Goal: Task Accomplishment & Management: Use online tool/utility

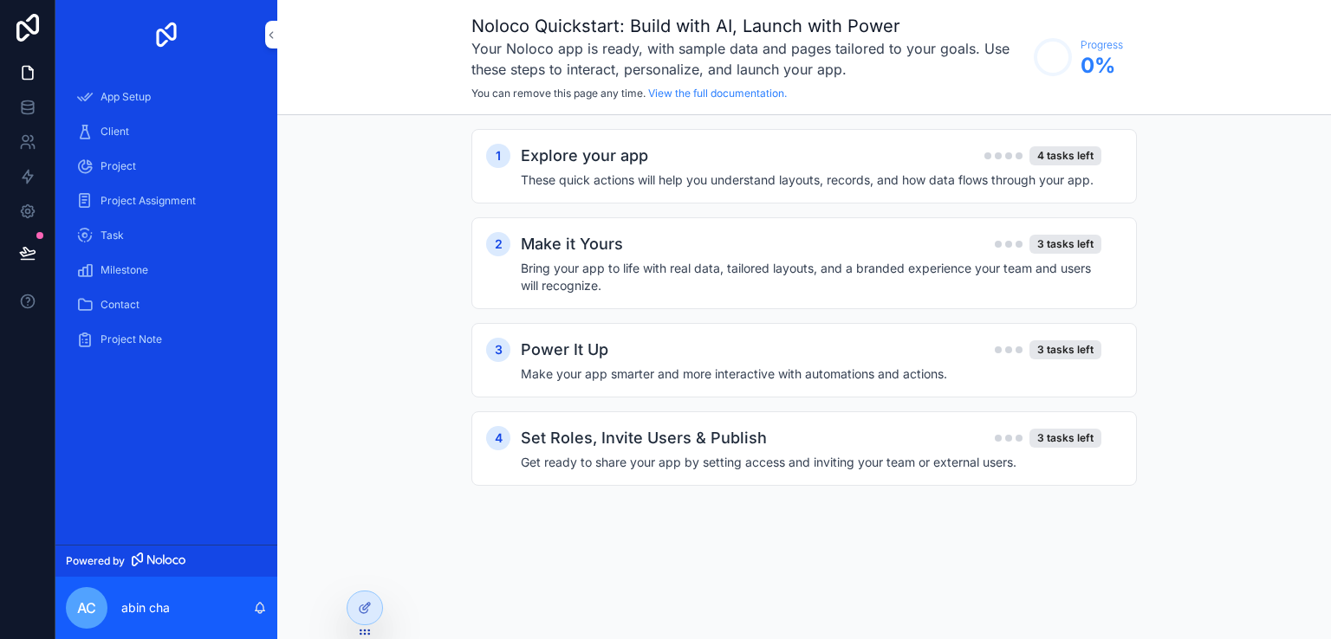
click at [124, 203] on span "Project Assignment" at bounding box center [147, 201] width 95 height 14
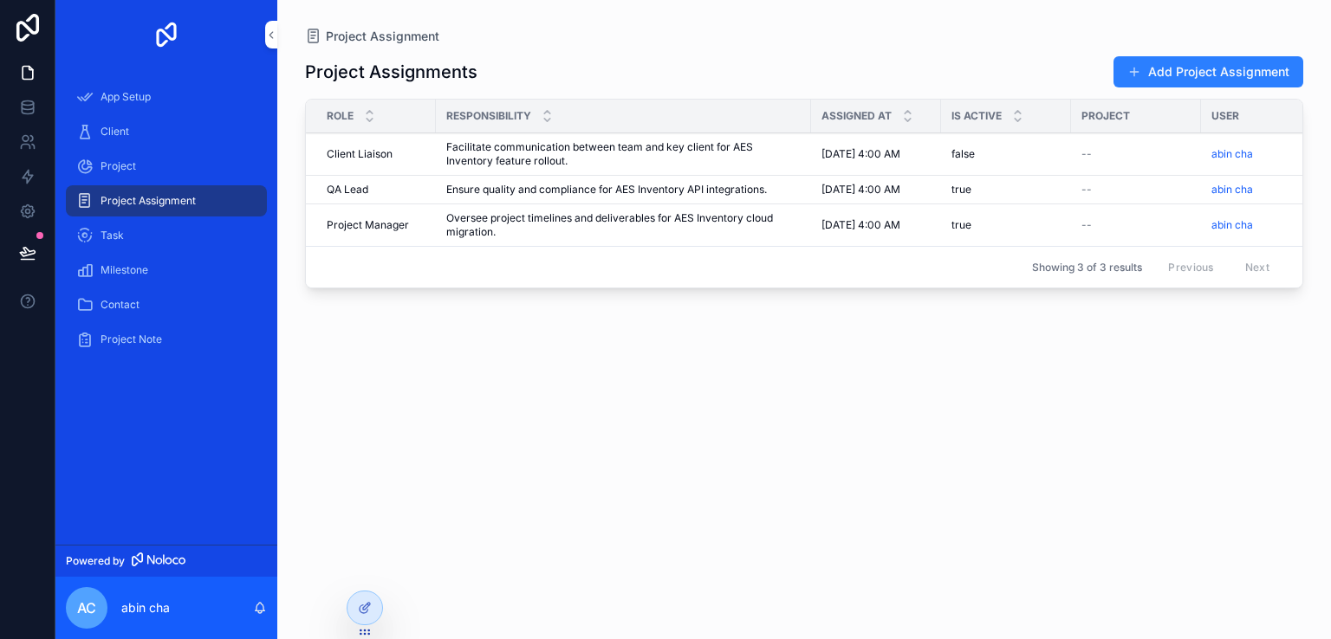
click at [111, 172] on span "Project" at bounding box center [118, 166] width 36 height 14
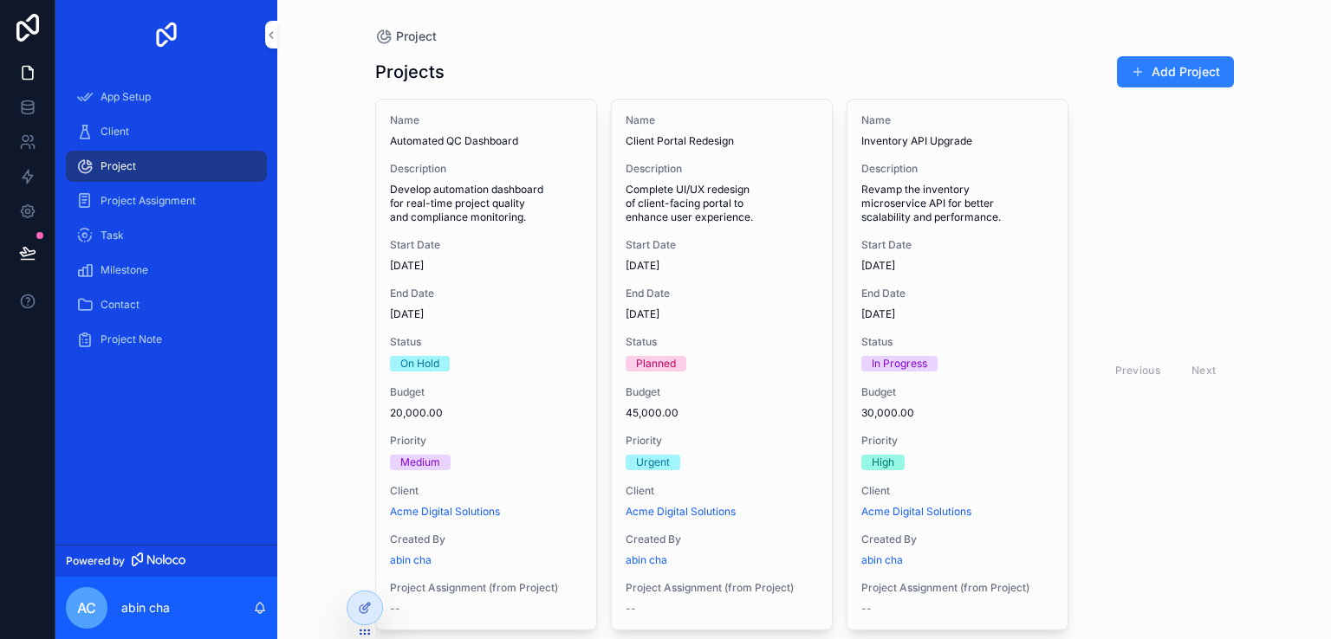
click at [116, 231] on span "Task" at bounding box center [111, 236] width 23 height 14
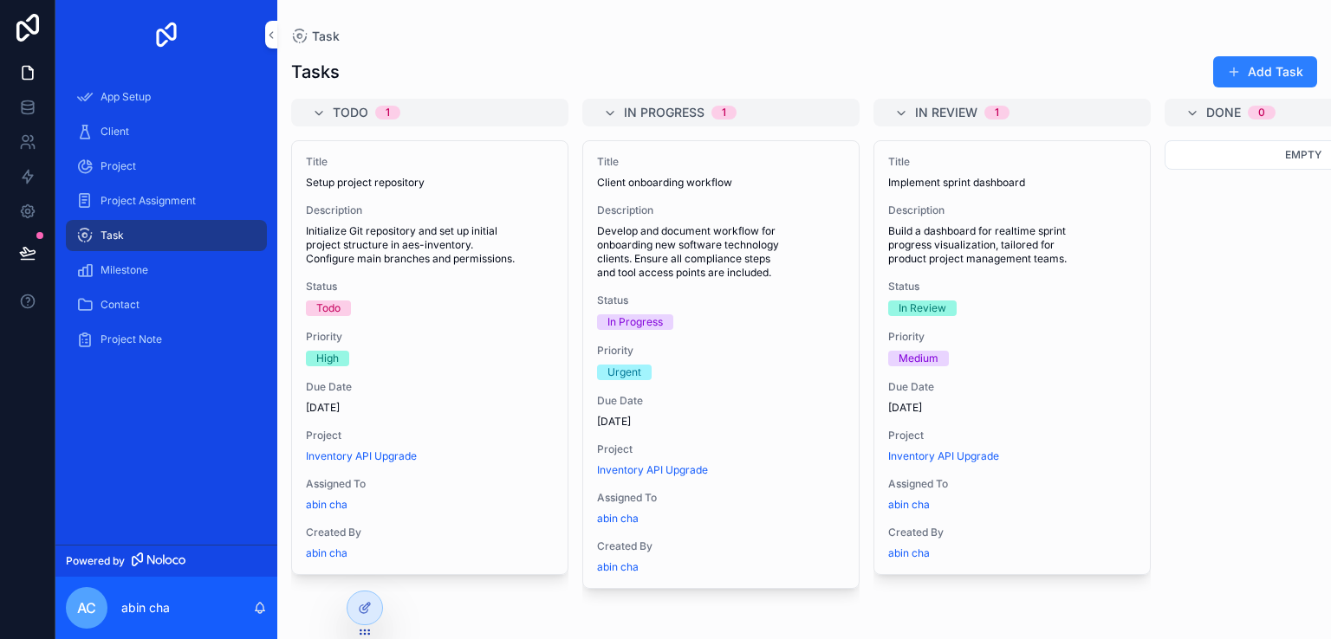
click at [118, 264] on span "Milestone" at bounding box center [124, 270] width 48 height 14
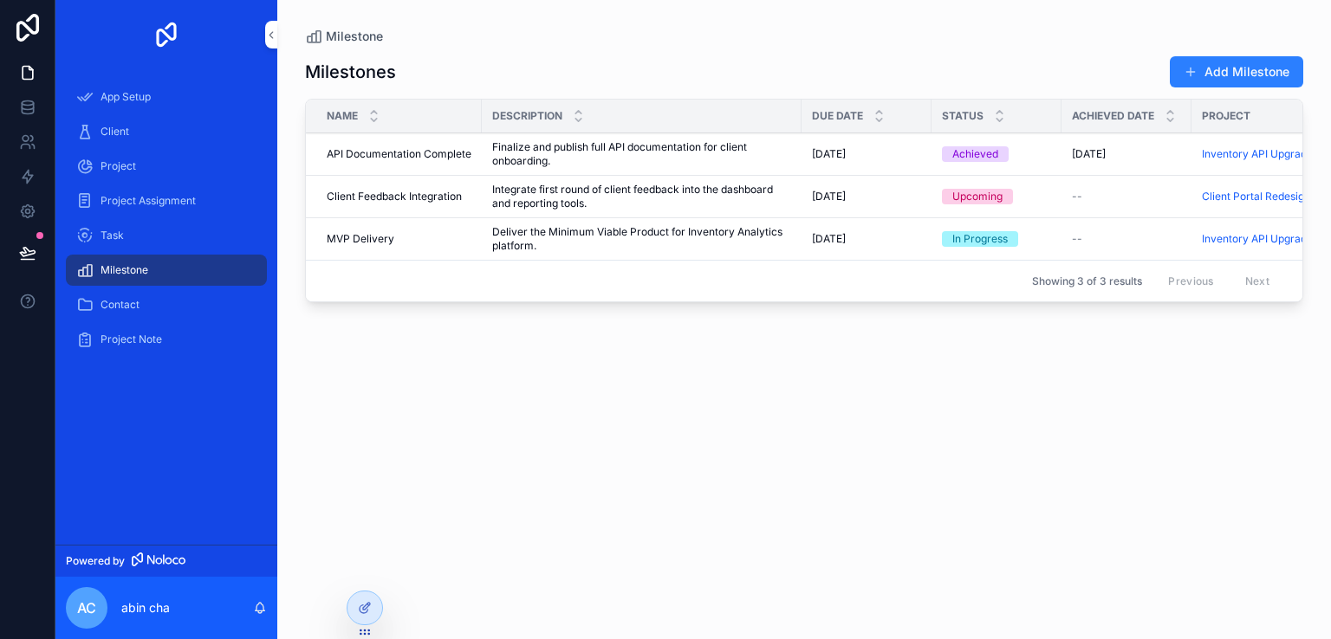
click at [125, 299] on span "Contact" at bounding box center [119, 305] width 39 height 14
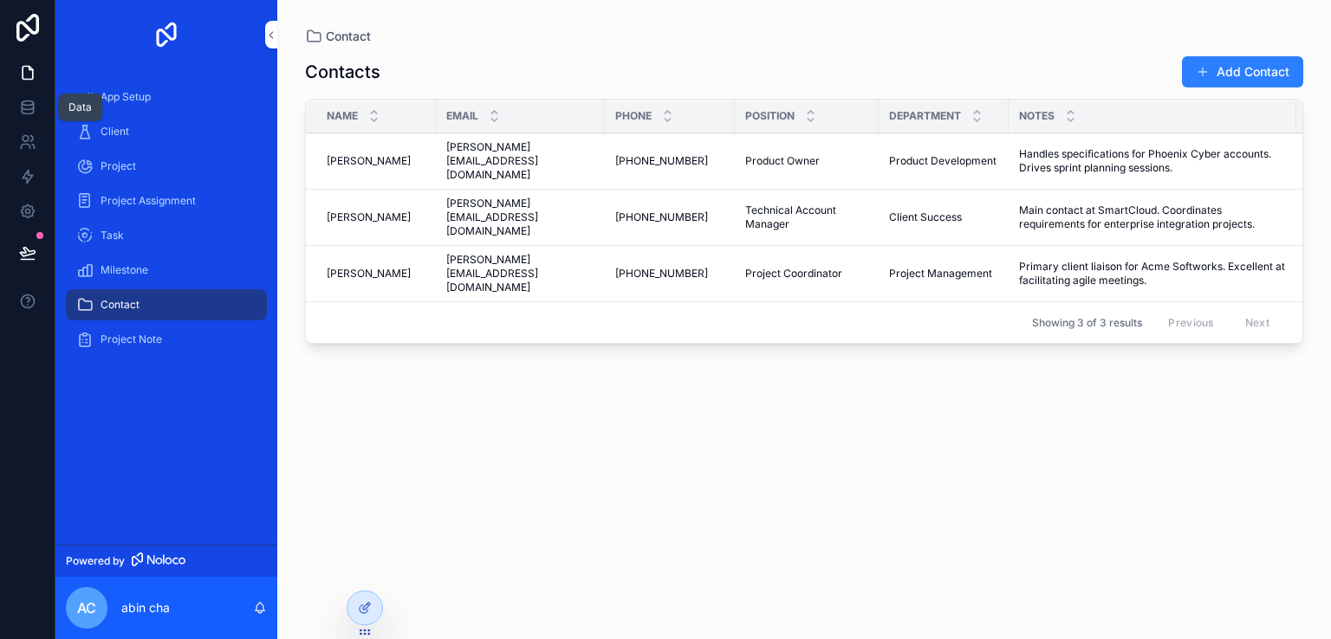
click at [28, 114] on icon at bounding box center [27, 110] width 11 height 7
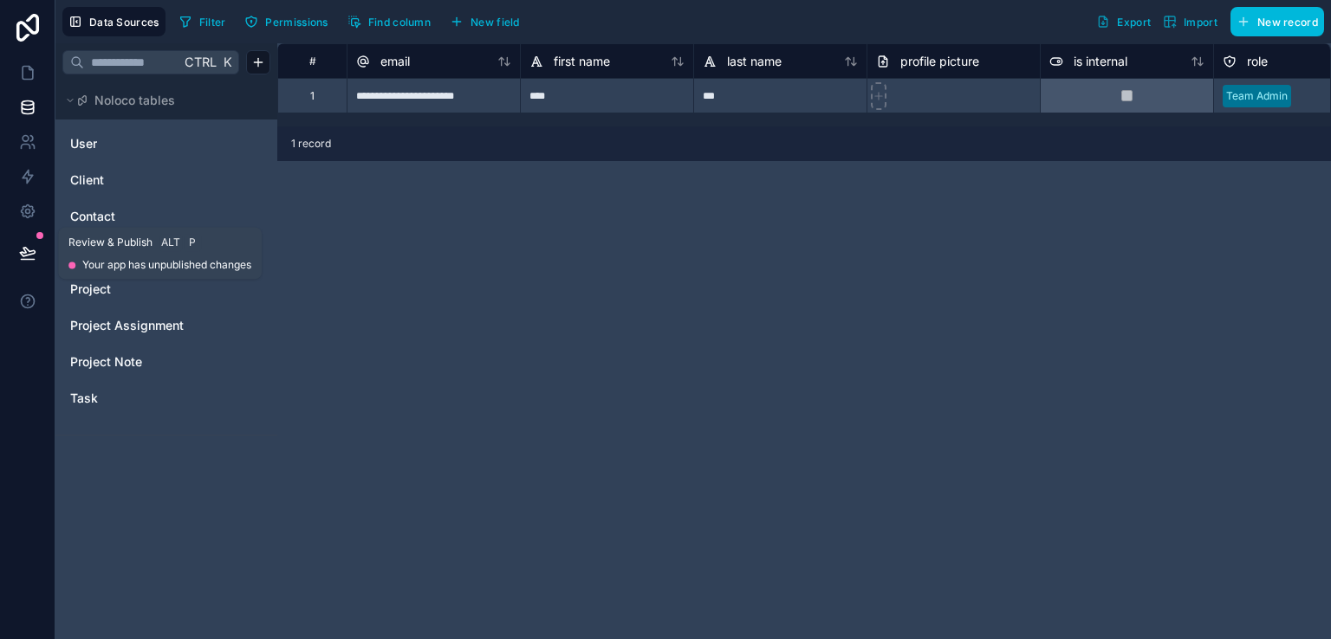
click at [29, 261] on icon at bounding box center [27, 252] width 17 height 17
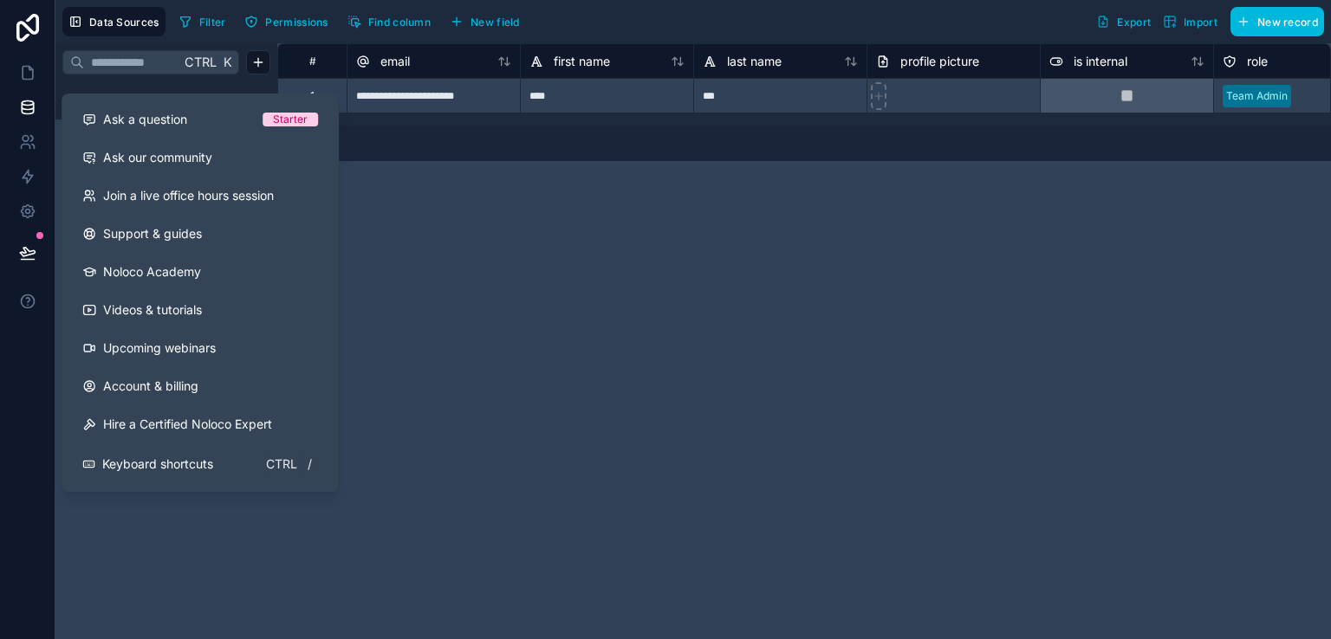
drag, startPoint x: 29, startPoint y: 261, endPoint x: 31, endPoint y: 315, distance: 54.6
click at [31, 315] on button at bounding box center [27, 301] width 55 height 49
click at [23, 302] on icon at bounding box center [27, 301] width 17 height 17
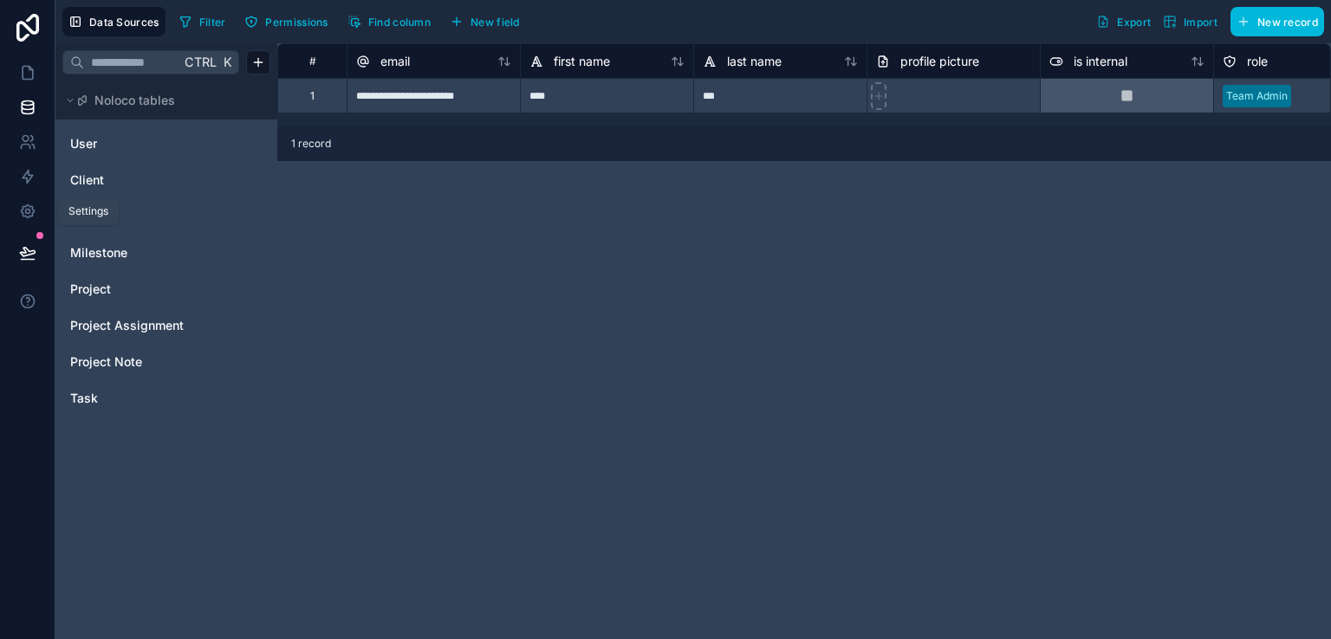
click at [32, 218] on icon at bounding box center [27, 211] width 17 height 17
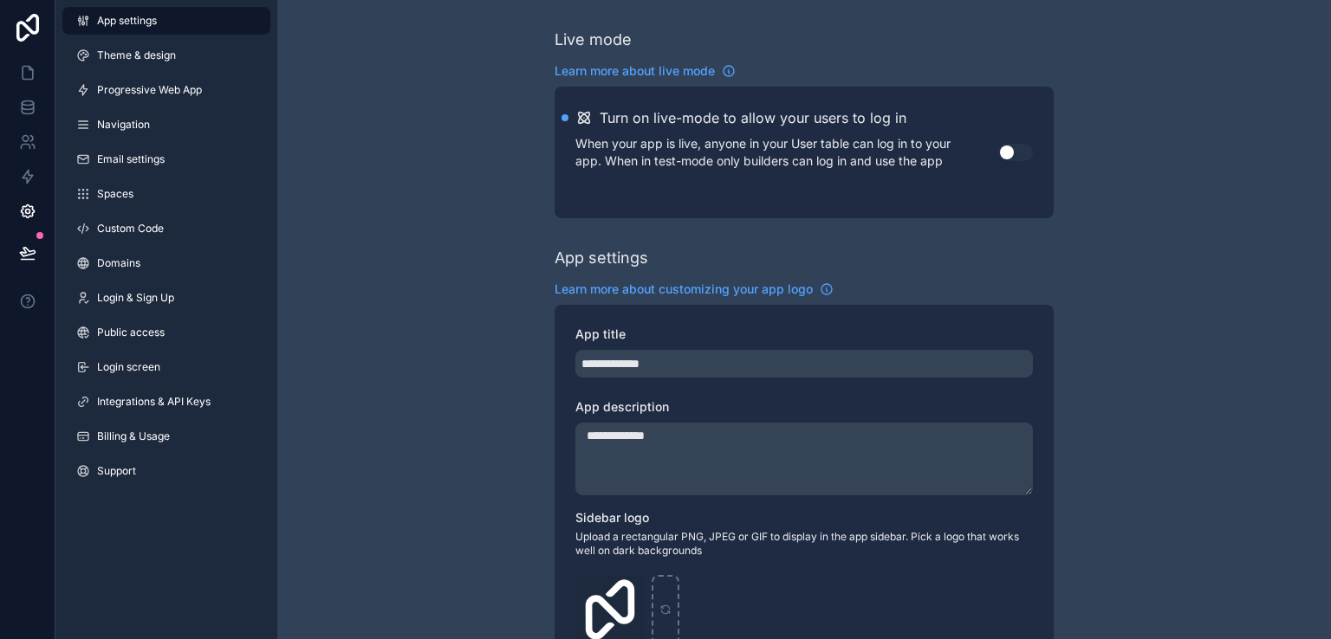
click at [128, 272] on link "Domains" at bounding box center [166, 264] width 208 height 28
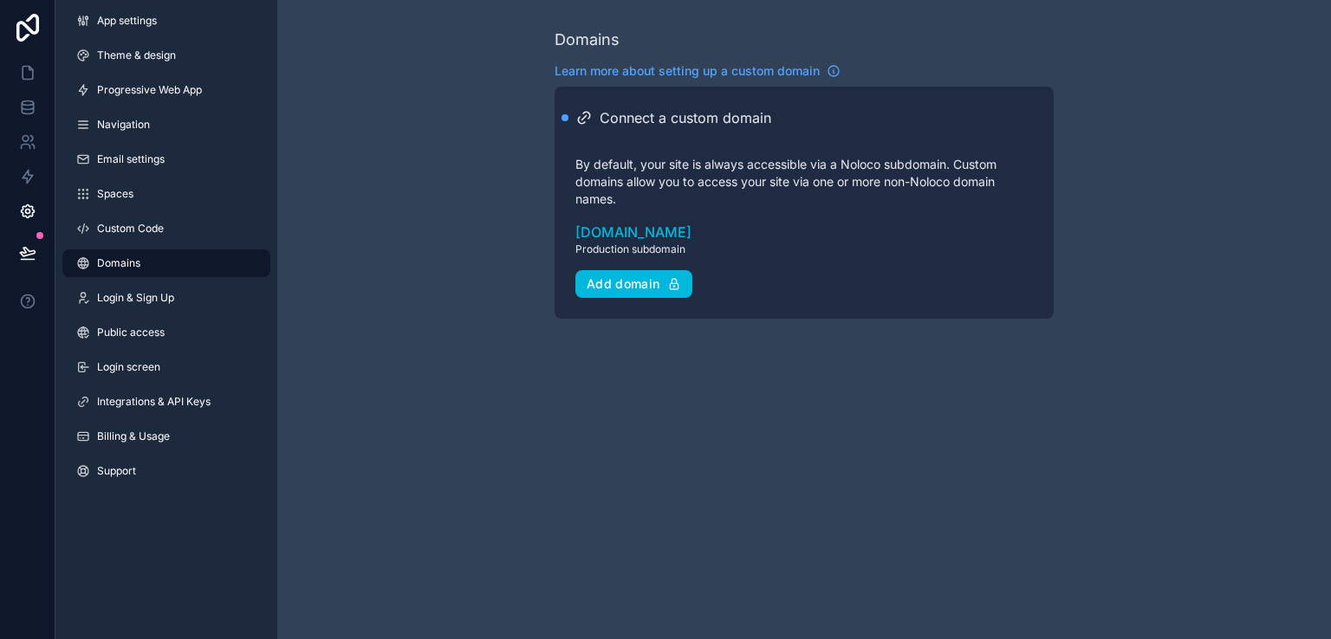
click at [121, 136] on link "Navigation" at bounding box center [166, 125] width 208 height 28
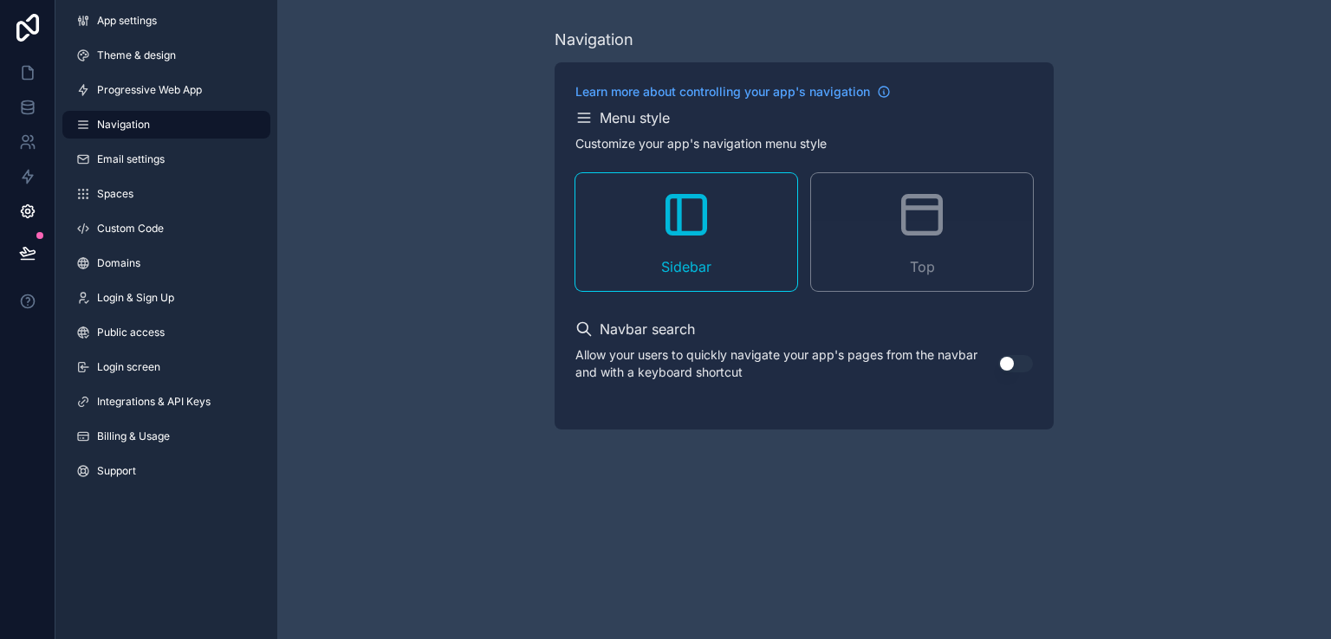
click at [124, 17] on span "App settings" at bounding box center [127, 21] width 60 height 14
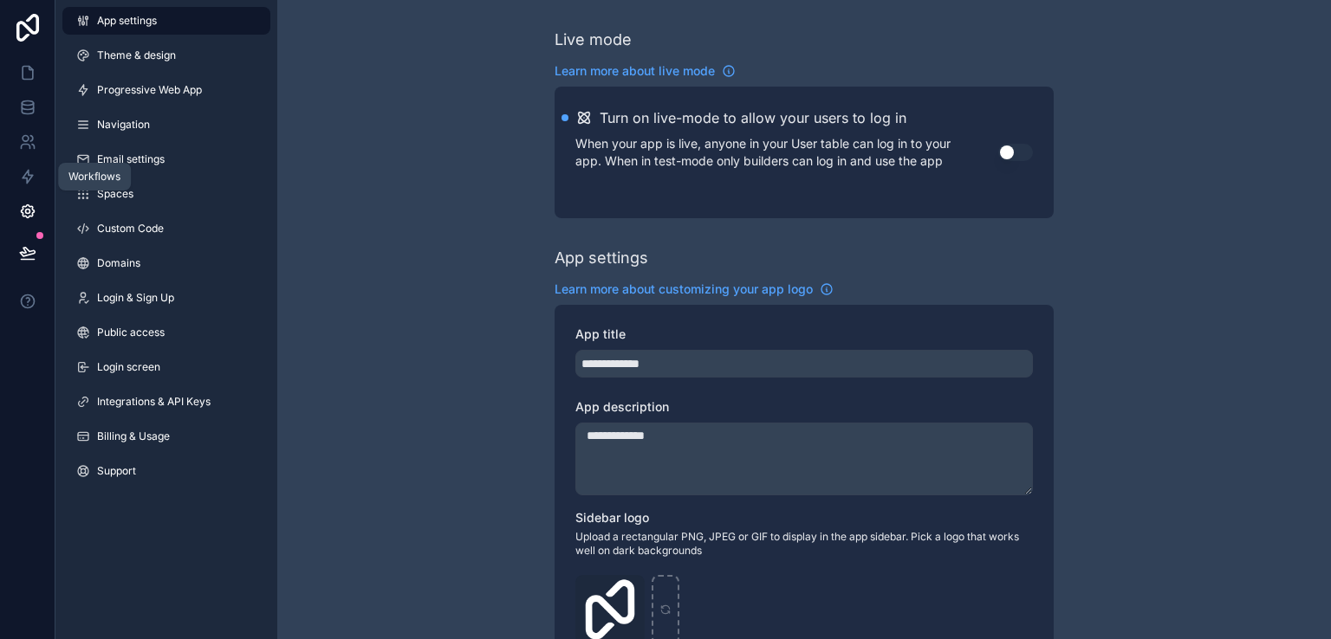
click at [30, 168] on icon at bounding box center [27, 176] width 17 height 17
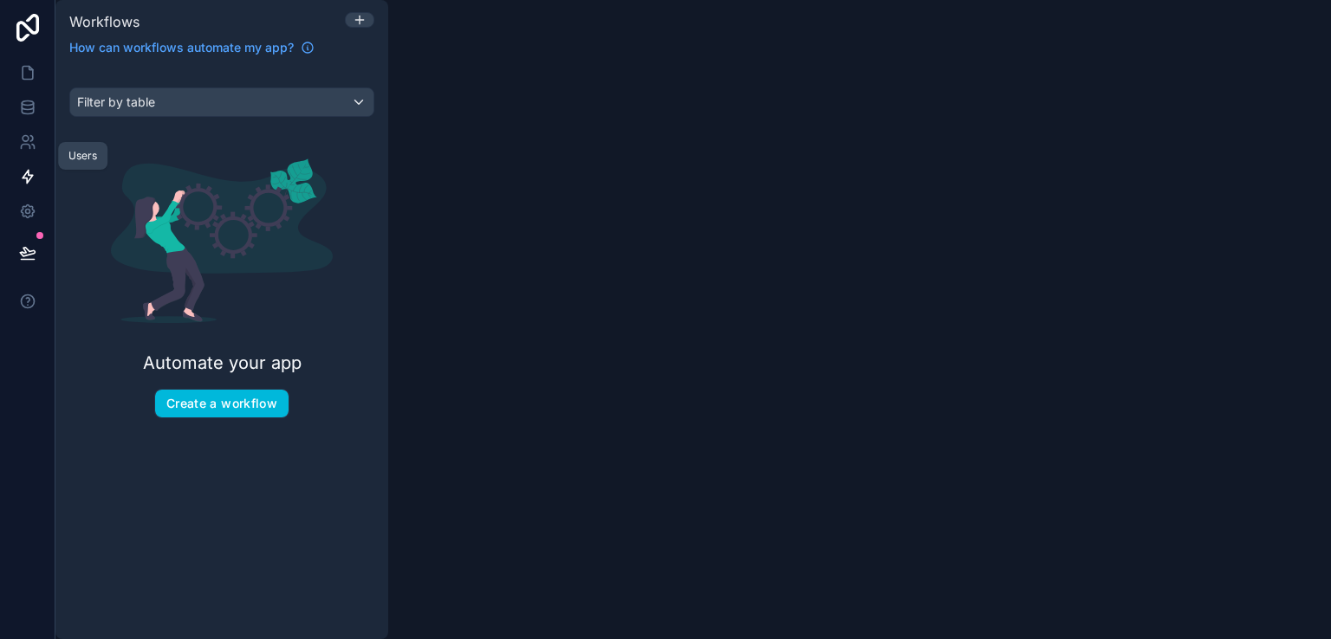
click at [21, 133] on icon at bounding box center [27, 141] width 17 height 17
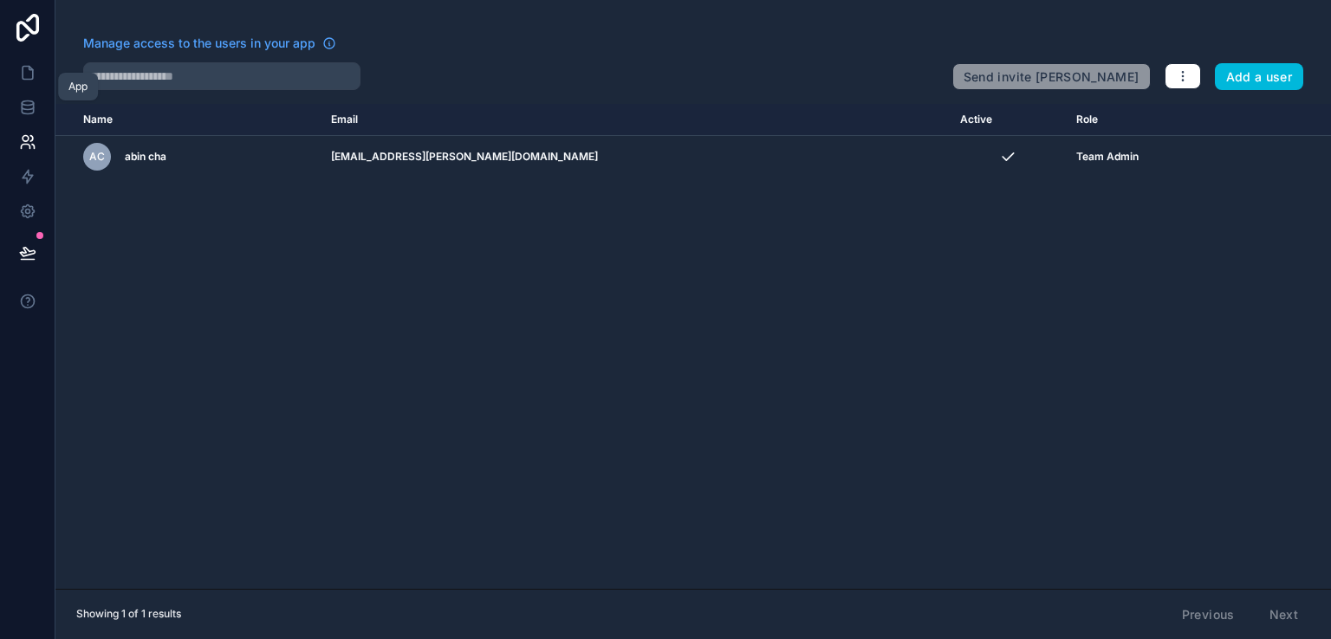
click at [24, 60] on link at bounding box center [27, 72] width 55 height 35
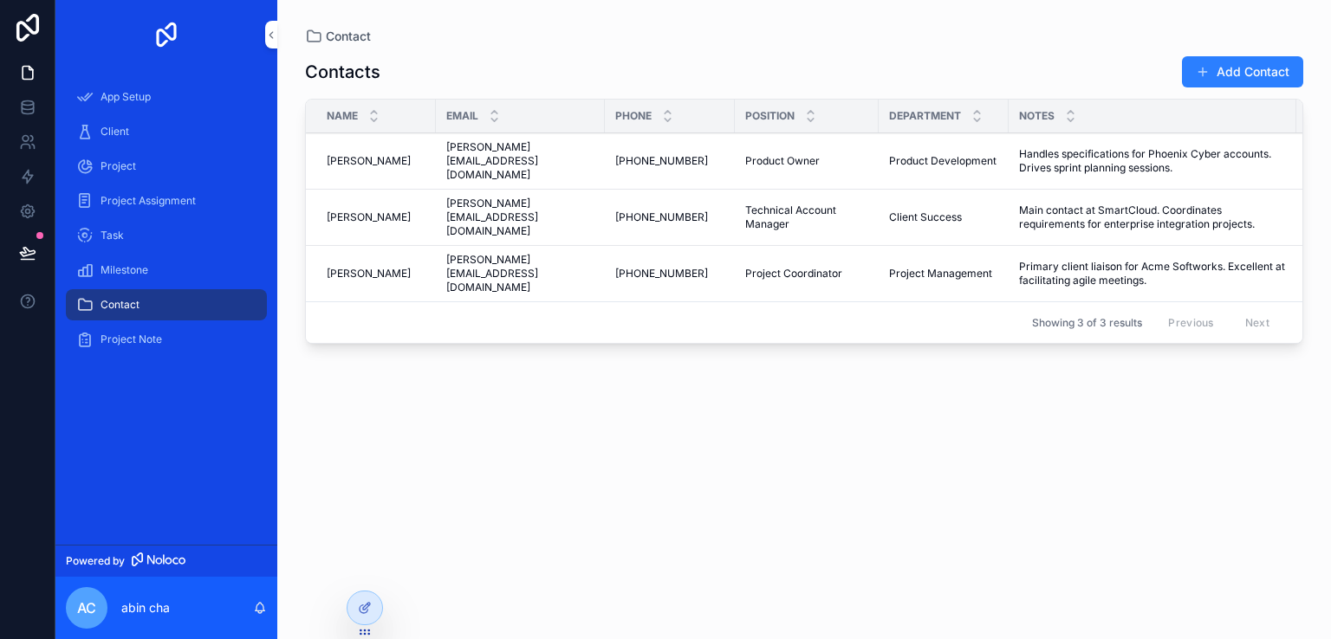
click at [132, 209] on div "Project Assignment" at bounding box center [166, 201] width 180 height 28
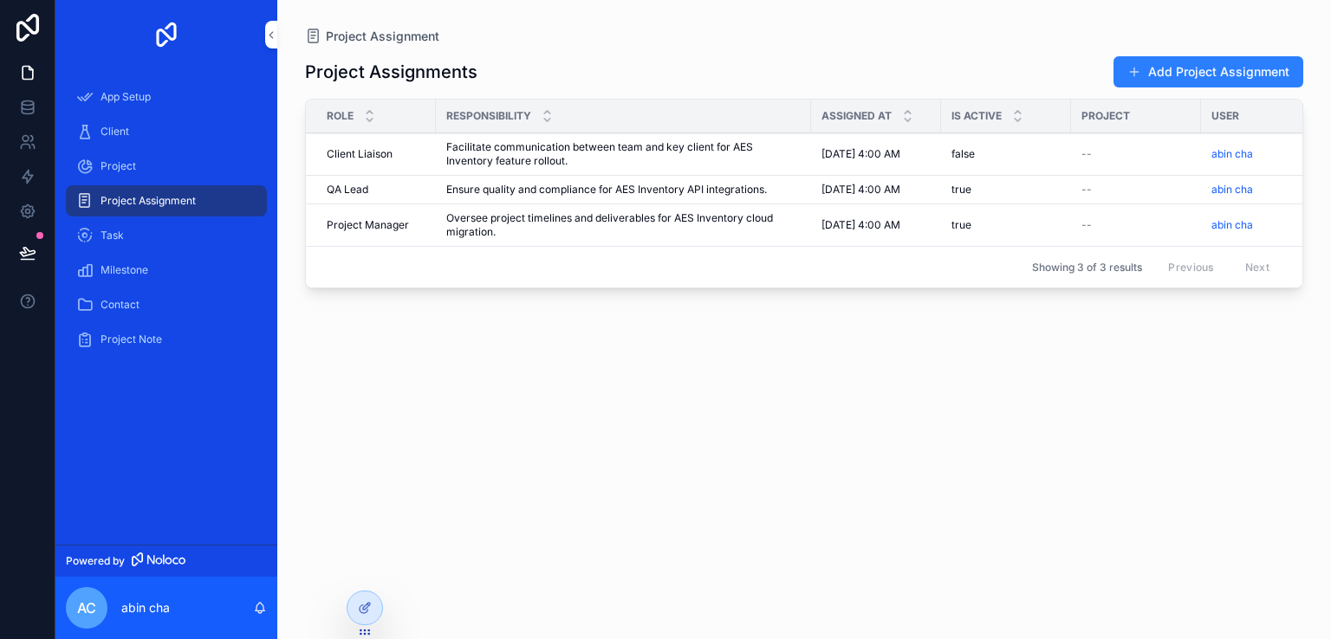
click at [120, 173] on div "Project" at bounding box center [166, 166] width 180 height 28
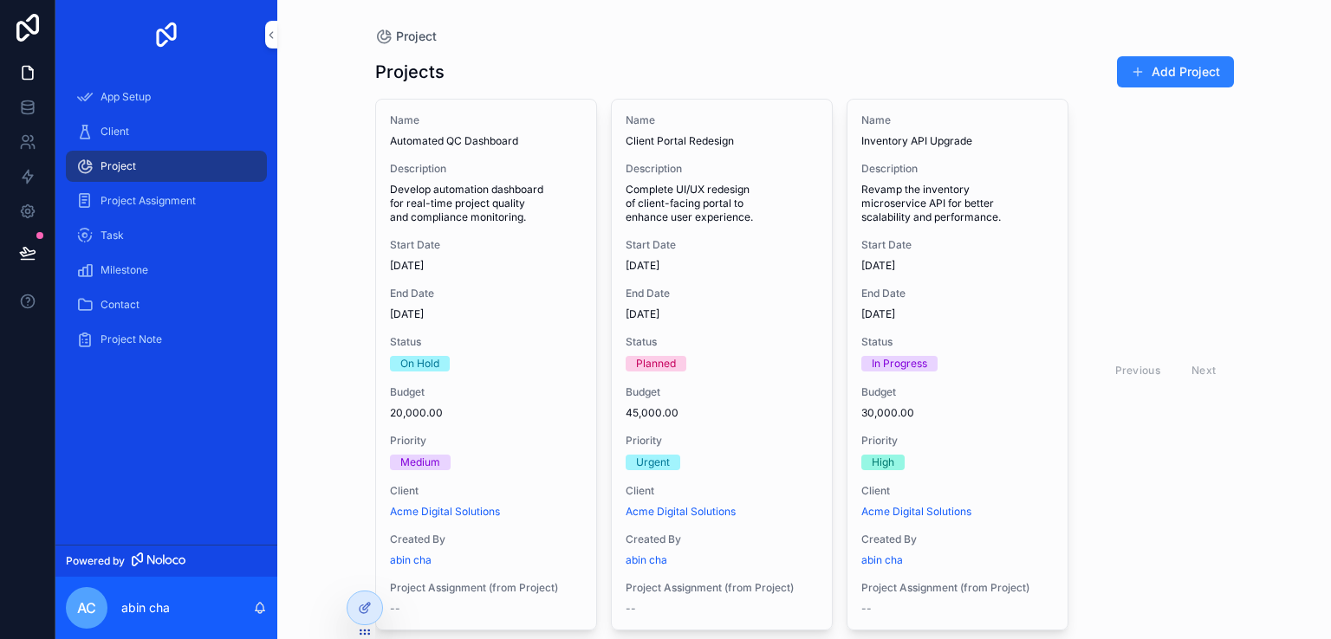
click at [134, 106] on div "App Setup" at bounding box center [166, 97] width 180 height 28
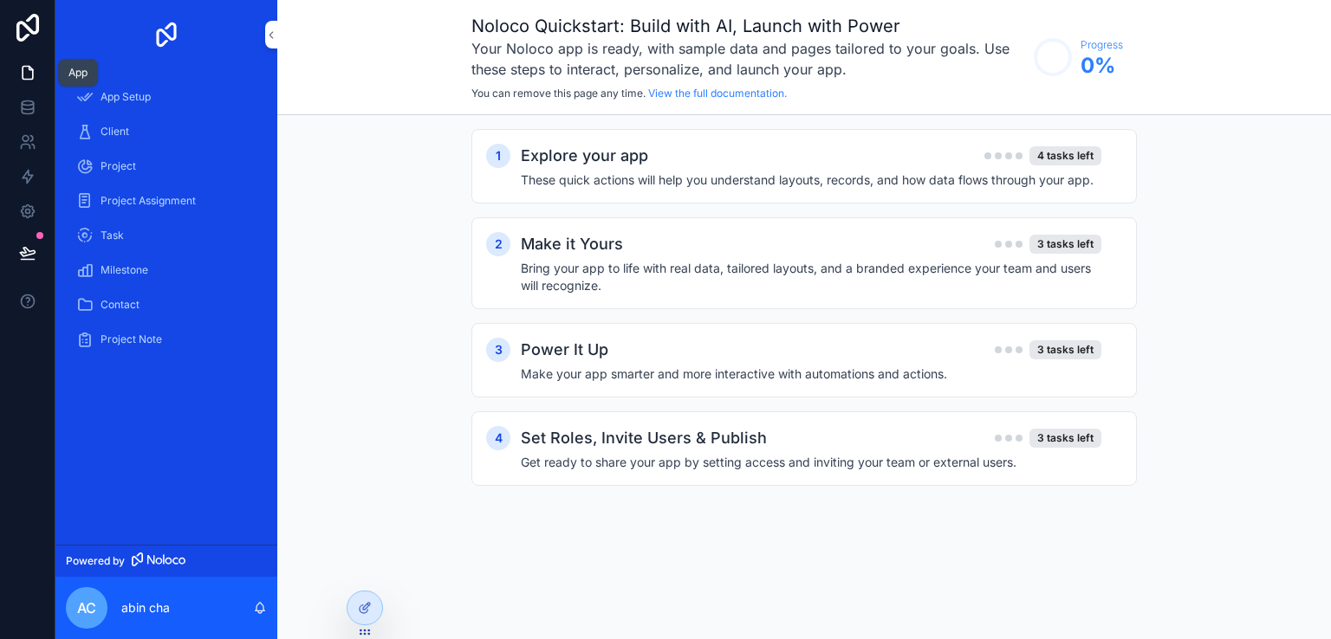
click at [22, 62] on link at bounding box center [27, 72] width 55 height 35
click at [26, 208] on icon at bounding box center [27, 211] width 17 height 17
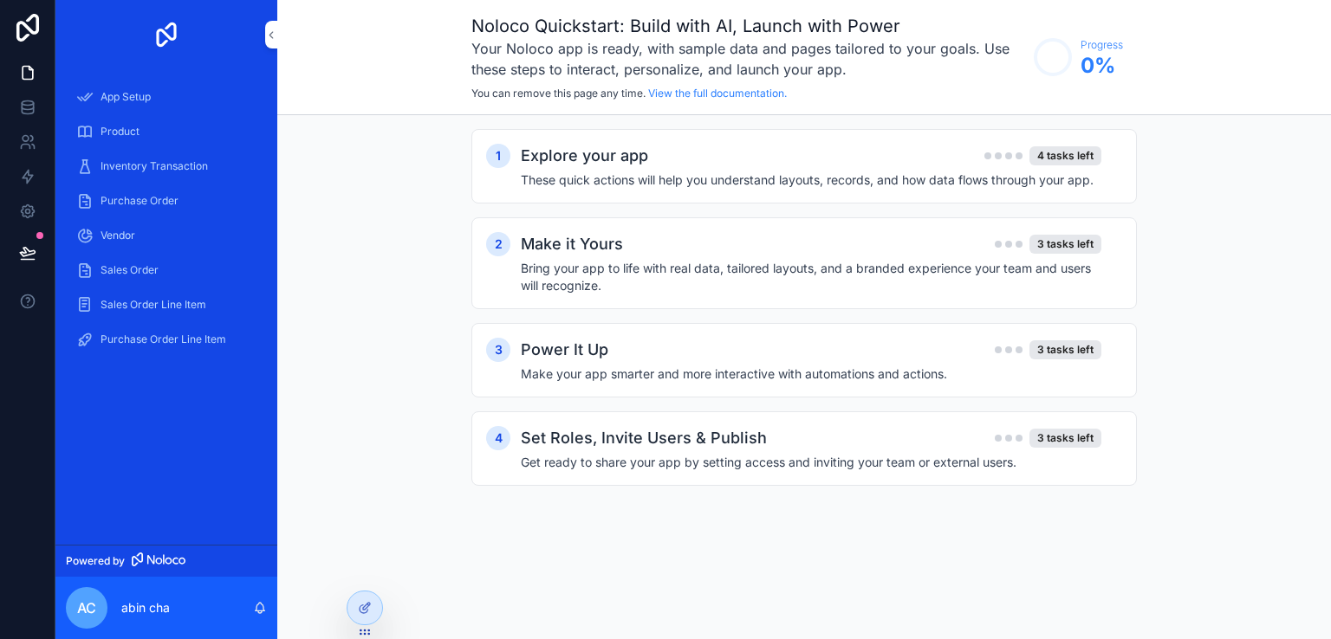
click at [133, 142] on div "Product" at bounding box center [166, 132] width 180 height 28
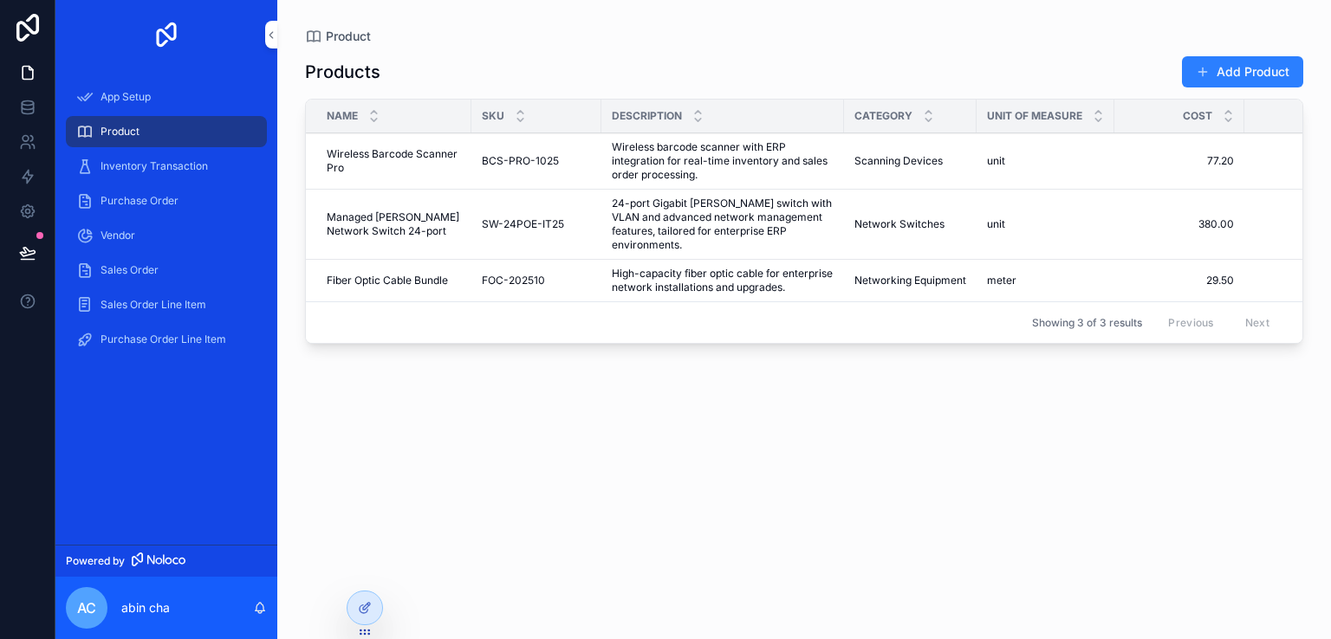
click at [432, 160] on span "Wireless Barcode Scanner Pro" at bounding box center [394, 161] width 134 height 28
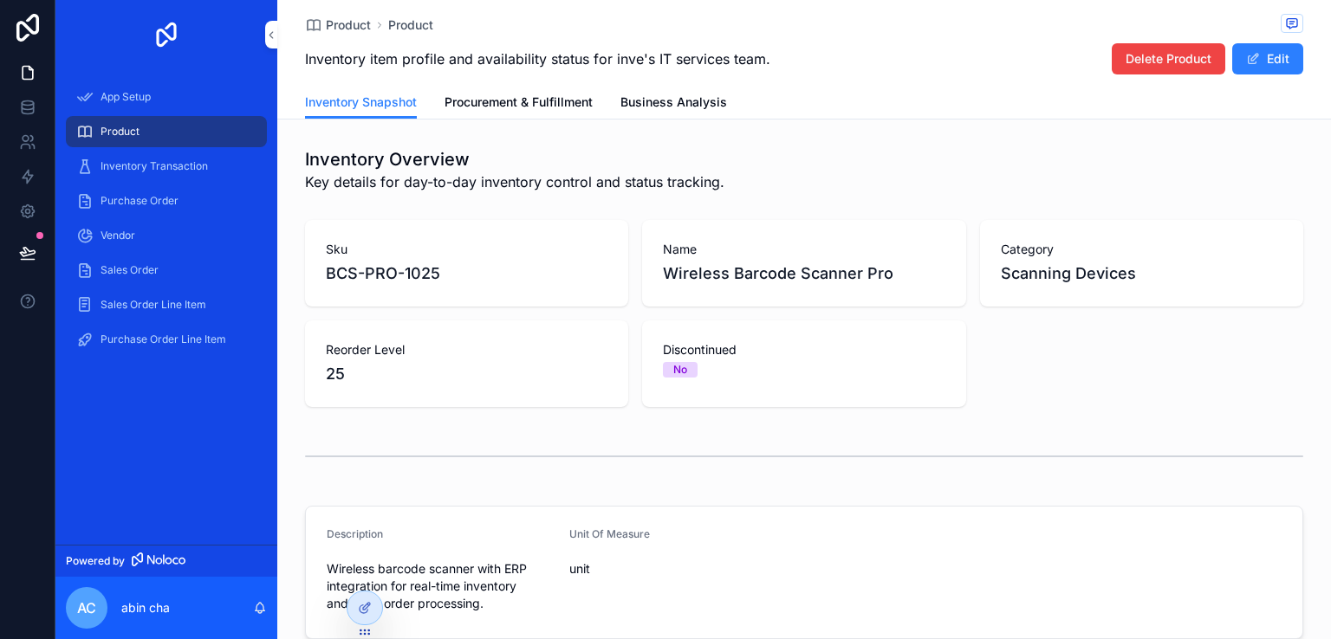
click at [504, 278] on span "BCS-PRO-1025" at bounding box center [467, 274] width 282 height 24
drag, startPoint x: 504, startPoint y: 278, endPoint x: 466, endPoint y: 280, distance: 38.2
click at [466, 280] on span "BCS-PRO-1025" at bounding box center [467, 274] width 282 height 24
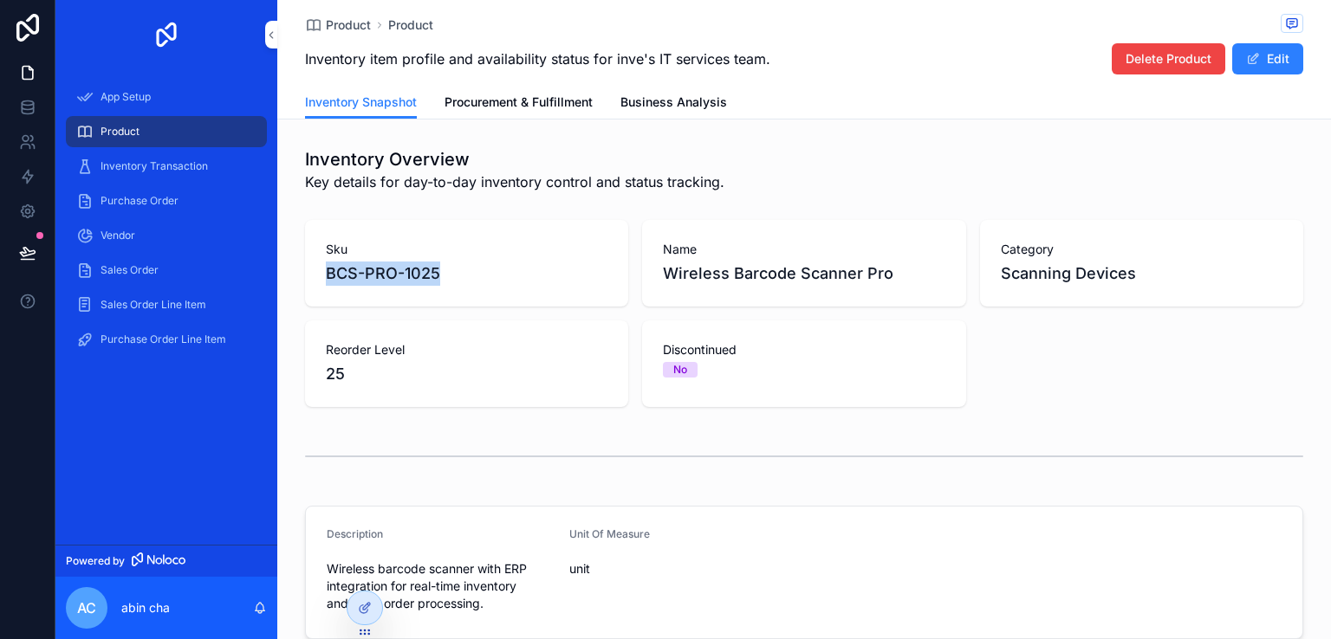
click at [1261, 67] on button "Edit" at bounding box center [1267, 58] width 71 height 31
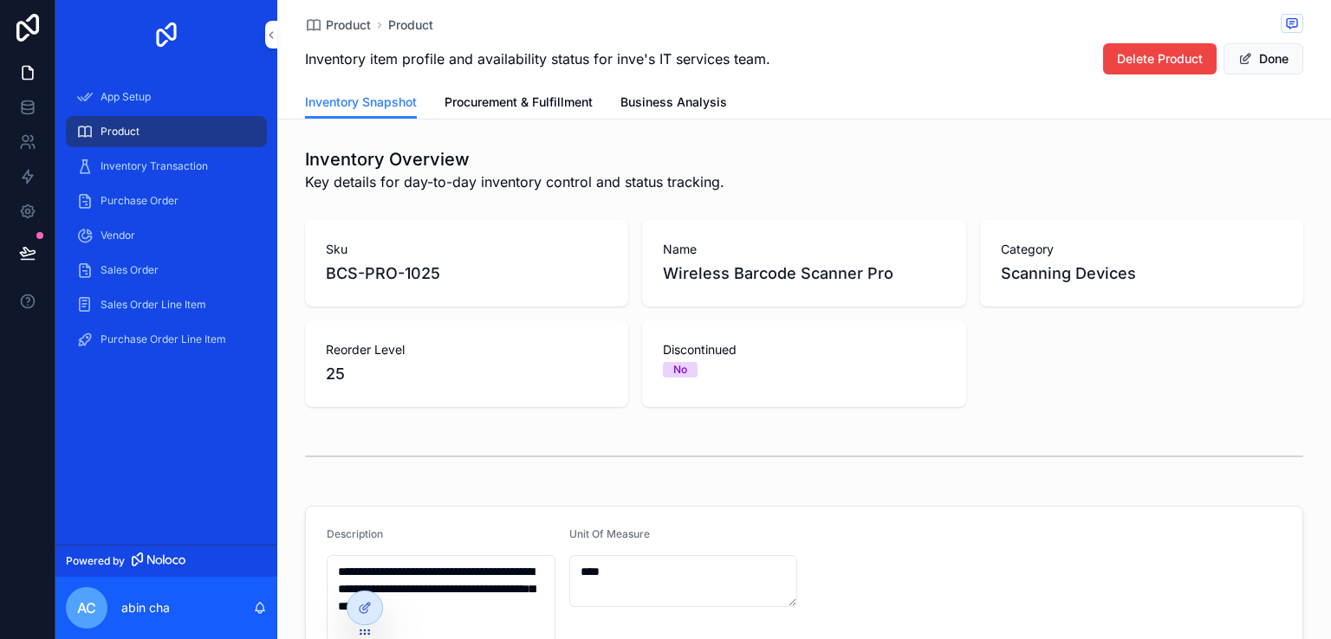
click at [490, 255] on span "Sku" at bounding box center [467, 249] width 282 height 17
click at [446, 269] on span "BCS-PRO-1025" at bounding box center [467, 274] width 282 height 24
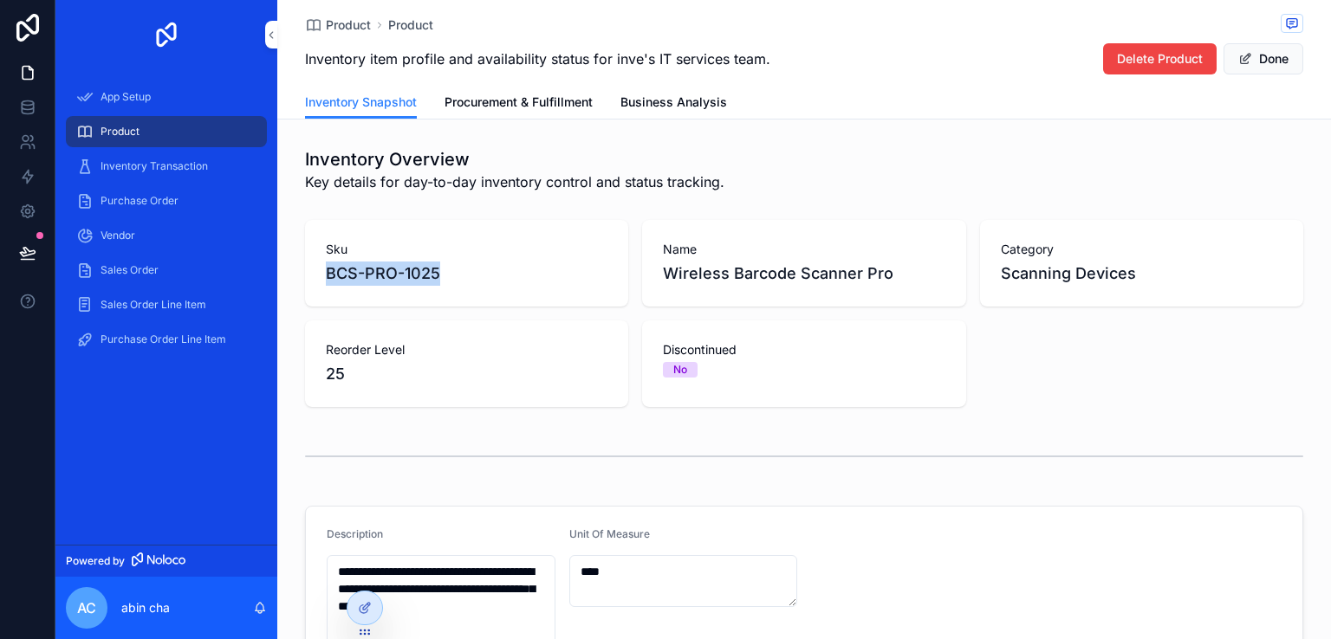
click at [420, 266] on span "BCS-PRO-1025" at bounding box center [467, 274] width 282 height 24
click at [737, 264] on span "Wireless Barcode Scanner Pro" at bounding box center [804, 274] width 282 height 24
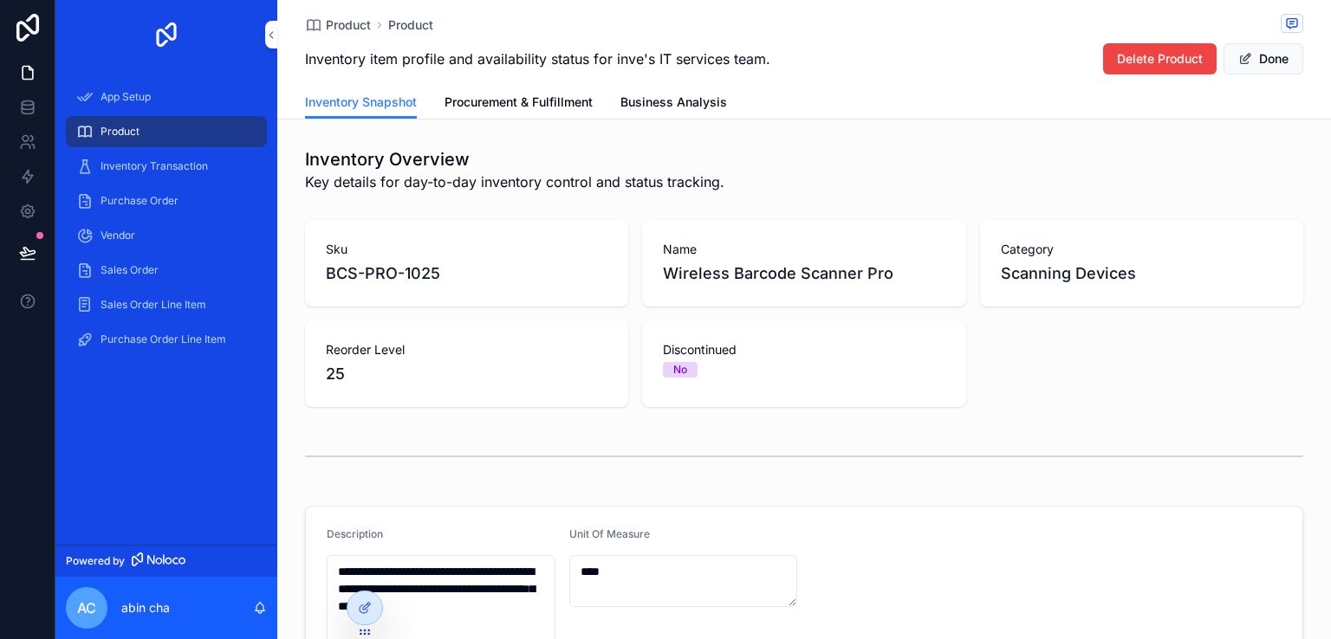
click at [737, 264] on span "Wireless Barcode Scanner Pro" at bounding box center [804, 274] width 282 height 24
click at [522, 269] on span "BCS-PRO-1025" at bounding box center [467, 274] width 282 height 24
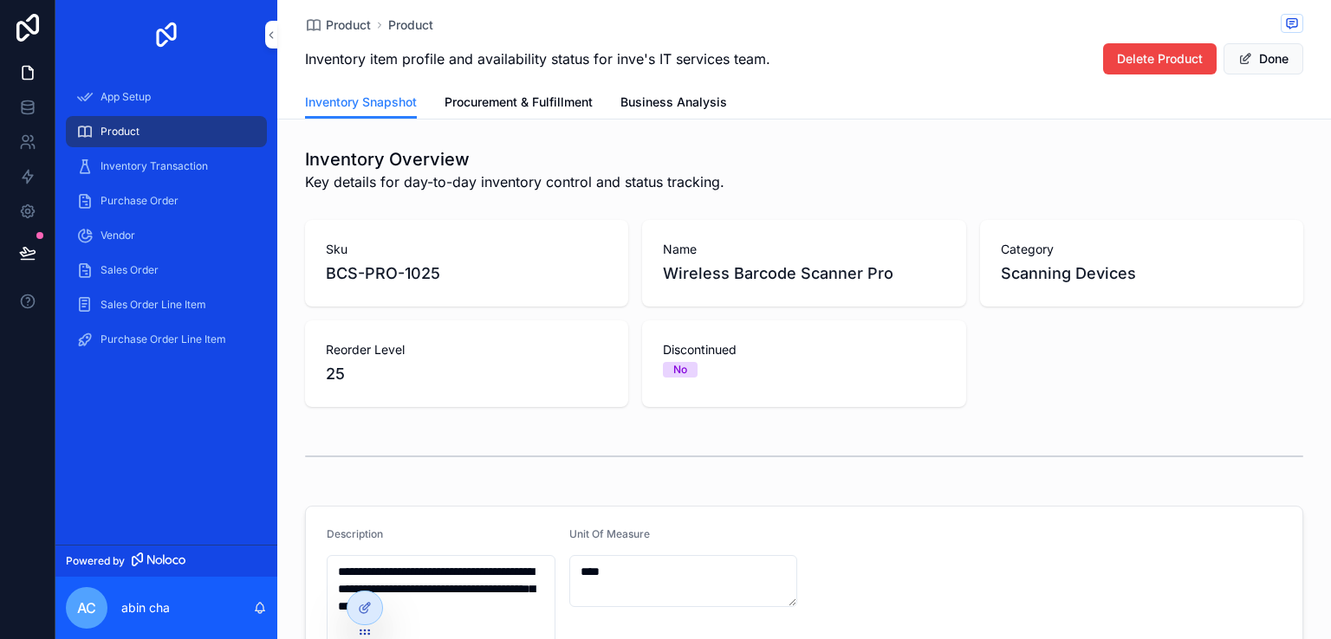
click at [1244, 70] on button "Done" at bounding box center [1263, 58] width 80 height 31
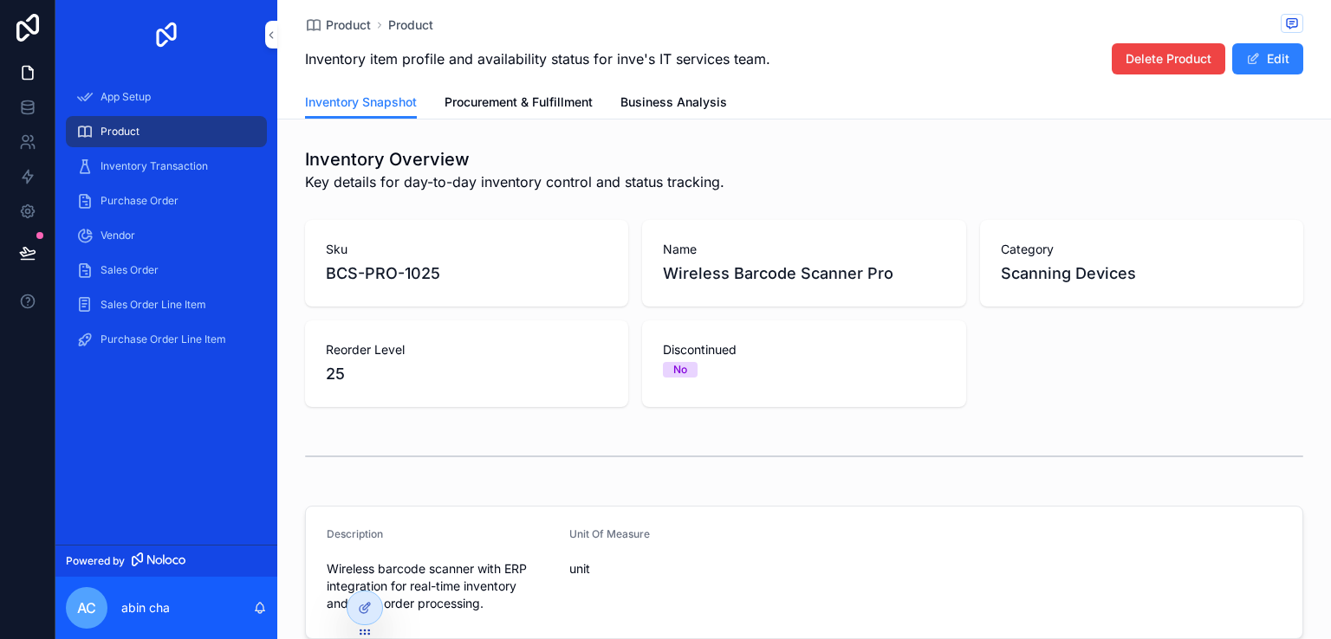
click at [1250, 47] on button "Edit" at bounding box center [1267, 58] width 71 height 31
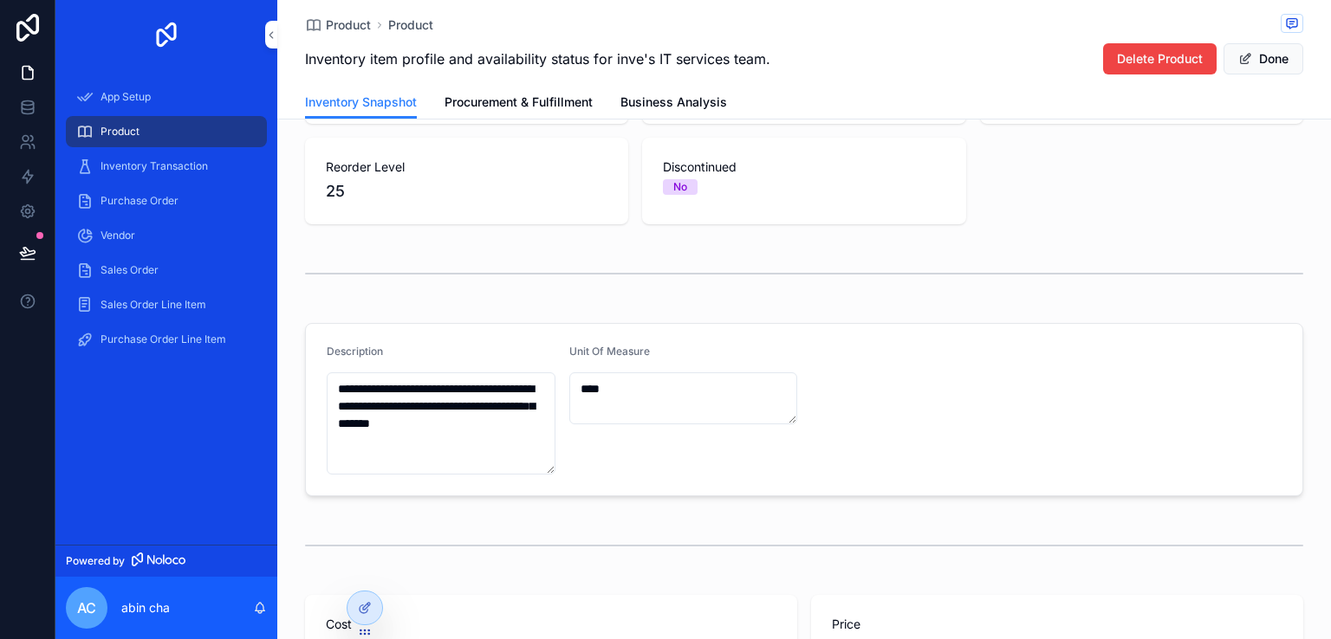
scroll to position [187, 0]
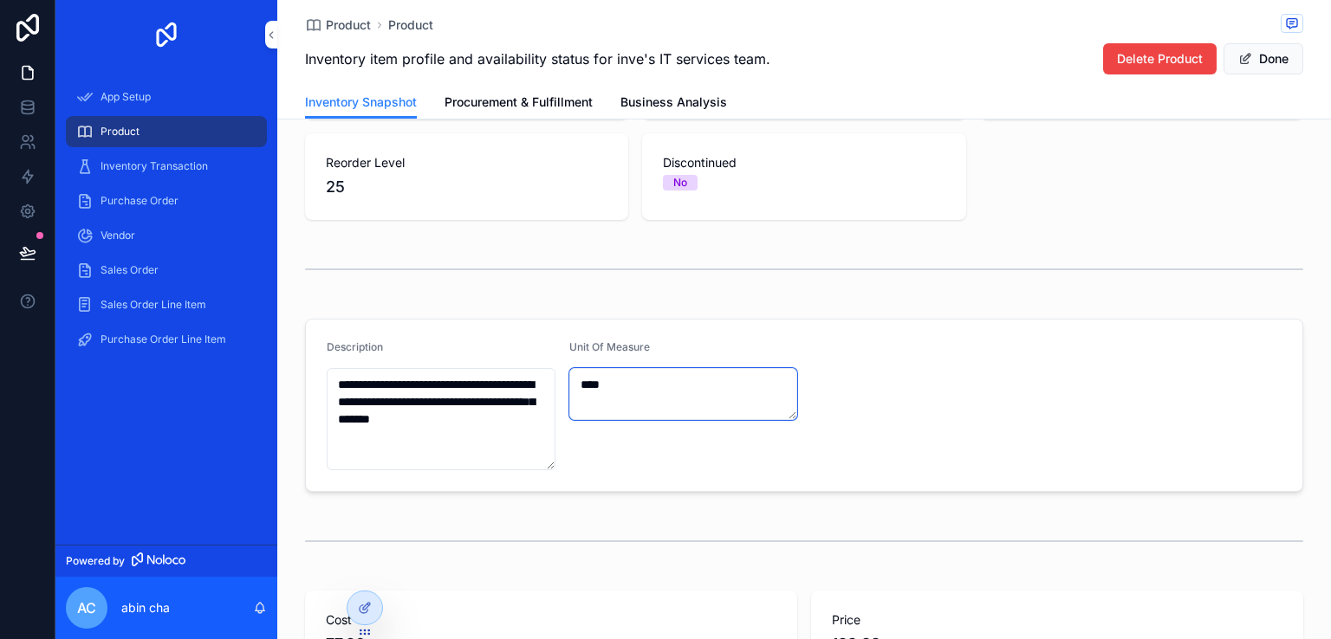
click at [693, 413] on textarea "****" at bounding box center [683, 394] width 229 height 52
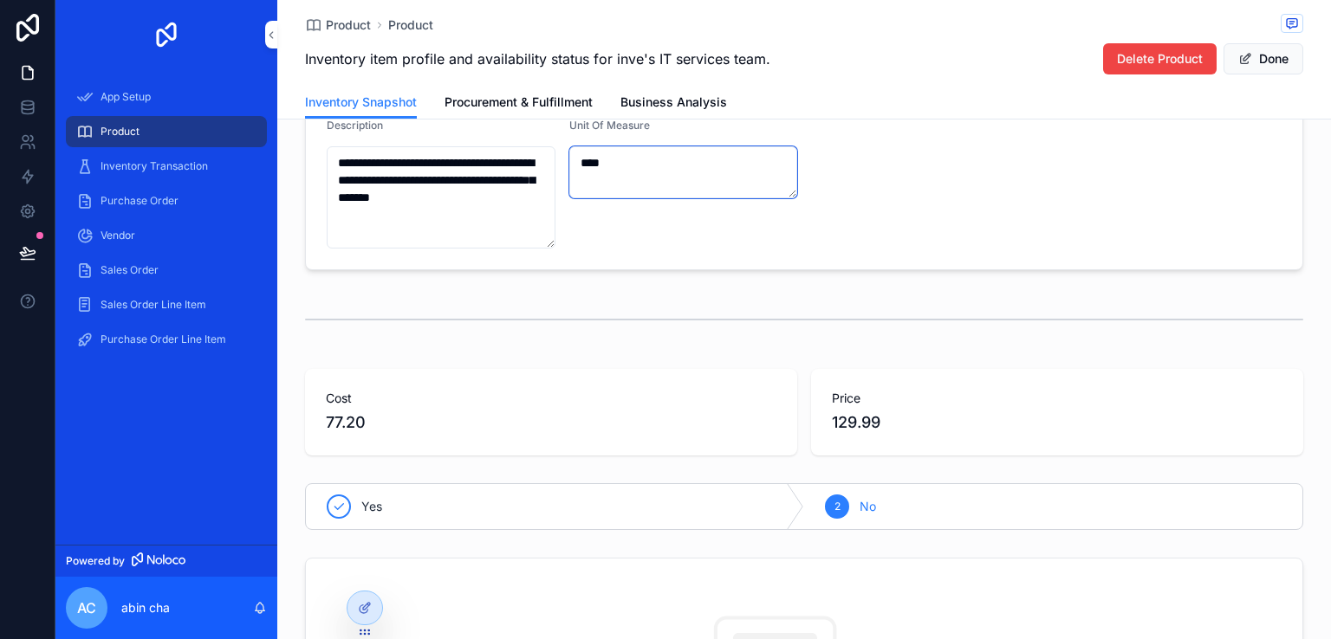
scroll to position [0, 0]
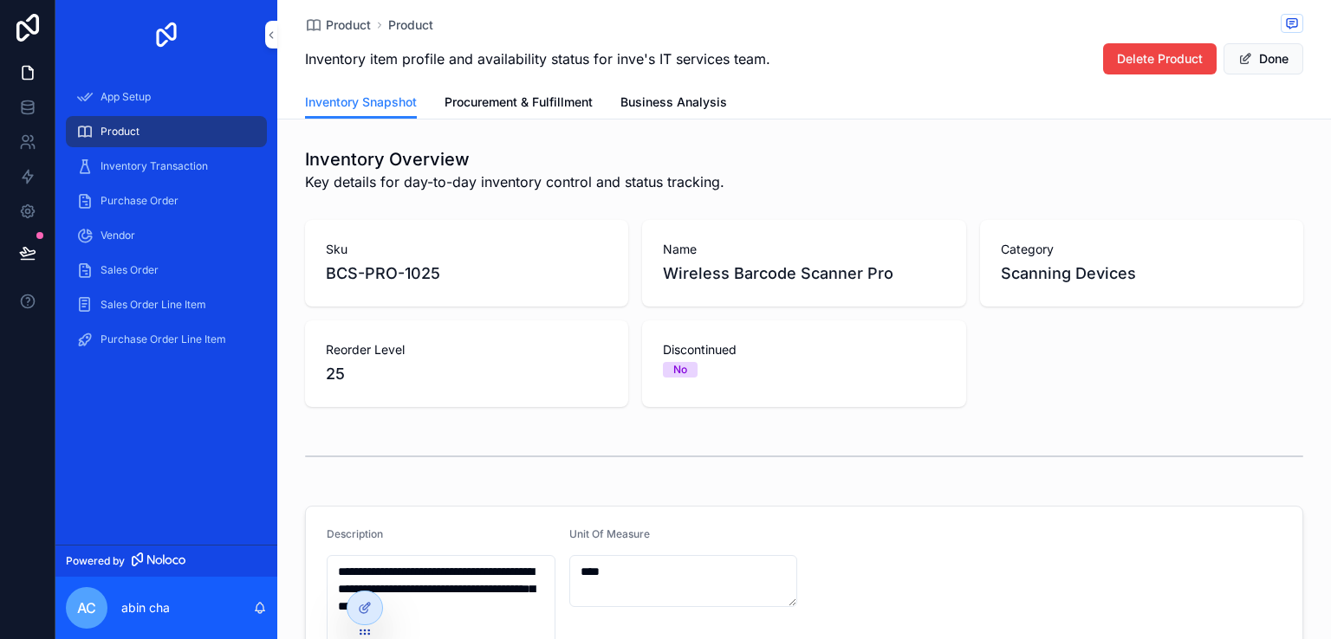
click at [1001, 274] on span "Scanning Devices" at bounding box center [1142, 274] width 282 height 24
click at [792, 291] on div "Name Wireless Barcode Scanner Pro" at bounding box center [803, 263] width 323 height 87
click at [471, 279] on span "BCS-PRO-1025" at bounding box center [467, 274] width 282 height 24
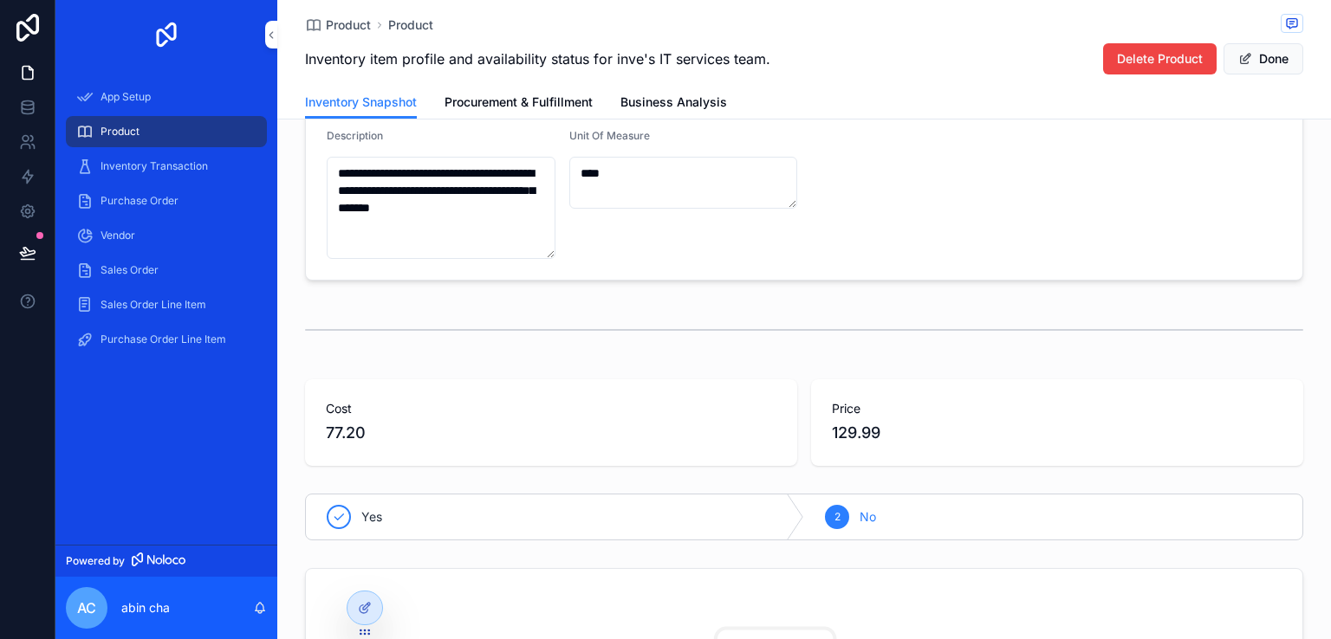
scroll to position [411, 0]
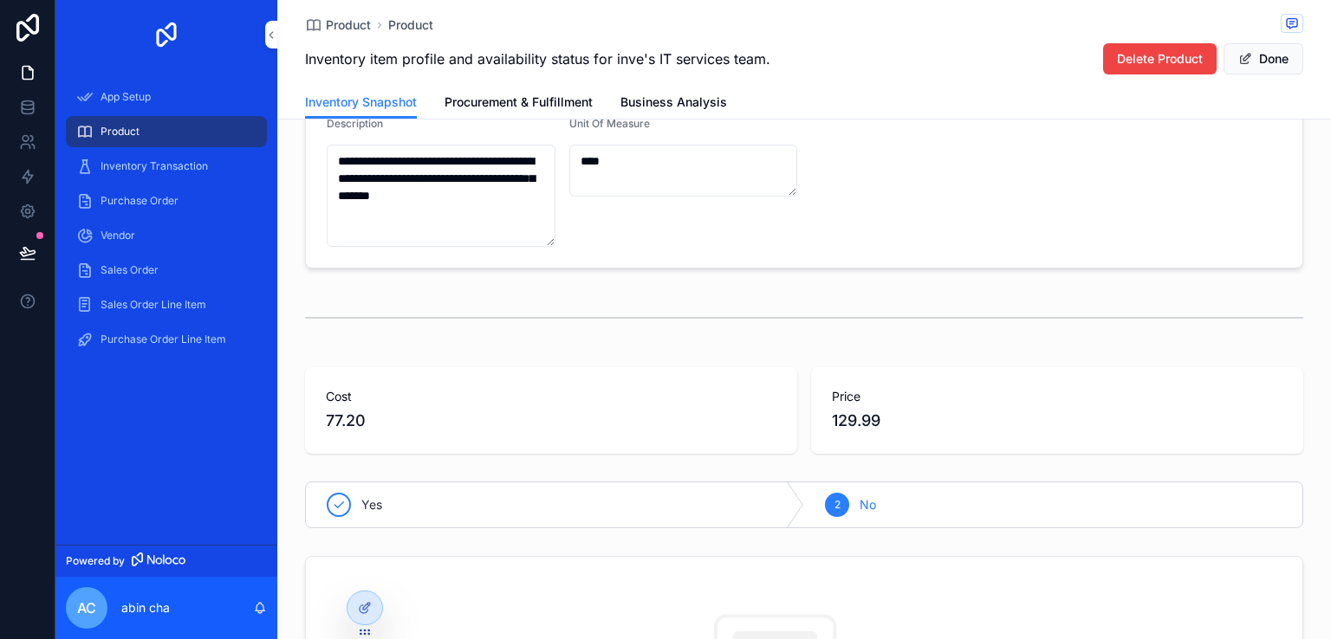
click at [470, 388] on span "Cost" at bounding box center [551, 396] width 451 height 17
click at [388, 428] on span "77.20" at bounding box center [551, 421] width 451 height 24
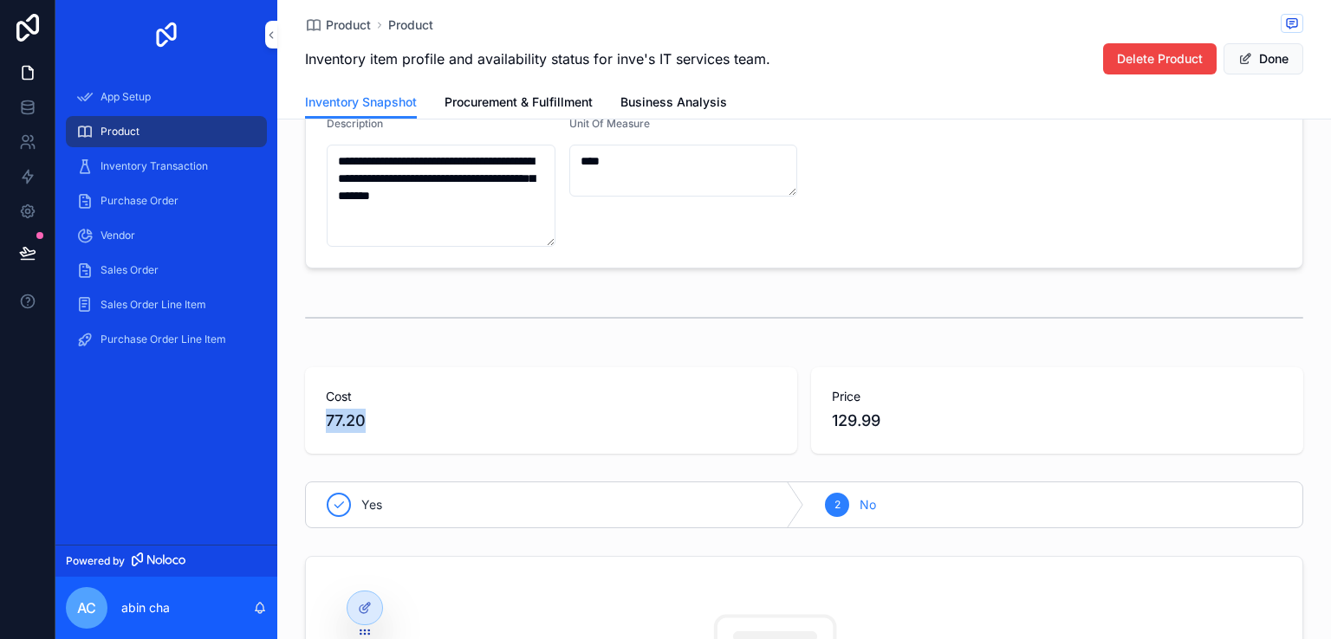
click at [506, 421] on span "77.20" at bounding box center [551, 421] width 451 height 24
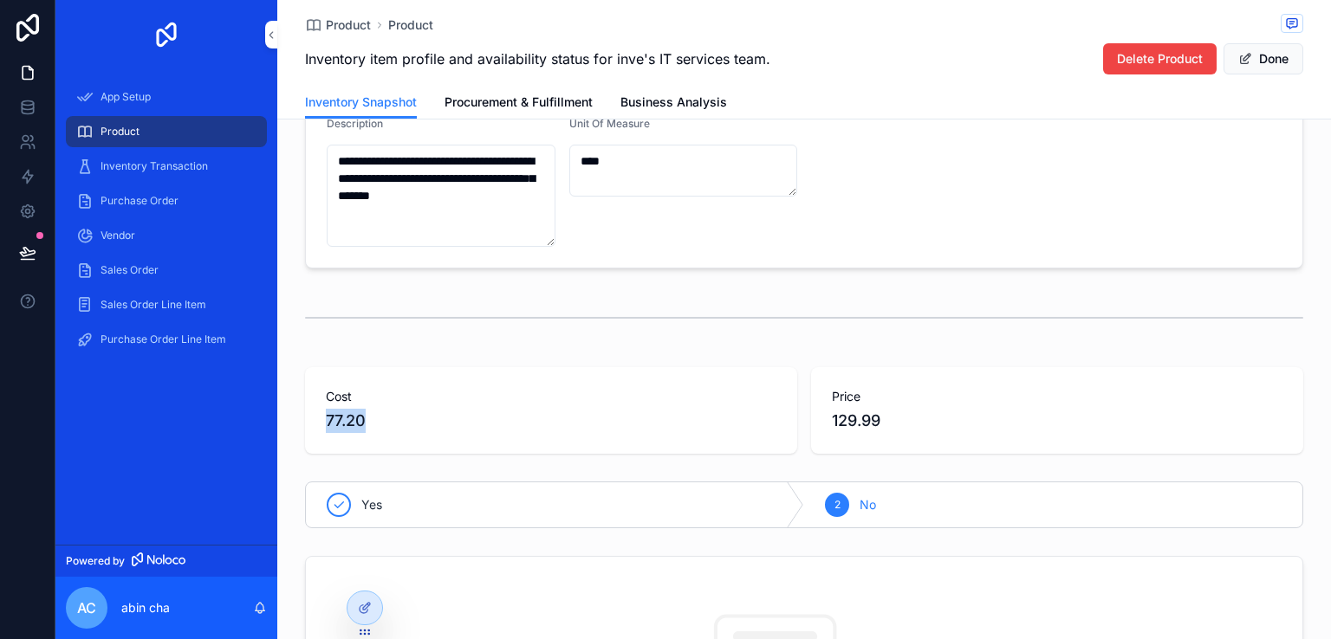
click at [506, 421] on span "77.20" at bounding box center [551, 421] width 451 height 24
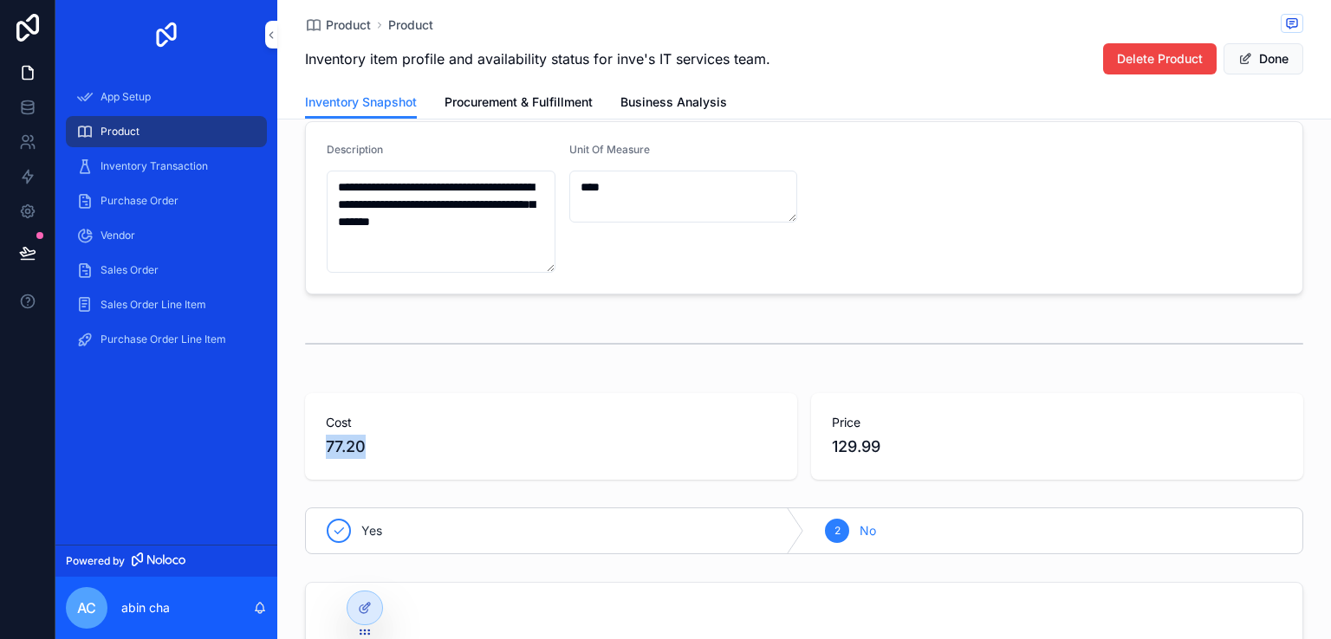
scroll to position [383, 0]
click at [893, 444] on span "129.99" at bounding box center [1057, 449] width 451 height 24
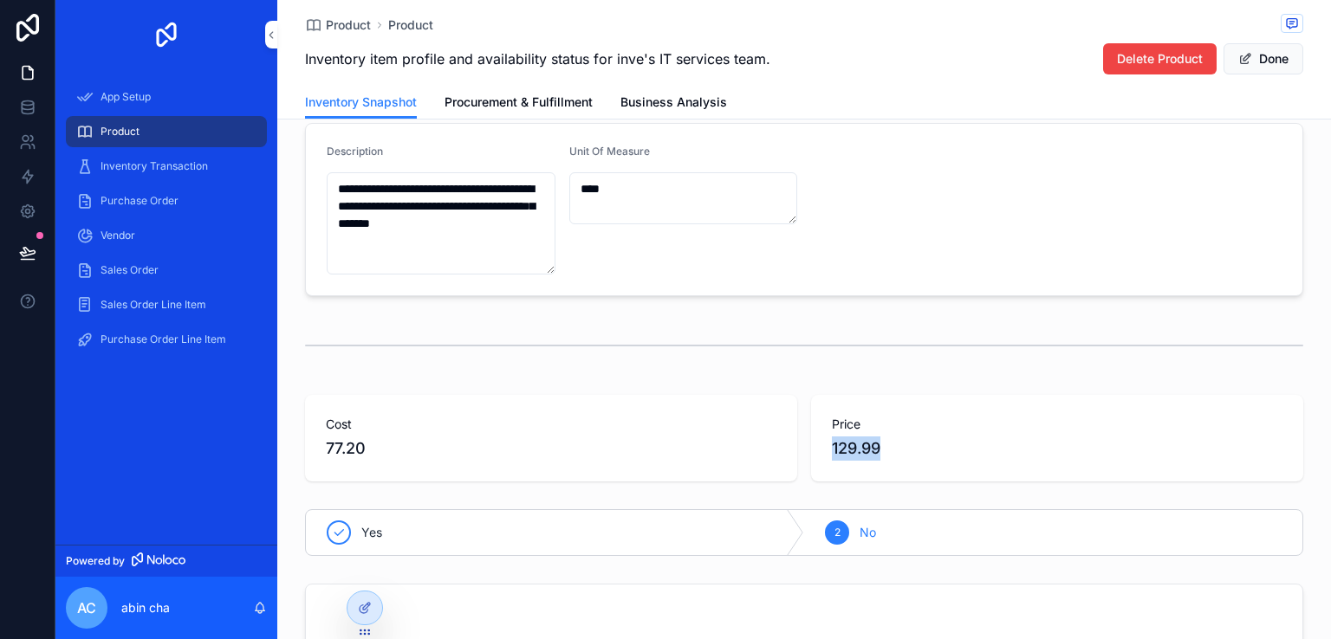
click at [893, 444] on span "129.99" at bounding box center [1057, 449] width 451 height 24
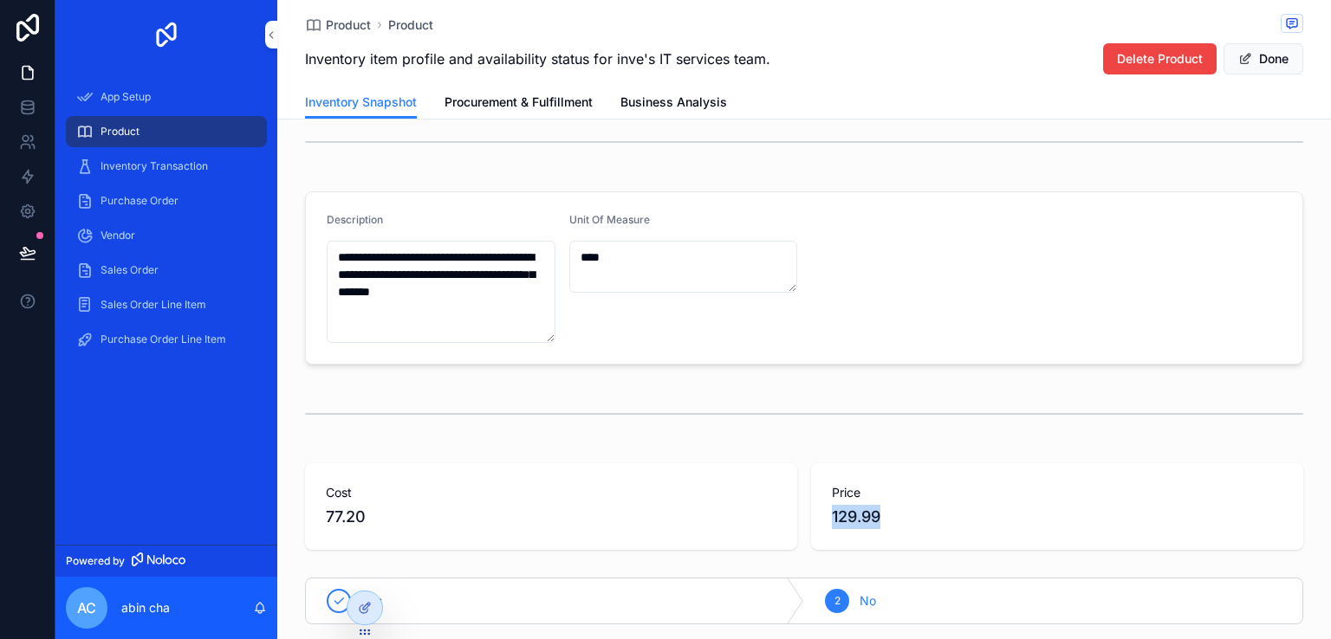
scroll to position [0, 0]
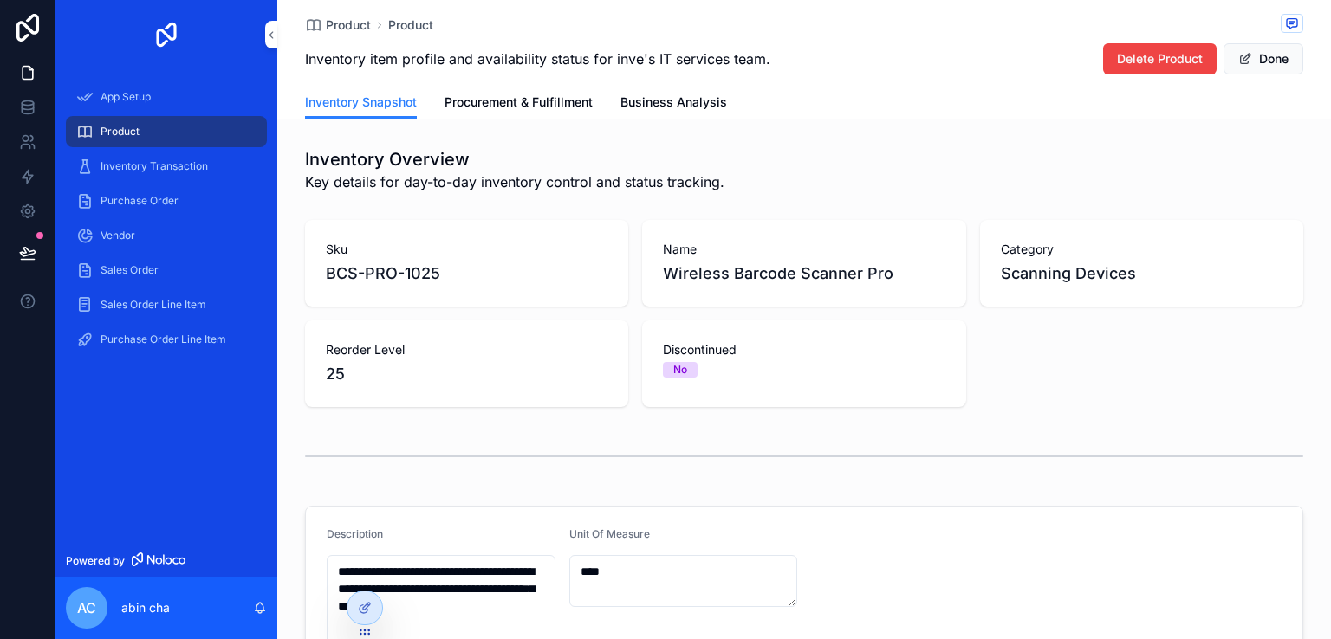
click at [451, 297] on div "Sku BCS-PRO-1025" at bounding box center [466, 263] width 323 height 87
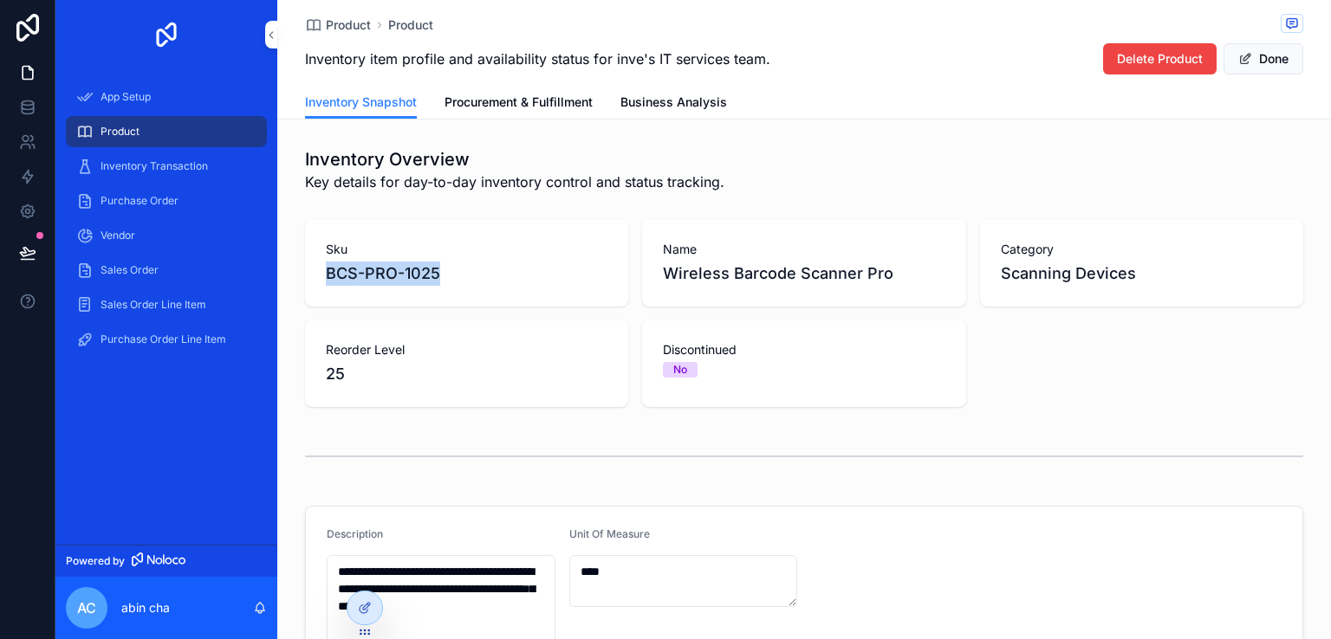
click at [451, 297] on div "Sku BCS-PRO-1025" at bounding box center [466, 263] width 323 height 87
click at [1125, 69] on button "Delete Product" at bounding box center [1159, 58] width 113 height 31
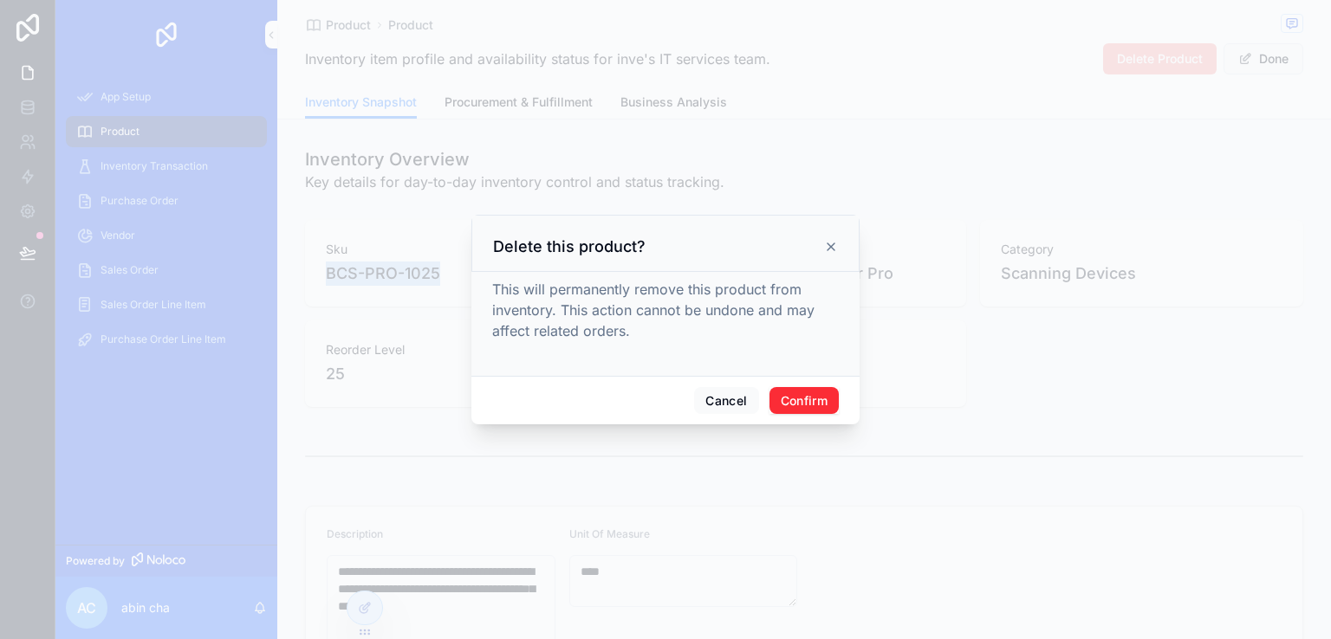
click at [803, 405] on button "Confirm" at bounding box center [803, 401] width 69 height 28
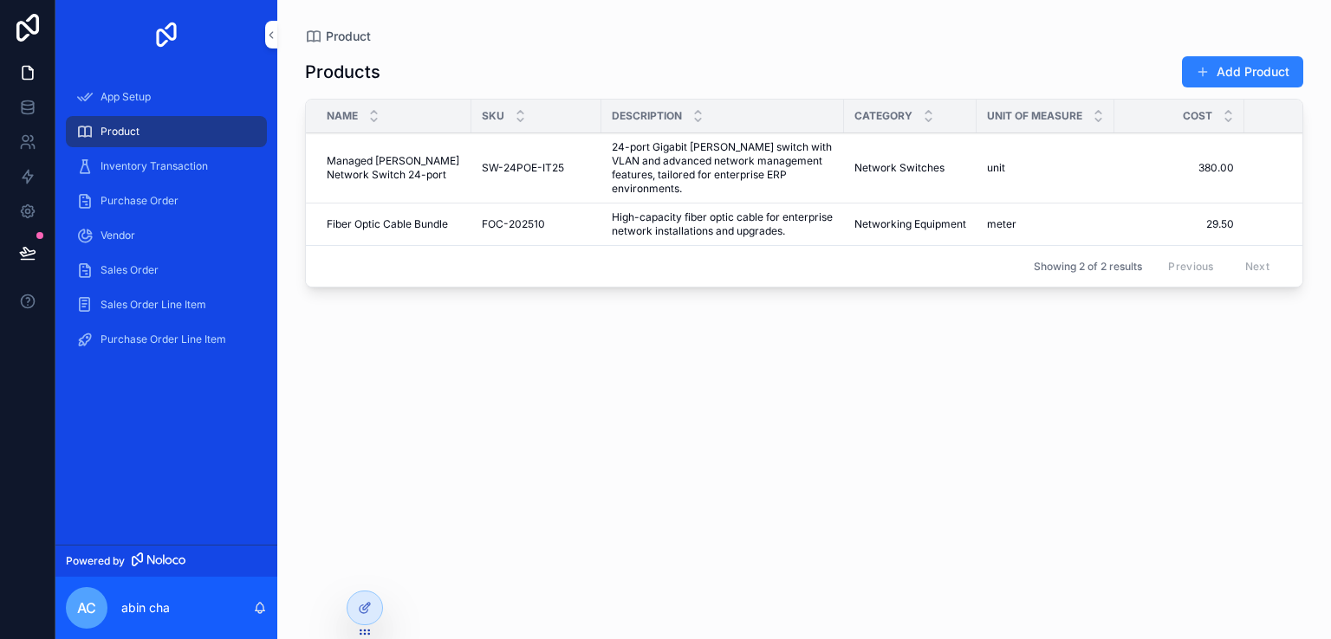
click at [1220, 84] on button "Add Product" at bounding box center [1242, 71] width 121 height 31
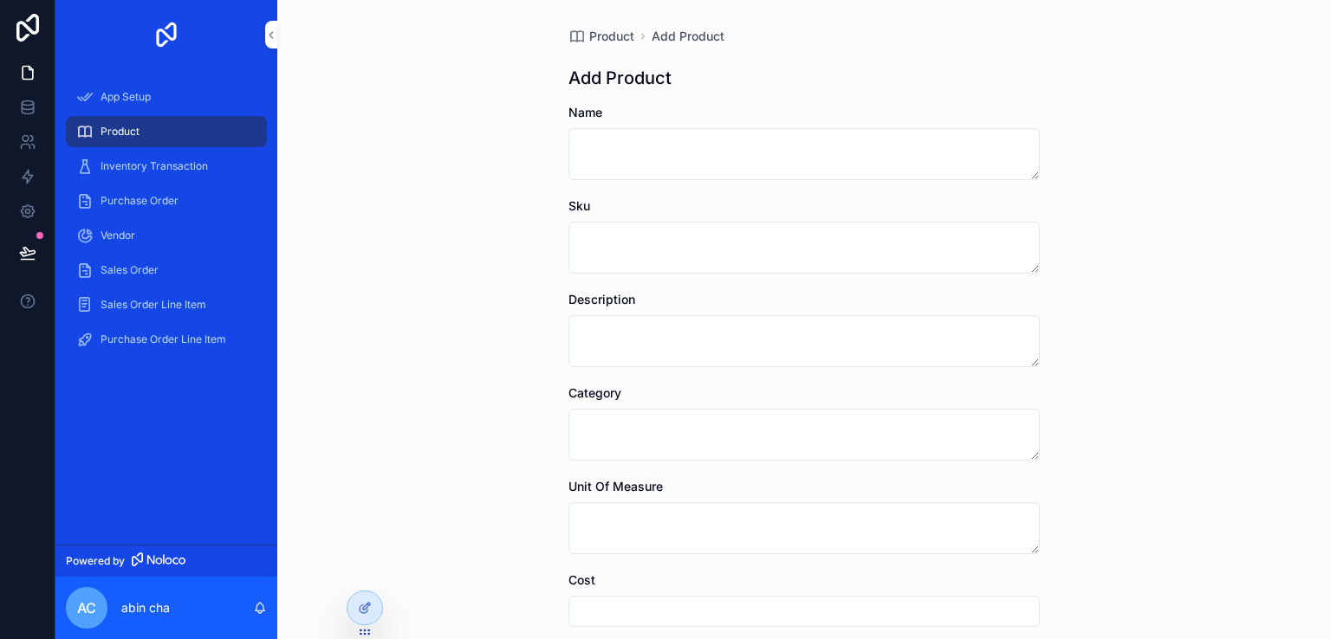
click at [770, 180] on form "Name Sku Description Category Unit Of Measure Cost Price Reorder Level Disconti…" at bounding box center [803, 596] width 471 height 984
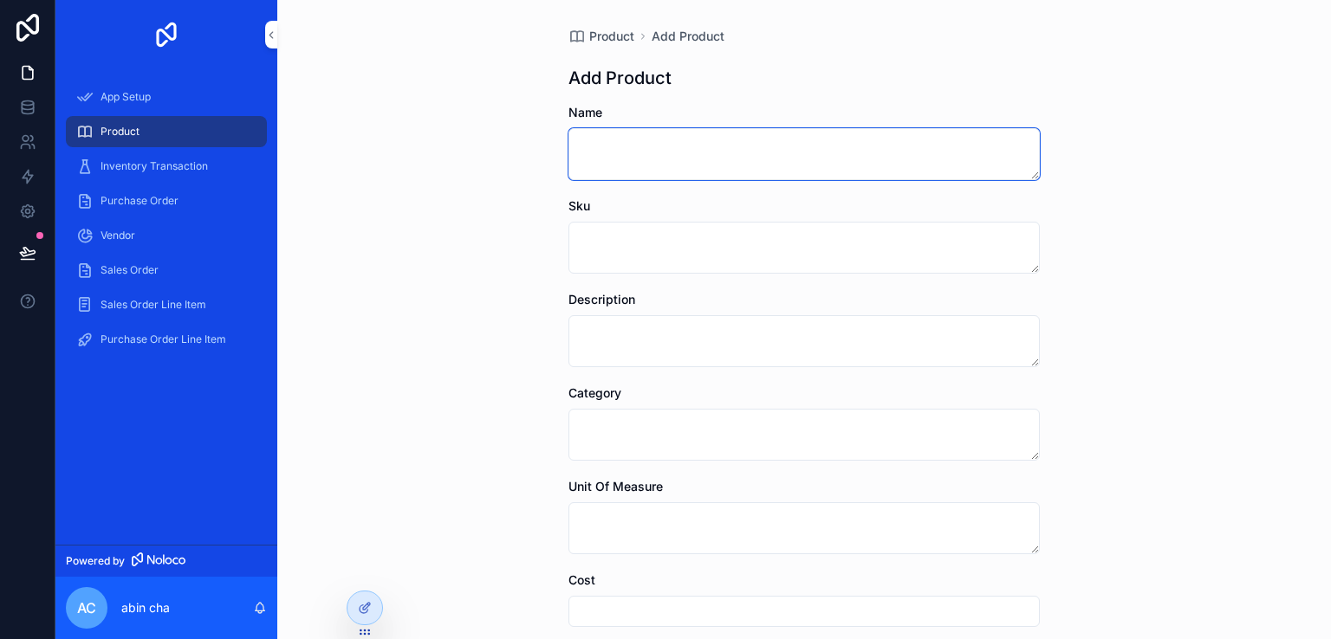
click at [743, 157] on textarea "scrollable content" at bounding box center [803, 154] width 471 height 52
type textarea "*"
type textarea "**********"
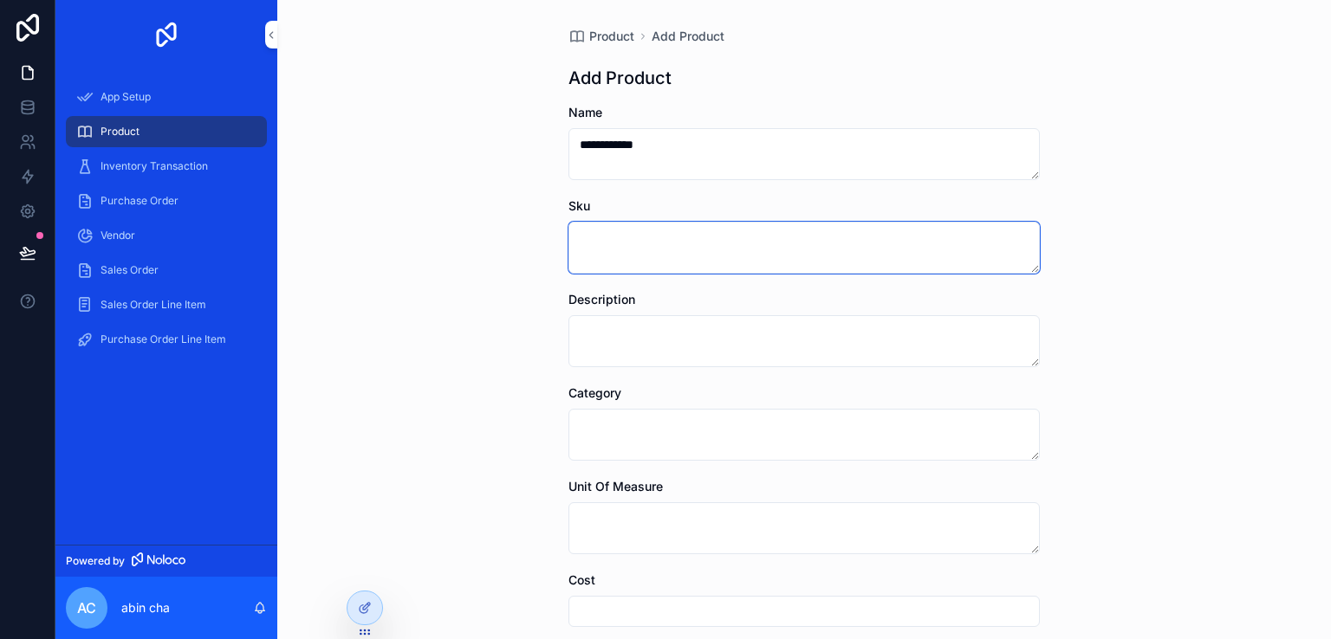
click at [698, 245] on textarea "scrollable content" at bounding box center [803, 248] width 471 height 52
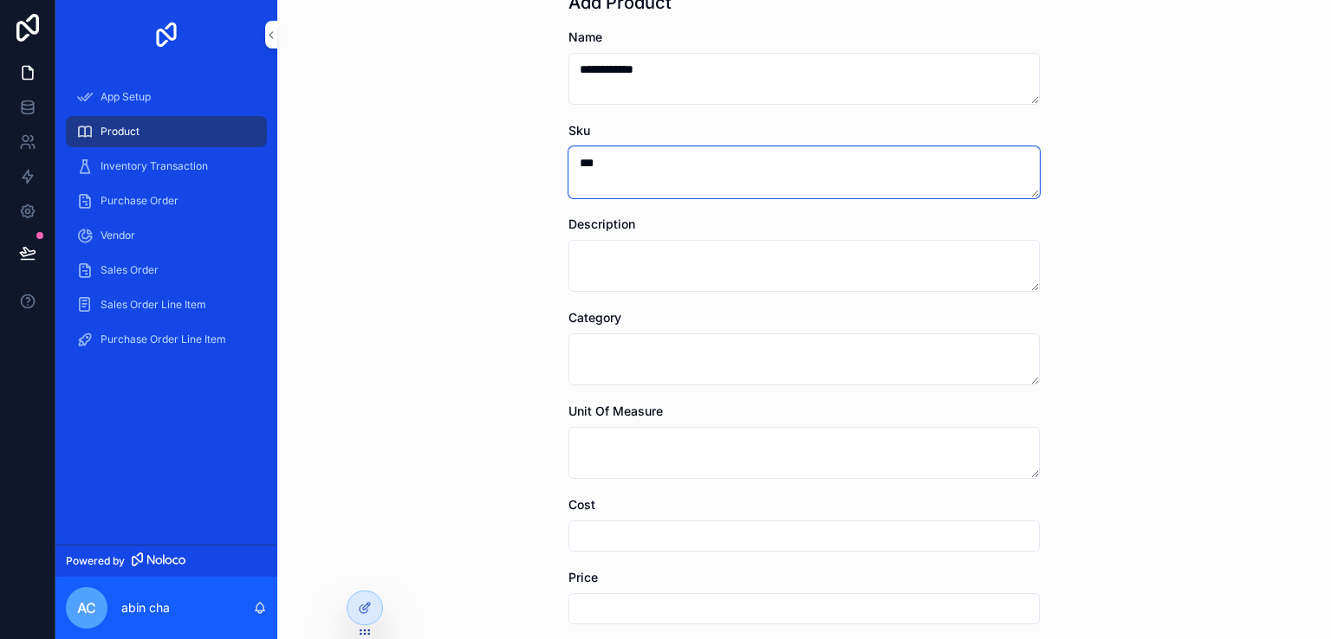
scroll to position [76, 0]
type textarea "***"
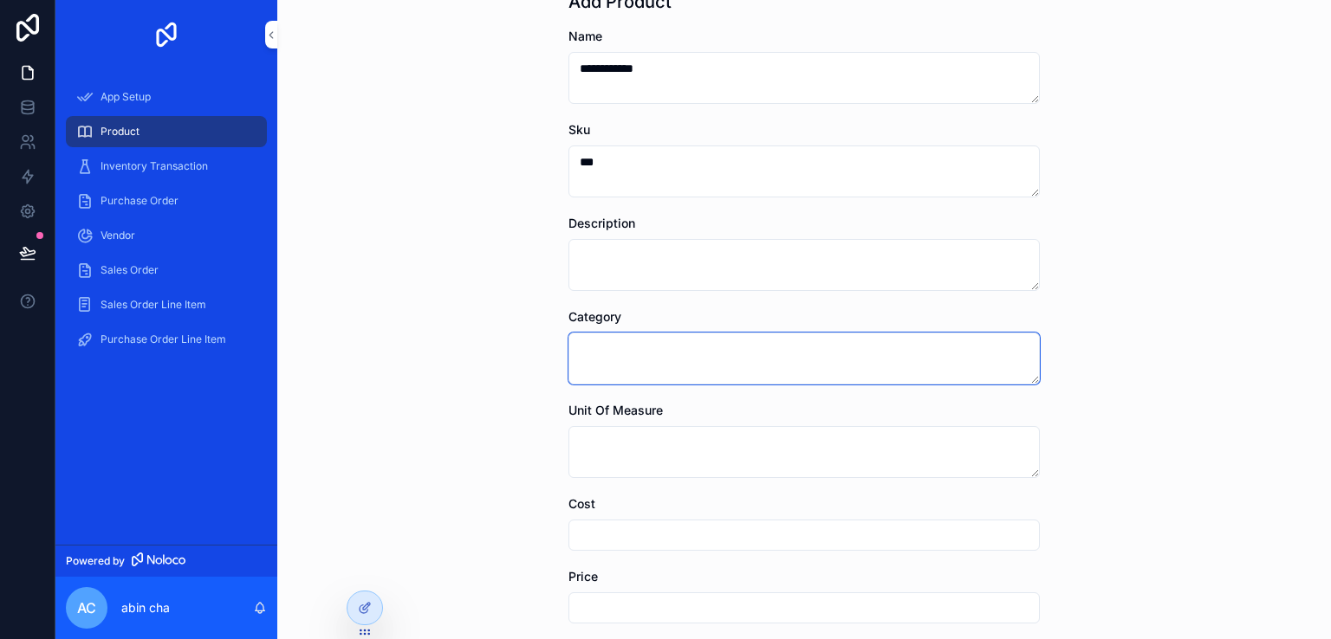
click at [658, 353] on textarea "scrollable content" at bounding box center [803, 359] width 471 height 52
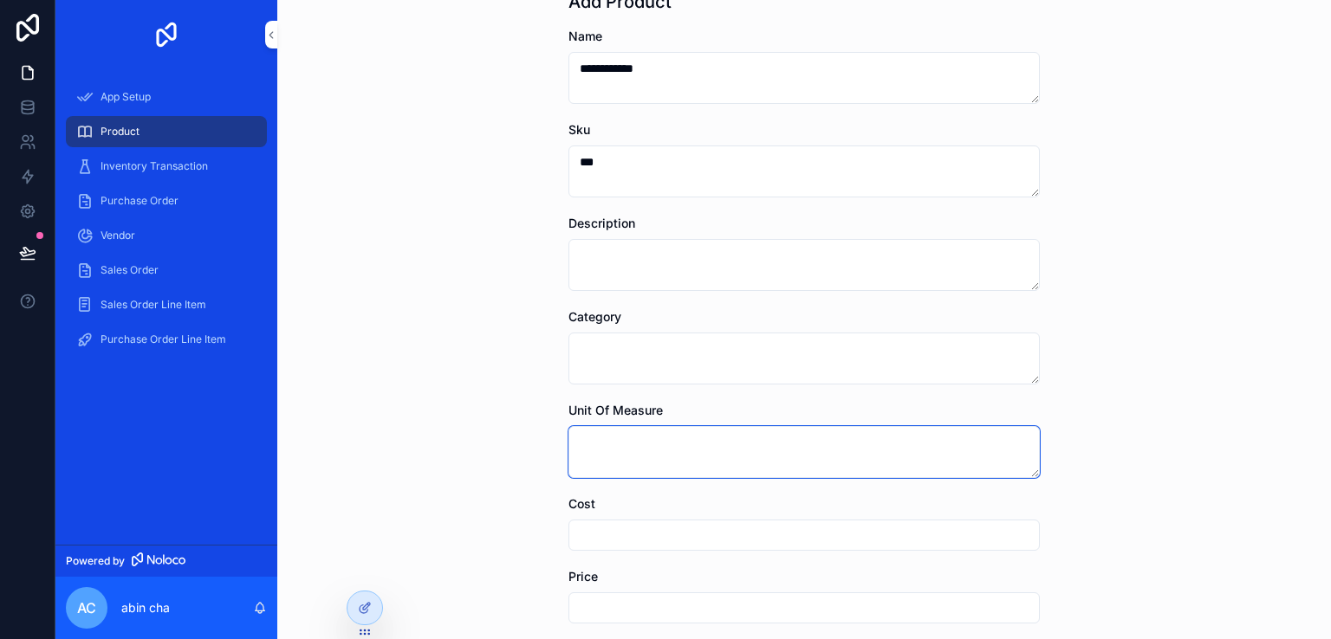
click at [648, 448] on textarea "scrollable content" at bounding box center [803, 452] width 471 height 52
type textarea "*"
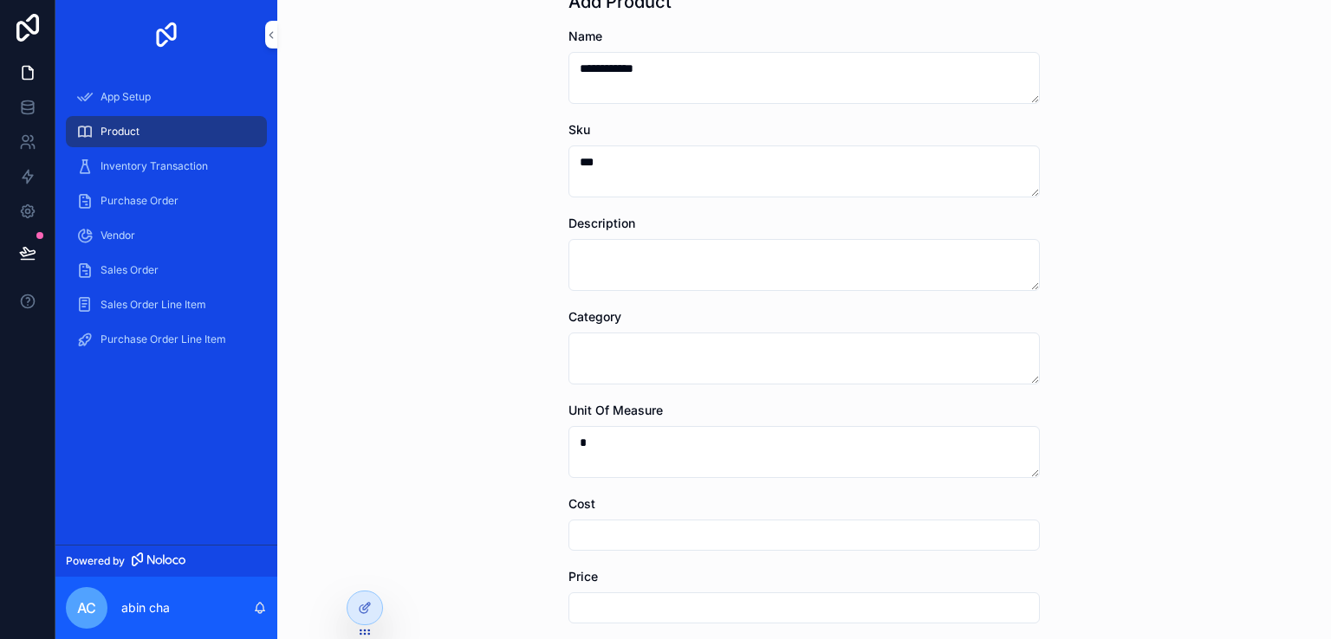
click at [637, 562] on form "**********" at bounding box center [803, 520] width 471 height 984
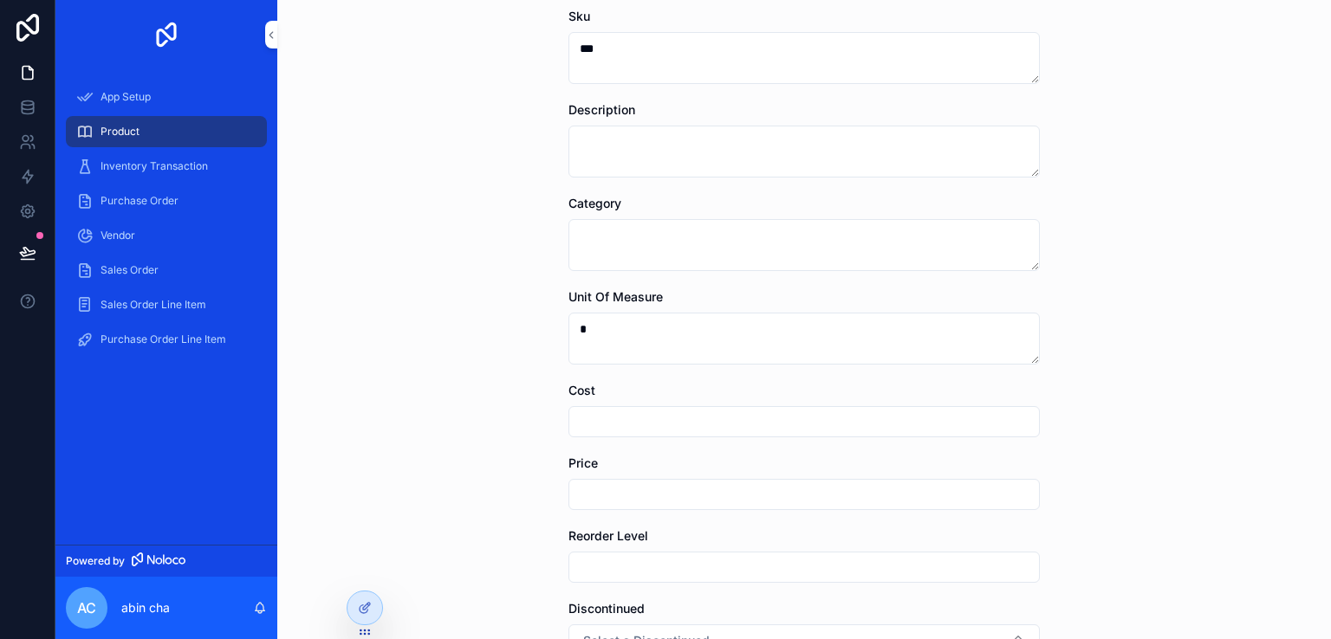
scroll to position [191, 0]
click at [665, 421] on input "scrollable content" at bounding box center [804, 421] width 470 height 24
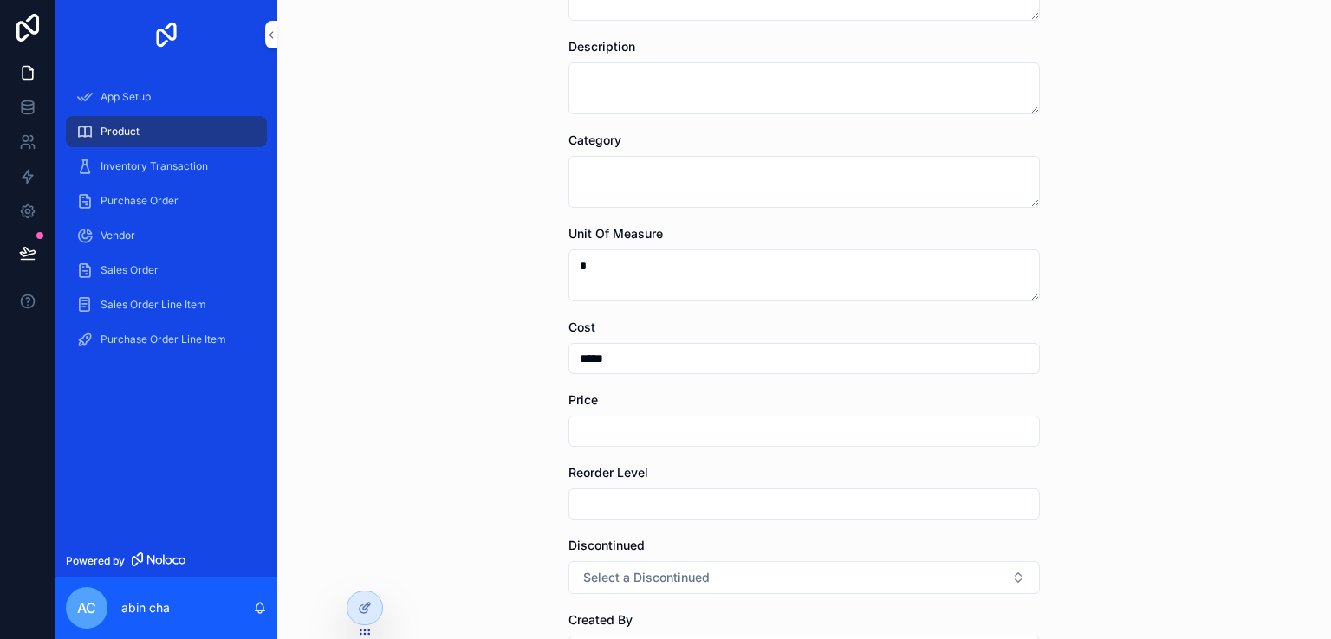
scroll to position [253, 0]
type input "*****"
click at [634, 427] on input "scrollable content" at bounding box center [804, 431] width 470 height 24
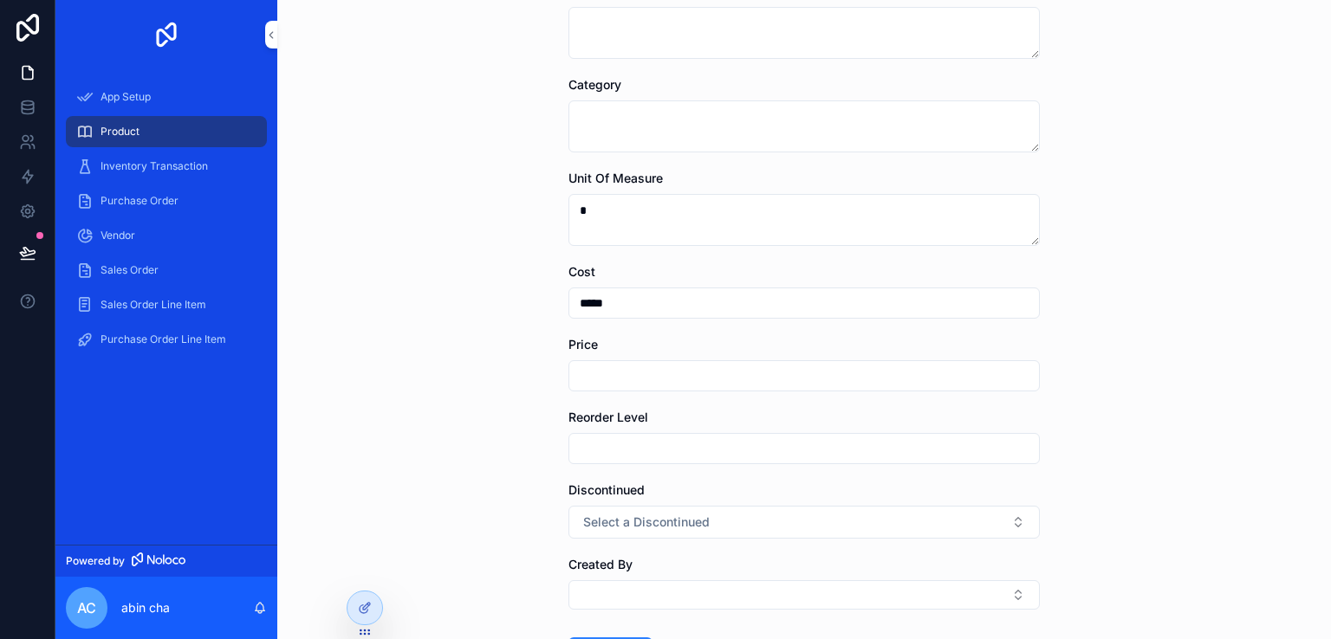
scroll to position [308, 0]
click at [620, 369] on input "scrollable content" at bounding box center [804, 376] width 470 height 24
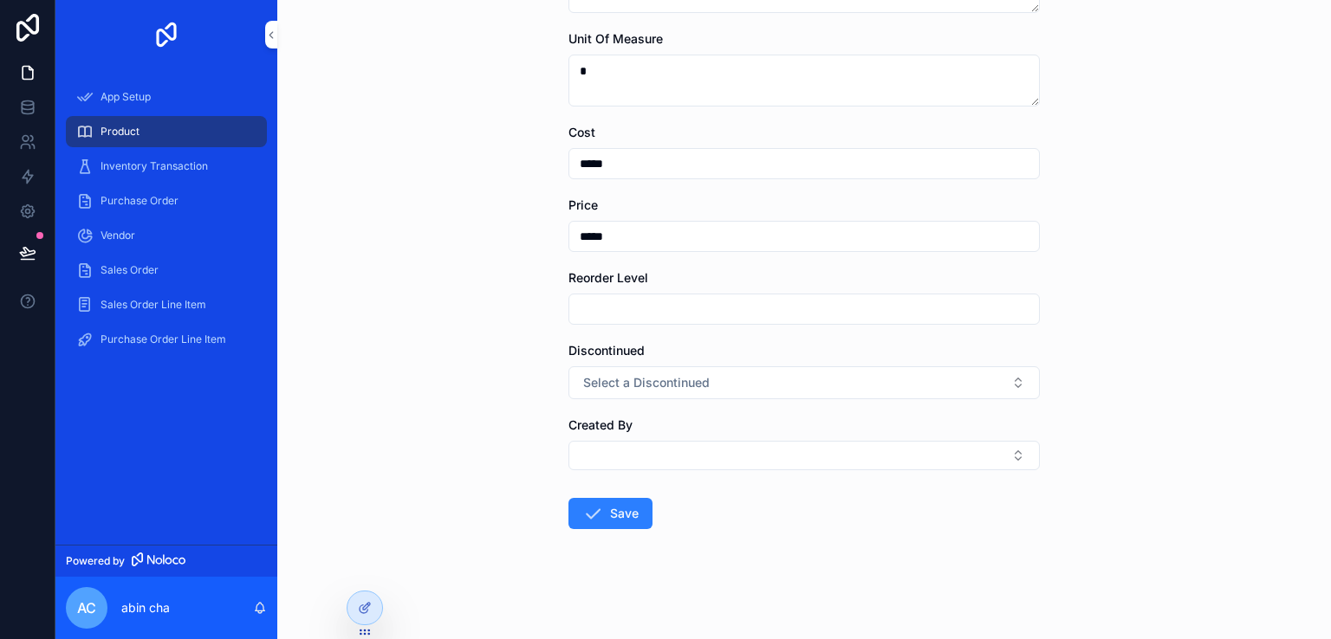
type input "*****"
click at [619, 513] on button "Save" at bounding box center [610, 513] width 84 height 31
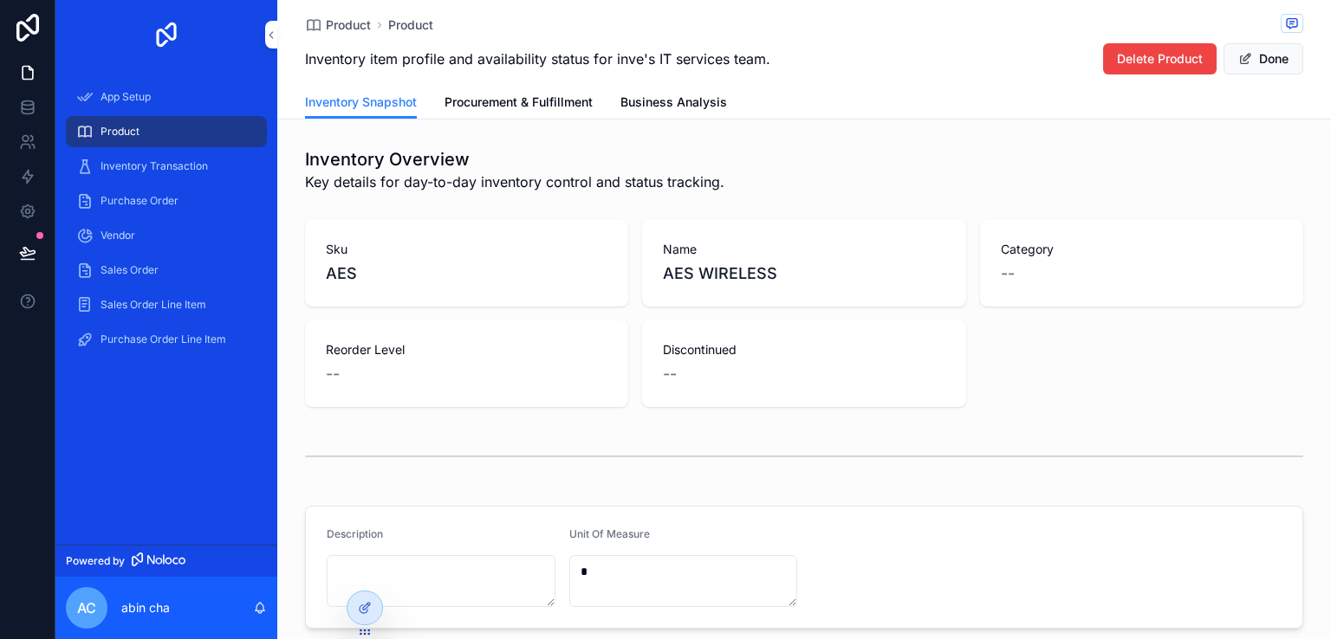
click at [1224, 67] on button "Done" at bounding box center [1263, 58] width 80 height 31
click at [152, 133] on div "Product" at bounding box center [166, 132] width 180 height 28
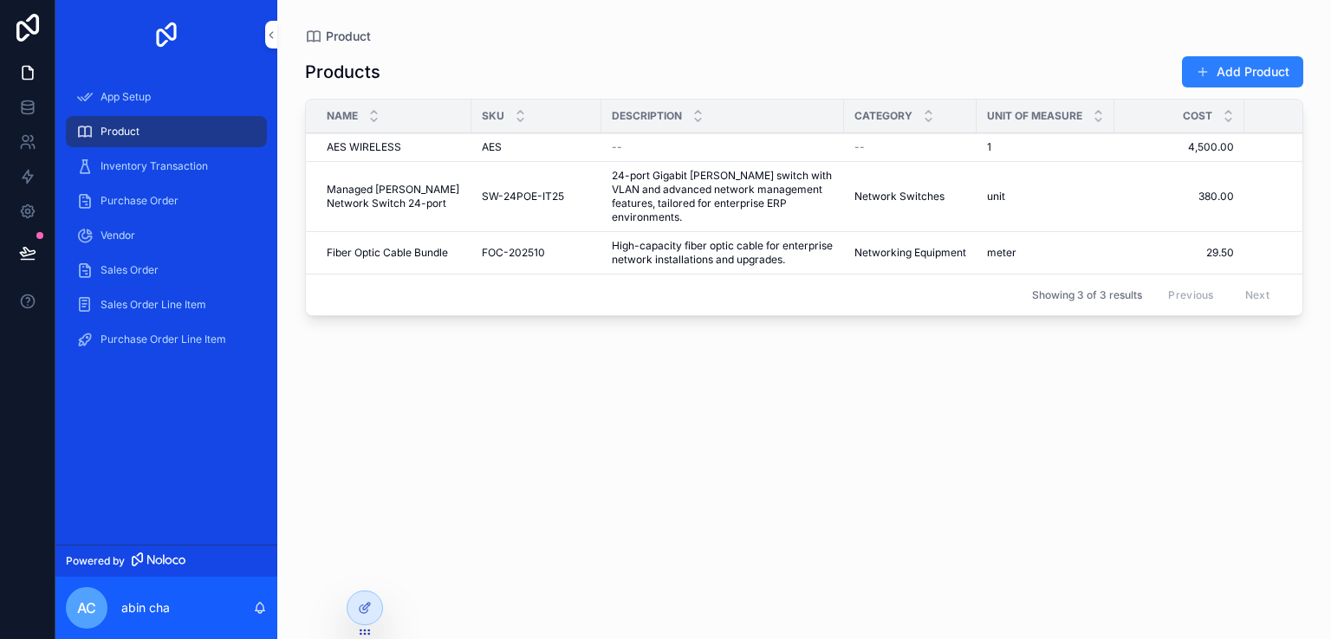
click at [942, 202] on td "Network Switches Network Switches" at bounding box center [910, 197] width 133 height 70
click at [863, 191] on span "Network Switches" at bounding box center [899, 197] width 90 height 14
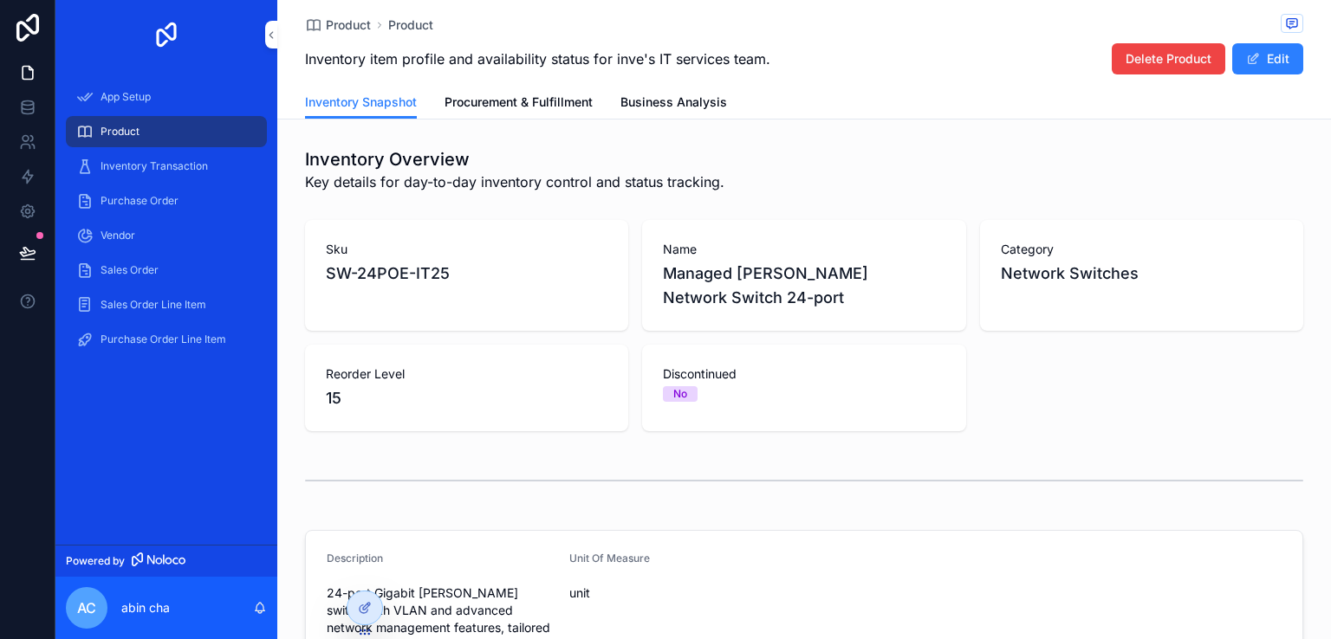
click at [1168, 60] on span "Delete Product" at bounding box center [1168, 58] width 86 height 17
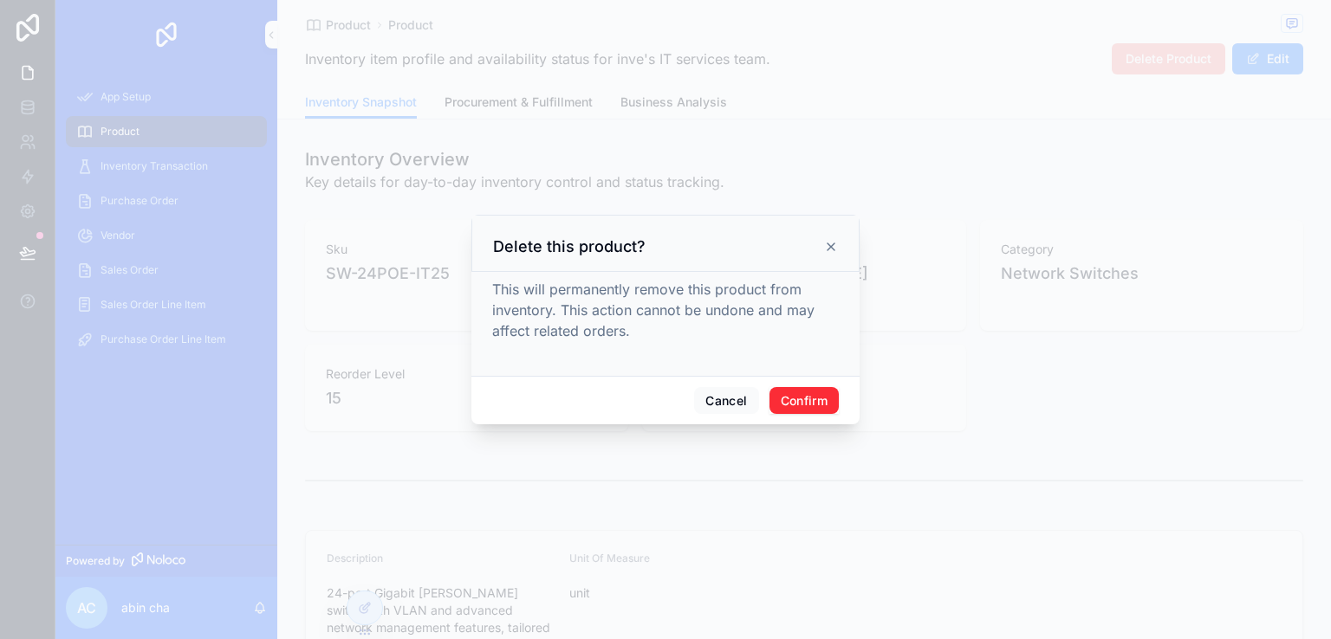
click at [800, 407] on button "Confirm" at bounding box center [803, 401] width 69 height 28
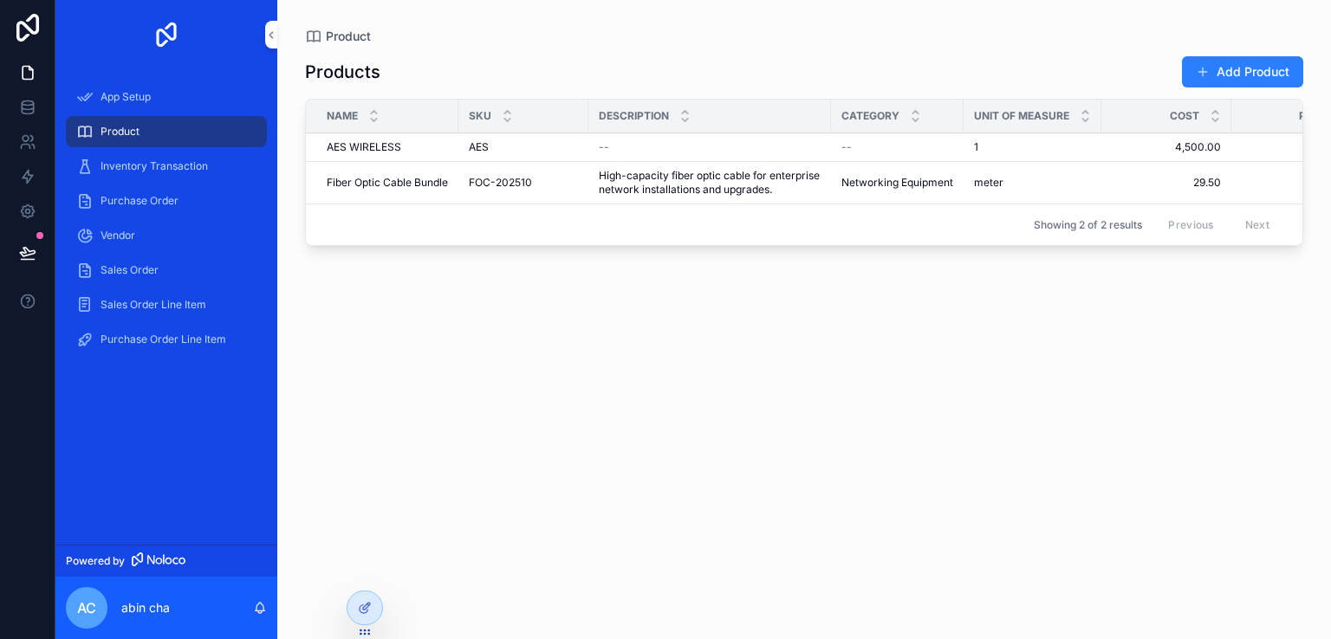
click at [428, 200] on td "Fiber Optic Cable Bundle Fiber Optic Cable Bundle" at bounding box center [382, 183] width 152 height 42
click at [407, 181] on span "Fiber Optic Cable Bundle" at bounding box center [387, 183] width 121 height 14
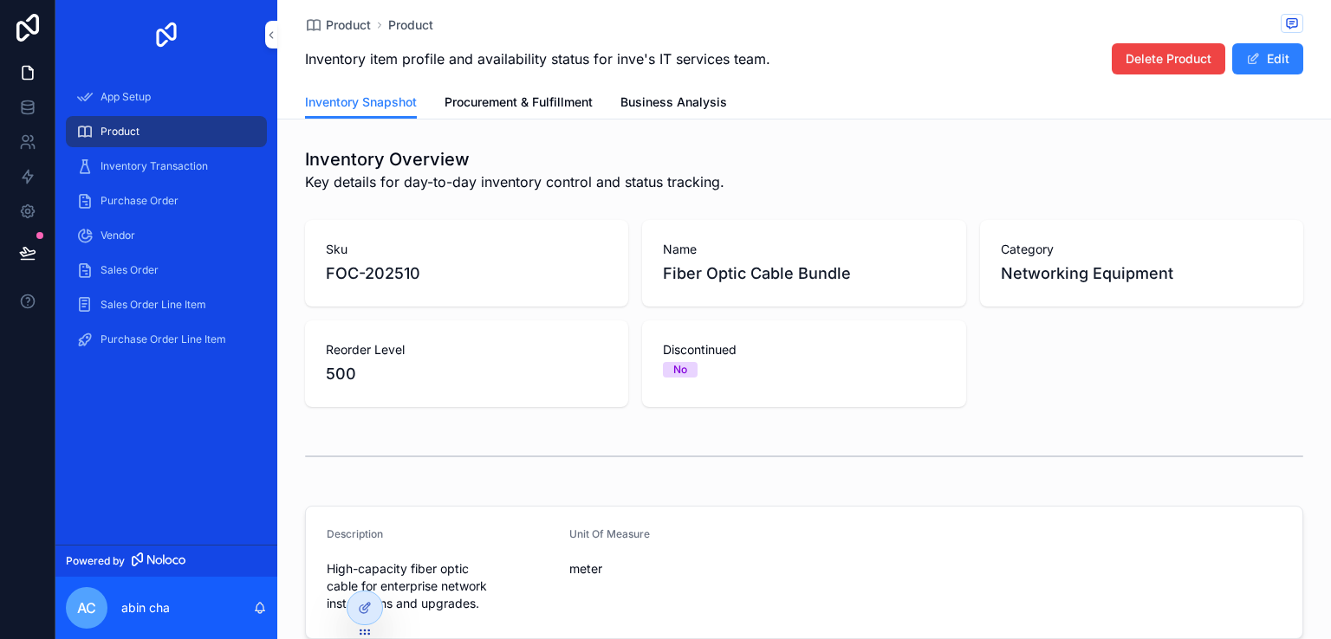
click at [1147, 65] on span "Delete Product" at bounding box center [1168, 58] width 86 height 17
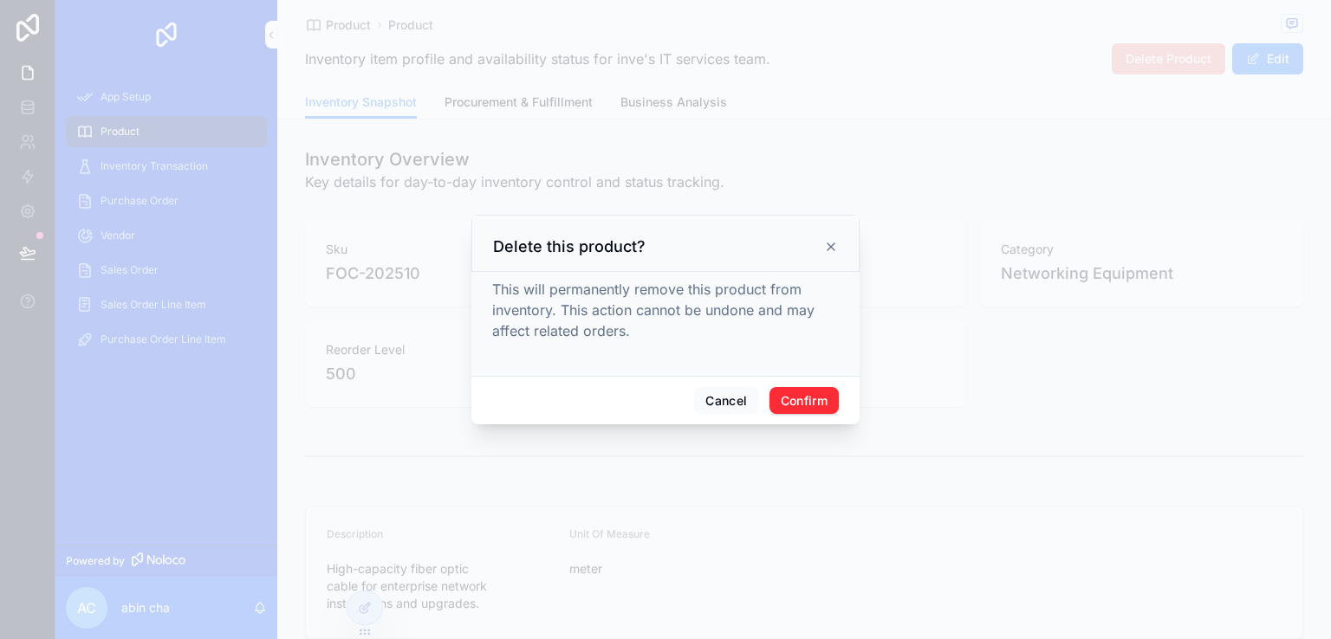
click at [984, 211] on div at bounding box center [665, 319] width 1331 height 639
click at [801, 398] on button "Confirm" at bounding box center [803, 401] width 69 height 28
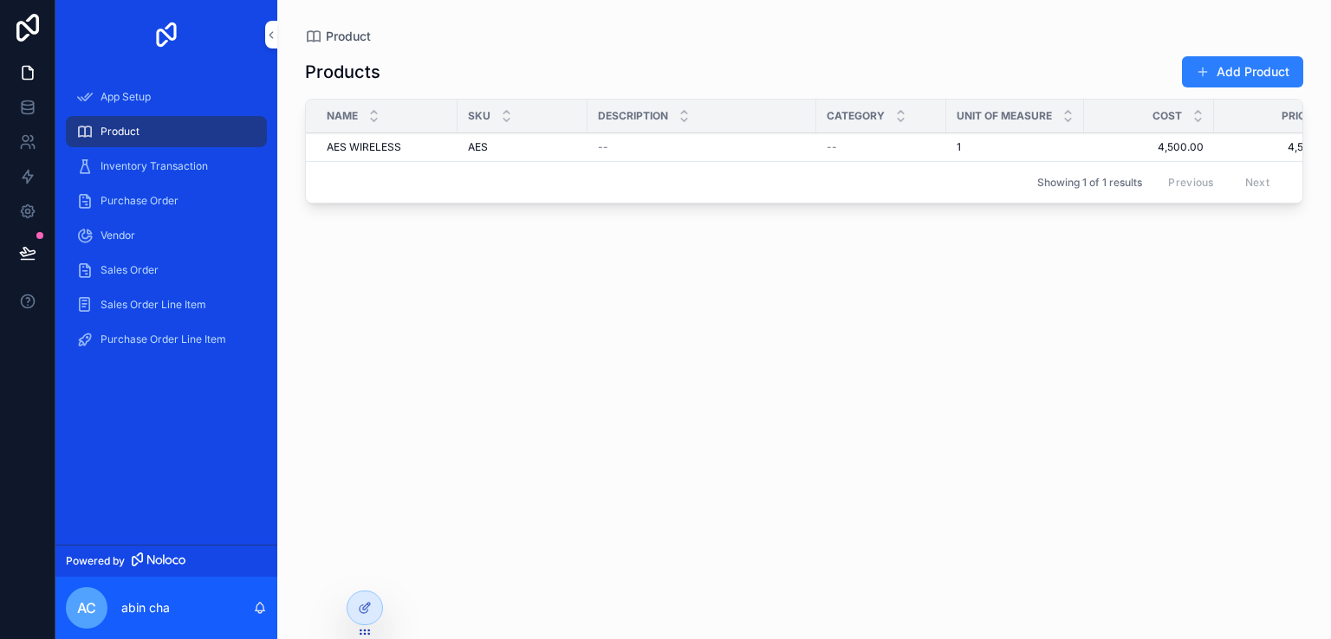
click at [1222, 74] on button "Add Product" at bounding box center [1242, 71] width 121 height 31
click at [1222, 74] on div "Product Products Add Product Name Sku Description Category Unit Of Measure Cost…" at bounding box center [804, 319] width 1054 height 639
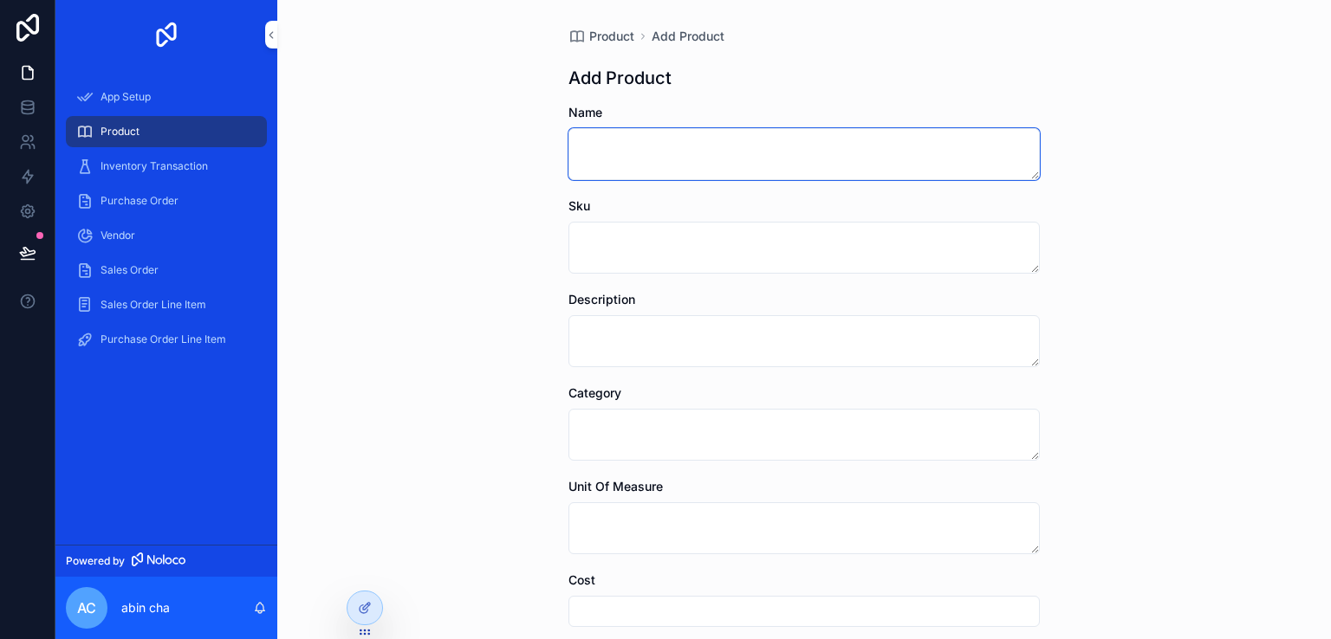
click at [668, 144] on textarea "scrollable content" at bounding box center [803, 154] width 471 height 52
type textarea "**********"
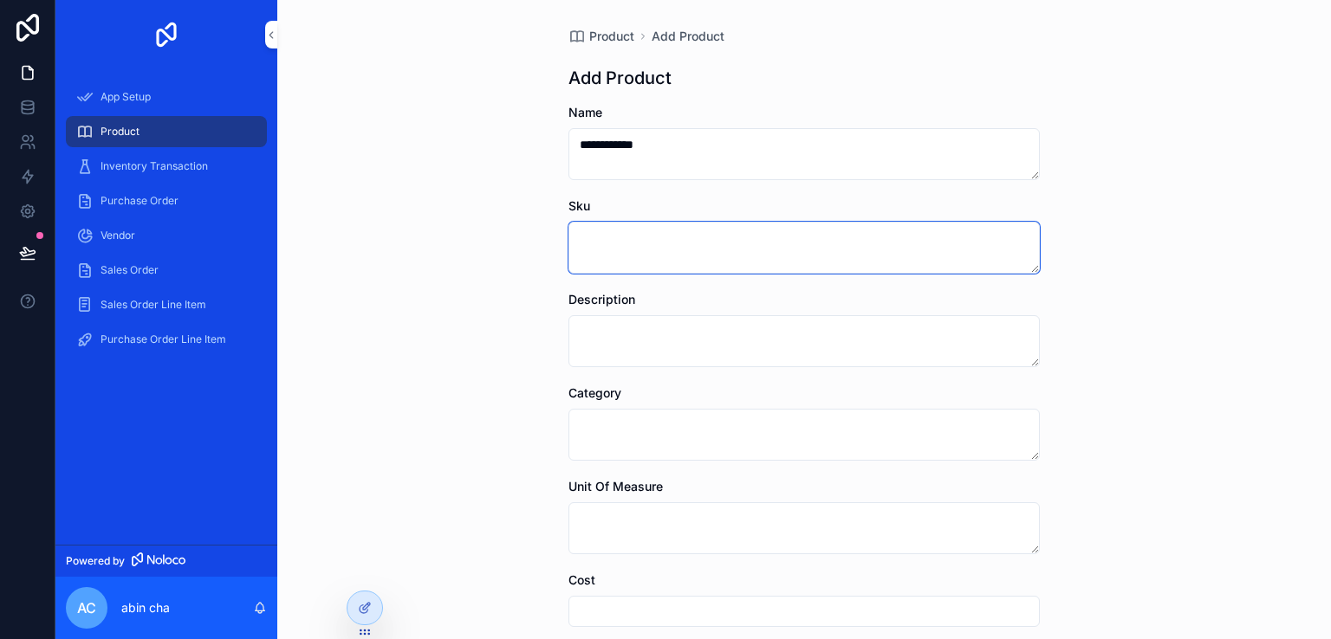
click at [580, 259] on textarea "scrollable content" at bounding box center [803, 248] width 471 height 52
type textarea "**********"
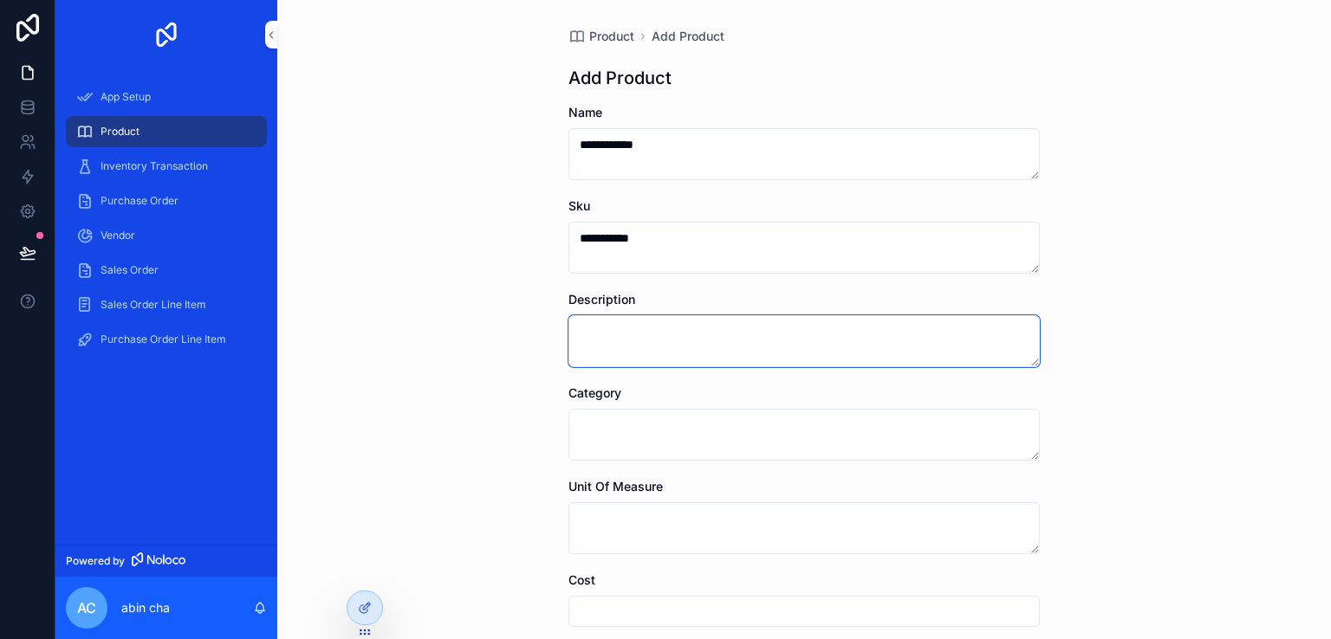
click at [643, 334] on textarea "scrollable content" at bounding box center [803, 341] width 471 height 52
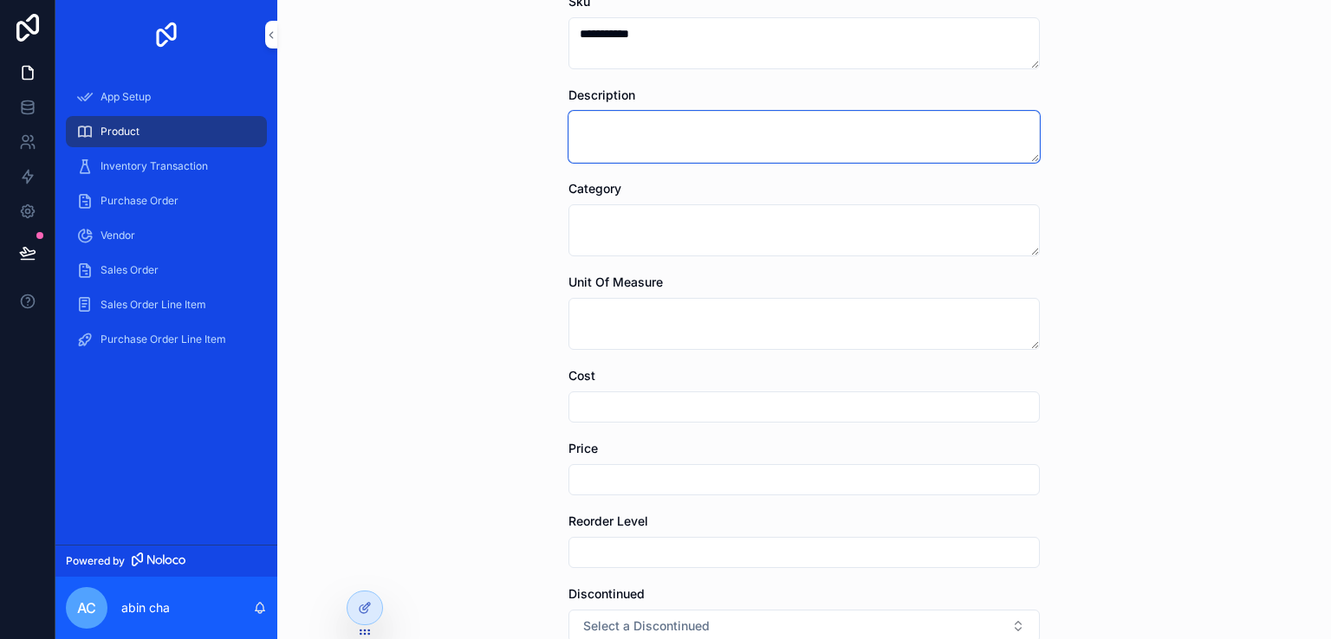
scroll to position [238, 0]
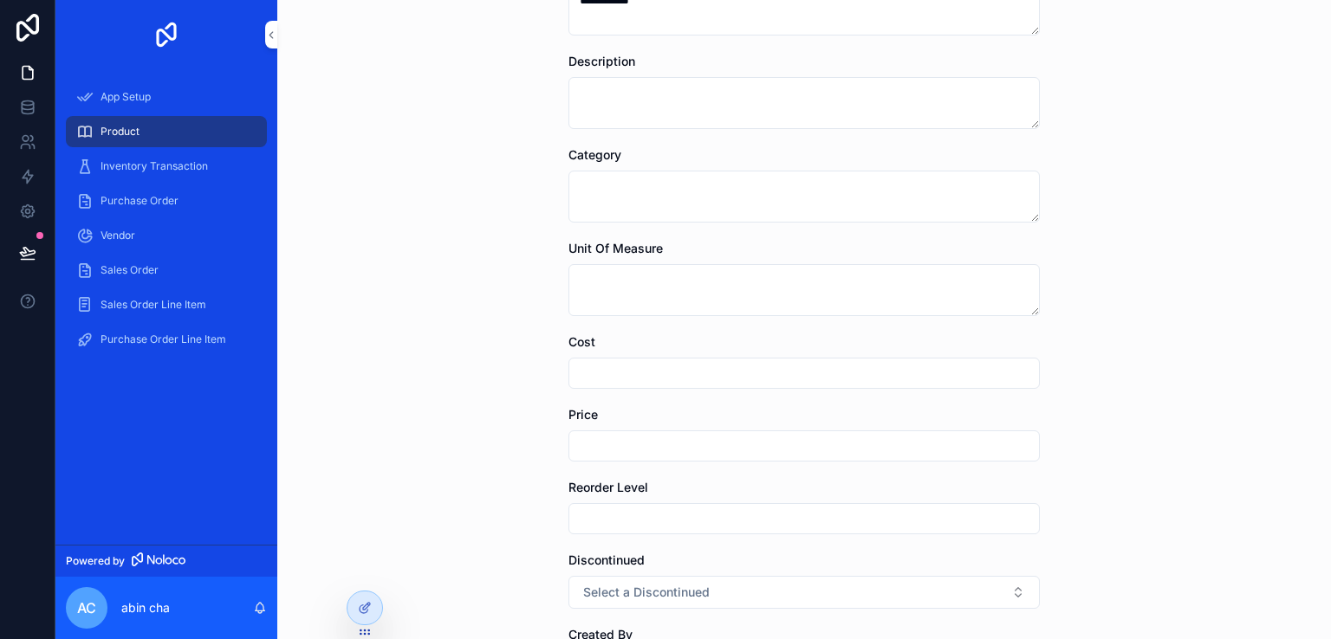
click at [629, 368] on input "scrollable content" at bounding box center [804, 373] width 470 height 24
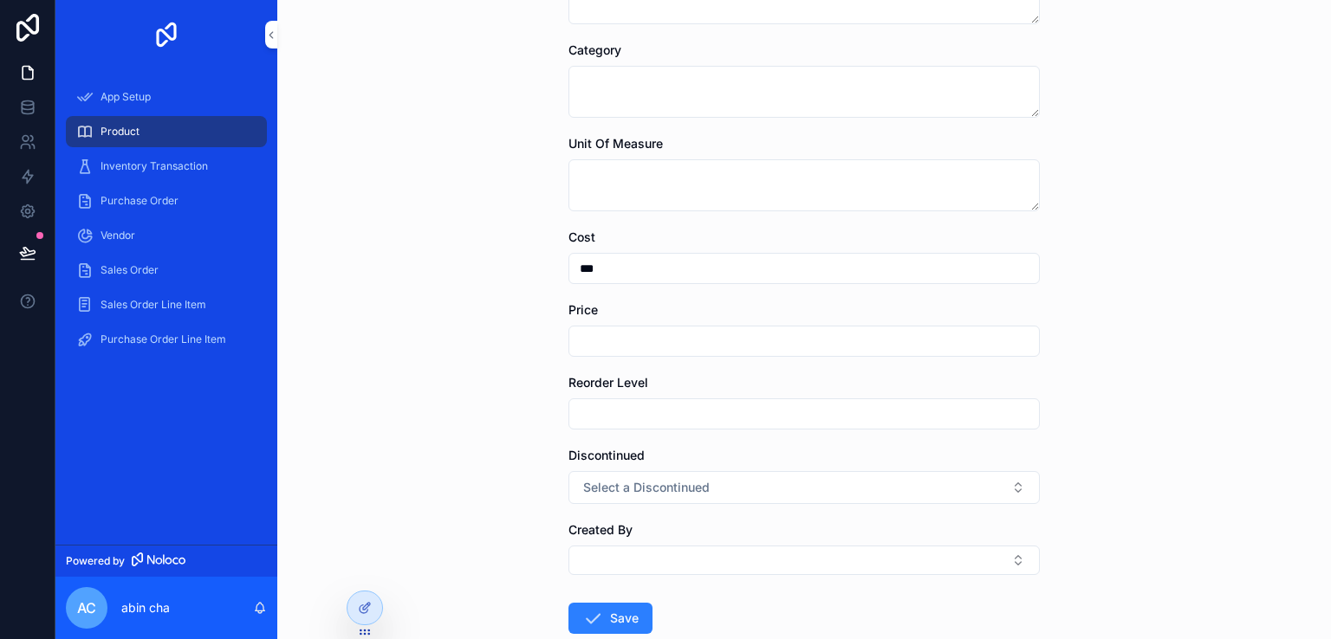
scroll to position [347, 0]
type input "***"
click at [613, 340] on input "scrollable content" at bounding box center [804, 338] width 470 height 24
type input "*"
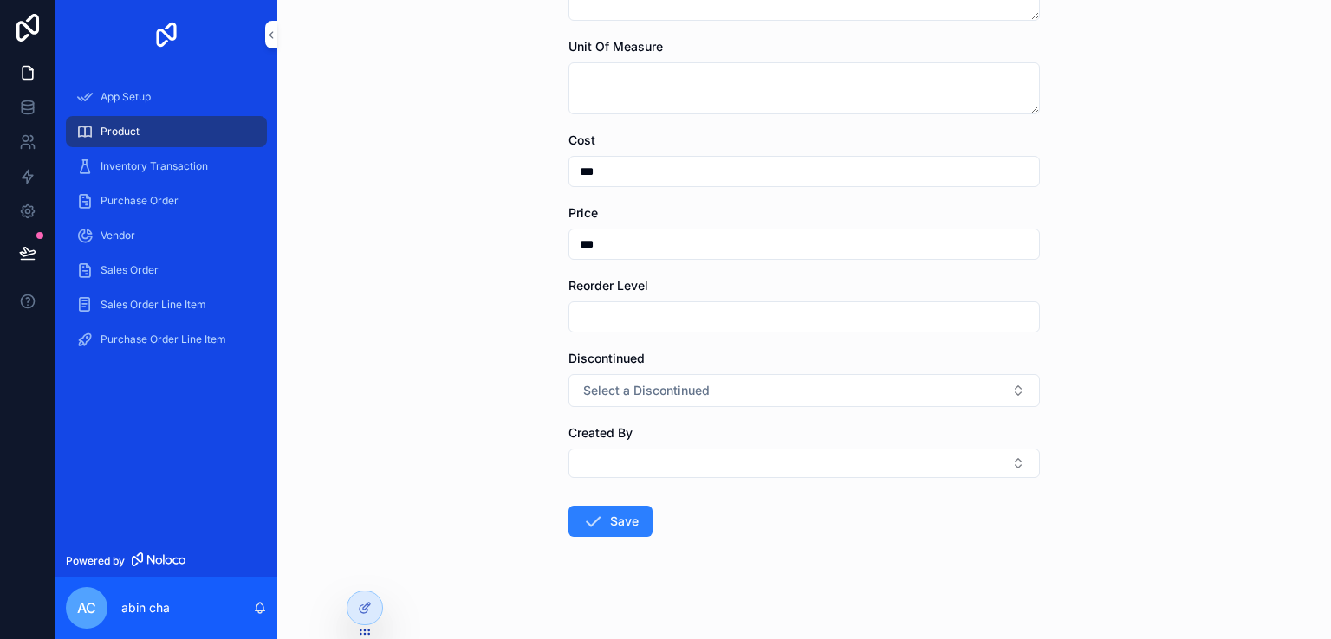
scroll to position [442, 0]
type input "***"
click at [606, 524] on button "Save" at bounding box center [610, 519] width 84 height 31
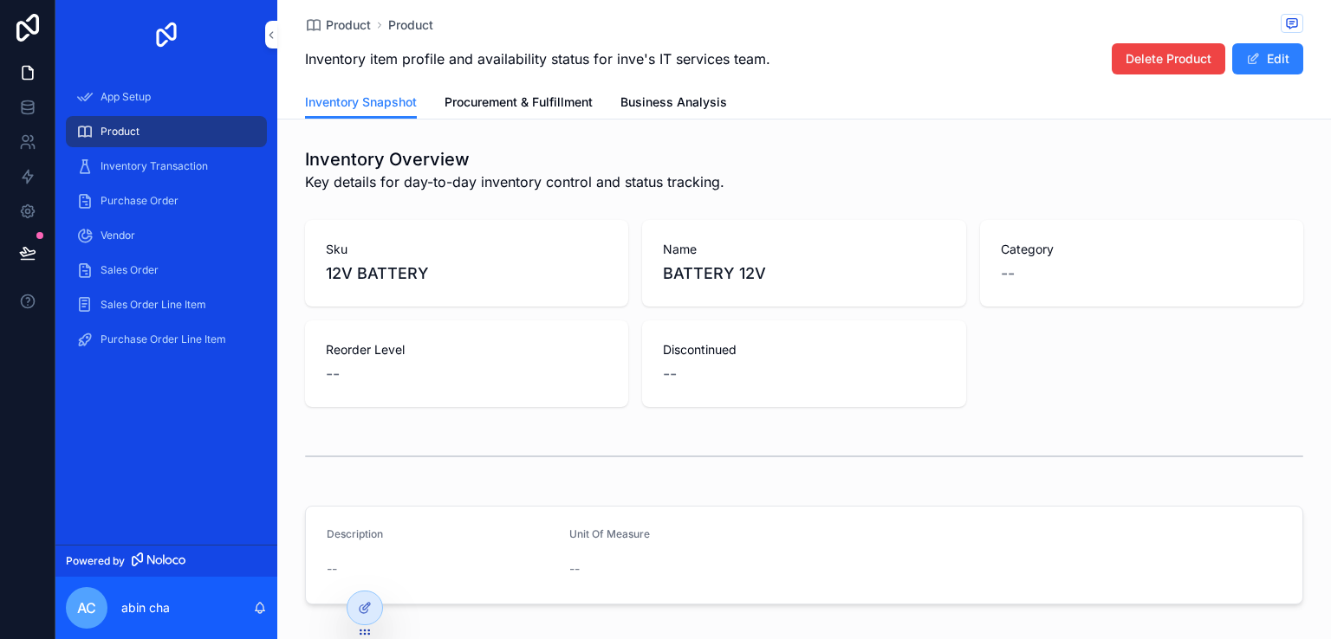
click at [174, 167] on span "Inventory Transaction" at bounding box center [153, 166] width 107 height 14
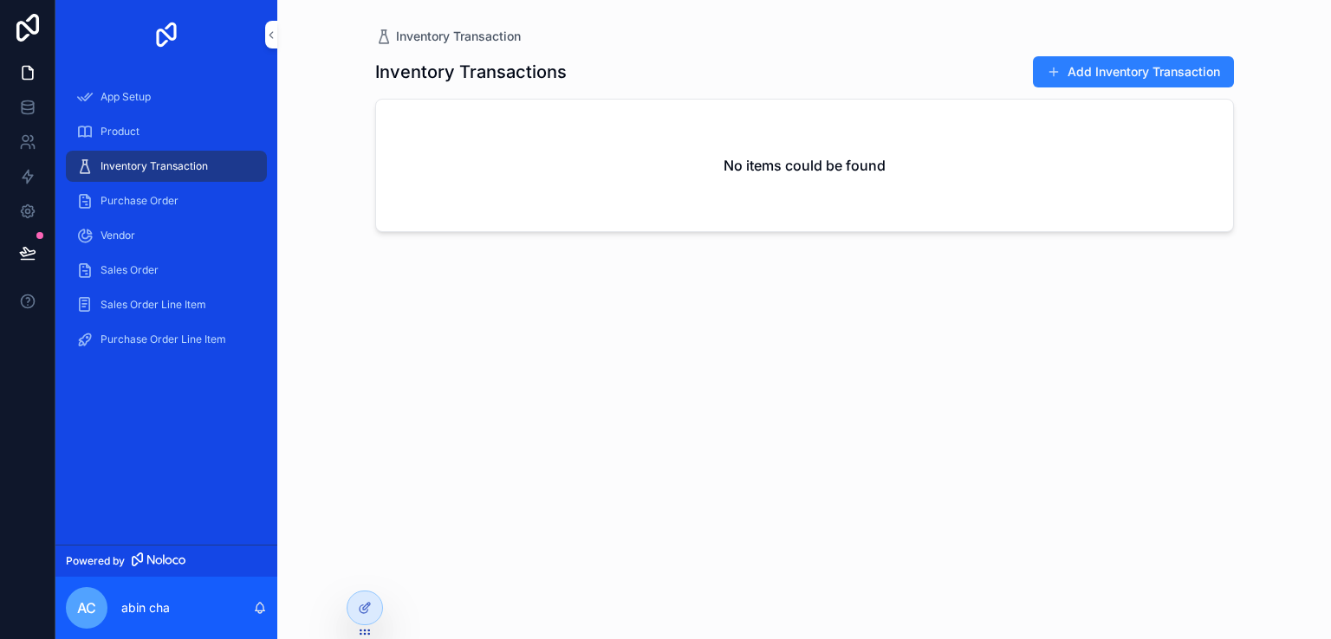
click at [1088, 82] on button "Add Inventory Transaction" at bounding box center [1133, 71] width 201 height 31
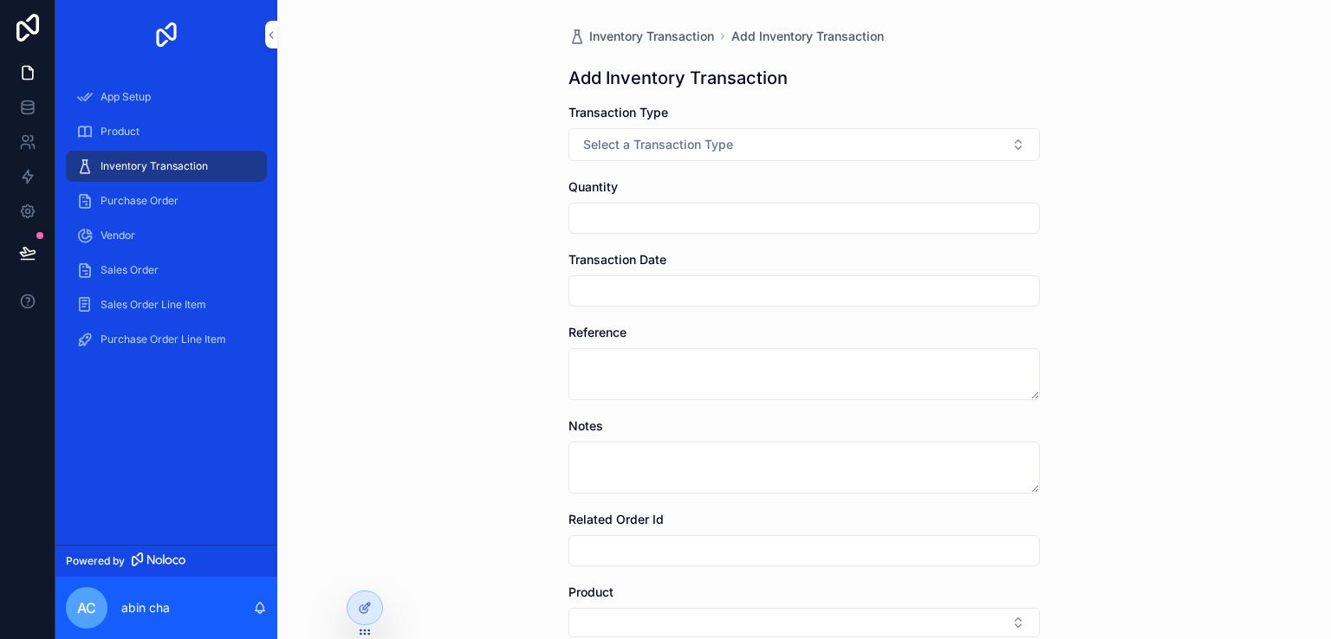
click at [755, 137] on button "Select a Transaction Type" at bounding box center [803, 144] width 471 height 33
click at [602, 209] on input "scrollable content" at bounding box center [804, 218] width 470 height 24
click at [652, 146] on span "Select a Transaction Type" at bounding box center [658, 144] width 150 height 17
click at [716, 212] on span "Sale" at bounding box center [705, 214] width 42 height 16
click at [686, 212] on input "scrollable content" at bounding box center [804, 218] width 470 height 24
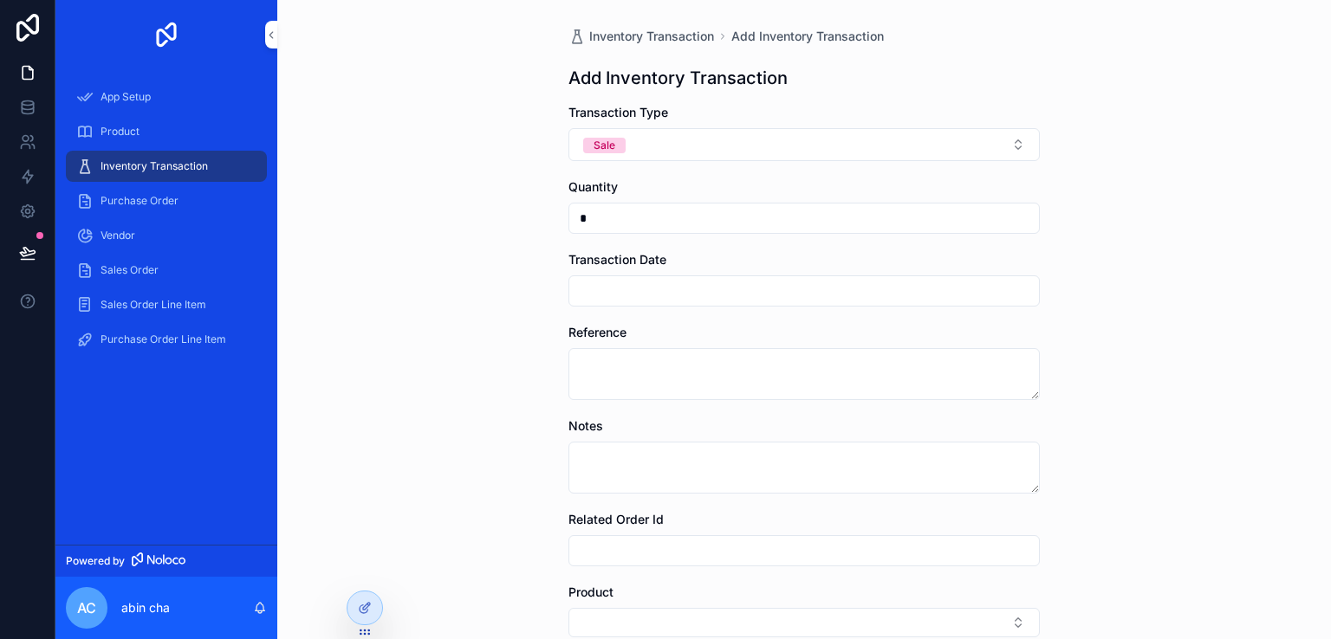
type input "*"
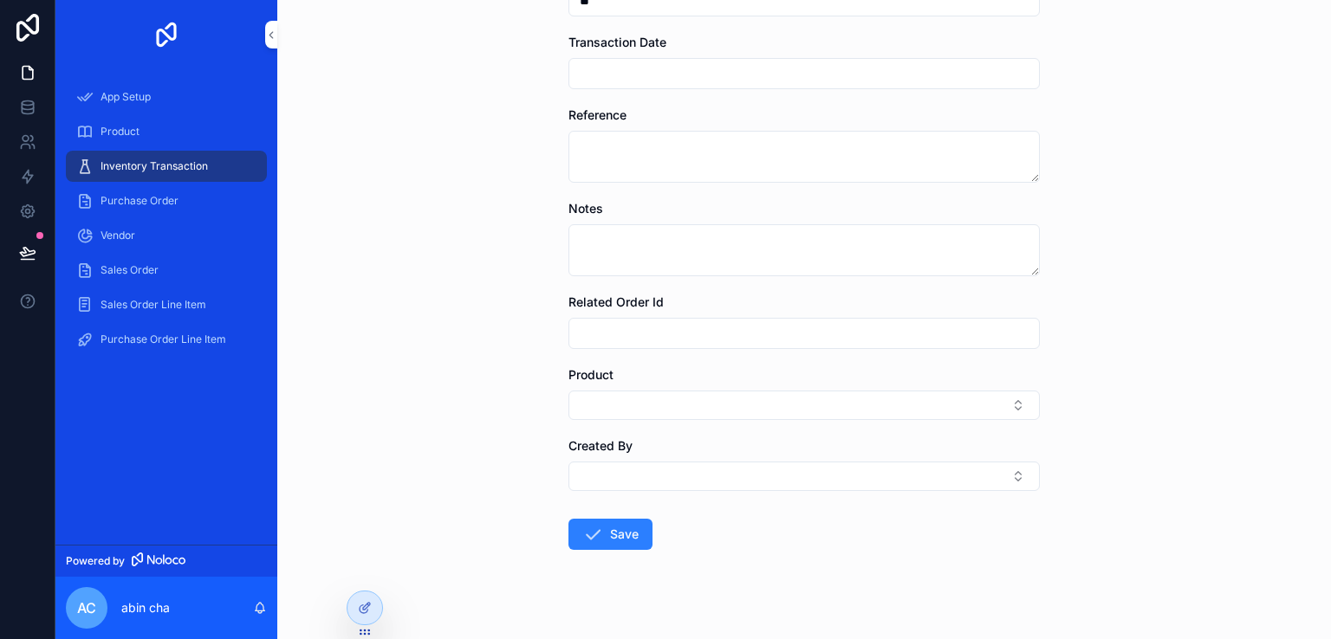
scroll to position [218, 0]
type input "**"
click at [690, 404] on button "Select Button" at bounding box center [803, 404] width 471 height 29
click at [733, 500] on span "AES WIRELESS" at bounding box center [727, 500] width 87 height 17
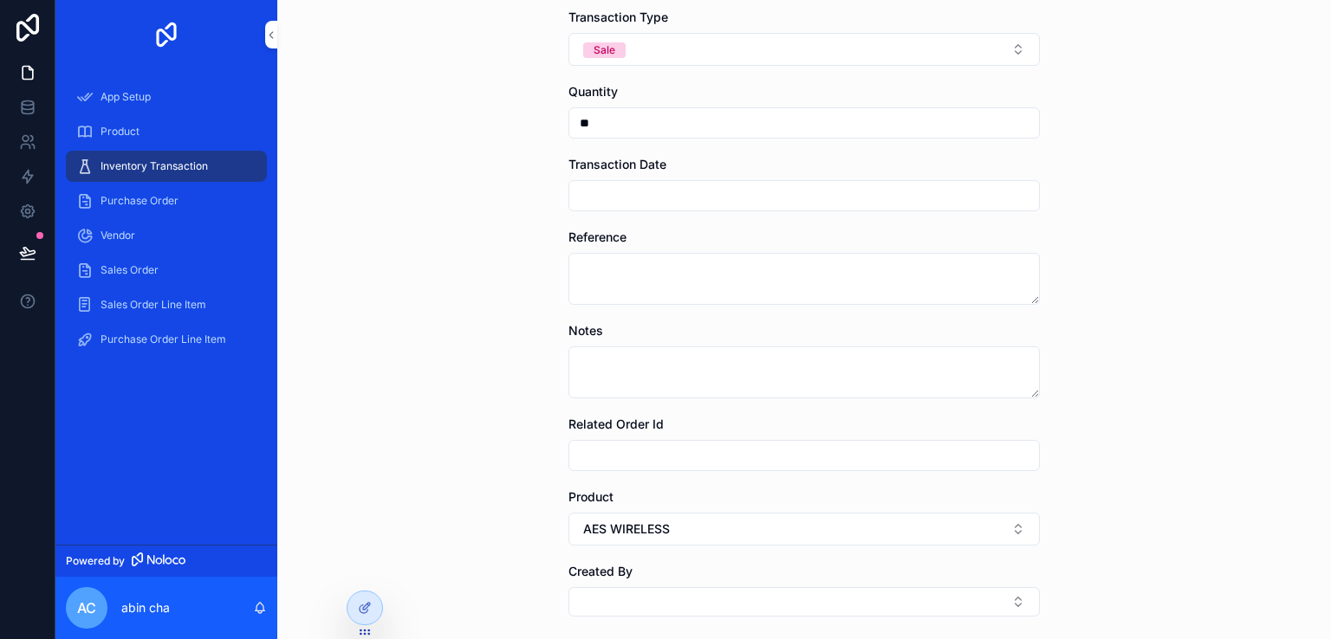
click at [666, 181] on div "scrollable content" at bounding box center [803, 195] width 471 height 31
click at [654, 189] on input "scrollable content" at bounding box center [804, 196] width 470 height 24
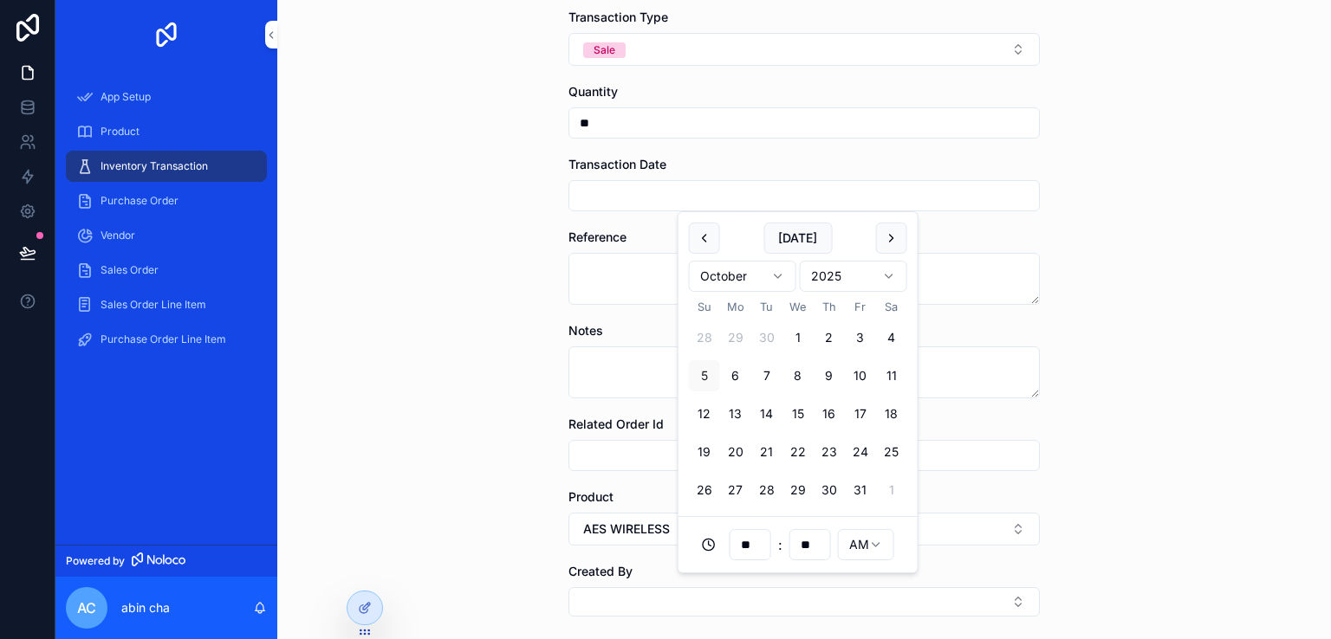
click at [700, 374] on button "5" at bounding box center [704, 375] width 31 height 31
type input "**********"
click at [431, 254] on div "**********" at bounding box center [804, 224] width 1054 height 639
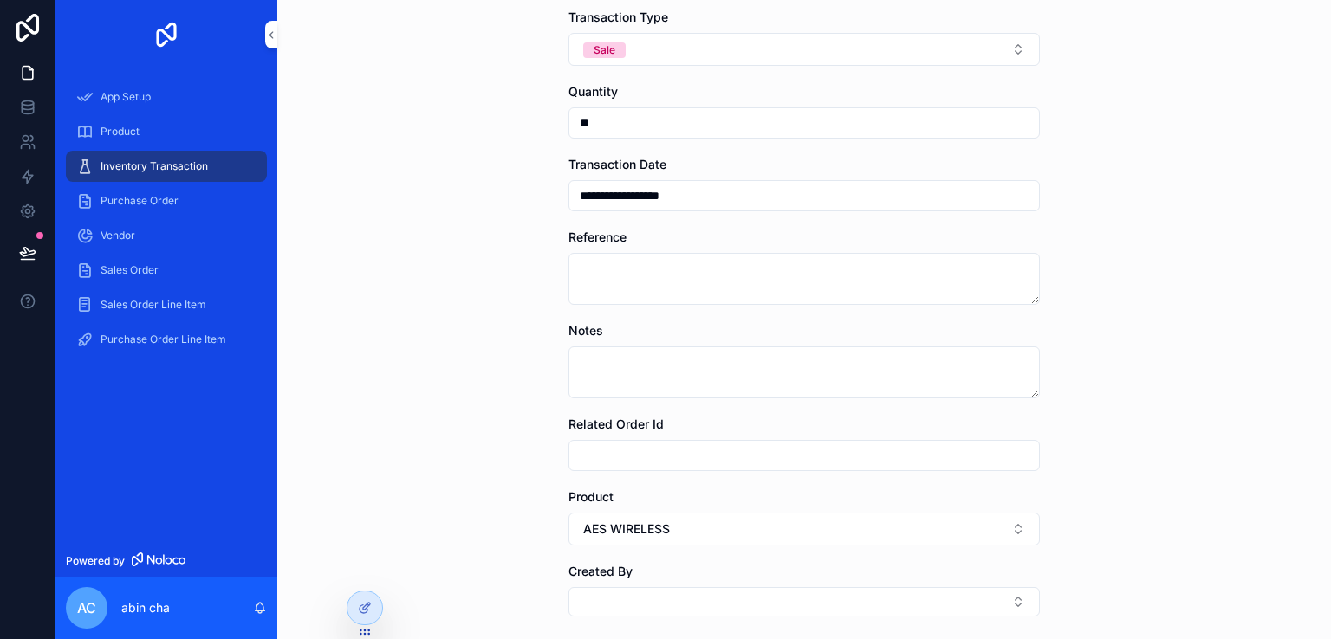
scroll to position [243, 0]
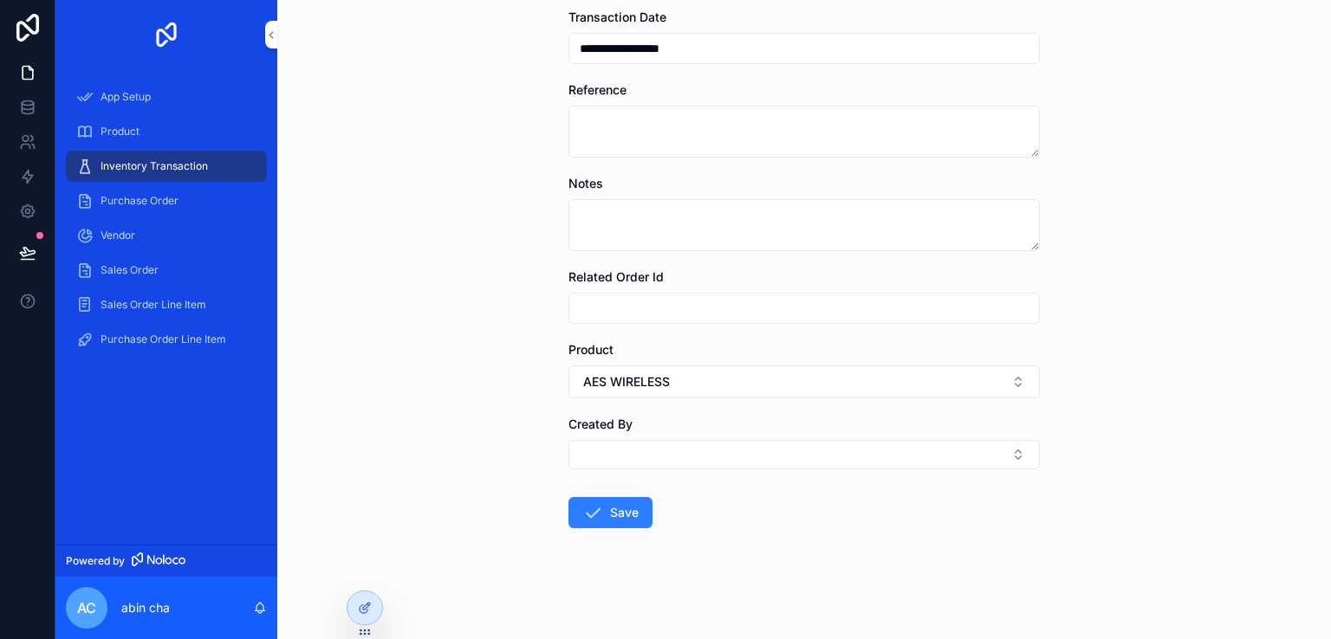
click at [607, 497] on button "Save" at bounding box center [610, 512] width 84 height 31
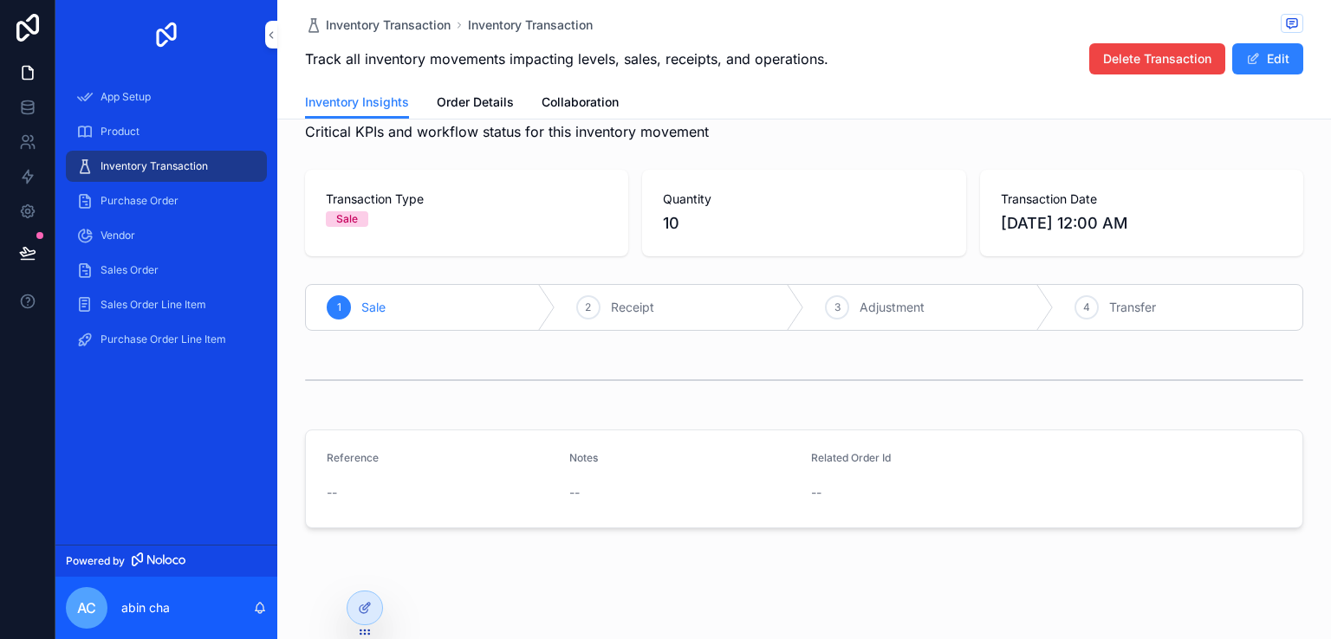
scroll to position [55, 0]
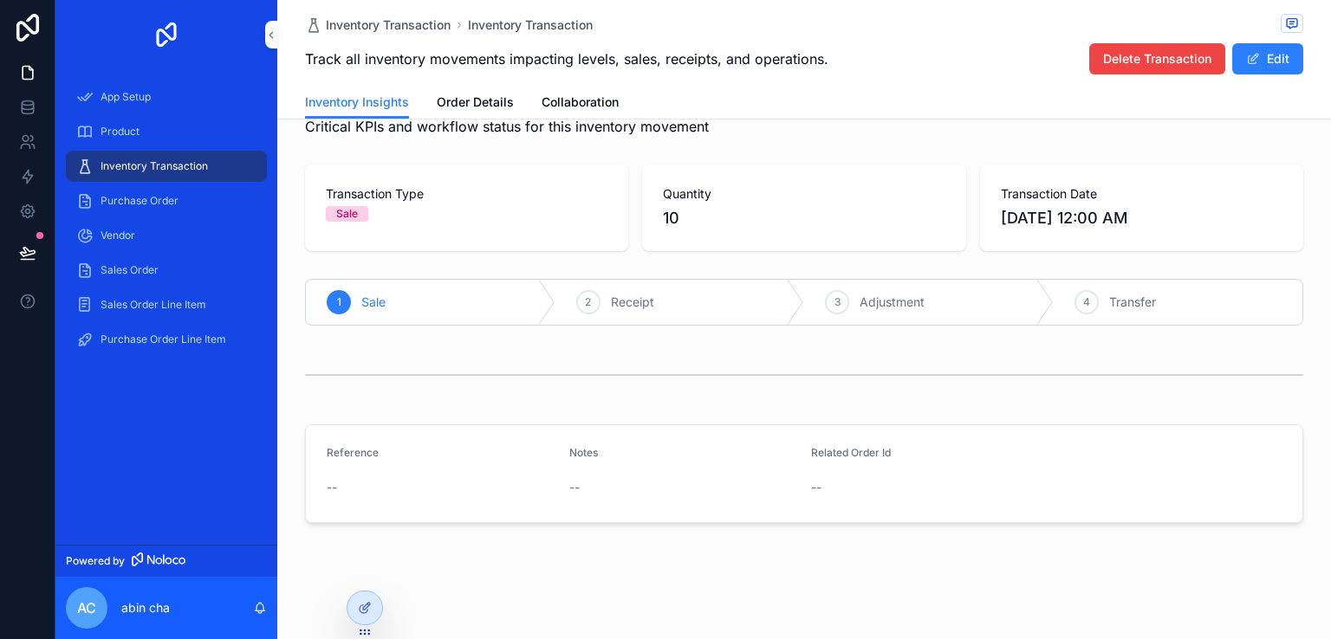
click at [478, 107] on span "Order Details" at bounding box center [475, 102] width 77 height 17
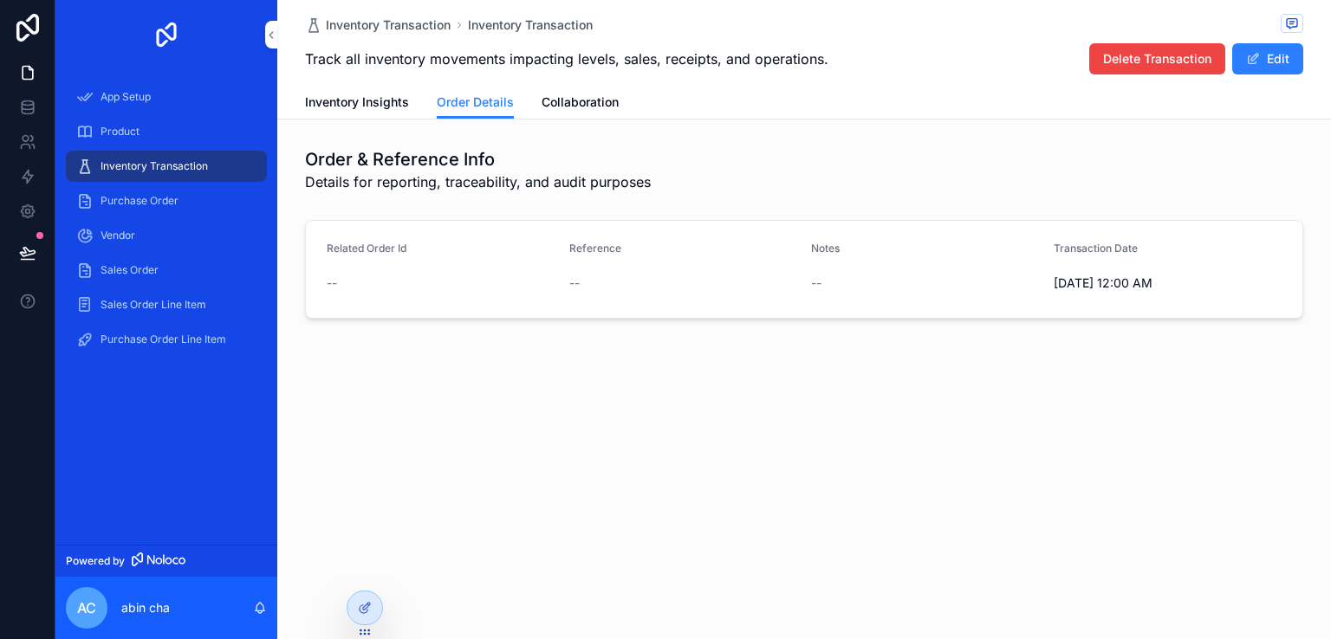
click at [376, 105] on span "Inventory Insights" at bounding box center [357, 102] width 104 height 17
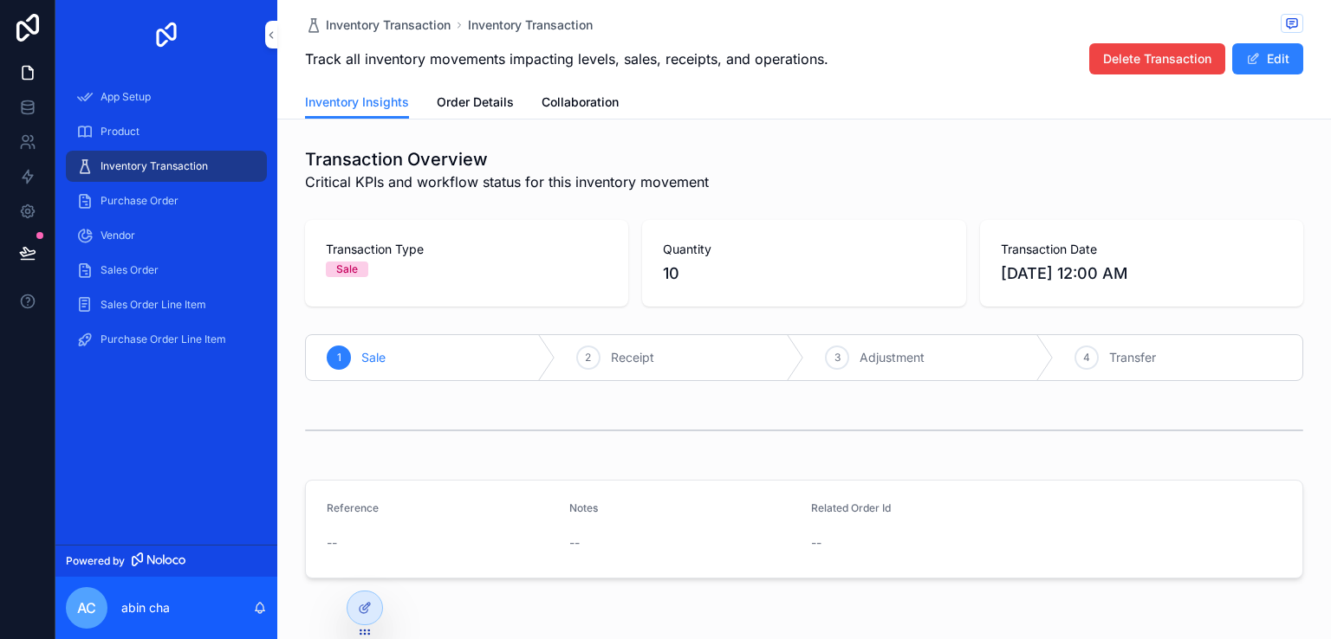
click at [166, 133] on div "Product" at bounding box center [166, 132] width 180 height 28
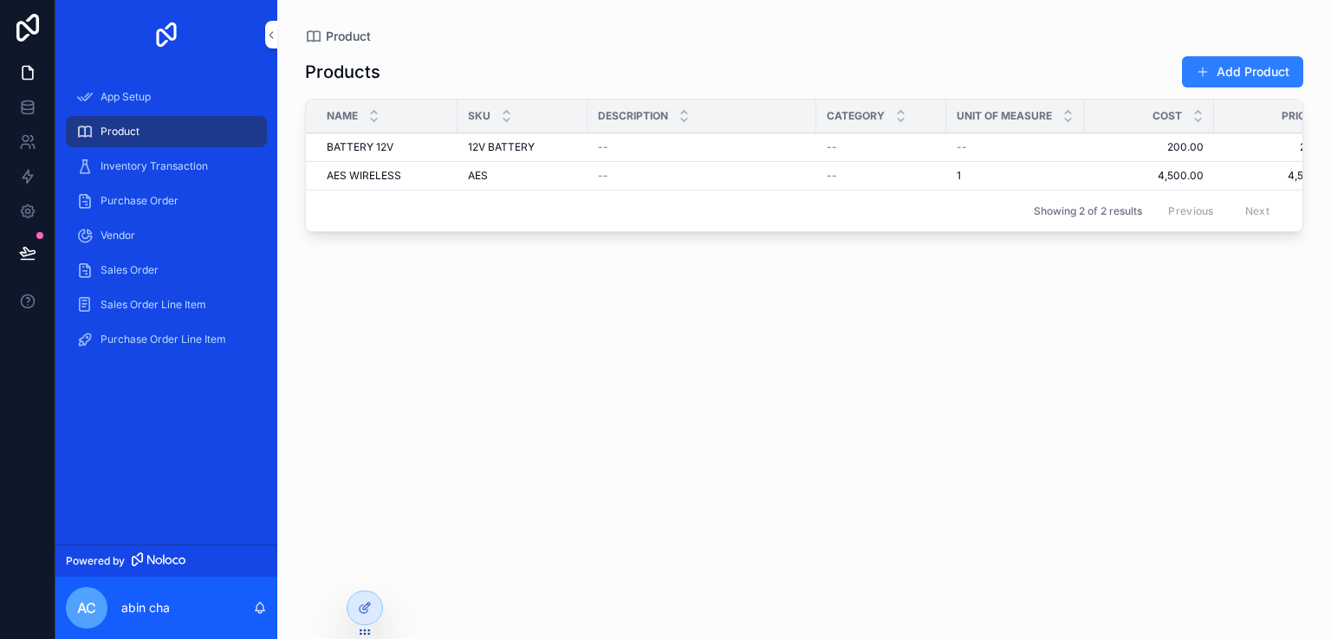
click at [968, 150] on div "--" at bounding box center [1014, 147] width 117 height 14
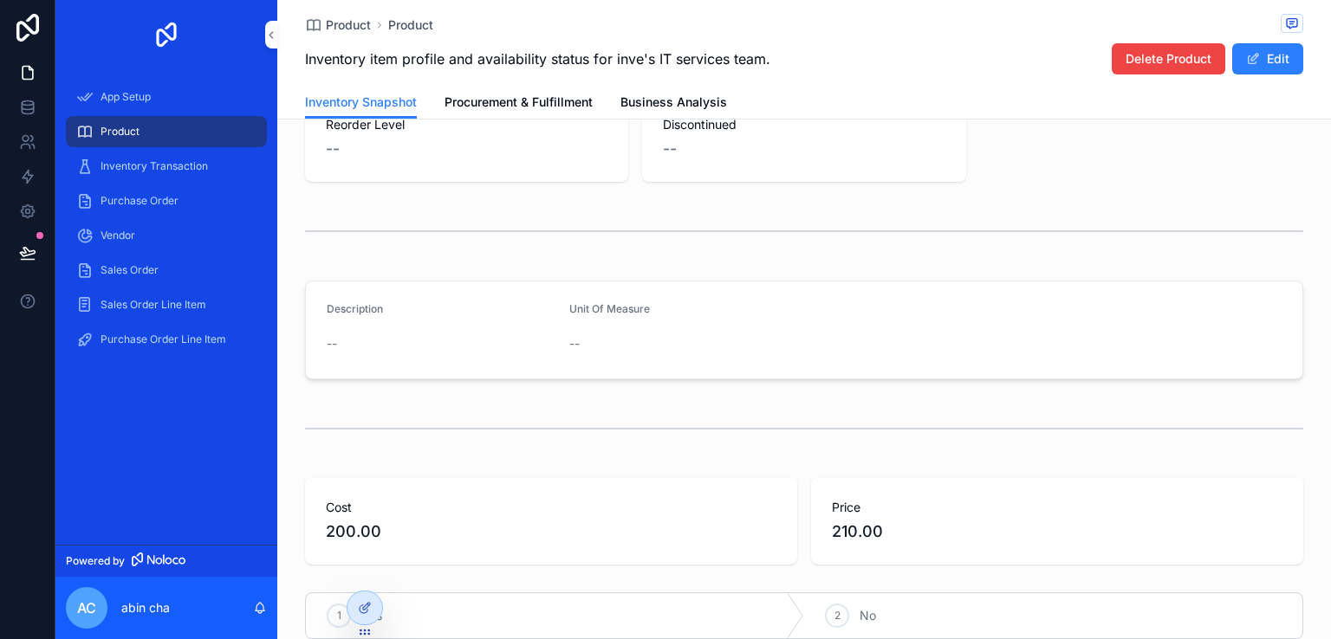
scroll to position [224, 0]
click at [578, 336] on div "--" at bounding box center [683, 344] width 229 height 17
click at [571, 352] on span "--" at bounding box center [574, 344] width 10 height 17
click at [1255, 49] on button "Edit" at bounding box center [1267, 58] width 71 height 31
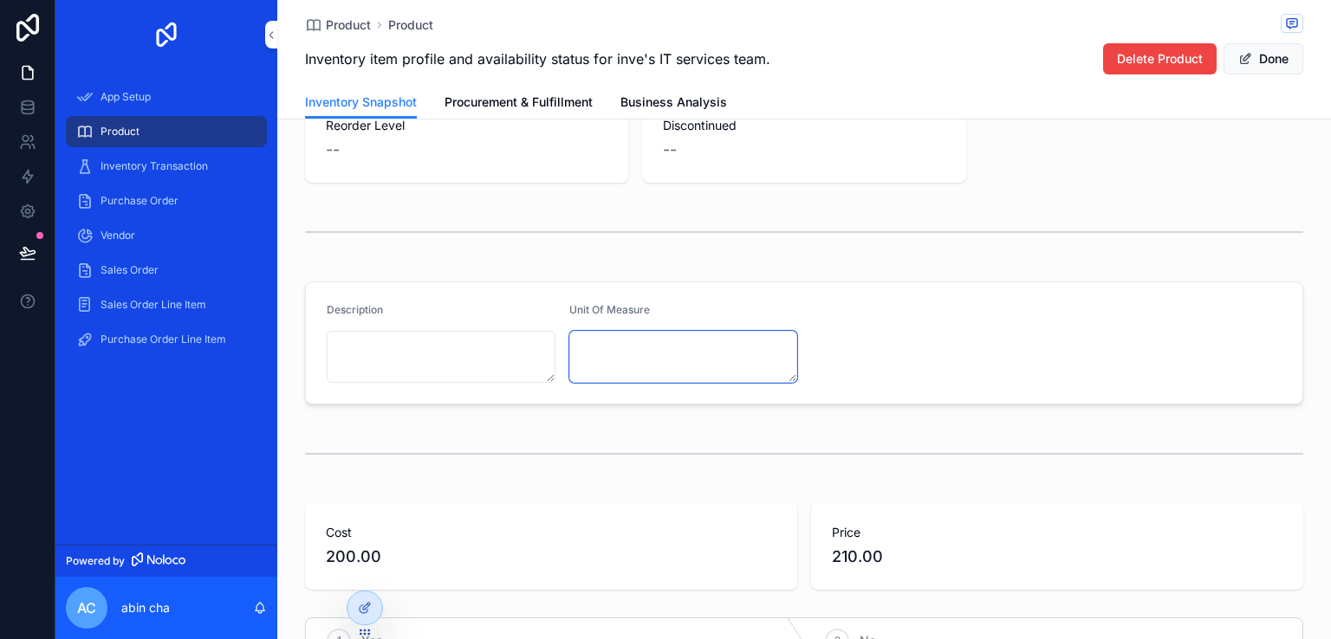
click at [704, 368] on textarea "scrollable content" at bounding box center [683, 357] width 229 height 52
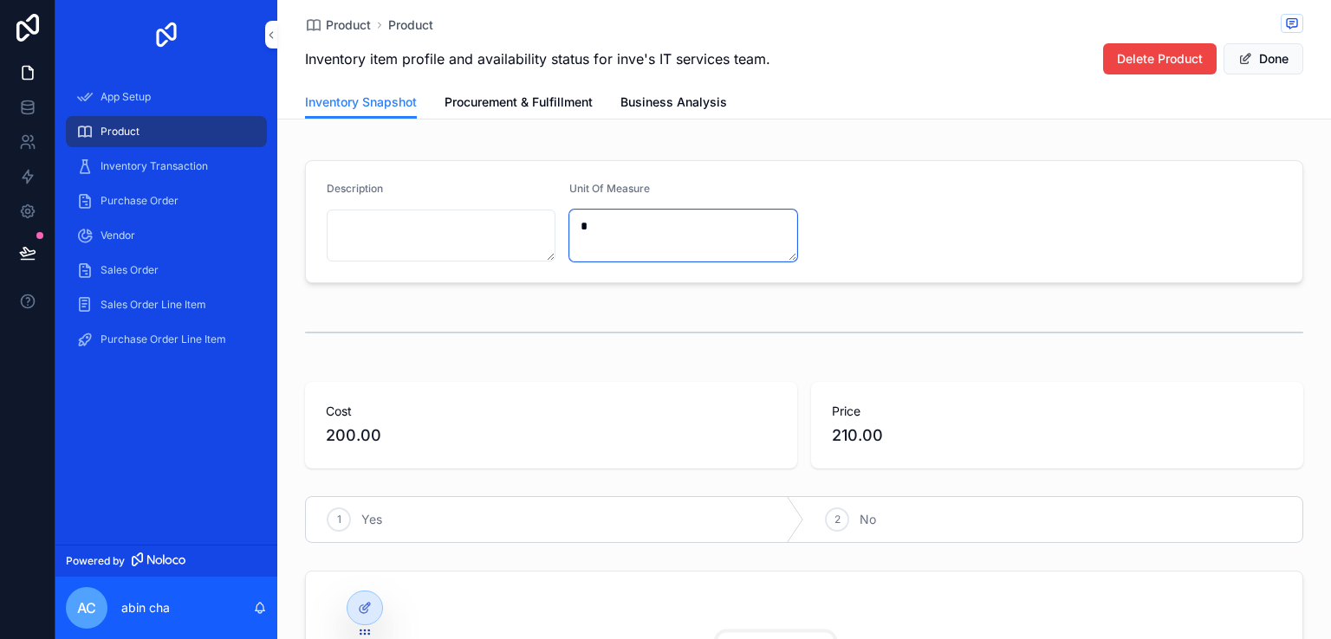
scroll to position [347, 0]
type textarea "*"
click at [149, 198] on span "Purchase Order" at bounding box center [139, 201] width 78 height 14
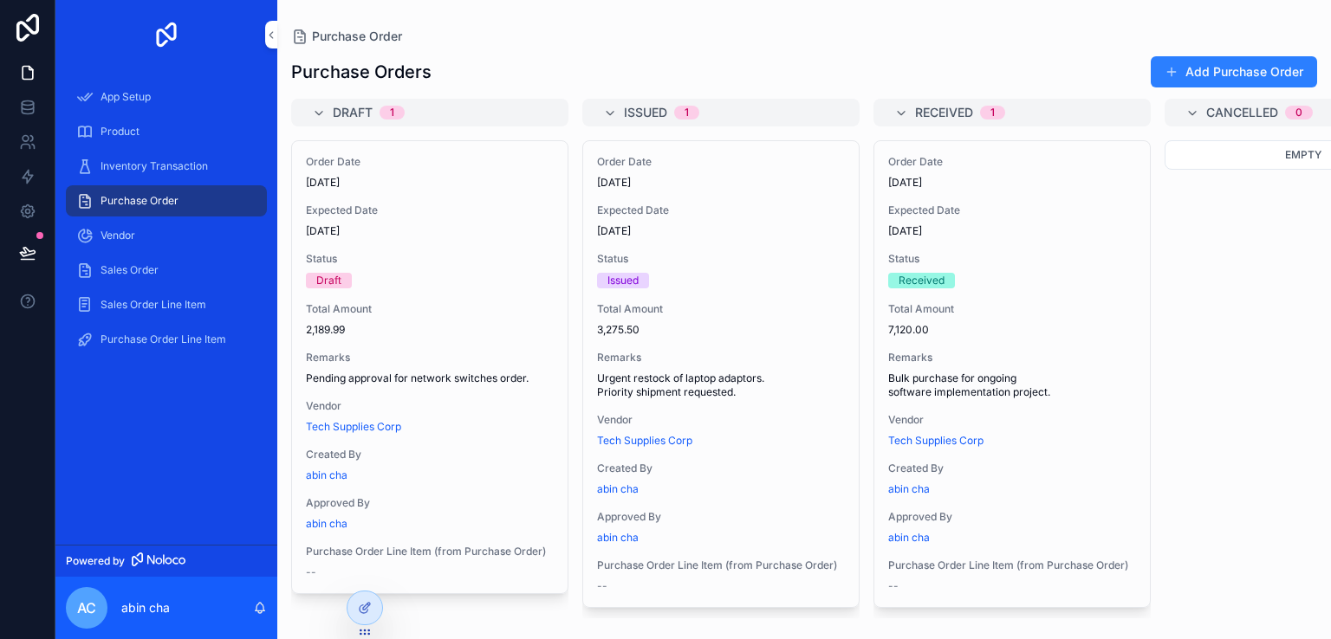
click at [123, 232] on span "Vendor" at bounding box center [117, 236] width 35 height 14
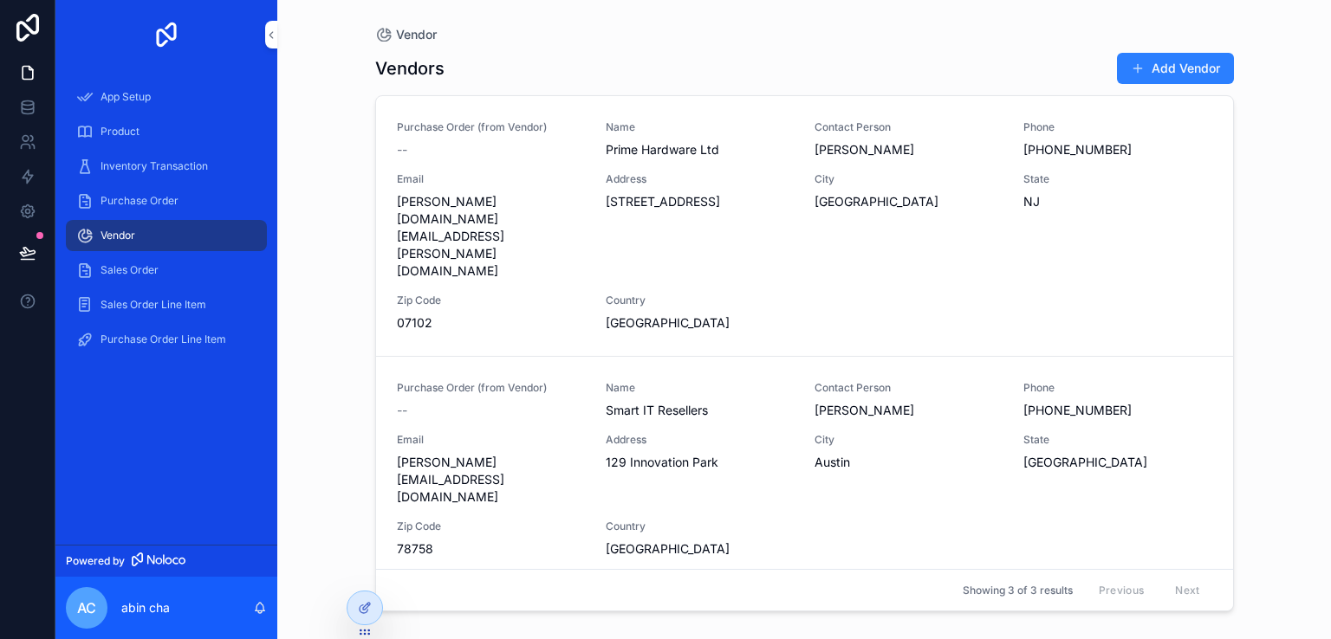
click at [133, 302] on span "Sales Order Line Item" at bounding box center [153, 305] width 106 height 14
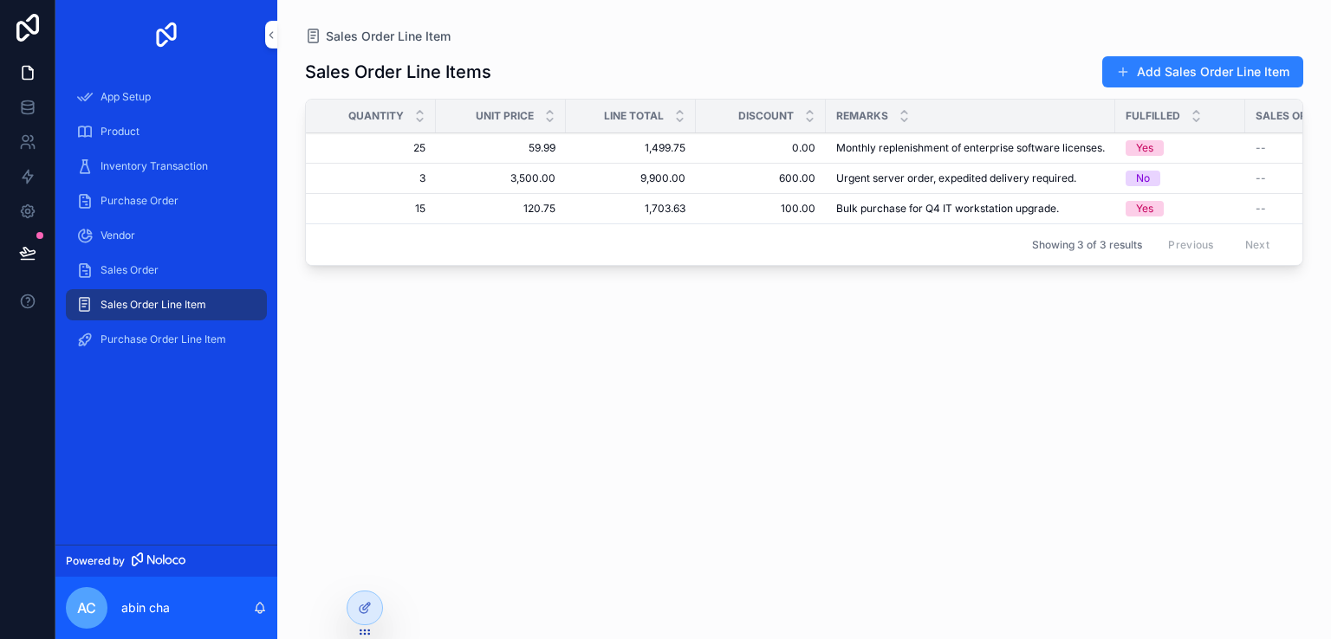
click at [137, 331] on div "Purchase Order Line Item" at bounding box center [166, 340] width 180 height 28
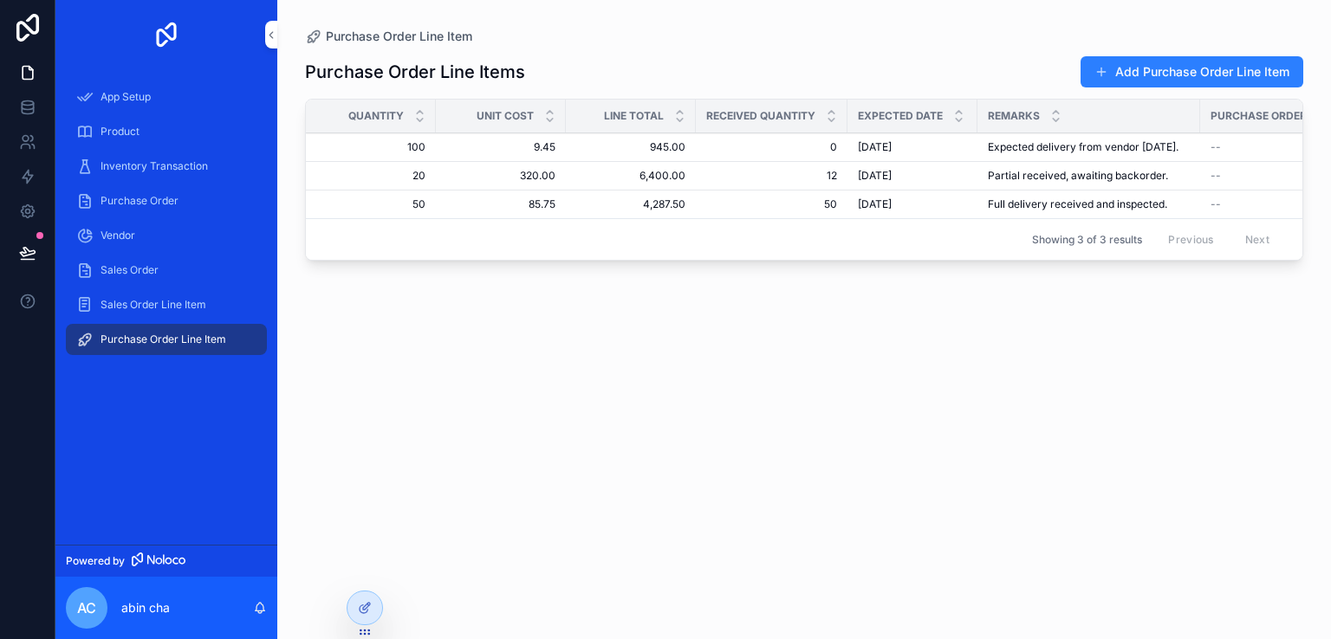
click at [126, 97] on span "App Setup" at bounding box center [125, 97] width 50 height 14
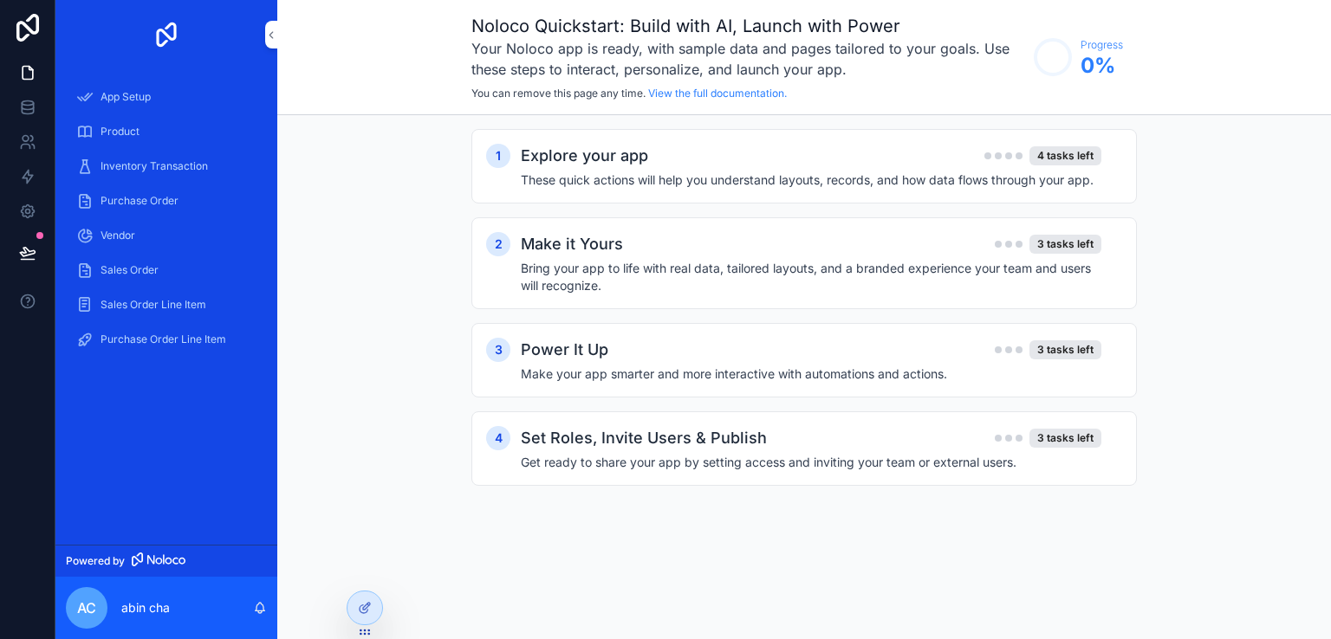
click at [114, 133] on span "Product" at bounding box center [119, 132] width 39 height 14
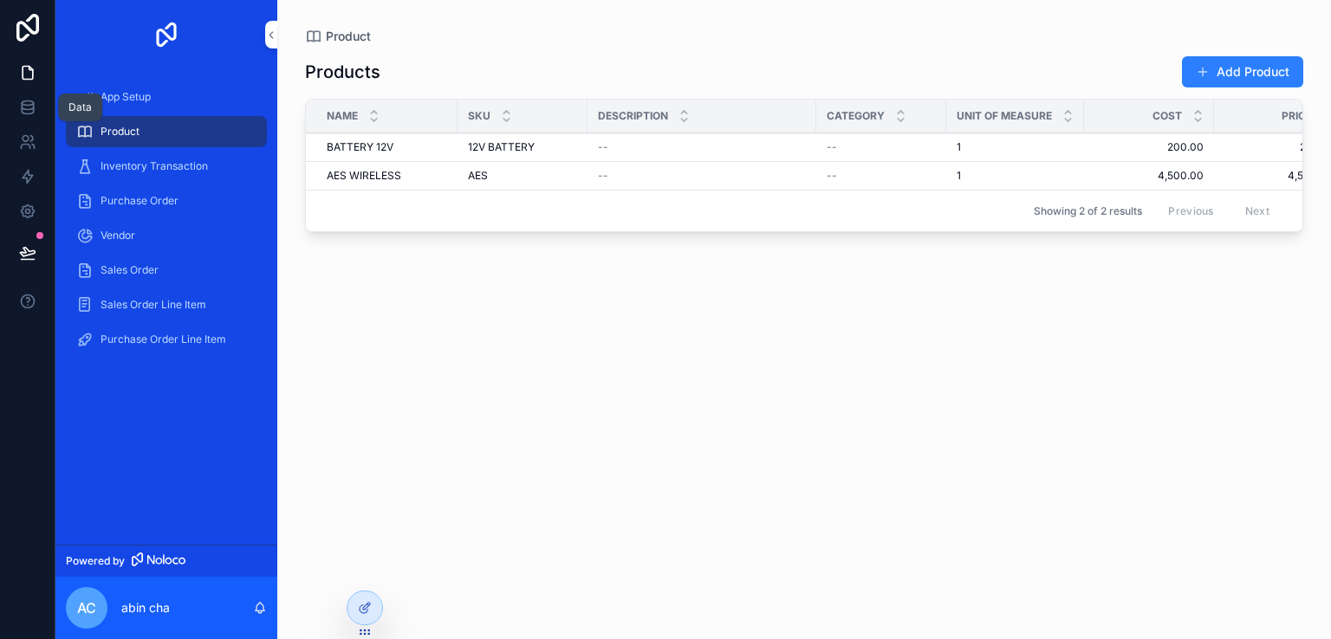
click at [28, 122] on link at bounding box center [27, 107] width 55 height 35
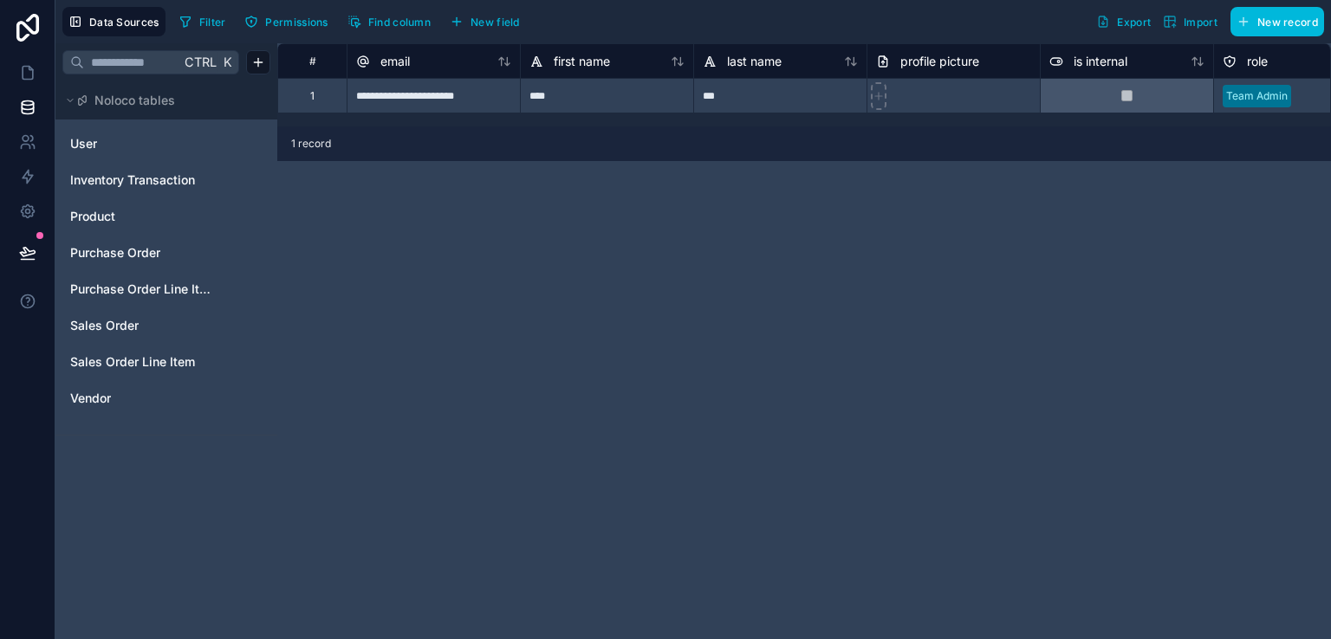
click at [92, 145] on span "User" at bounding box center [83, 143] width 27 height 17
click at [107, 187] on span "Inventory Transaction" at bounding box center [132, 180] width 125 height 17
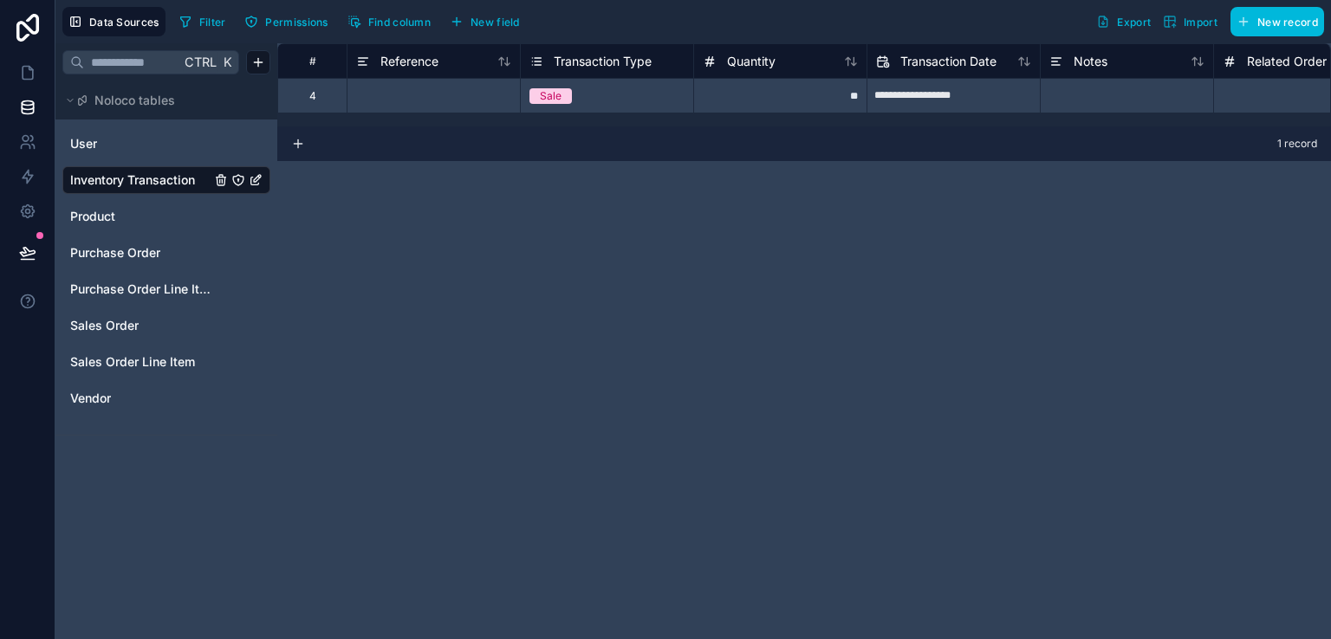
click at [105, 217] on span "Product" at bounding box center [92, 216] width 45 height 17
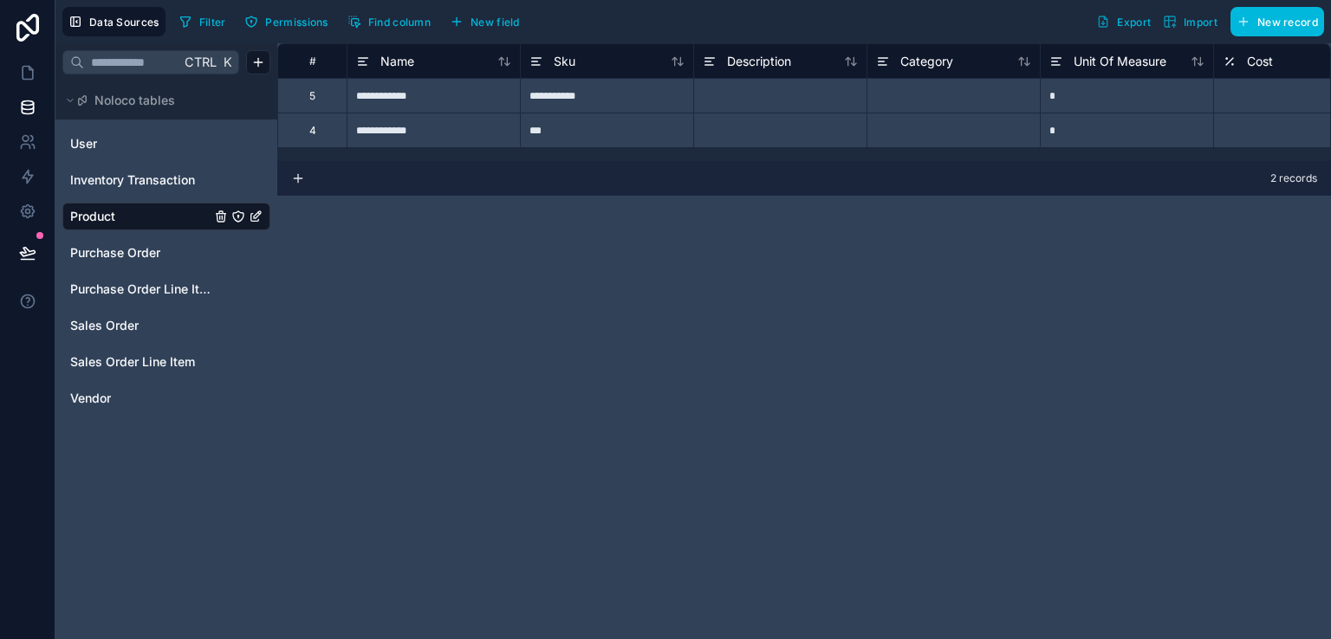
click at [115, 250] on span "Purchase Order" at bounding box center [115, 252] width 90 height 17
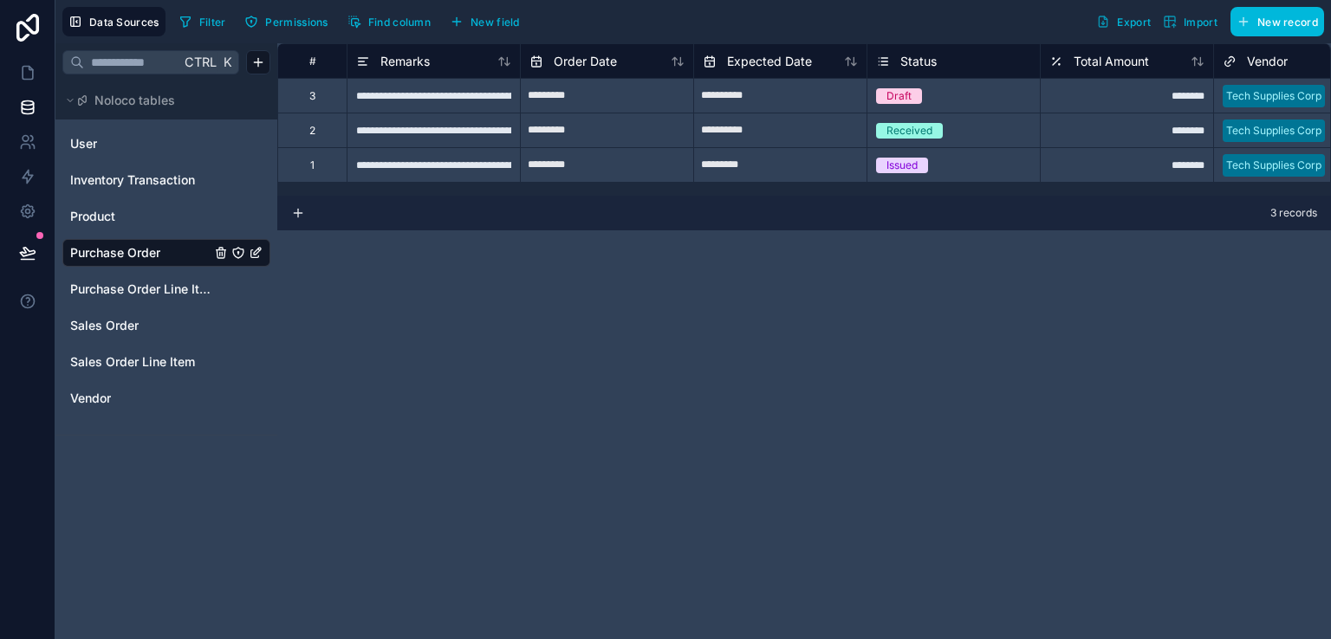
click at [111, 297] on span "Purchase Order Line Item" at bounding box center [140, 289] width 140 height 17
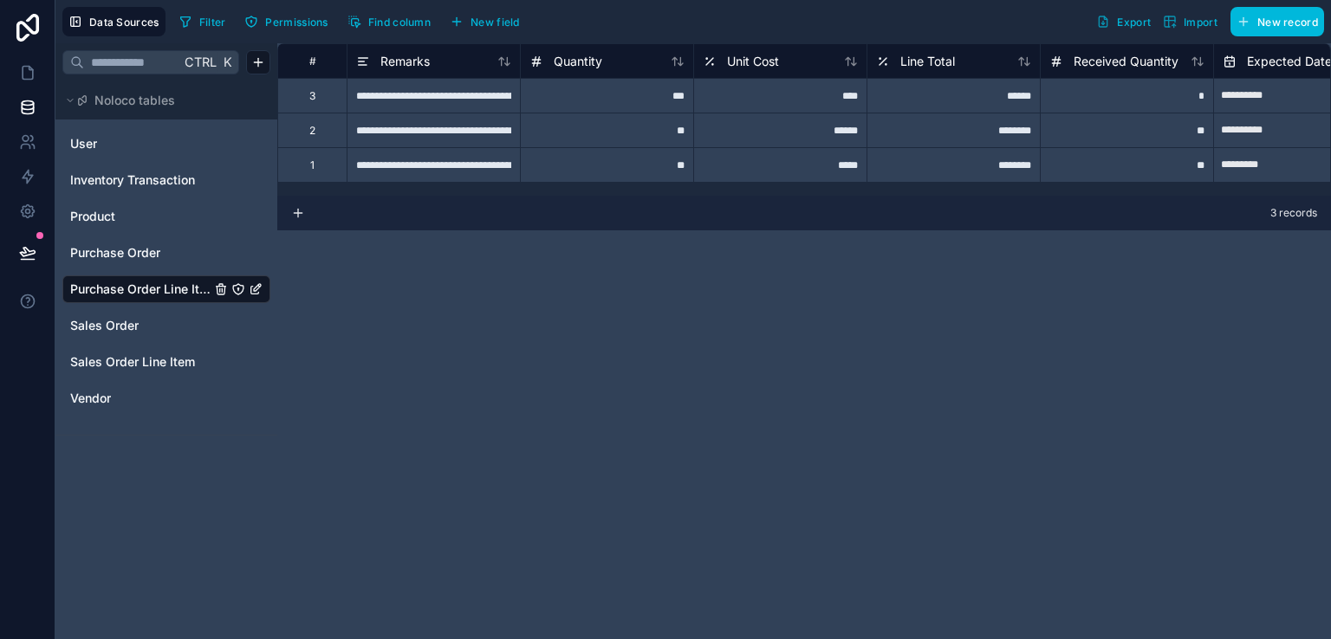
click at [152, 56] on input "text" at bounding box center [132, 62] width 96 height 31
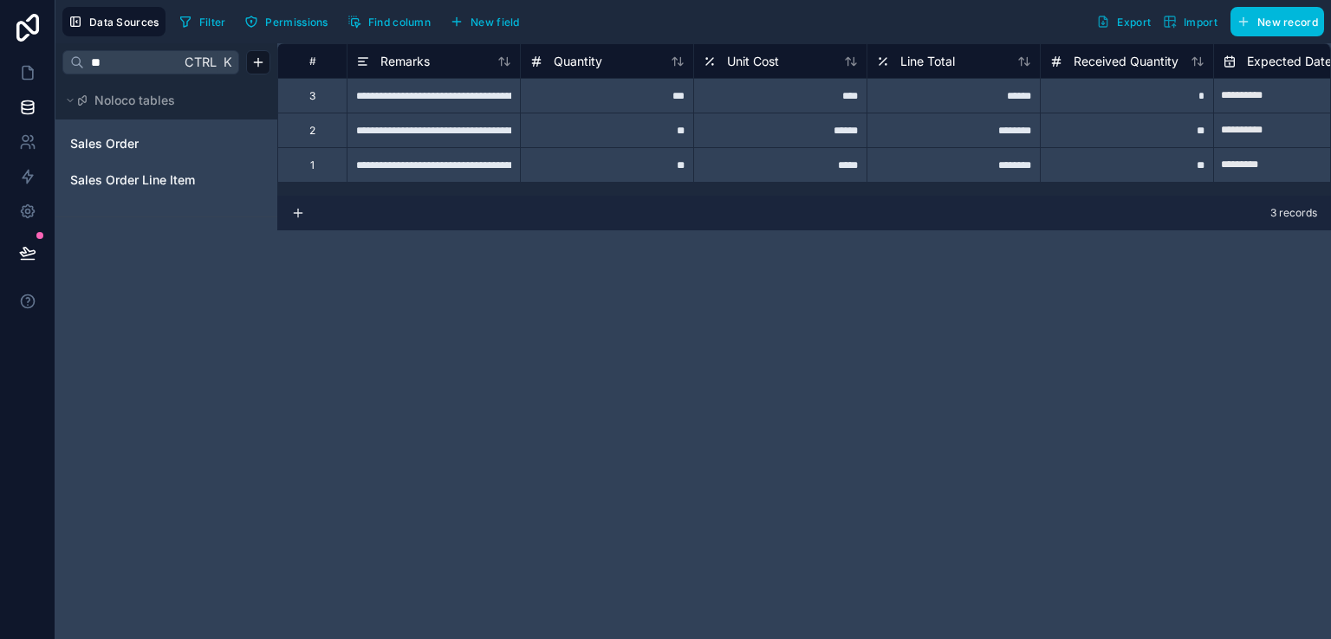
type input "*"
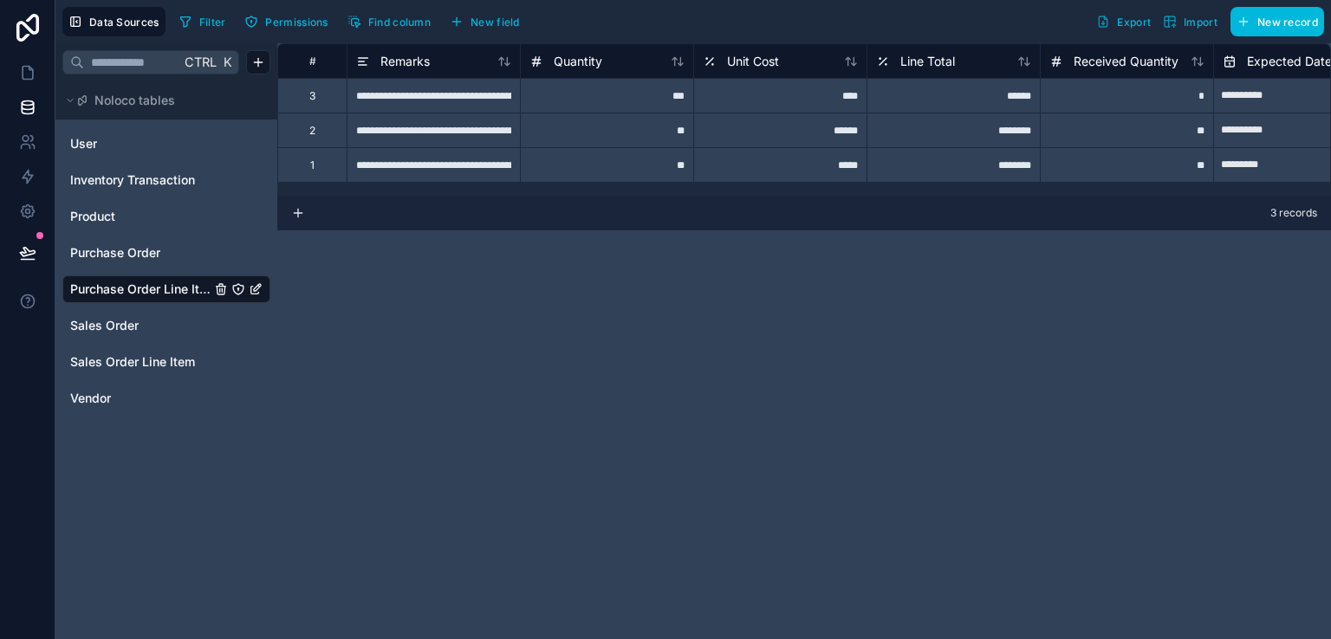
type input "*"
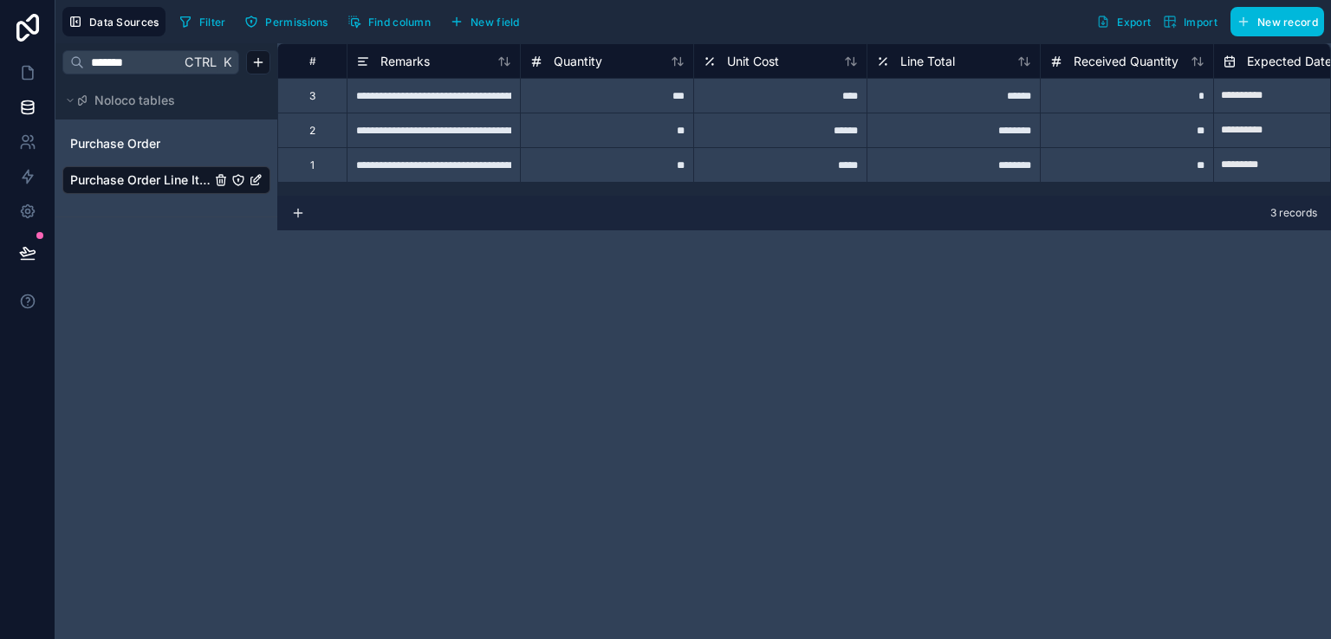
type input "*******"
click at [457, 15] on icon "button" at bounding box center [457, 22] width 14 height 14
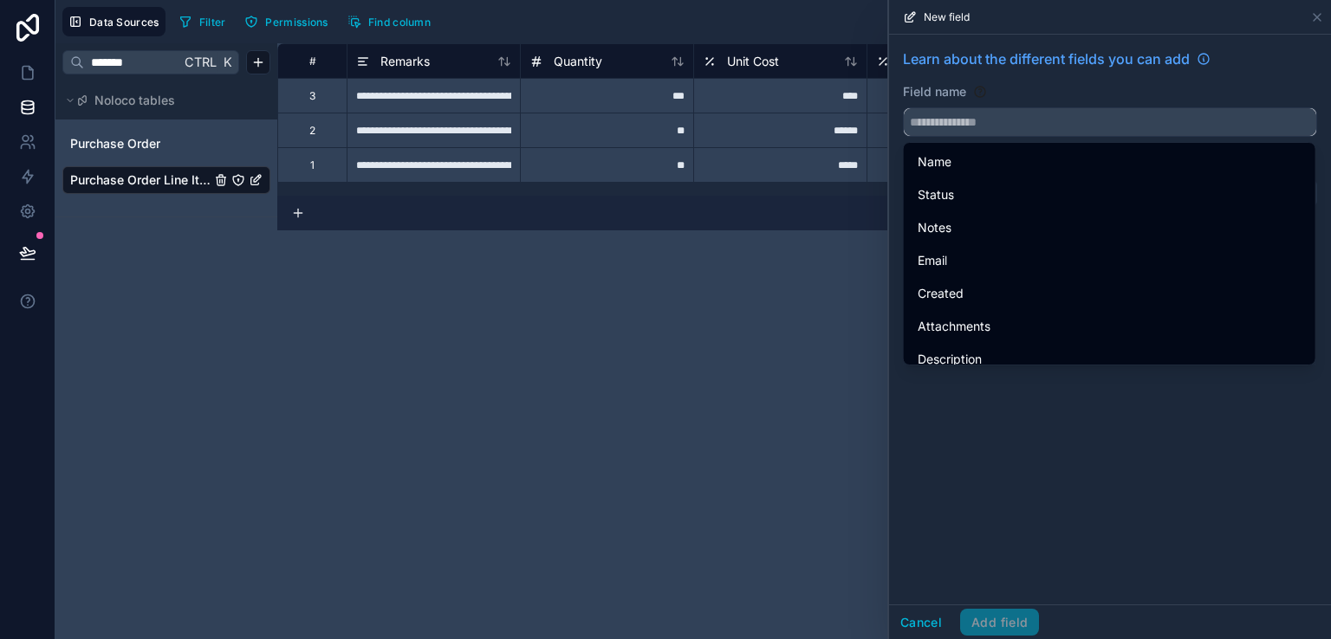
click at [959, 128] on input "text" at bounding box center [1110, 122] width 412 height 28
click at [788, 319] on div "**********" at bounding box center [804, 341] width 1054 height 596
click at [987, 132] on input "text" at bounding box center [1110, 122] width 412 height 28
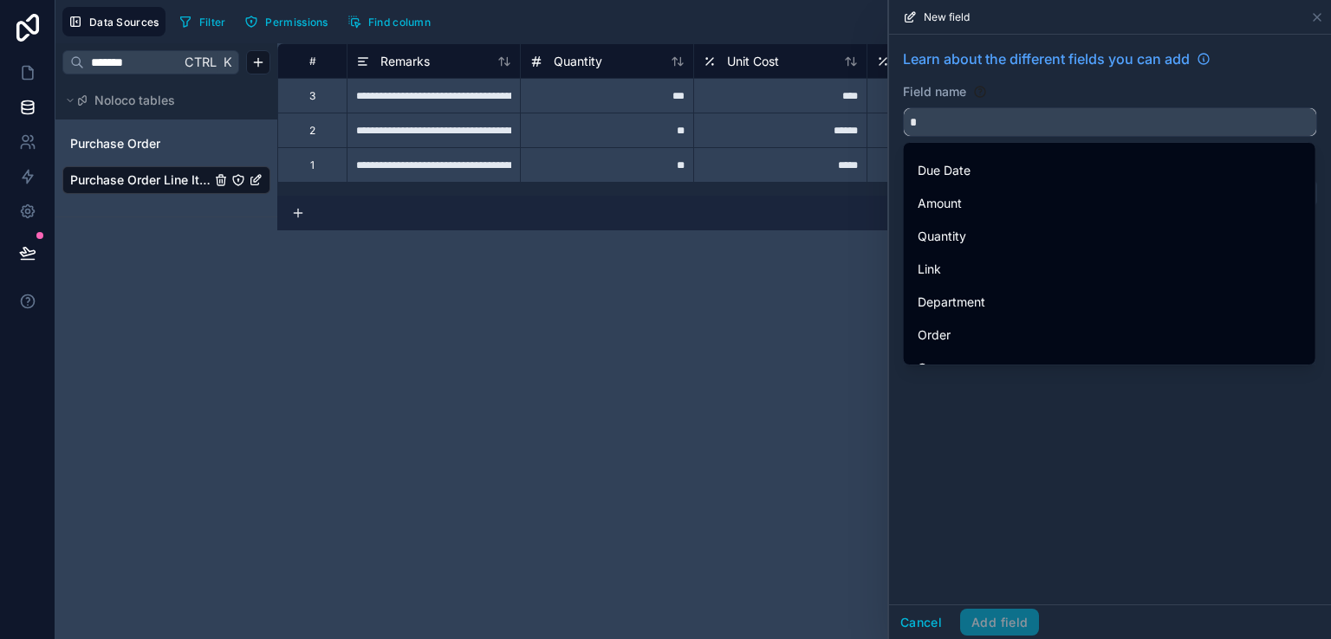
scroll to position [0, 0]
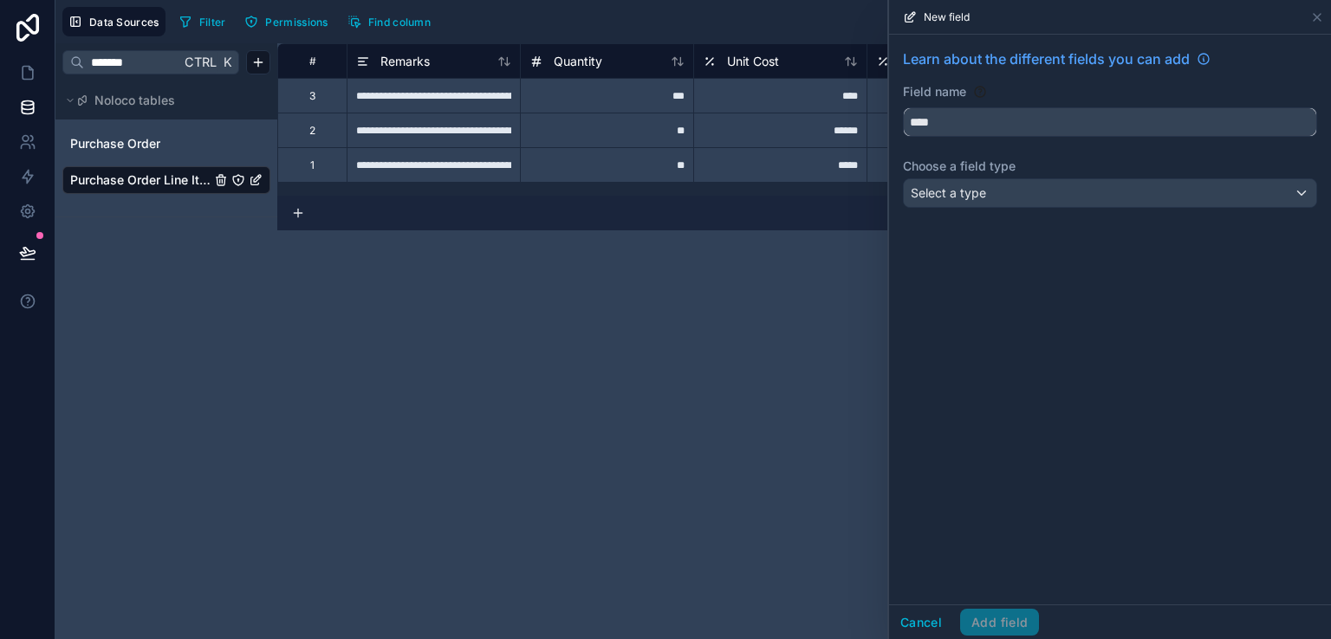
type input "****"
click at [1002, 193] on div "Select a type" at bounding box center [1110, 193] width 412 height 28
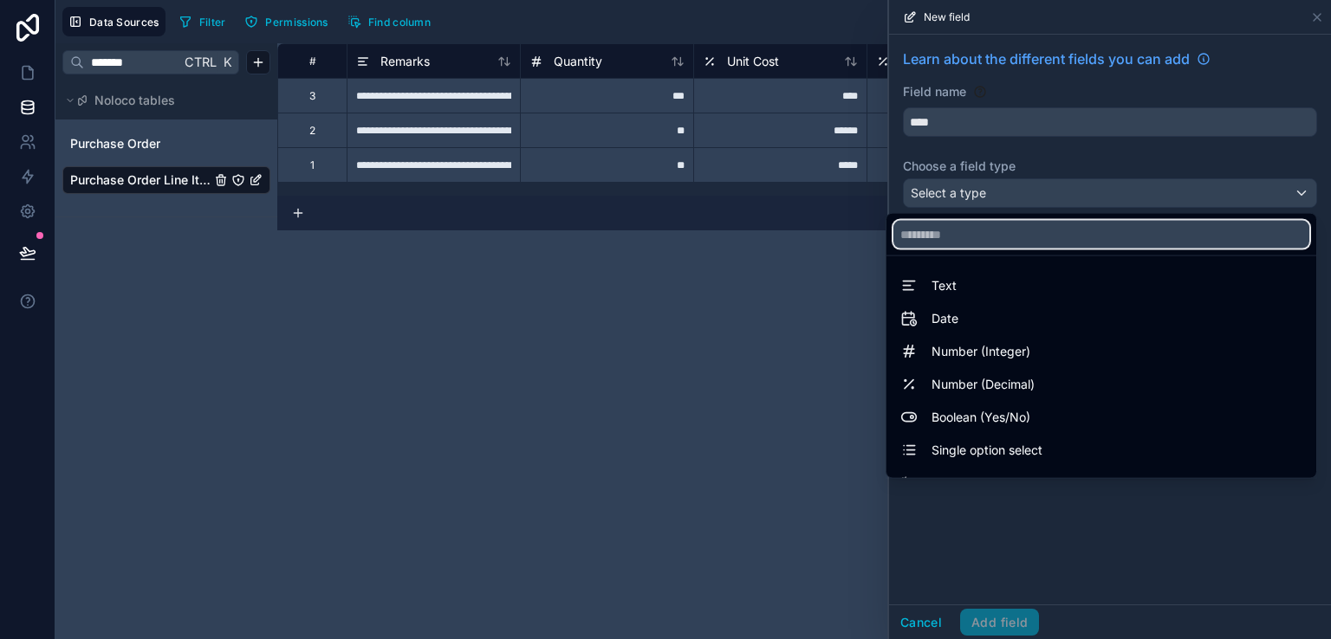
click at [961, 233] on input "text" at bounding box center [1101, 235] width 416 height 28
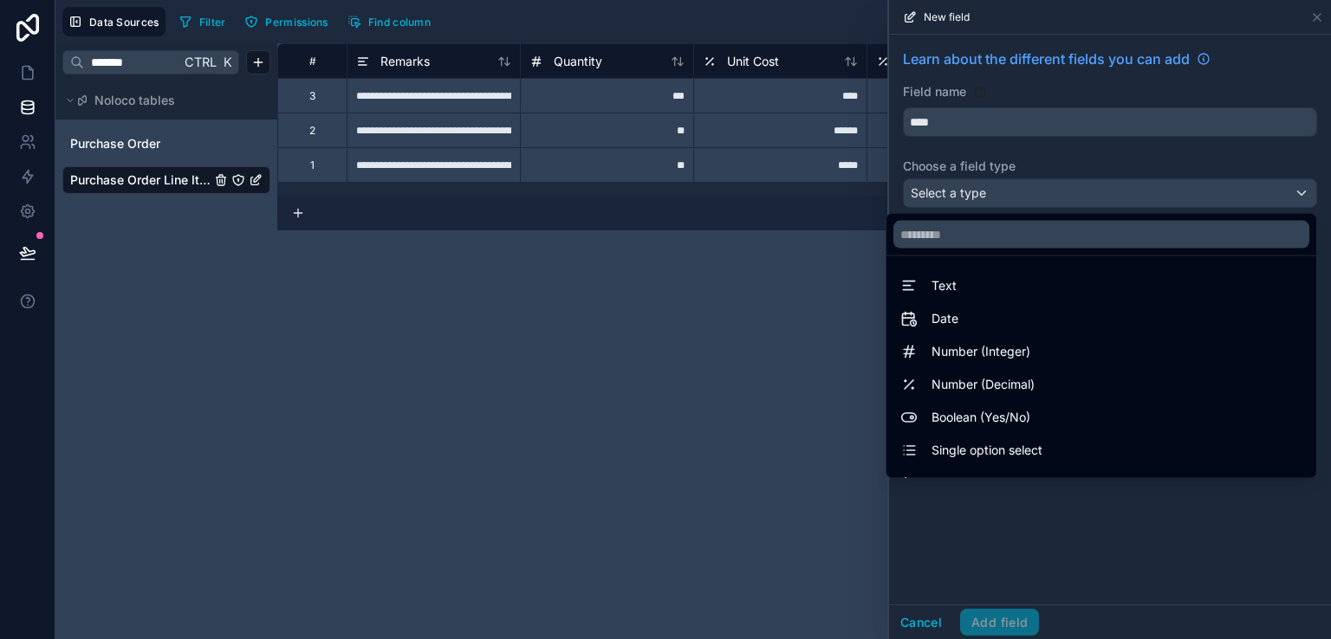
click at [574, 309] on div "**********" at bounding box center [804, 341] width 1054 height 596
click at [388, 324] on div "**********" at bounding box center [804, 341] width 1054 height 596
click at [156, 67] on input "*******" at bounding box center [132, 62] width 96 height 31
type input "*"
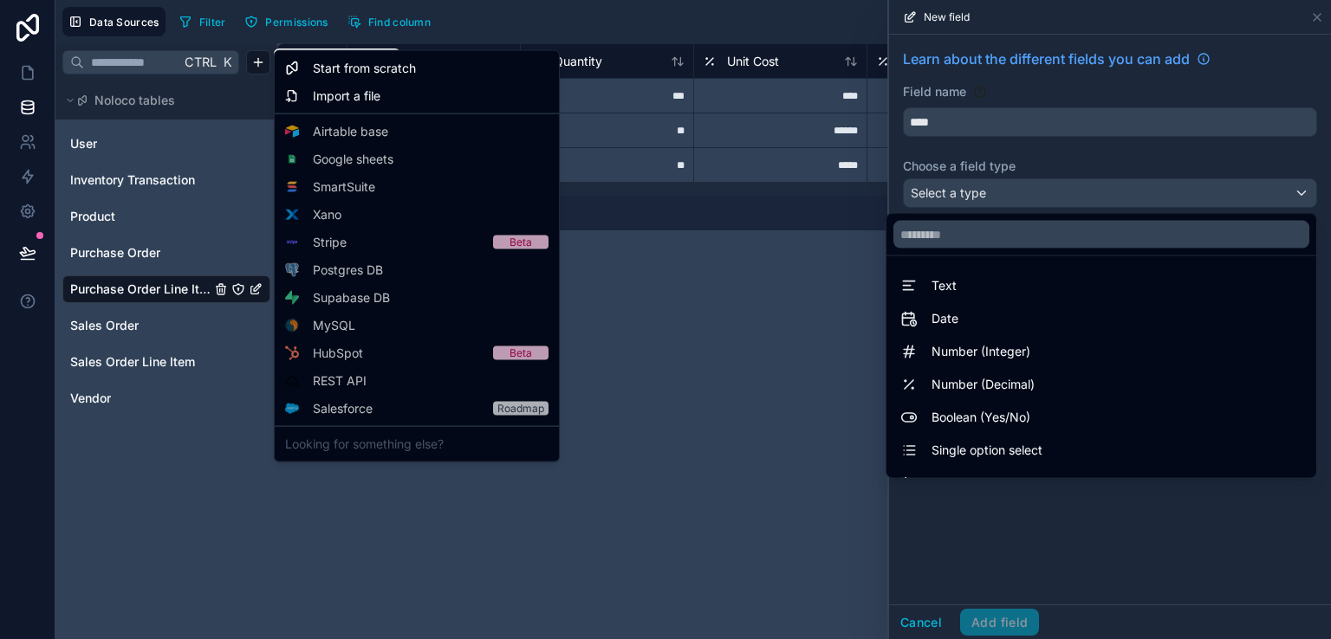
click at [260, 63] on html "**********" at bounding box center [665, 319] width 1331 height 639
click at [346, 72] on span "Start from scratch" at bounding box center [364, 68] width 103 height 17
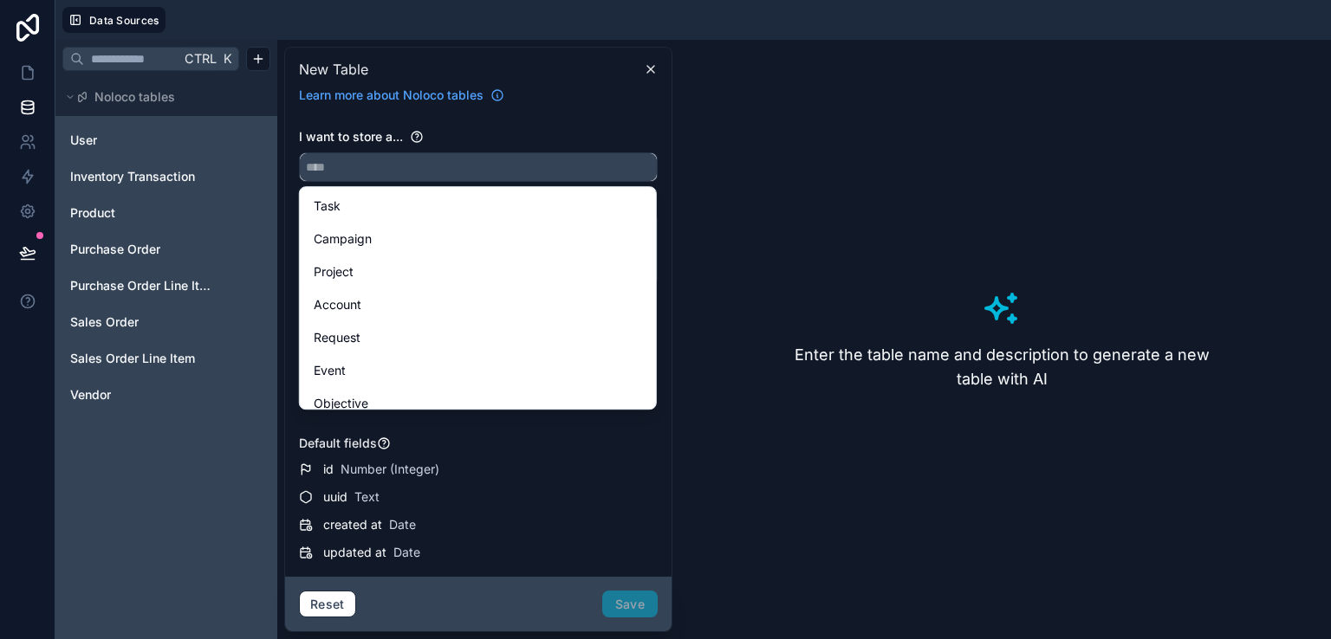
click at [397, 160] on input "text" at bounding box center [478, 167] width 357 height 28
click at [433, 162] on input "text" at bounding box center [478, 167] width 357 height 28
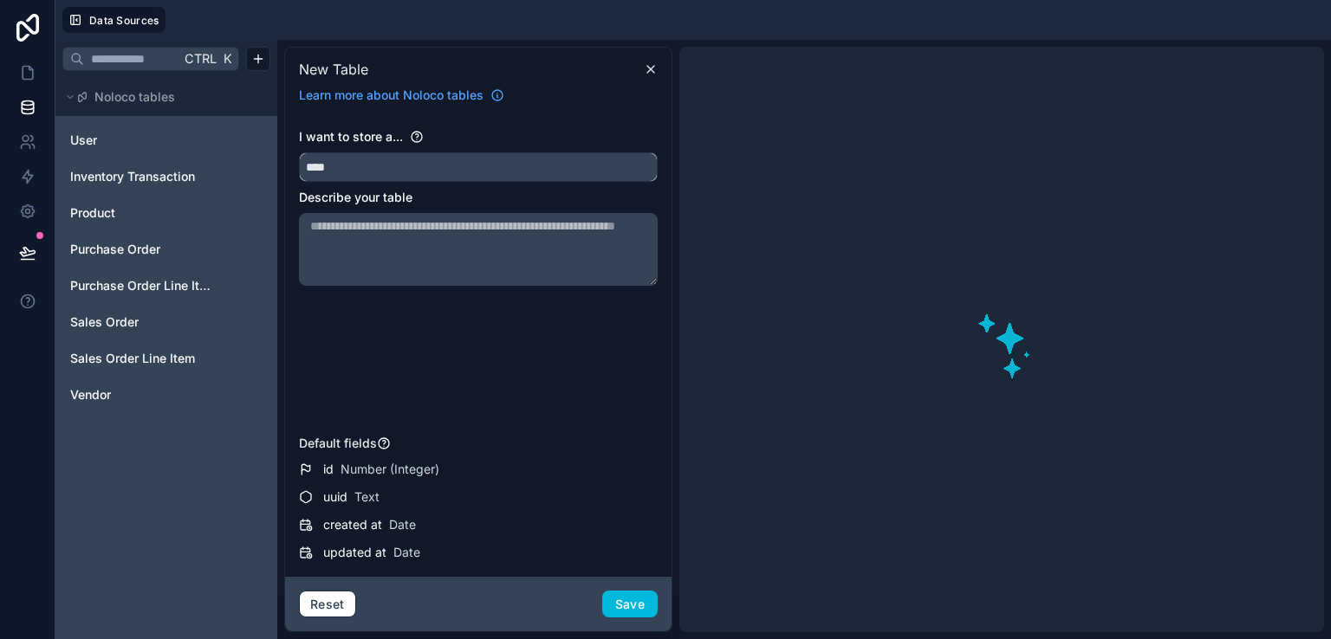
scroll to position [0, 0]
type input "*"
click at [441, 351] on div "I want to store a... Describe your table" at bounding box center [478, 278] width 359 height 300
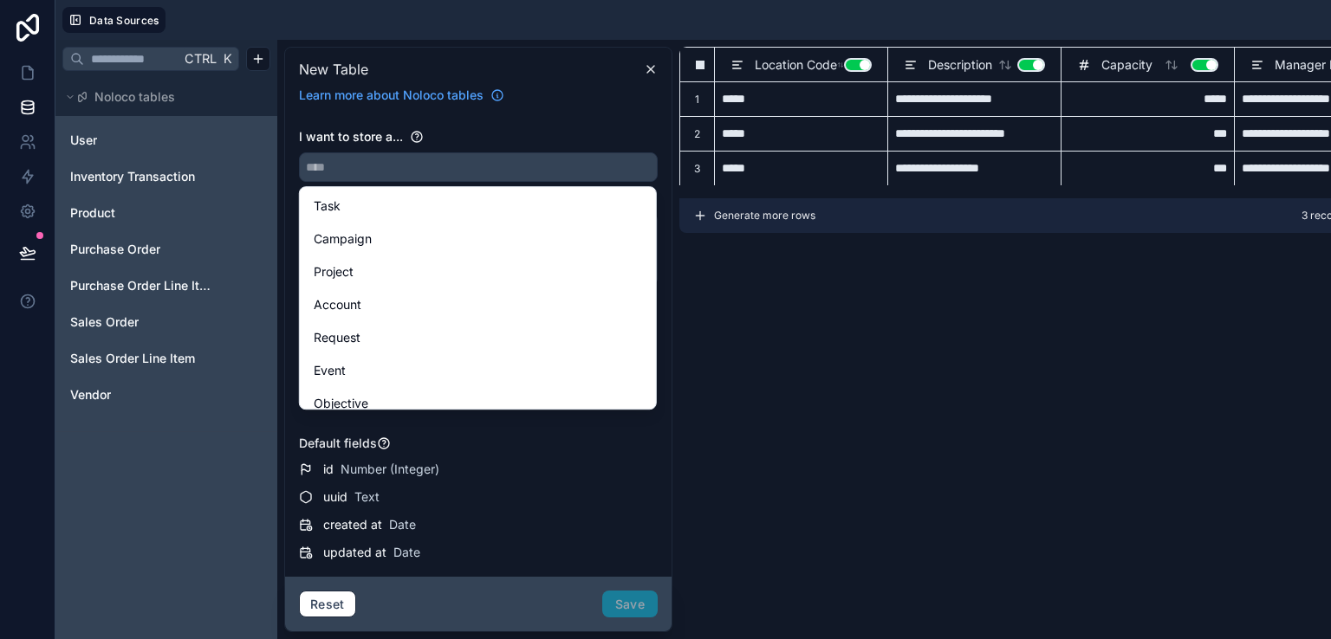
drag, startPoint x: 464, startPoint y: 203, endPoint x: 413, endPoint y: 161, distance: 65.9
click at [413, 161] on div "**********" at bounding box center [665, 319] width 1331 height 639
click at [413, 161] on input "text" at bounding box center [478, 167] width 357 height 28
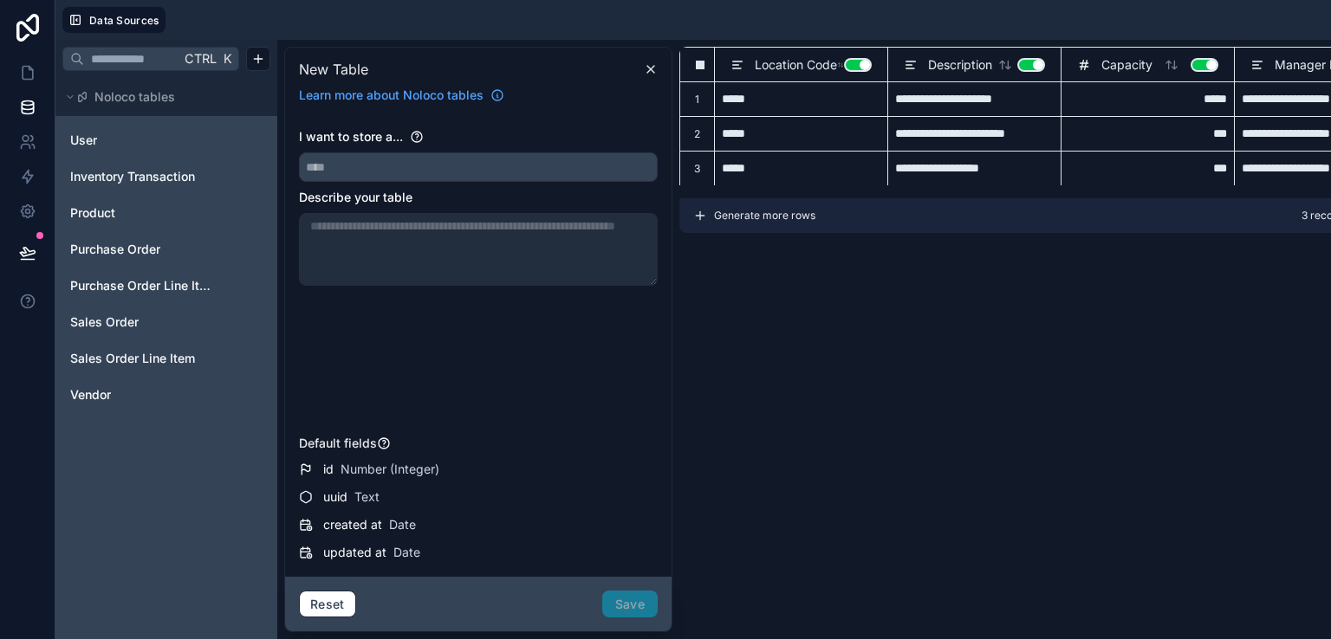
click at [970, 345] on div "**********" at bounding box center [1020, 340] width 683 height 586
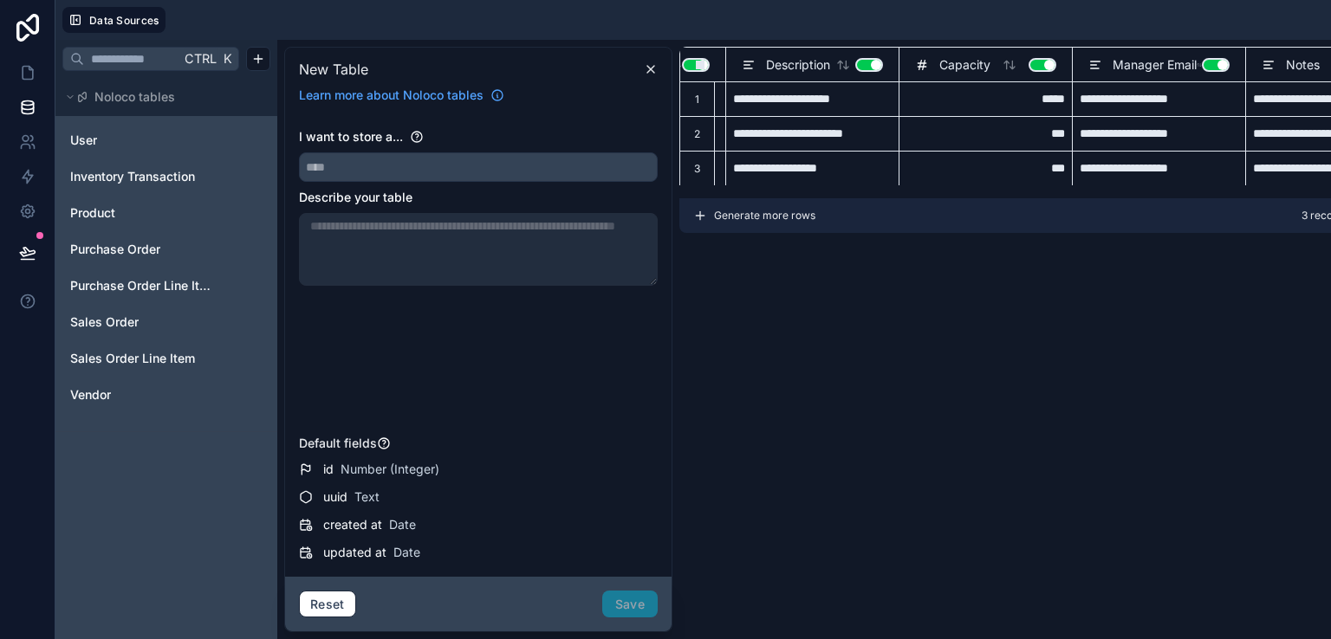
scroll to position [0, 218]
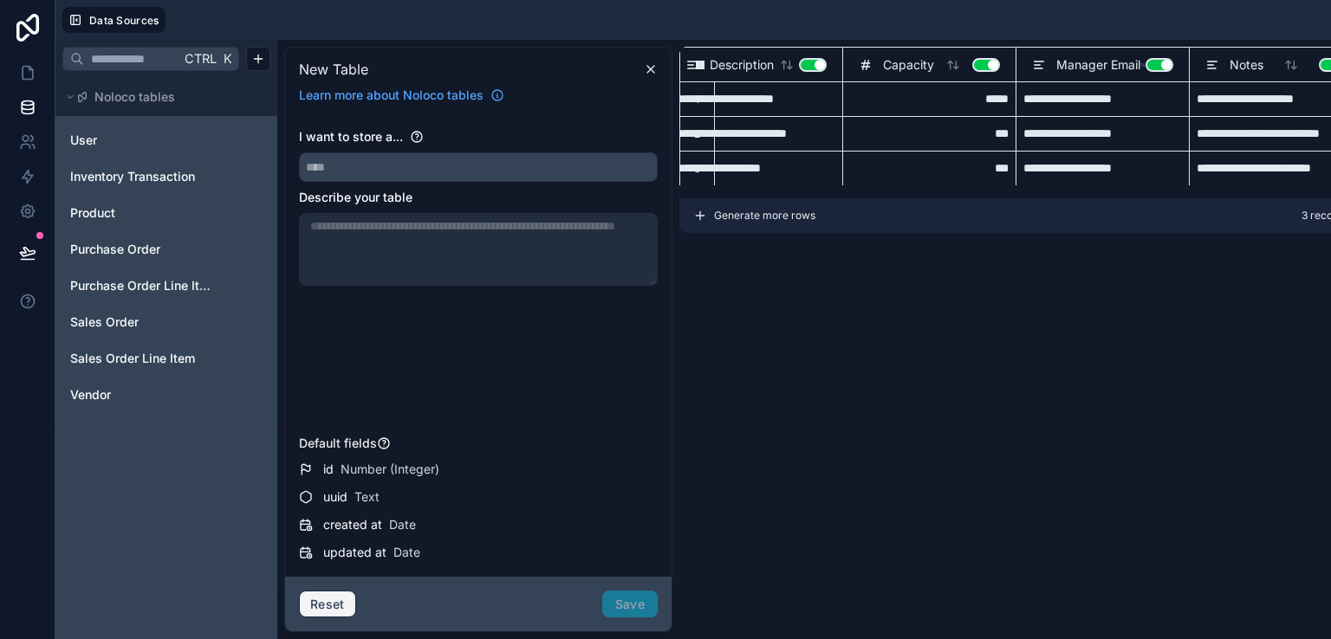
click at [327, 591] on button "Reset" at bounding box center [327, 605] width 57 height 28
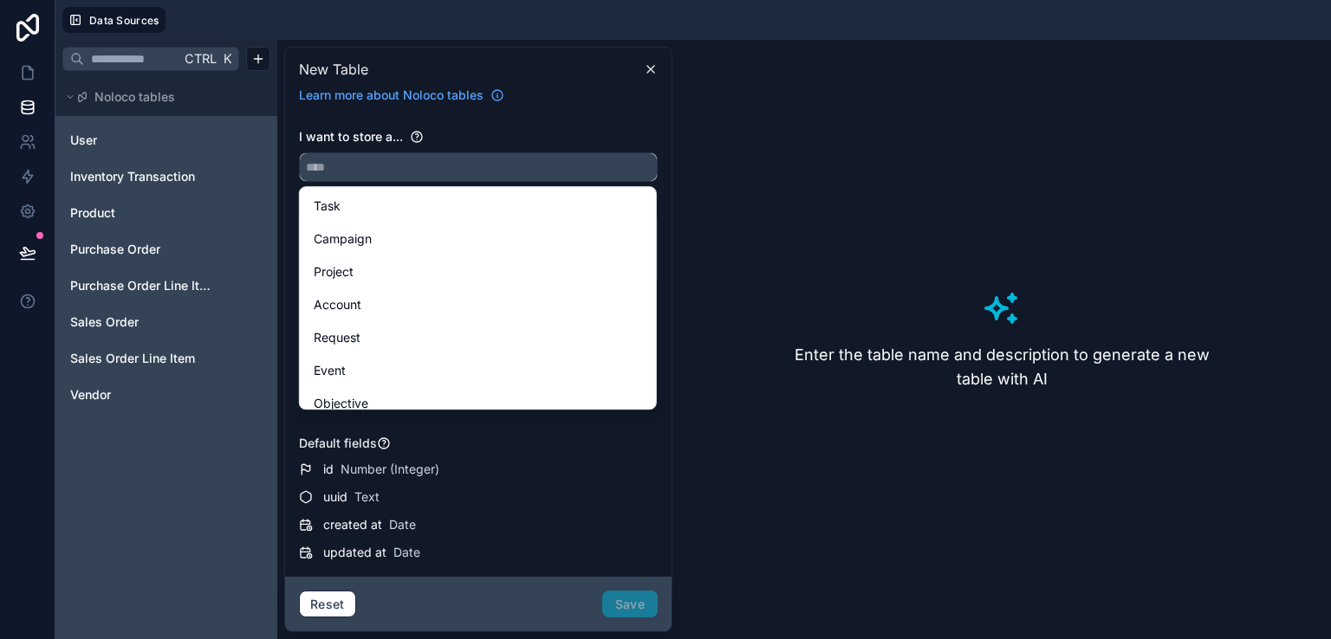
click at [548, 172] on input "text" at bounding box center [478, 167] width 357 height 28
click at [894, 304] on div "Enter the table name and description to generate a new table with AI" at bounding box center [1001, 340] width 645 height 586
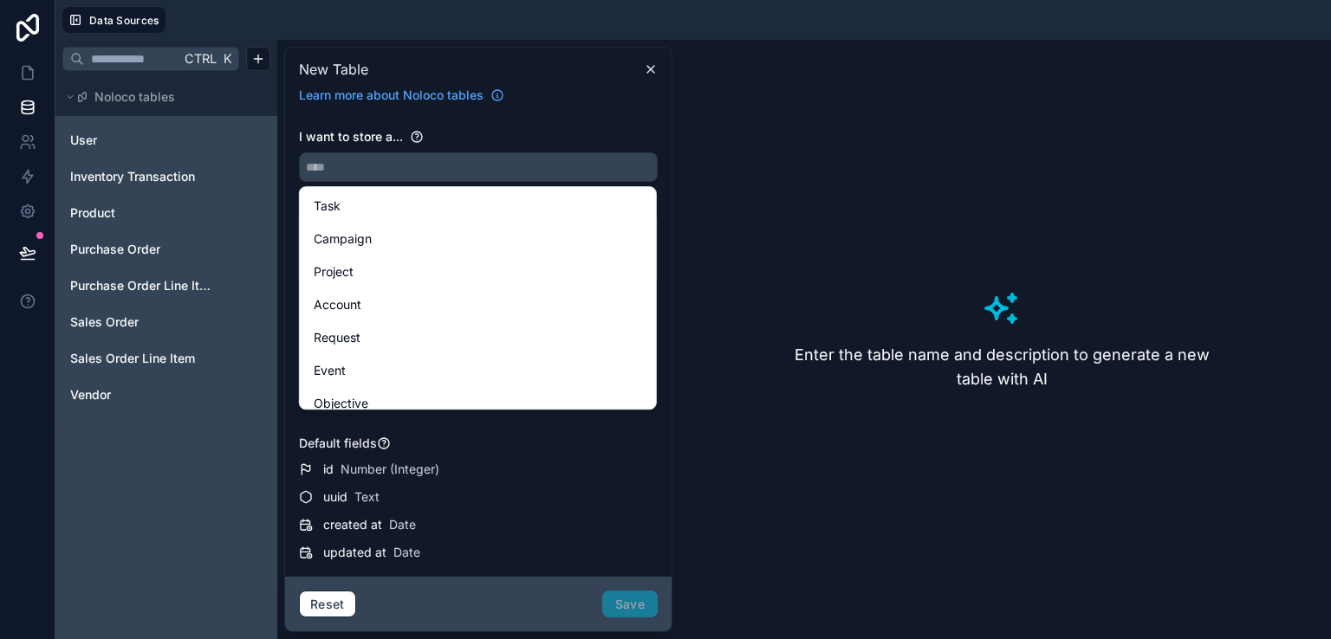
click at [894, 304] on div "Enter the table name and description to generate a new table with AI" at bounding box center [1001, 340] width 645 height 586
click at [1025, 294] on div "Enter the table name and description to generate a new table with AI" at bounding box center [1001, 340] width 645 height 586
click at [477, 175] on input "text" at bounding box center [478, 167] width 357 height 28
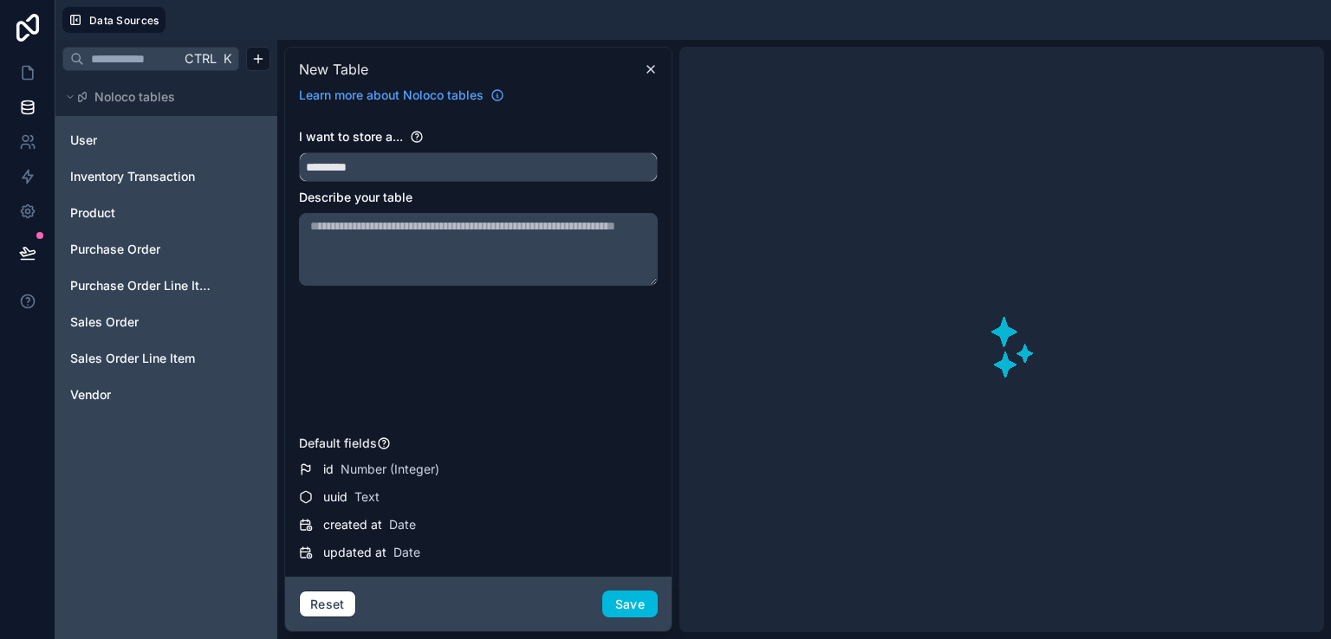
type input "*********"
click at [299, 152] on button "*********" at bounding box center [478, 166] width 359 height 29
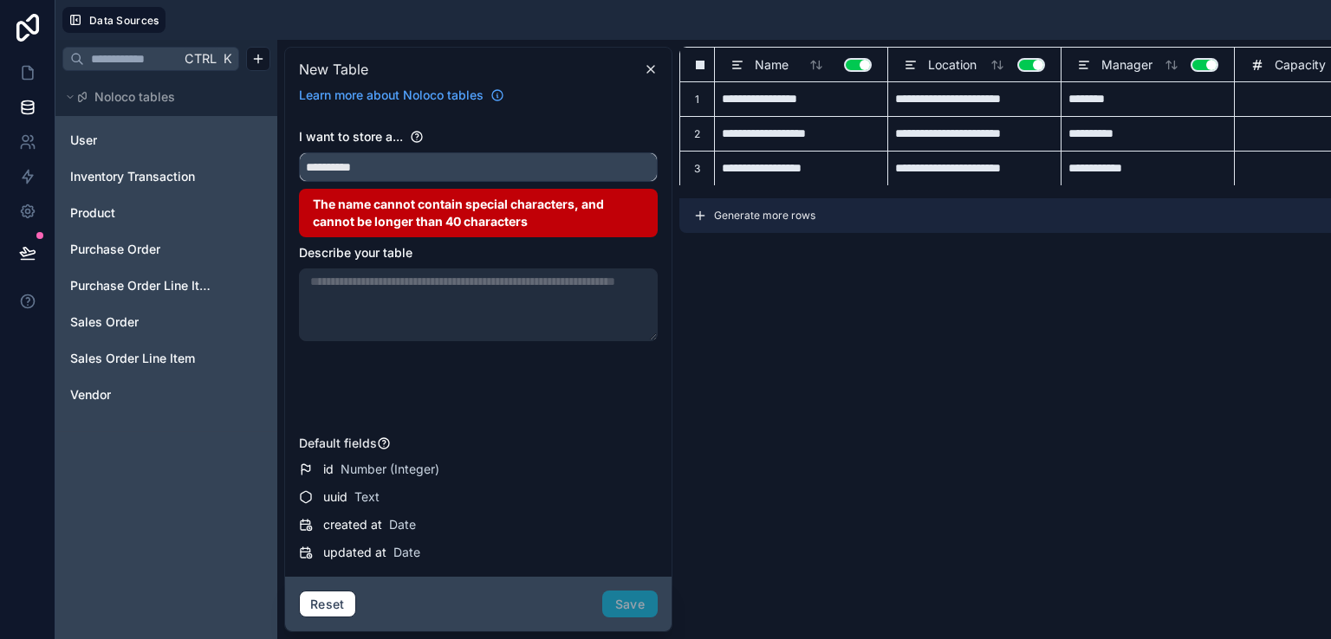
type input "**********"
type input "*****"
type input "**********"
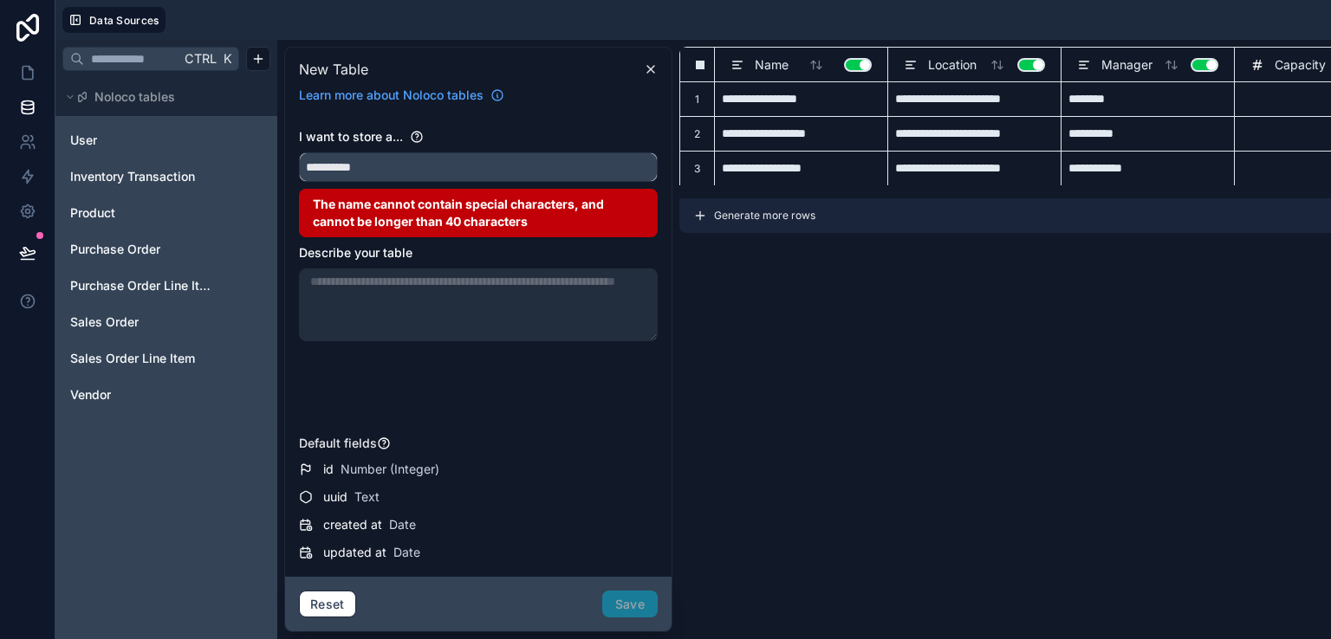
type input "**********"
type input "***"
type input "**********"
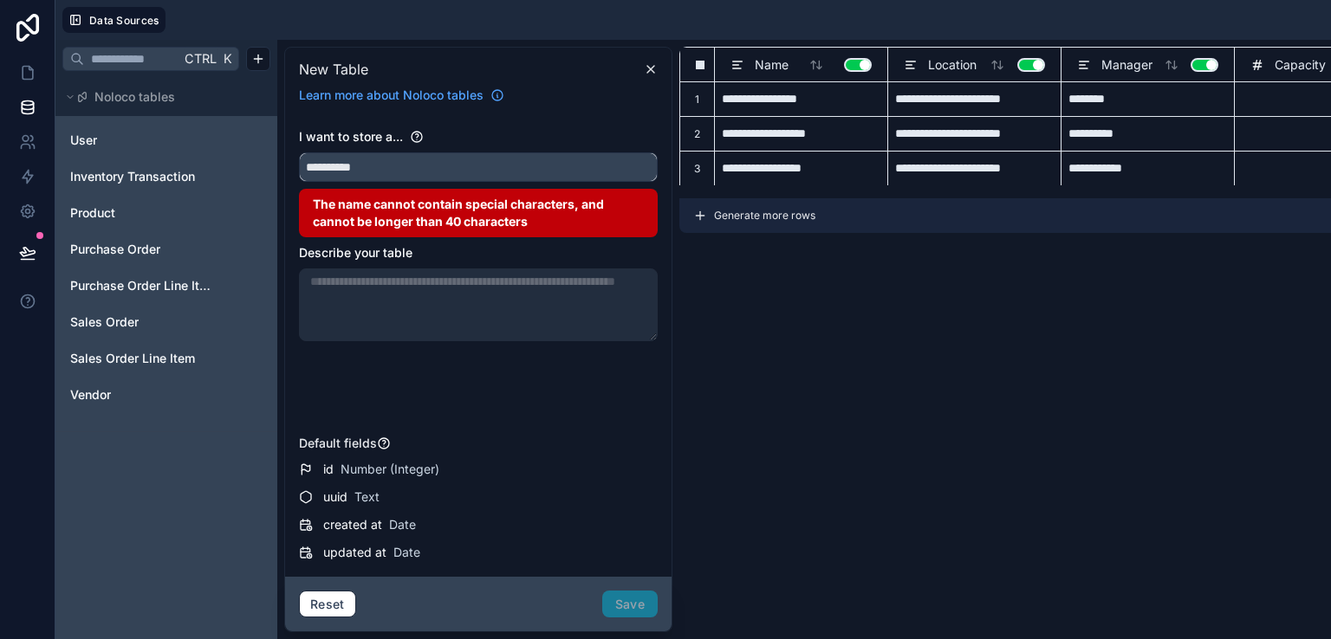
type input "*********"
type input "***"
type input "**********"
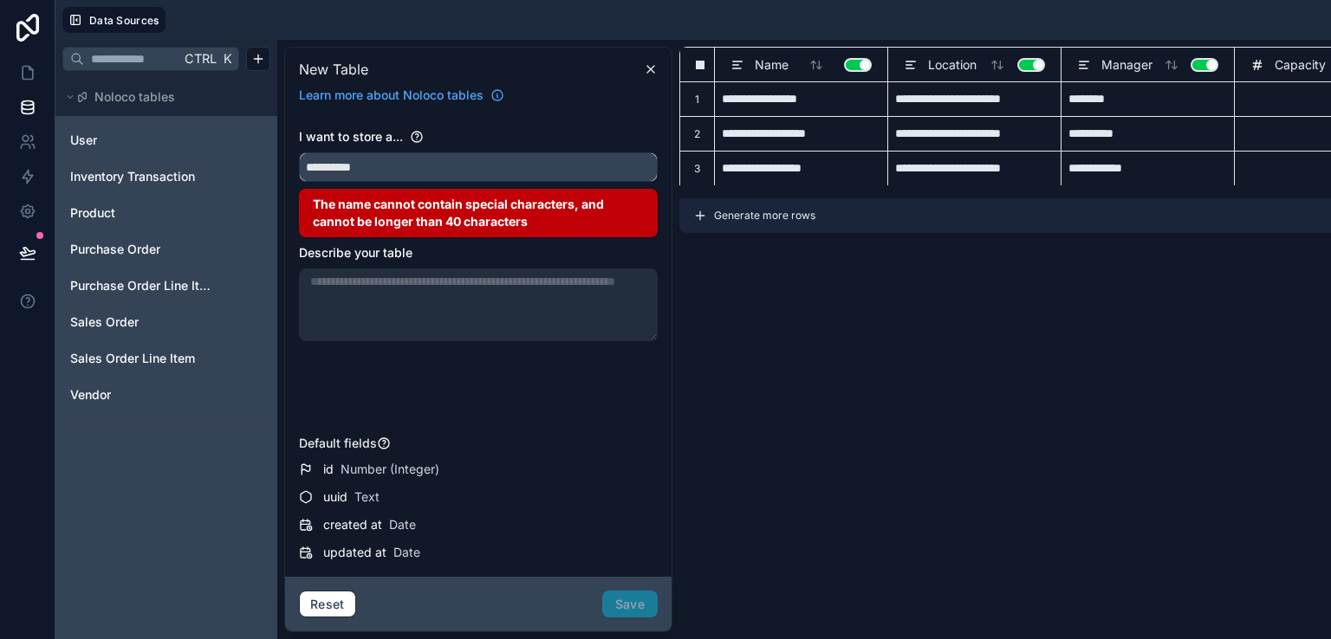
type input "**********"
type input "*********"
click at [752, 108] on div "**********" at bounding box center [800, 98] width 173 height 35
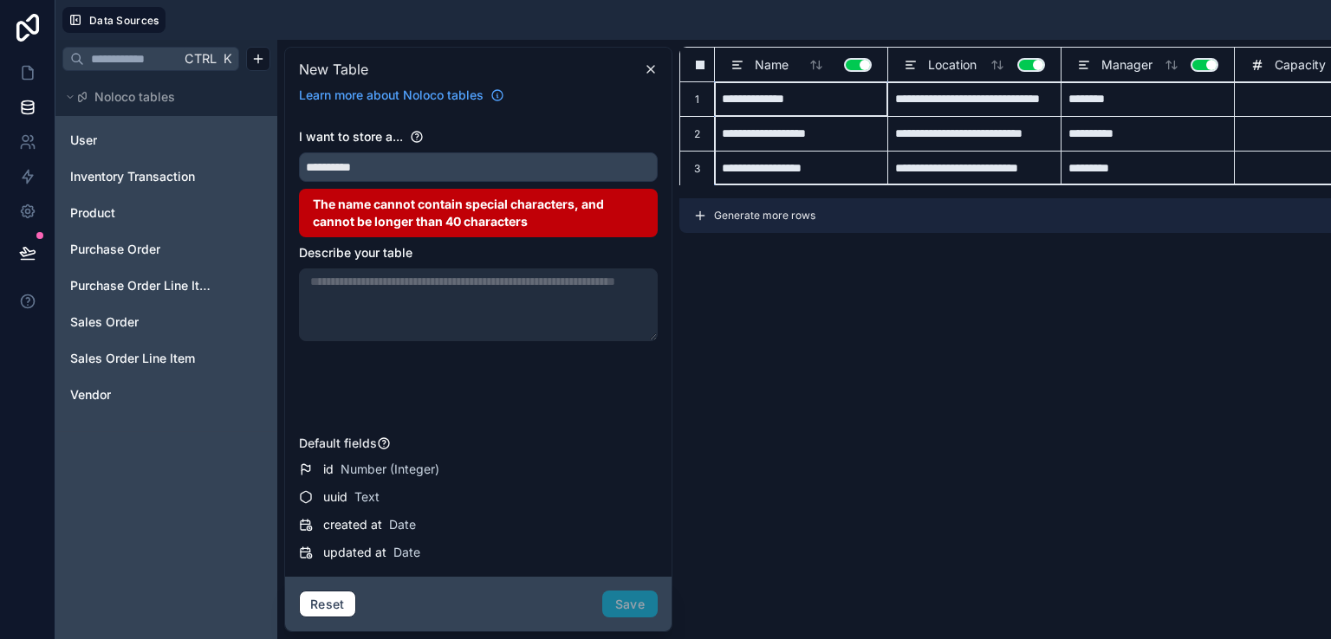
click at [699, 68] on div at bounding box center [700, 65] width 9 height 9
click at [702, 67] on div at bounding box center [700, 65] width 9 height 9
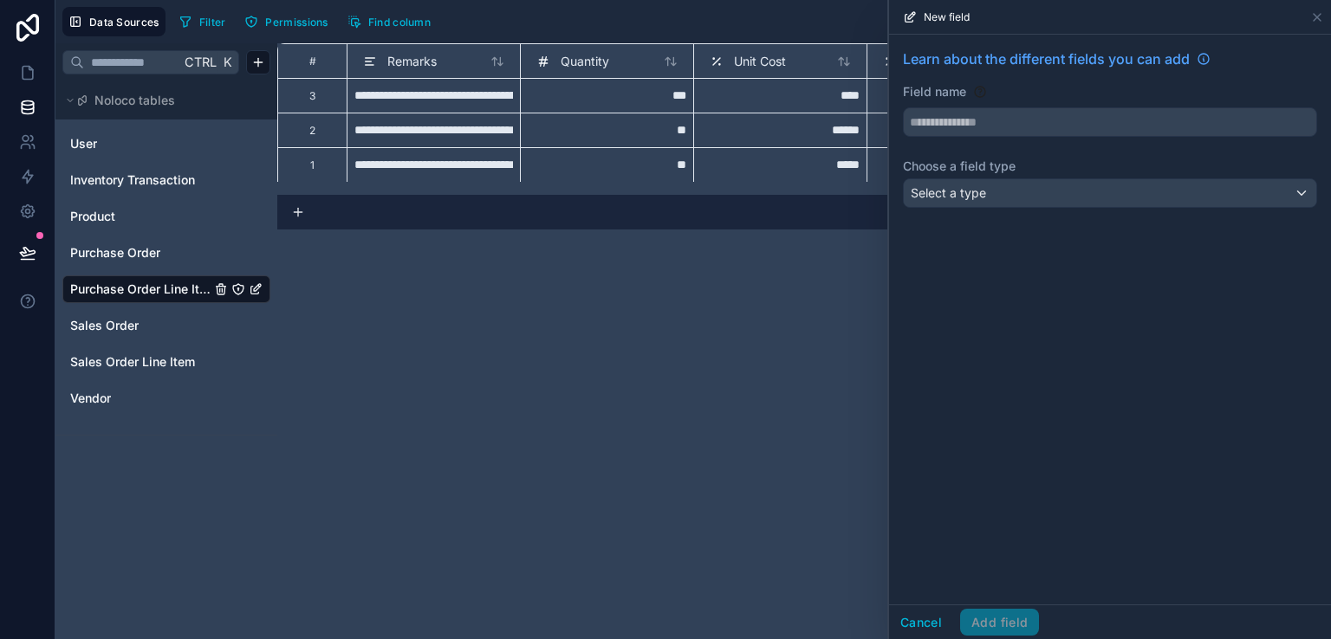
click at [600, 301] on div "**********" at bounding box center [804, 341] width 1054 height 596
click at [948, 633] on button "Cancel" at bounding box center [921, 623] width 64 height 28
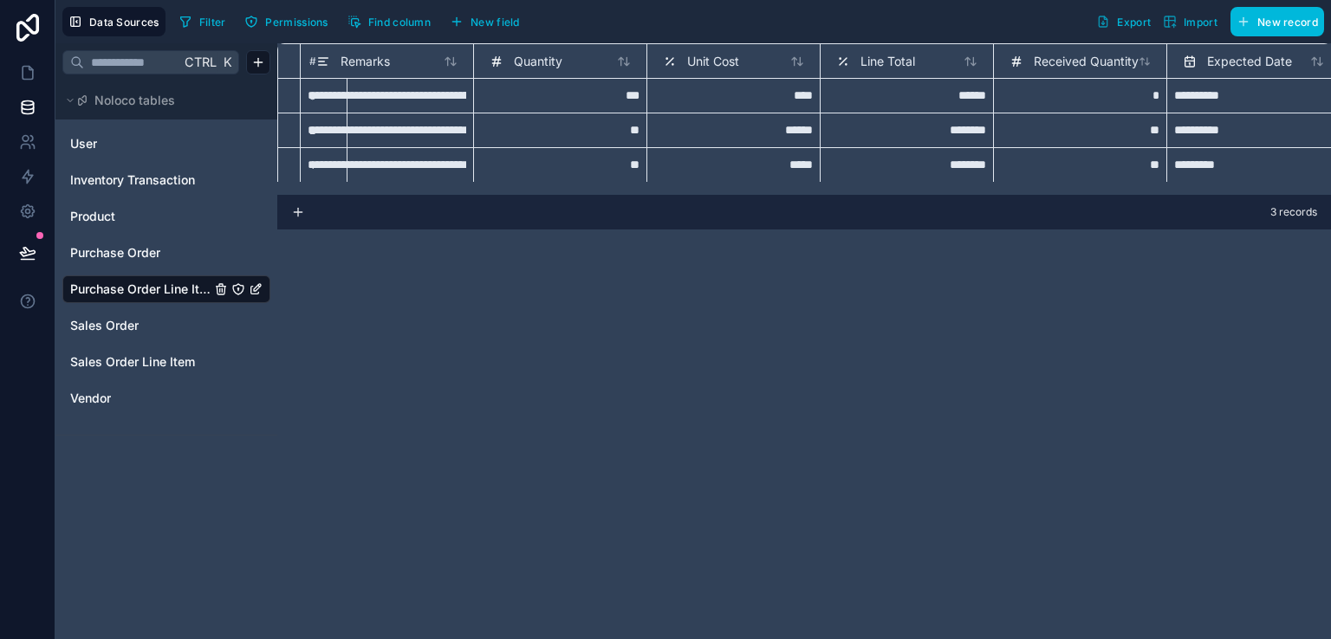
scroll to position [6, 0]
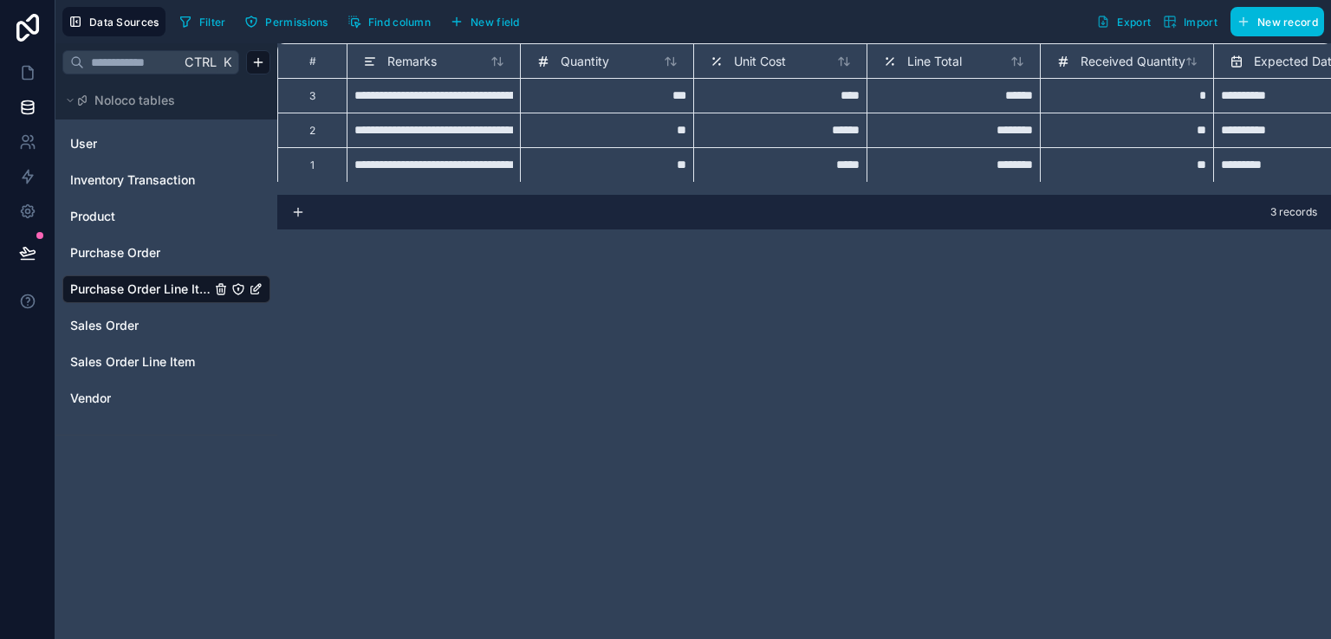
click at [142, 179] on span "Inventory Transaction" at bounding box center [132, 180] width 125 height 17
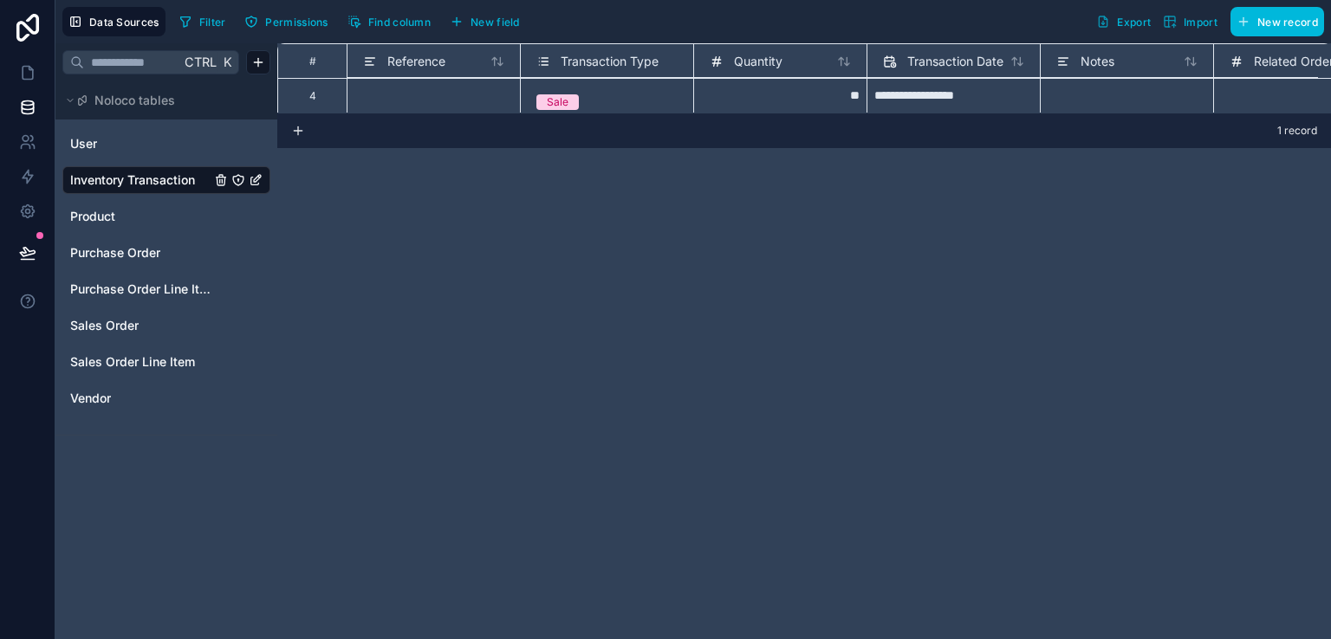
click at [114, 285] on span "Purchase Order Line Item" at bounding box center [140, 289] width 140 height 17
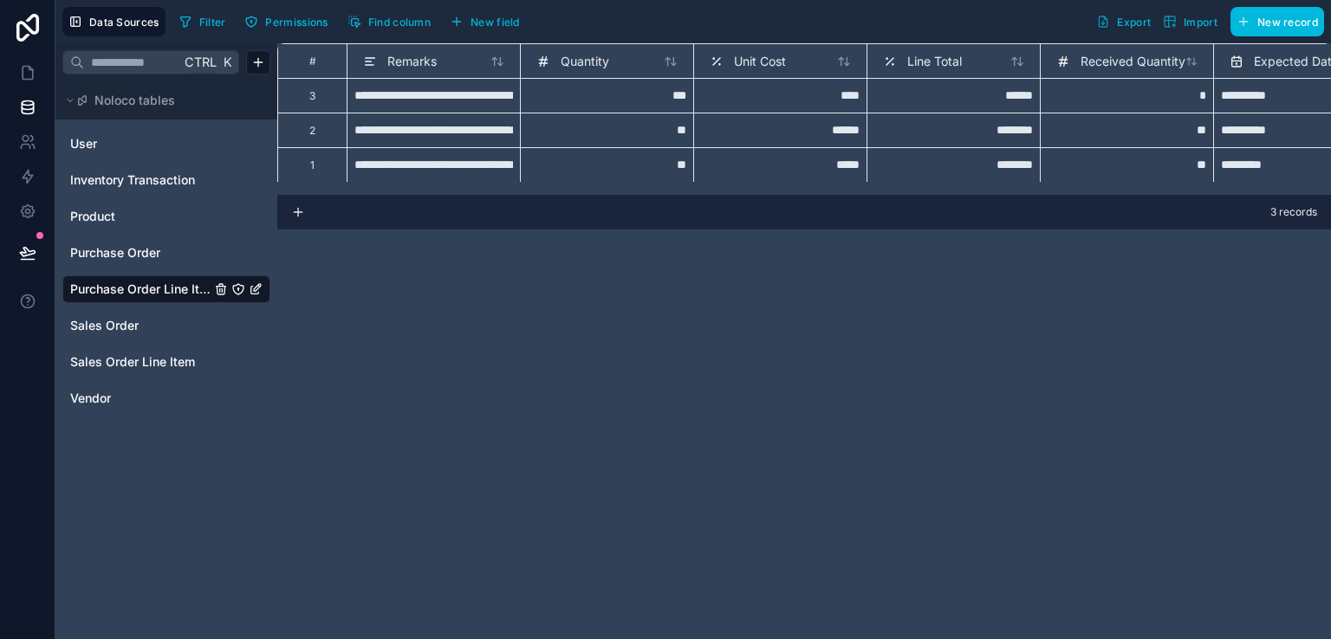
click at [256, 287] on icon "Purchase Order Line Item" at bounding box center [257, 287] width 7 height 7
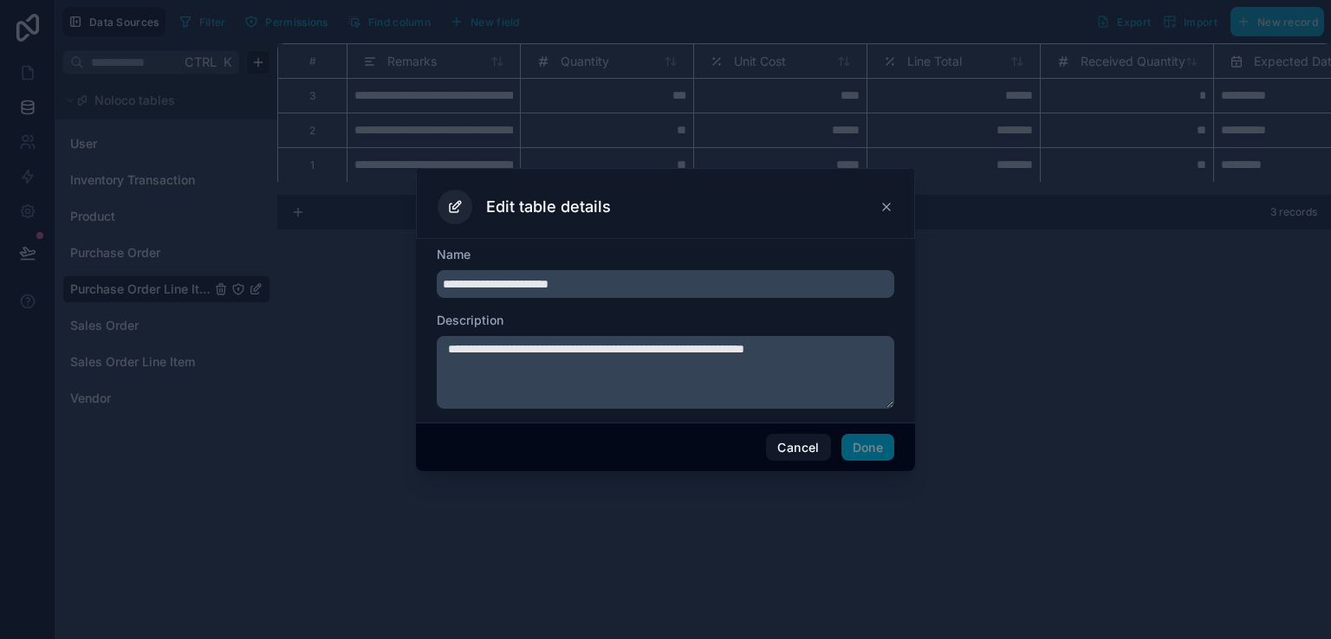
click at [886, 203] on icon at bounding box center [886, 207] width 14 height 14
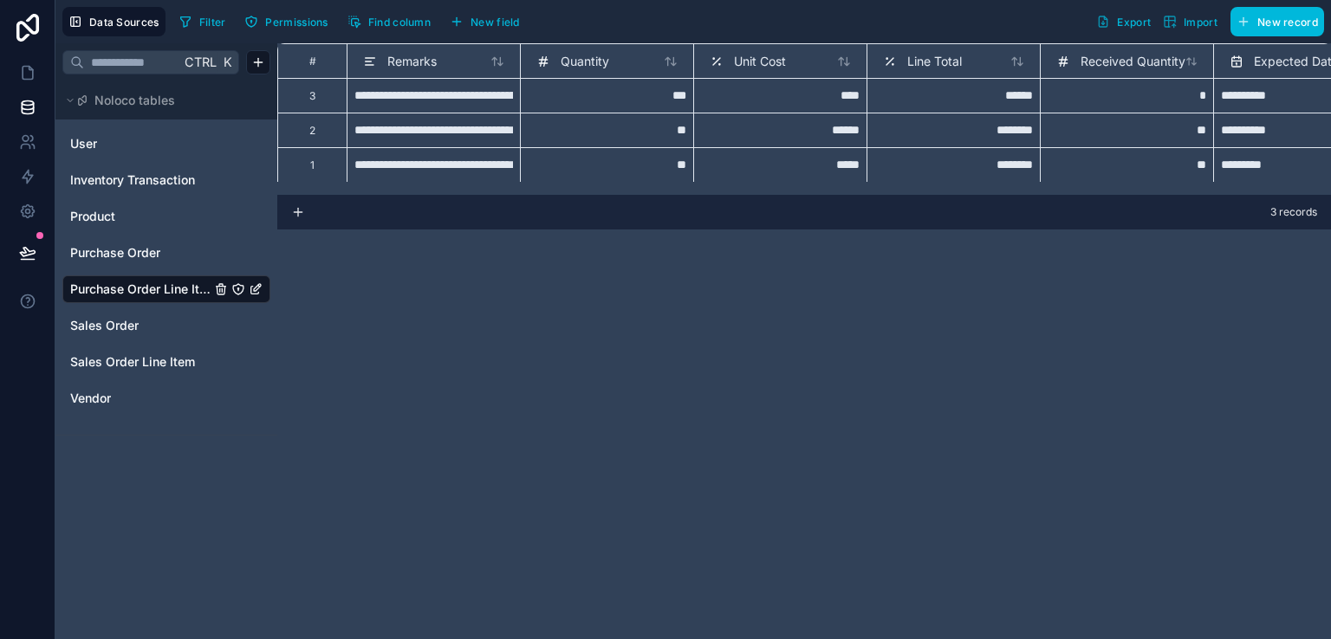
click at [100, 413] on div "User Inventory Transaction Product Purchase Order Purchase Order Line Item Sale…" at bounding box center [166, 270] width 208 height 295
click at [88, 403] on span "Vendor" at bounding box center [90, 398] width 41 height 17
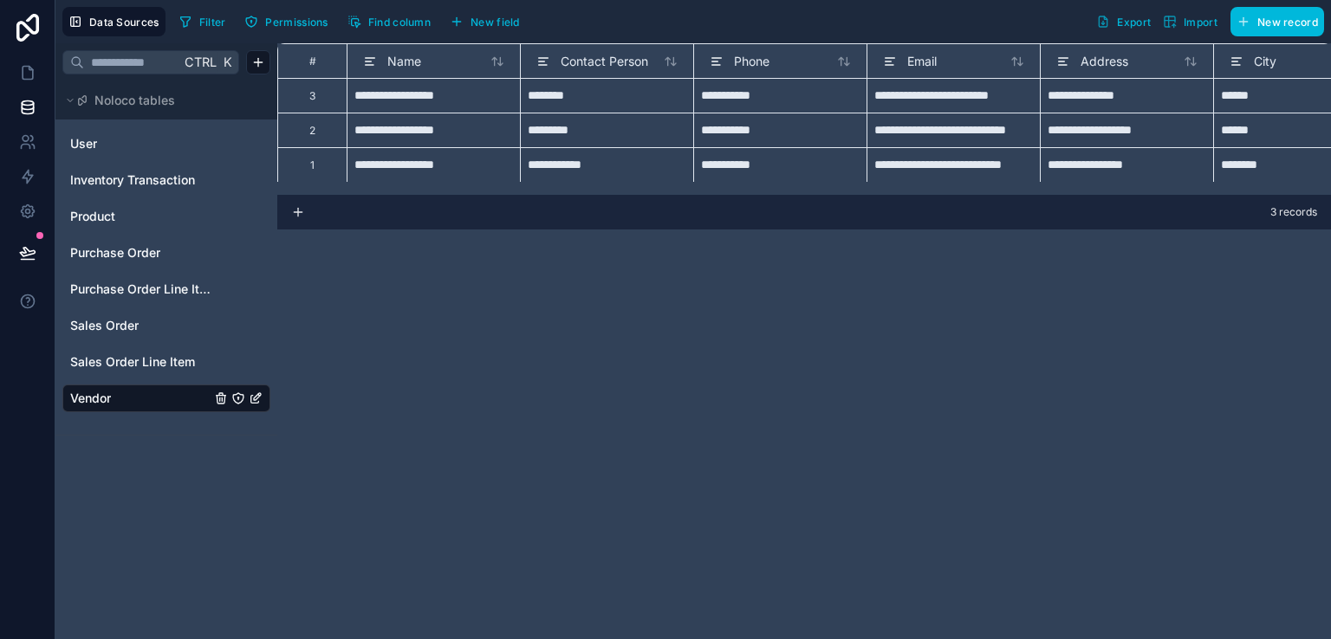
click at [84, 365] on span "Sales Order Line Item" at bounding box center [132, 361] width 125 height 17
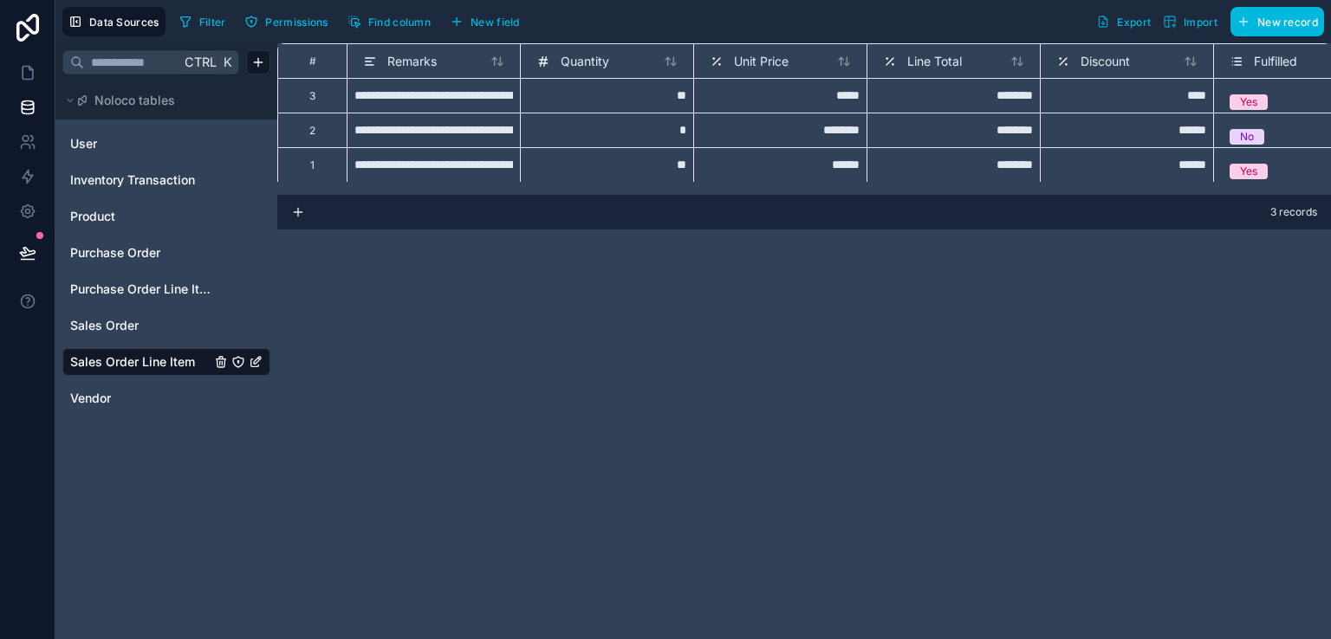
click at [1236, 19] on icon "button" at bounding box center [1243, 22] width 14 height 14
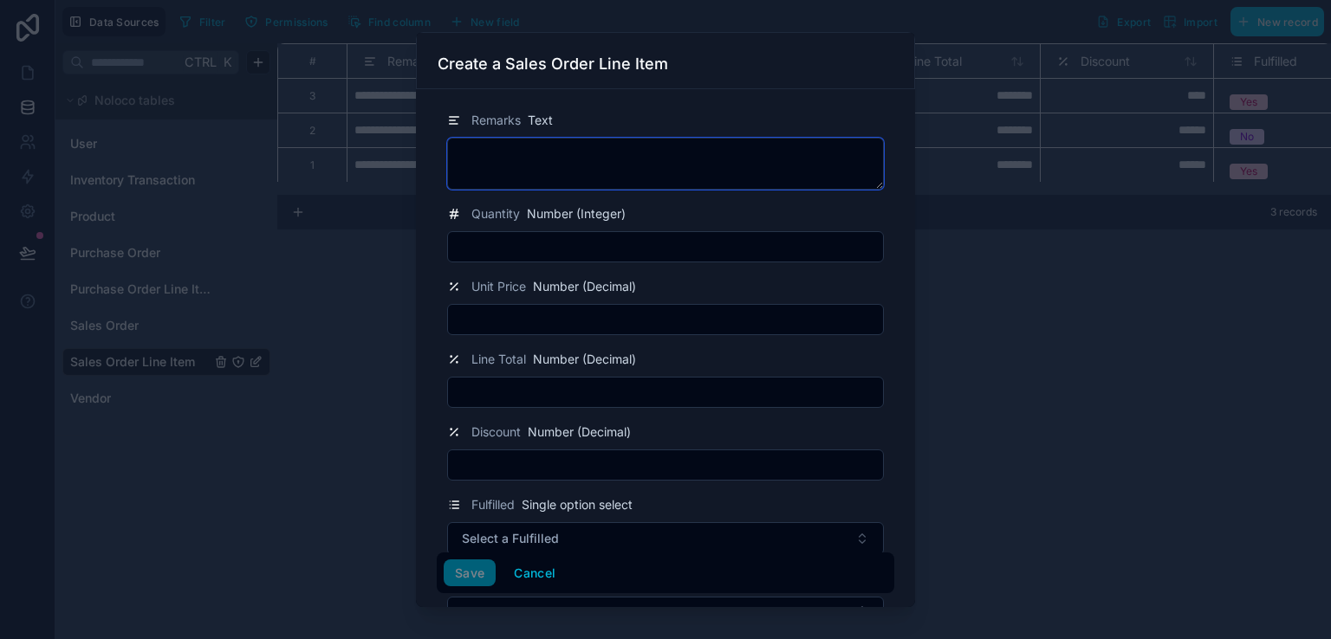
click at [703, 177] on textarea at bounding box center [665, 164] width 437 height 52
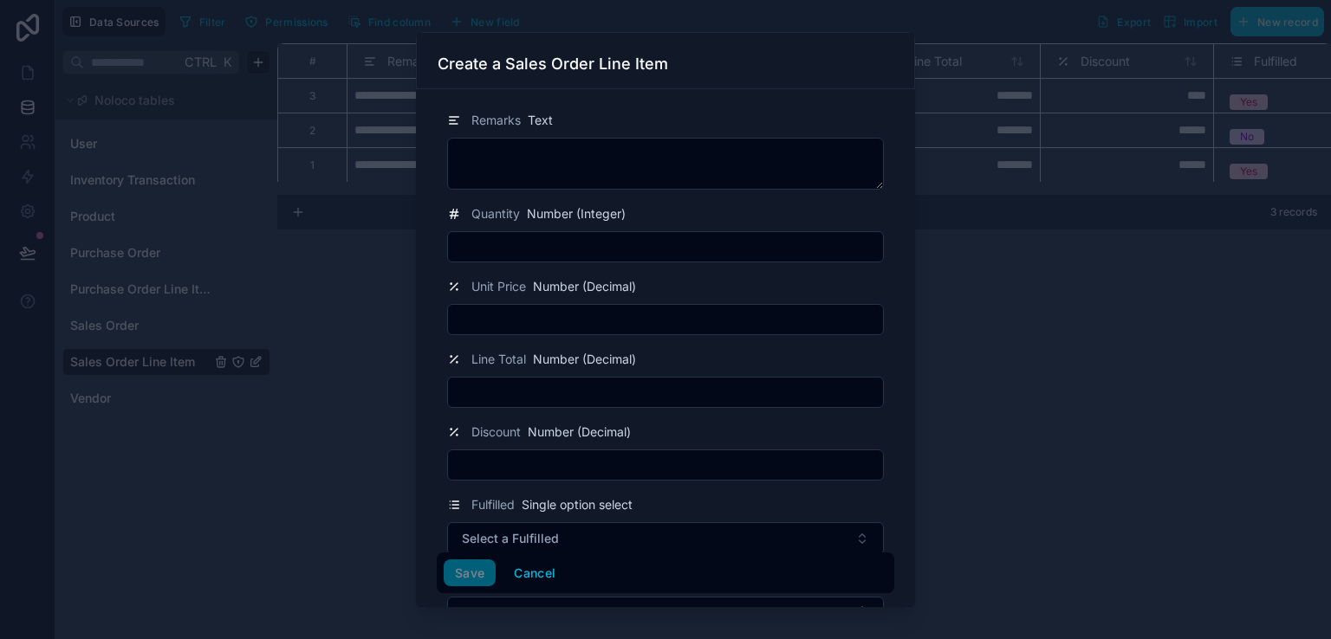
click at [1035, 424] on div at bounding box center [665, 319] width 1331 height 639
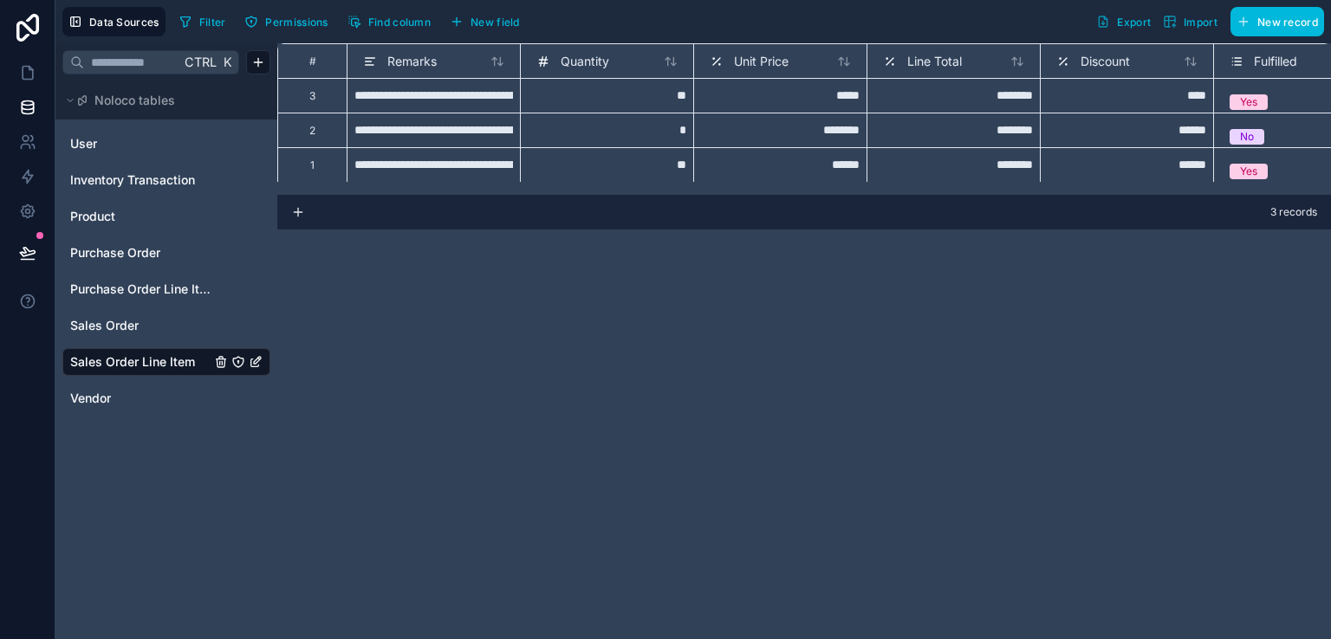
click at [78, 136] on span "User" at bounding box center [83, 143] width 27 height 17
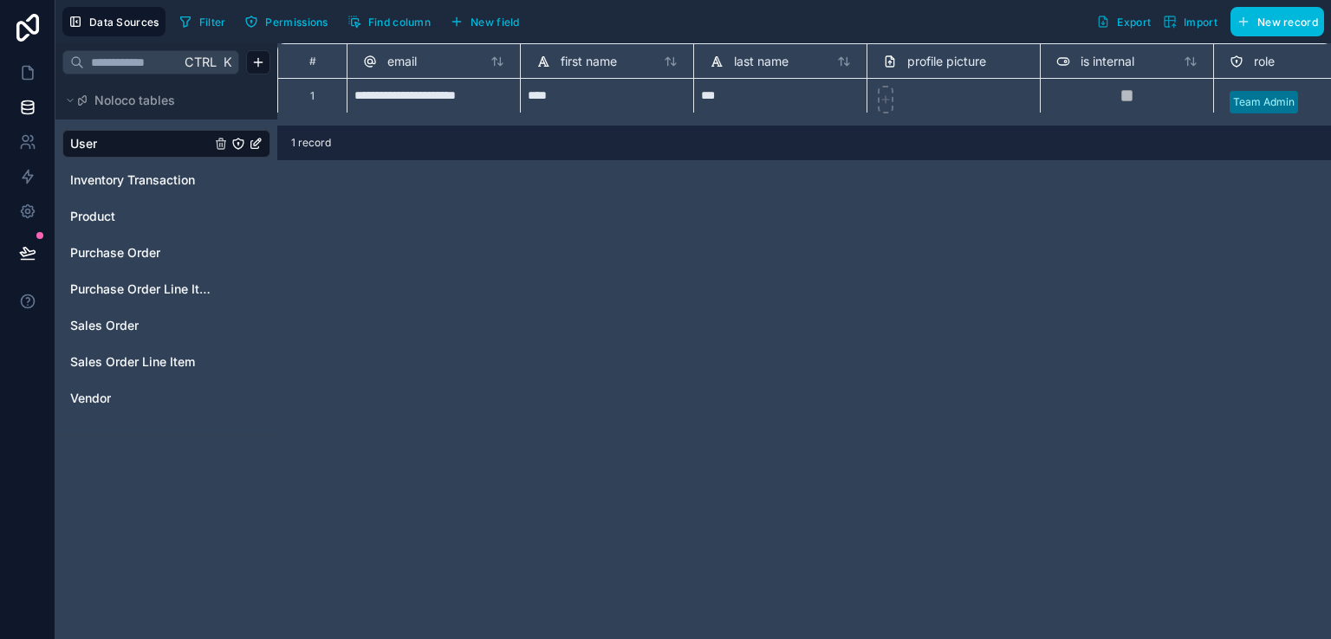
click at [112, 188] on div "Inventory Transaction" at bounding box center [166, 180] width 208 height 28
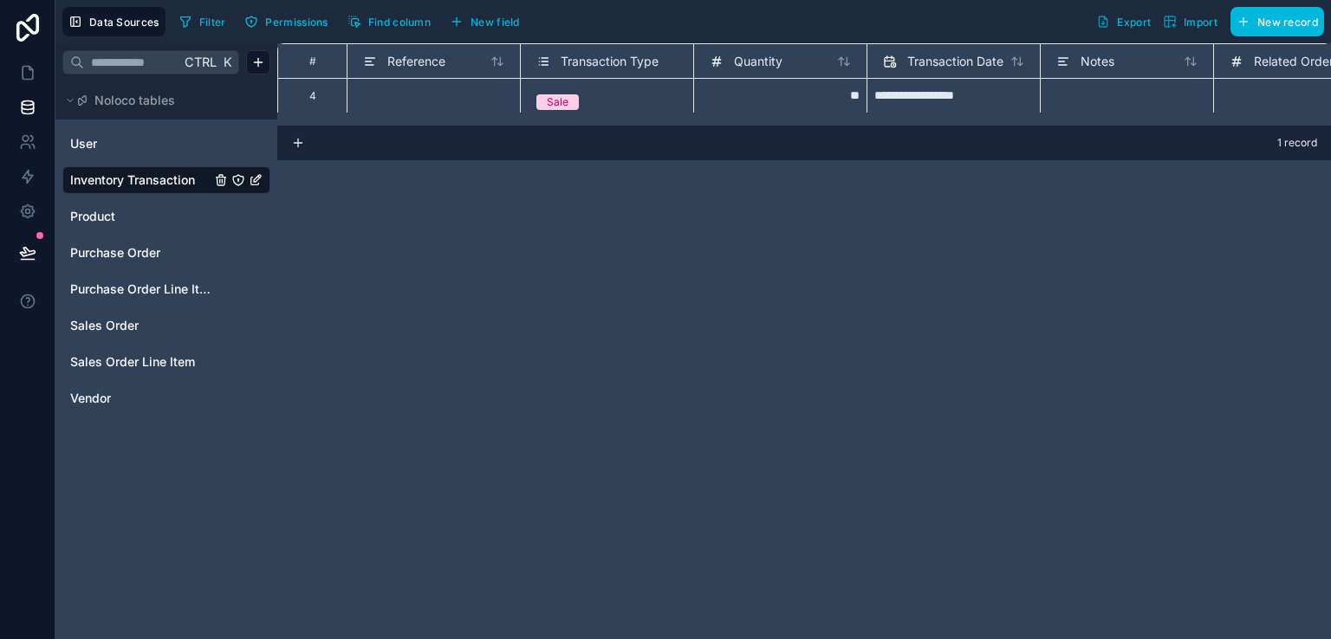
click at [257, 179] on icon "Inventory Transaction" at bounding box center [257, 178] width 7 height 7
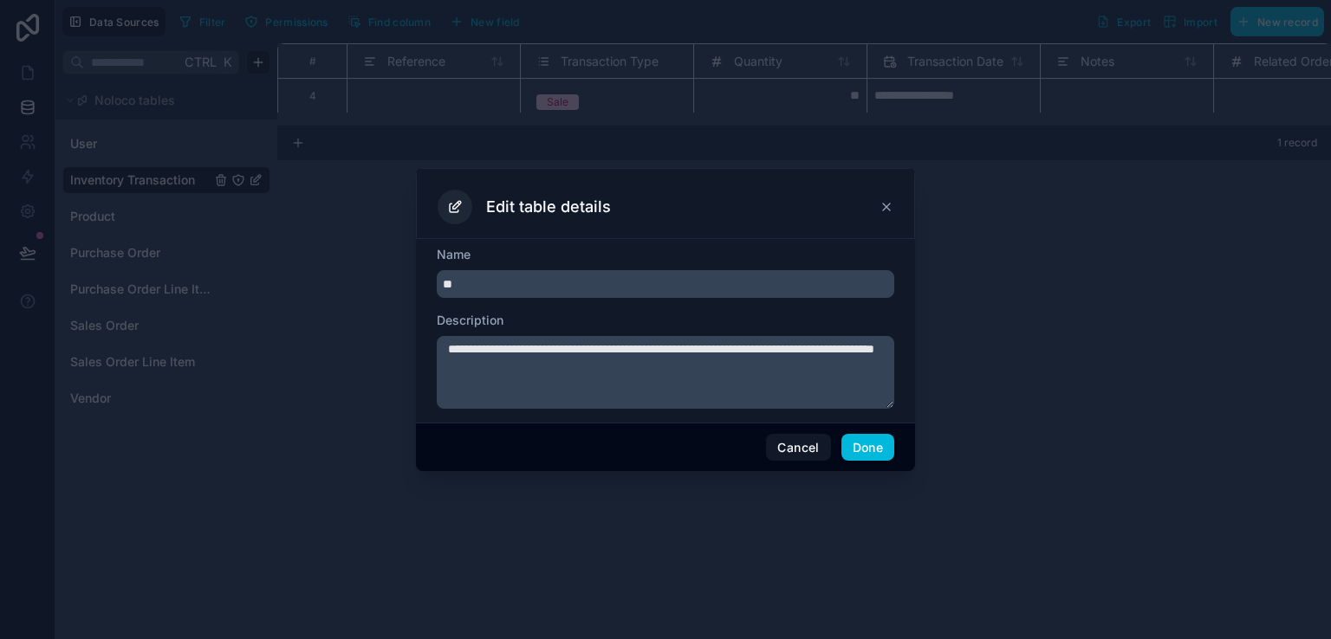
type input "*"
type input "********"
click at [860, 441] on button "Done" at bounding box center [867, 448] width 53 height 28
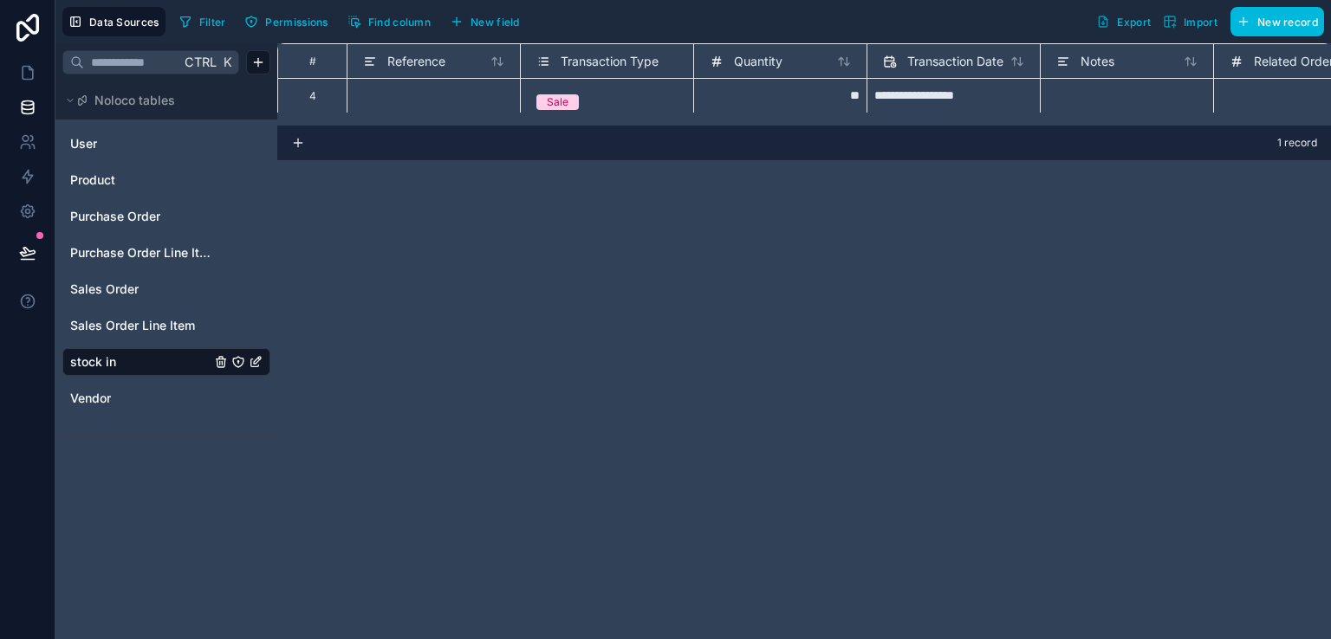
click at [106, 286] on span "Sales Order" at bounding box center [104, 289] width 68 height 17
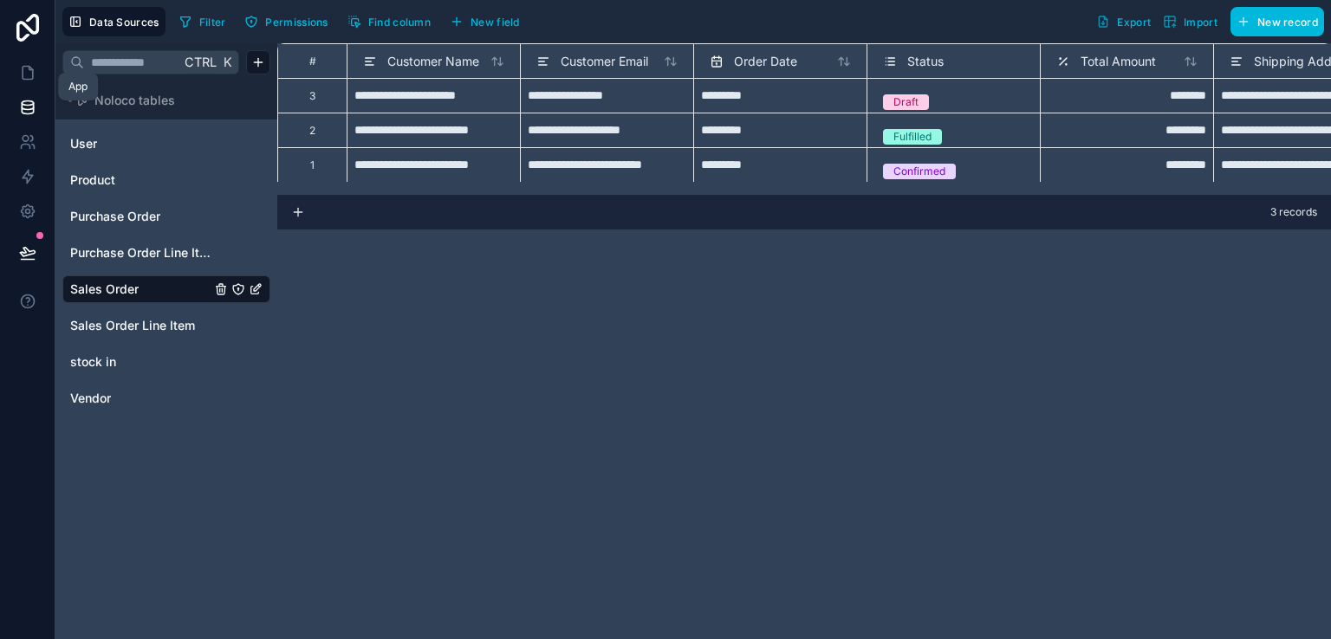
click at [31, 84] on link at bounding box center [27, 72] width 55 height 35
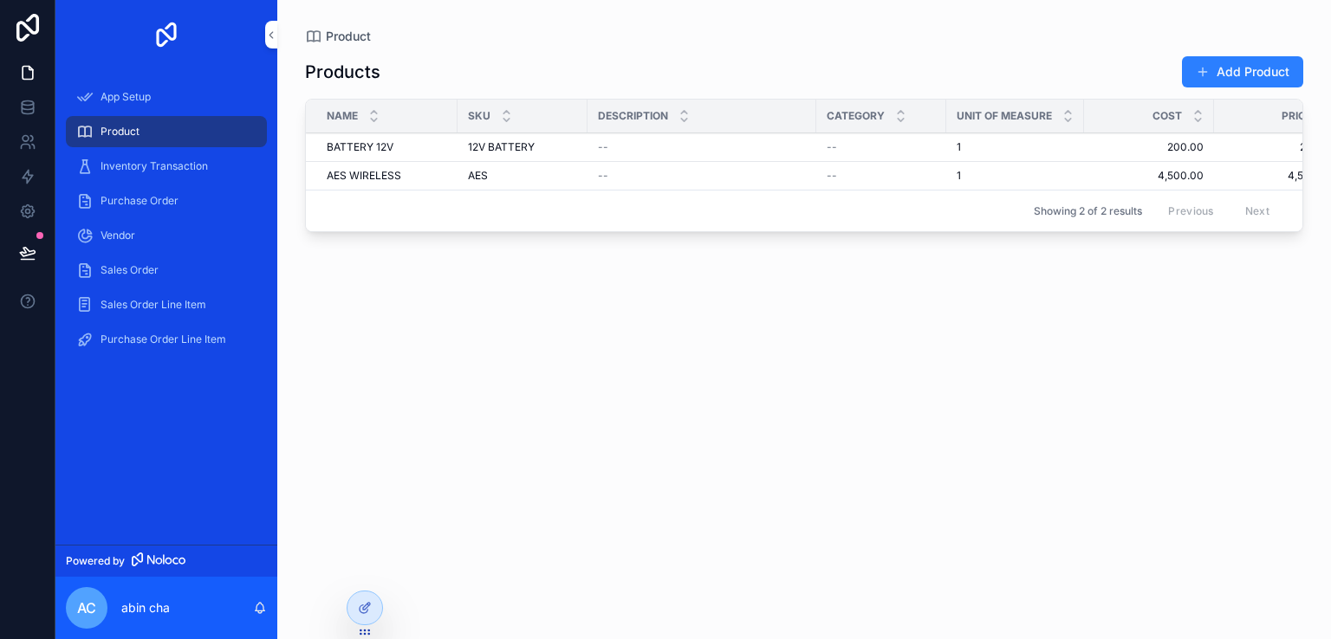
click at [160, 269] on div "Sales Order" at bounding box center [166, 270] width 180 height 28
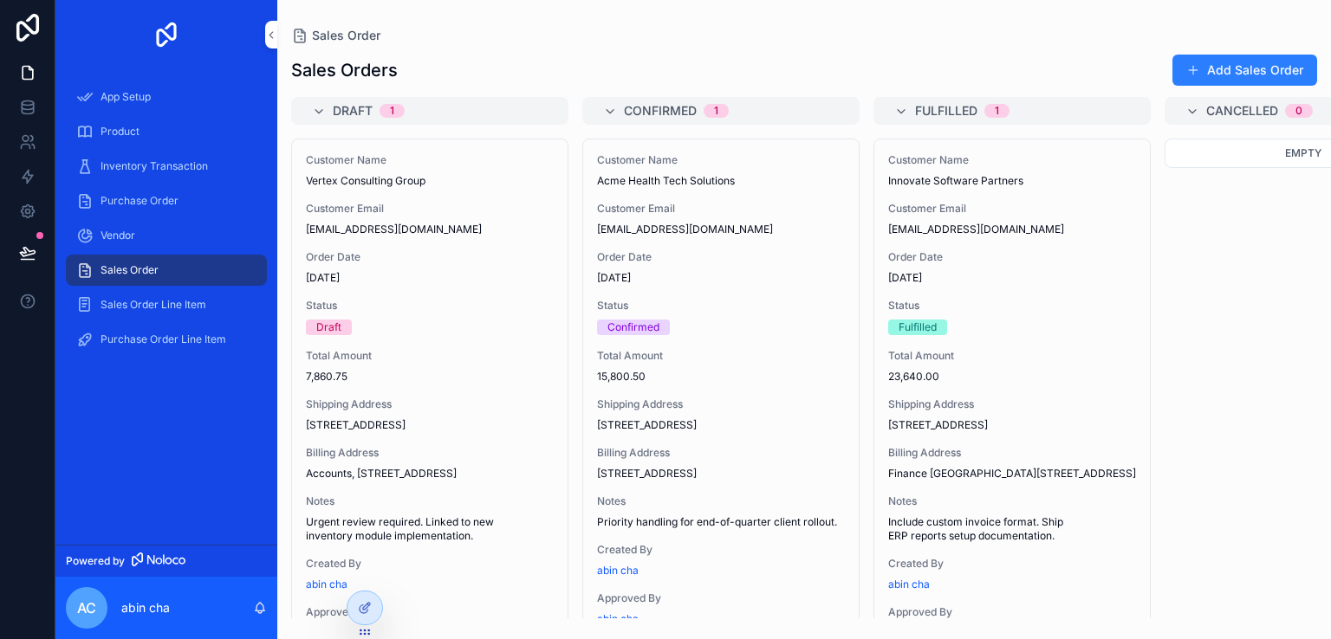
click at [1199, 61] on button "Add Sales Order" at bounding box center [1244, 70] width 145 height 31
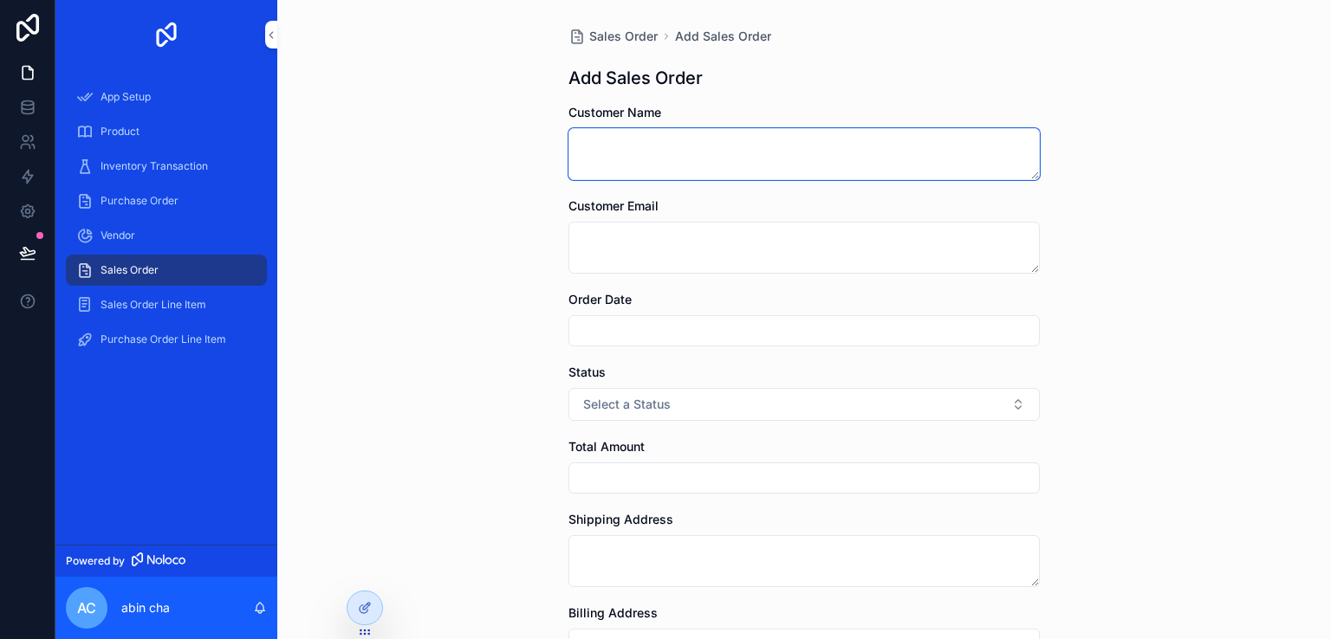
click at [705, 158] on textarea "scrollable content" at bounding box center [803, 154] width 471 height 52
type textarea "**********"
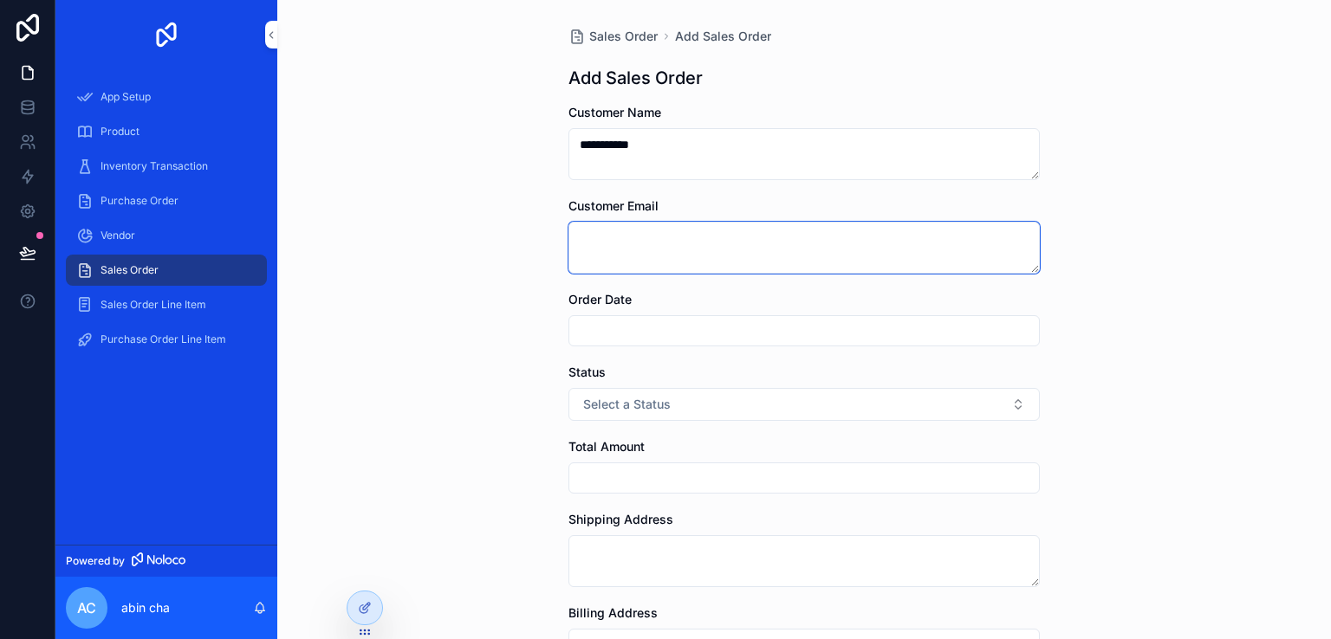
click at [655, 245] on textarea "scrollable content" at bounding box center [803, 248] width 471 height 52
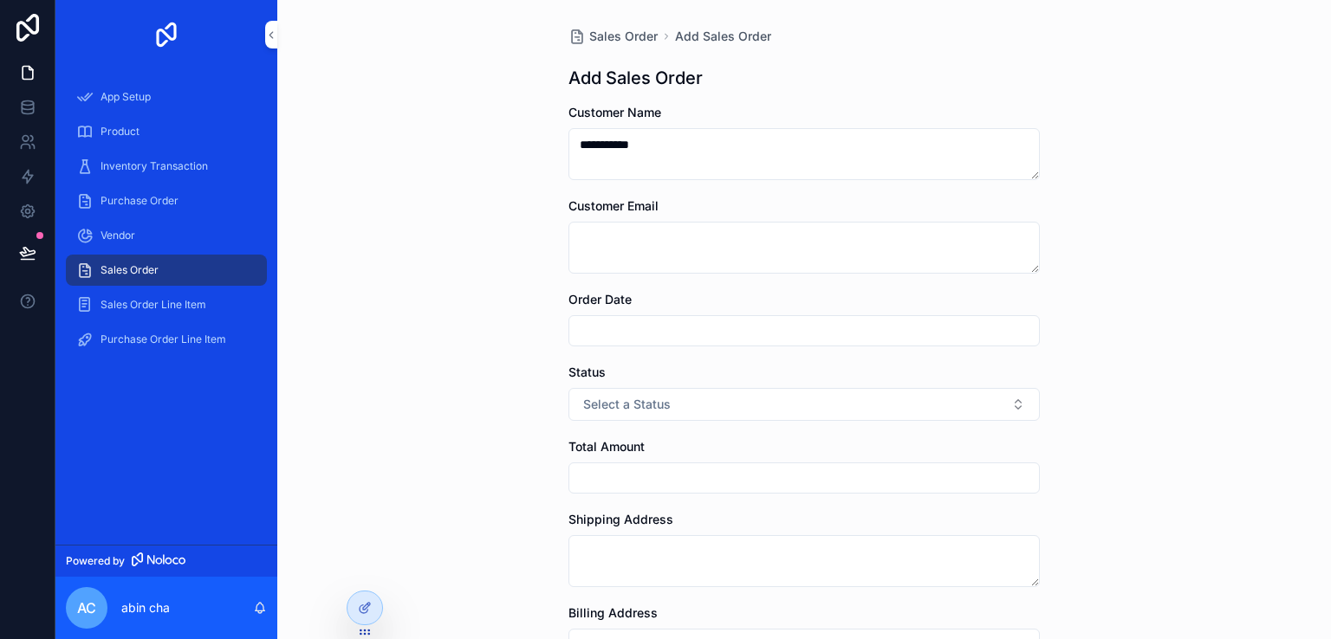
click at [658, 343] on div "scrollable content" at bounding box center [803, 330] width 471 height 31
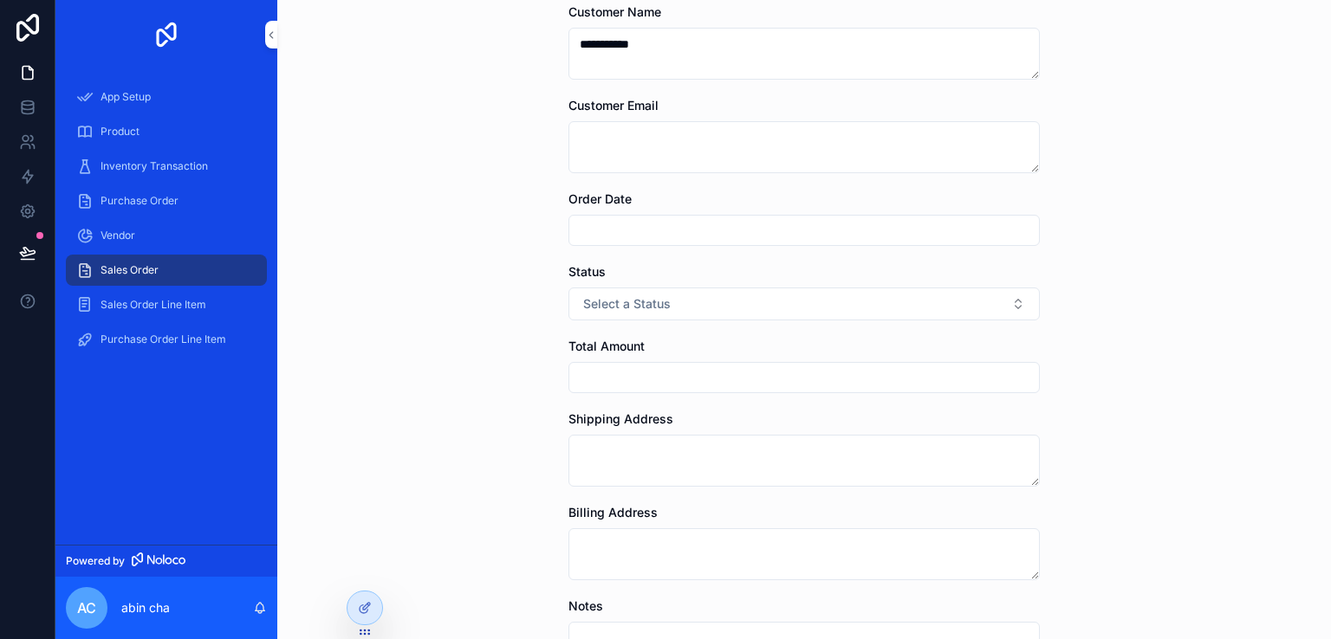
click at [634, 224] on input "scrollable content" at bounding box center [804, 230] width 470 height 24
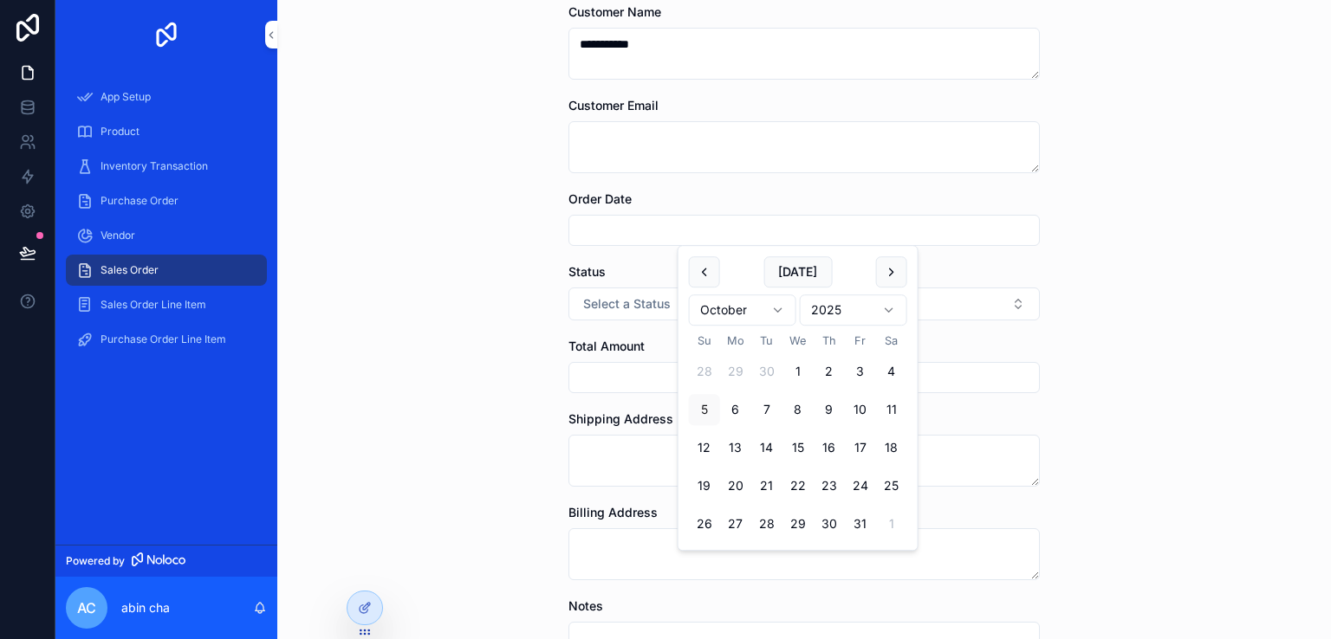
click at [835, 370] on button "2" at bounding box center [829, 371] width 31 height 31
type input "*********"
click at [411, 358] on div "**********" at bounding box center [804, 219] width 1054 height 639
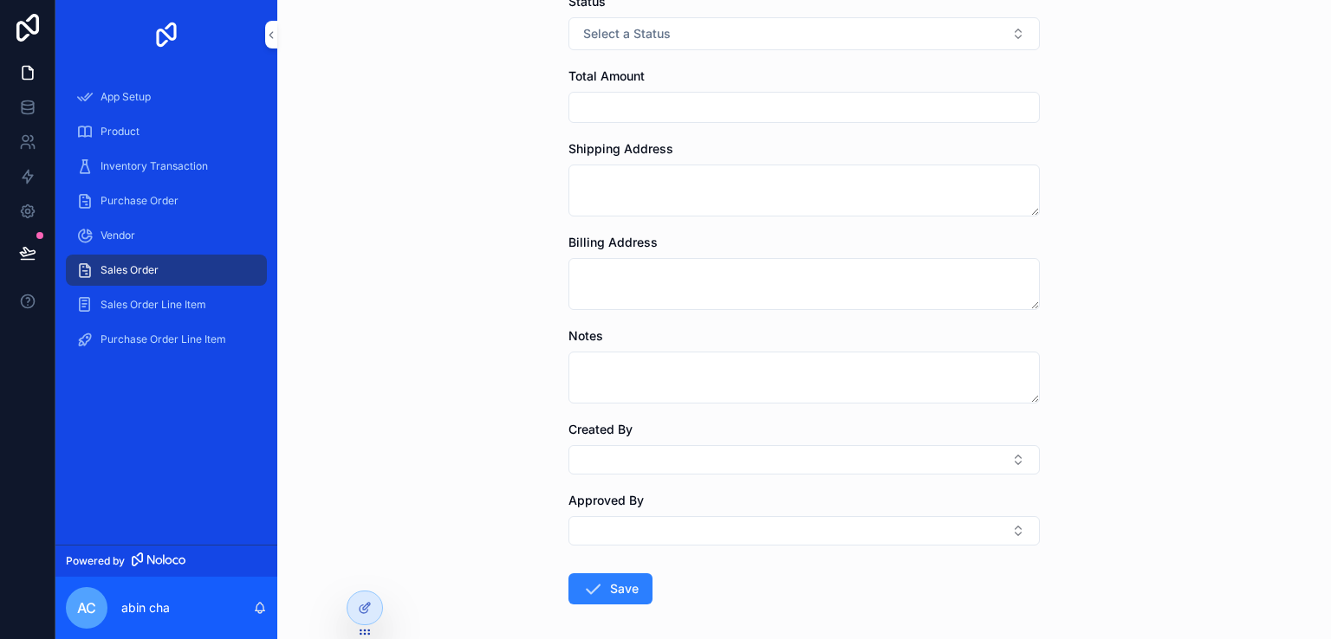
scroll to position [446, 0]
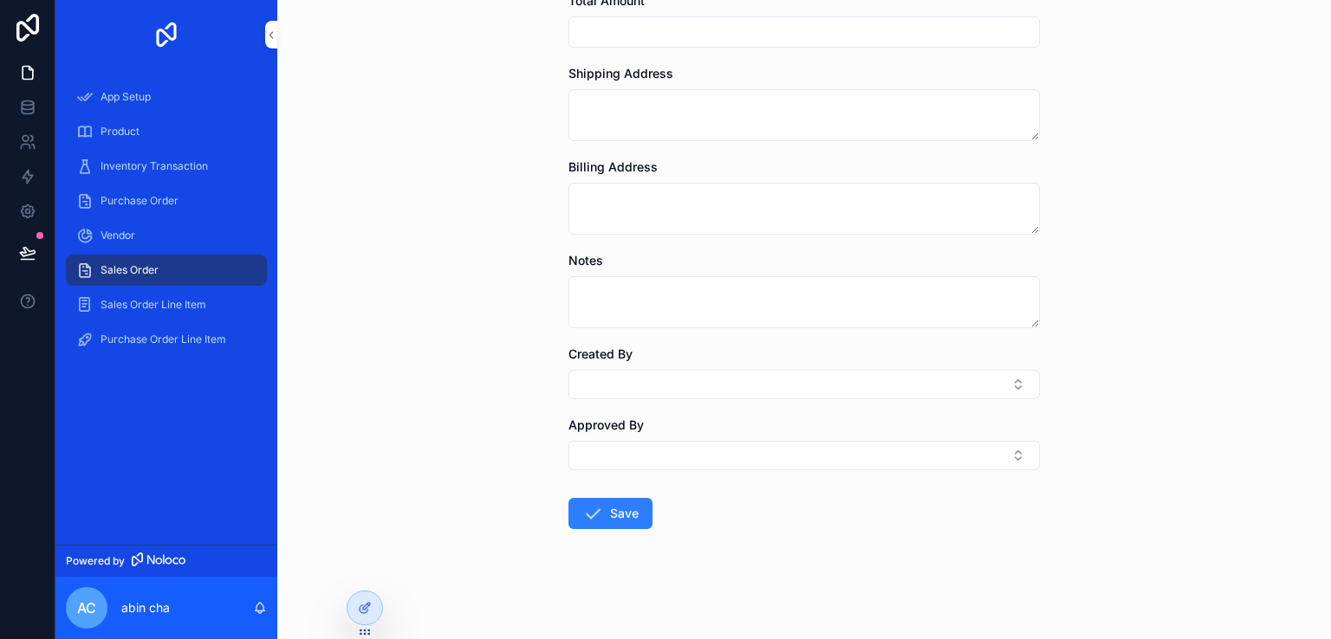
click at [582, 521] on icon "scrollable content" at bounding box center [592, 513] width 21 height 21
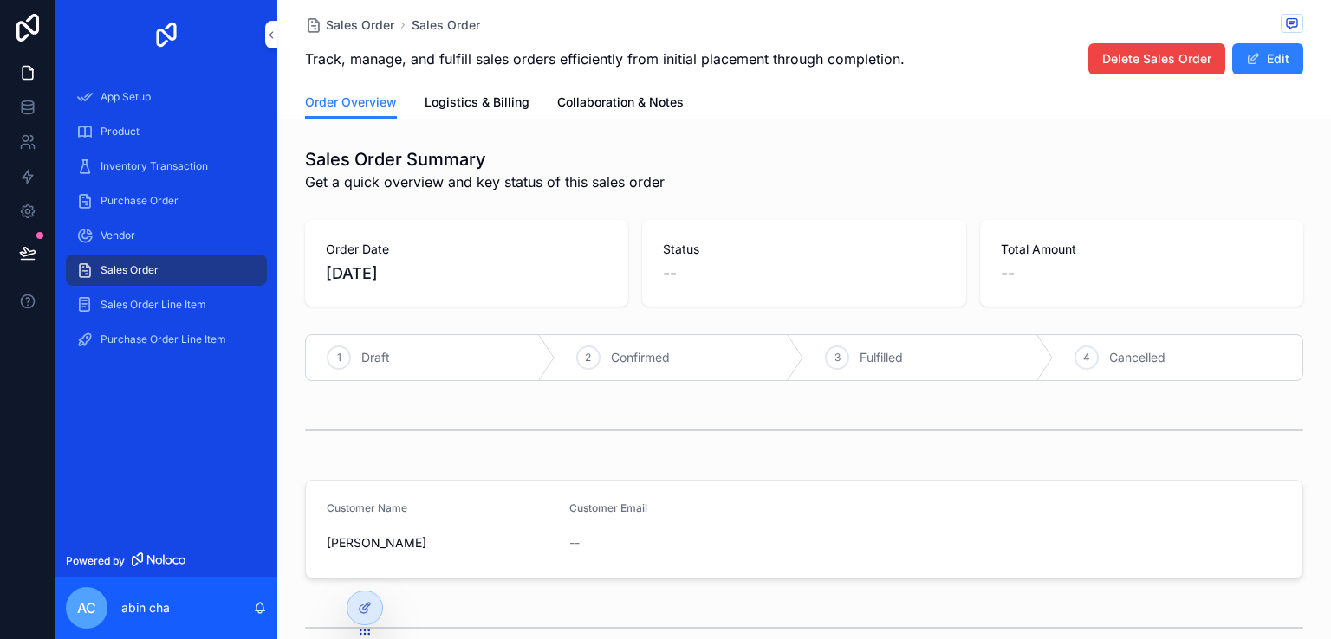
click at [158, 296] on div "Sales Order Line Item" at bounding box center [166, 305] width 180 height 28
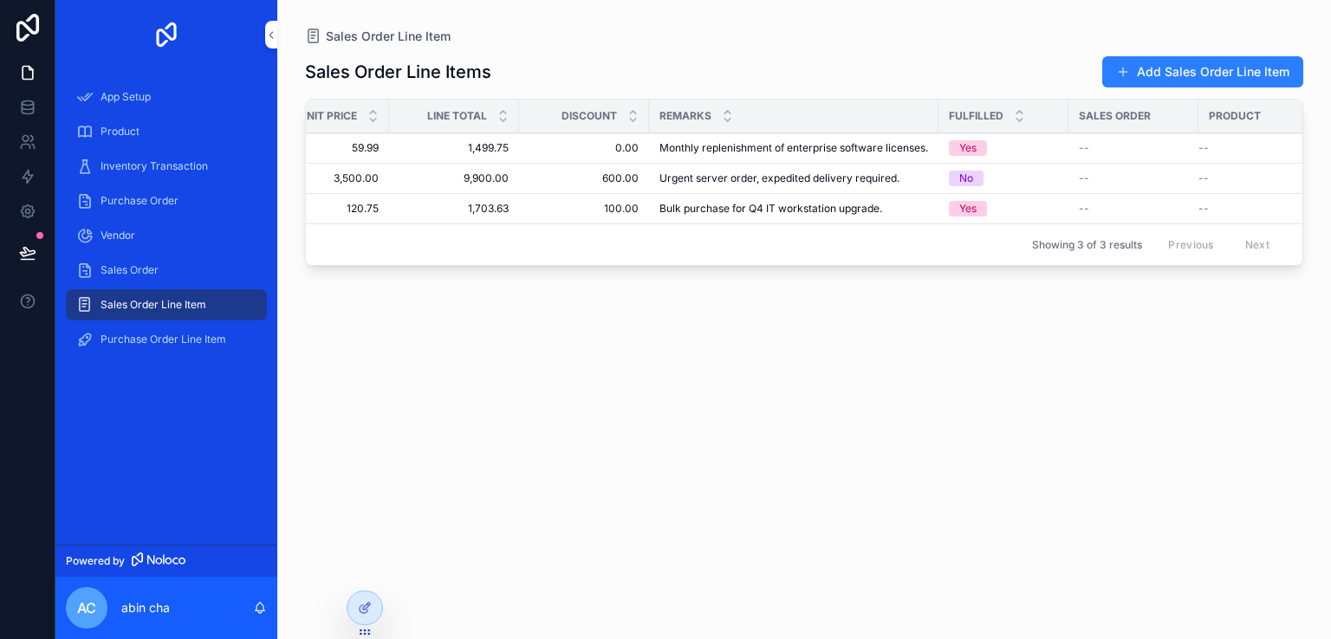
scroll to position [0, 204]
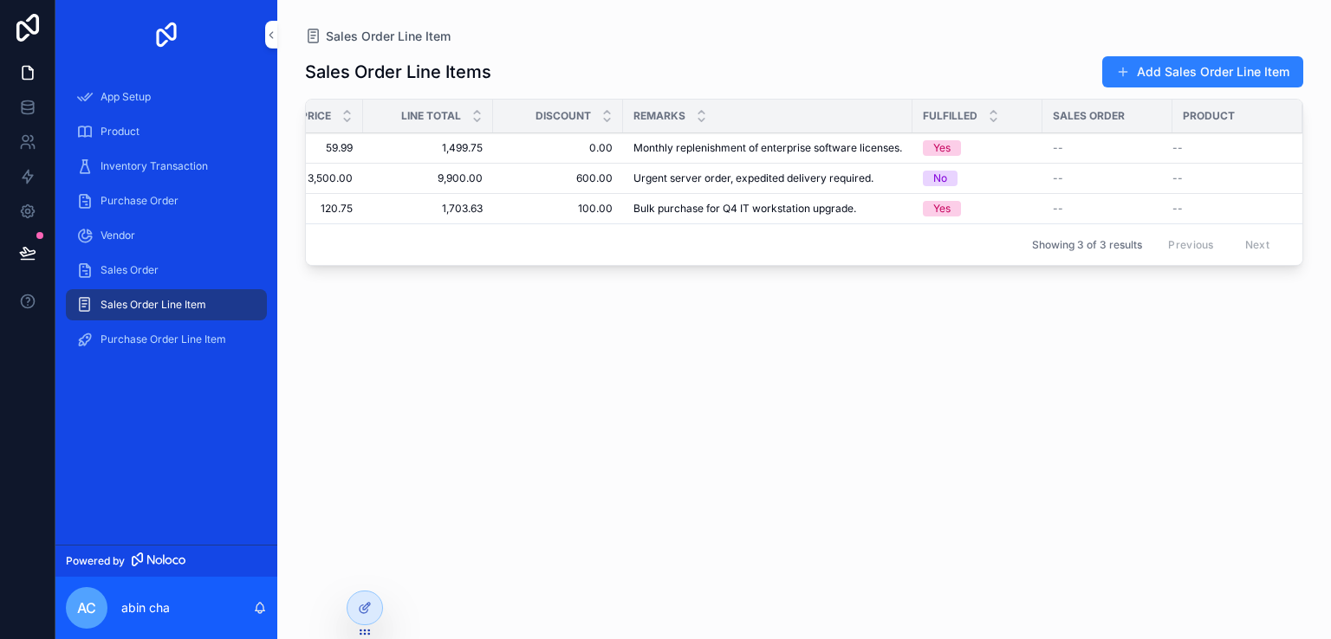
click at [198, 344] on span "Purchase Order Line Item" at bounding box center [163, 340] width 126 height 14
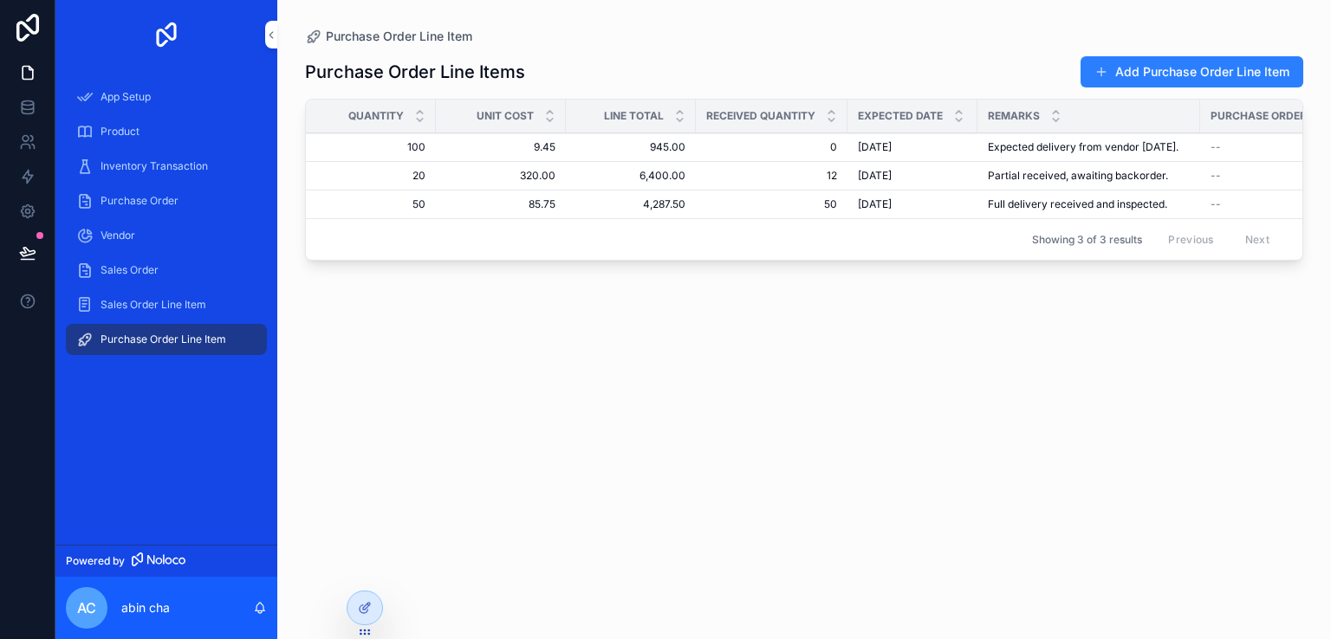
scroll to position [0, 87]
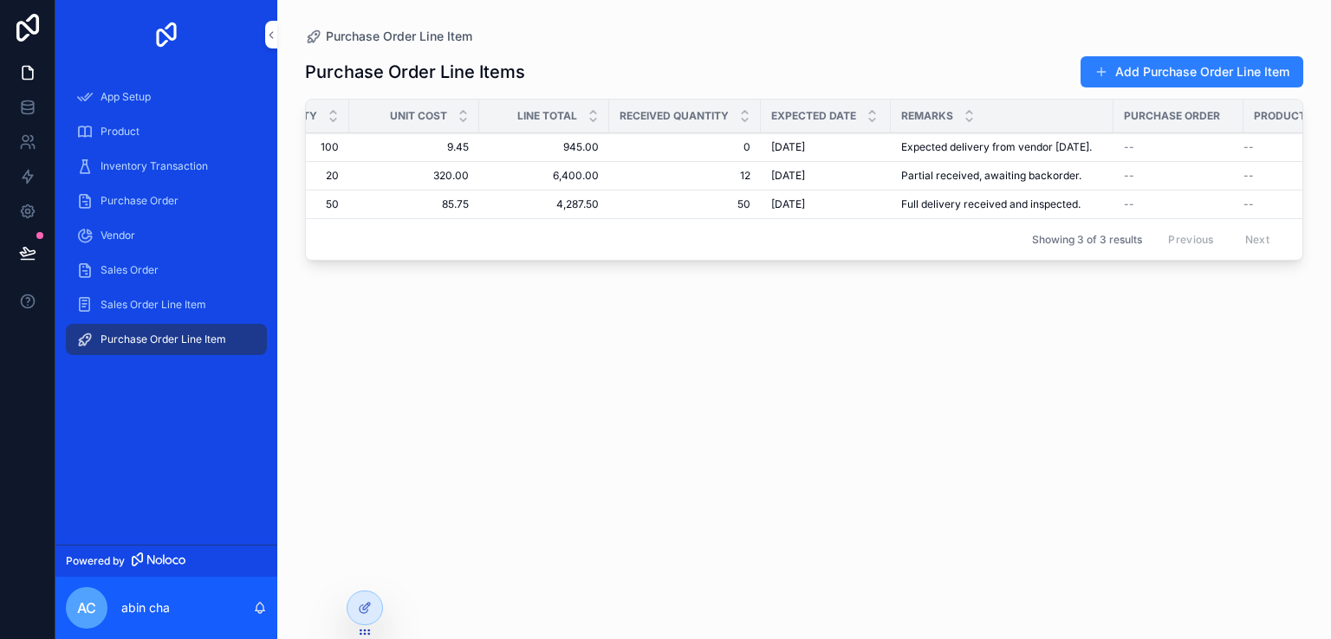
click at [1158, 62] on button "Add Purchase Order Line Item" at bounding box center [1191, 71] width 223 height 31
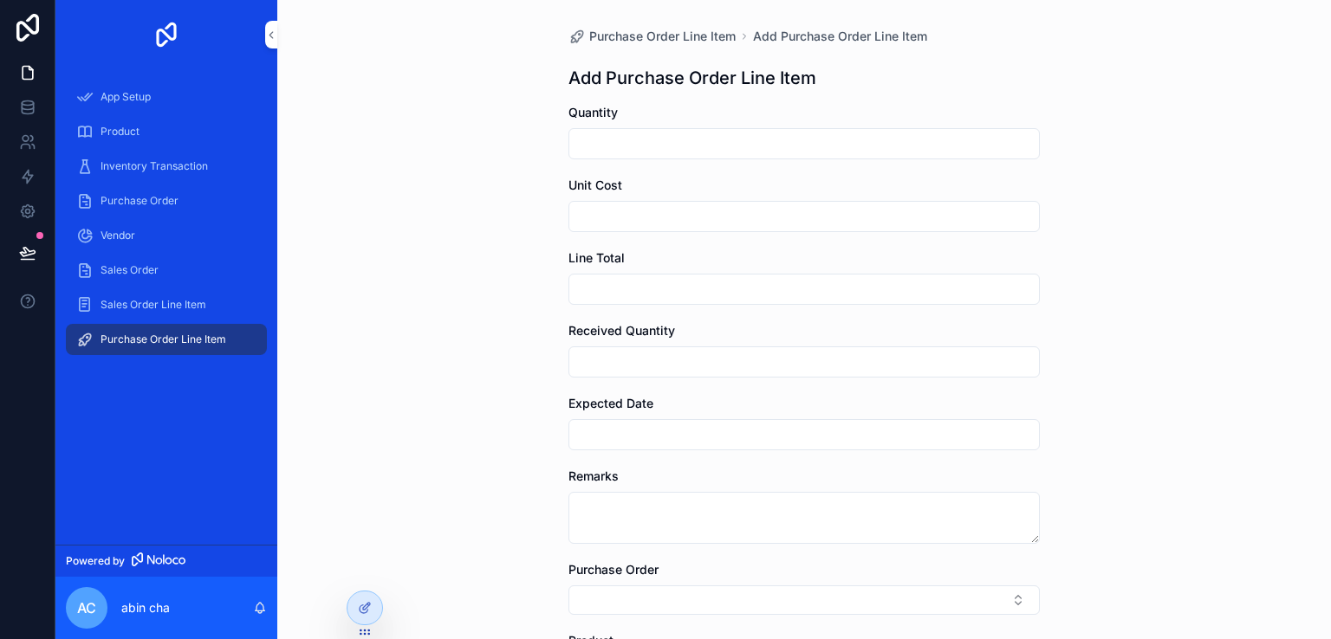
click at [708, 136] on input "scrollable content" at bounding box center [804, 144] width 470 height 24
click at [478, 178] on div "Purchase Order Line Item Add Purchase Order Line Item Add Purchase Order Line I…" at bounding box center [804, 319] width 1054 height 639
click at [691, 133] on input "scrollable content" at bounding box center [804, 144] width 470 height 24
type input "*"
click at [433, 500] on div "Purchase Order Line Item Add Purchase Order Line Item Add Purchase Order Line I…" at bounding box center [804, 319] width 1054 height 639
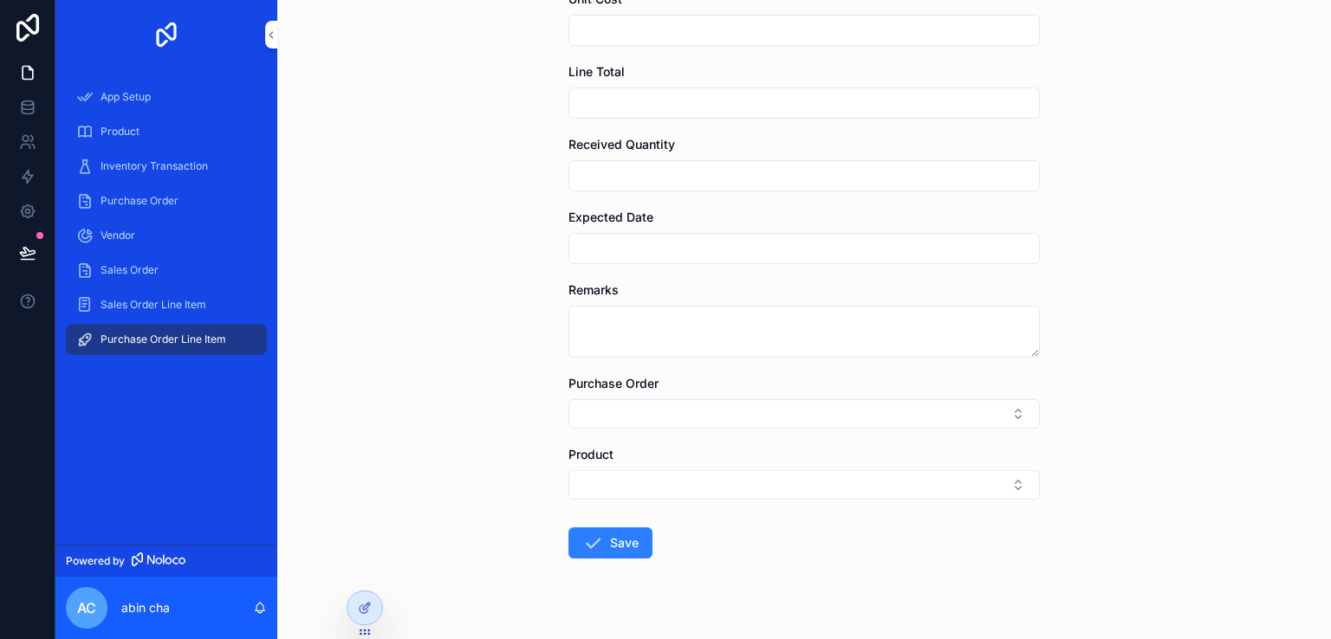
scroll to position [216, 0]
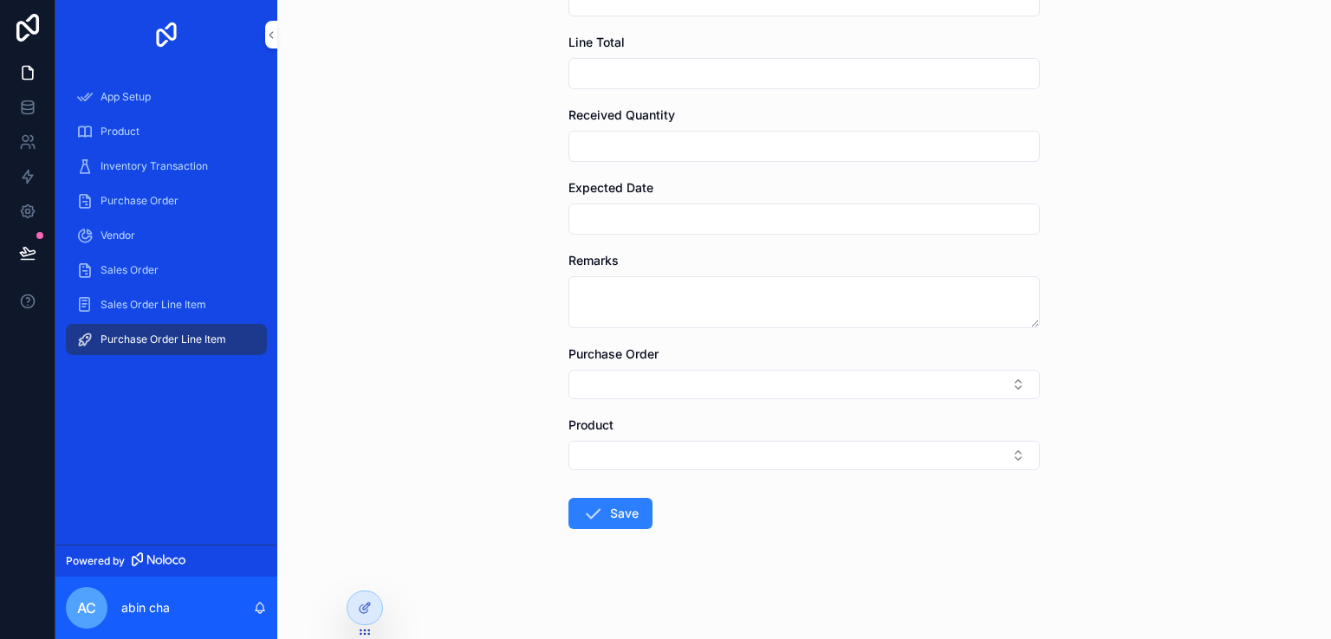
click at [568, 448] on button "Select Button" at bounding box center [803, 455] width 471 height 29
click at [701, 551] on span "AES WIRELESS" at bounding box center [727, 550] width 87 height 17
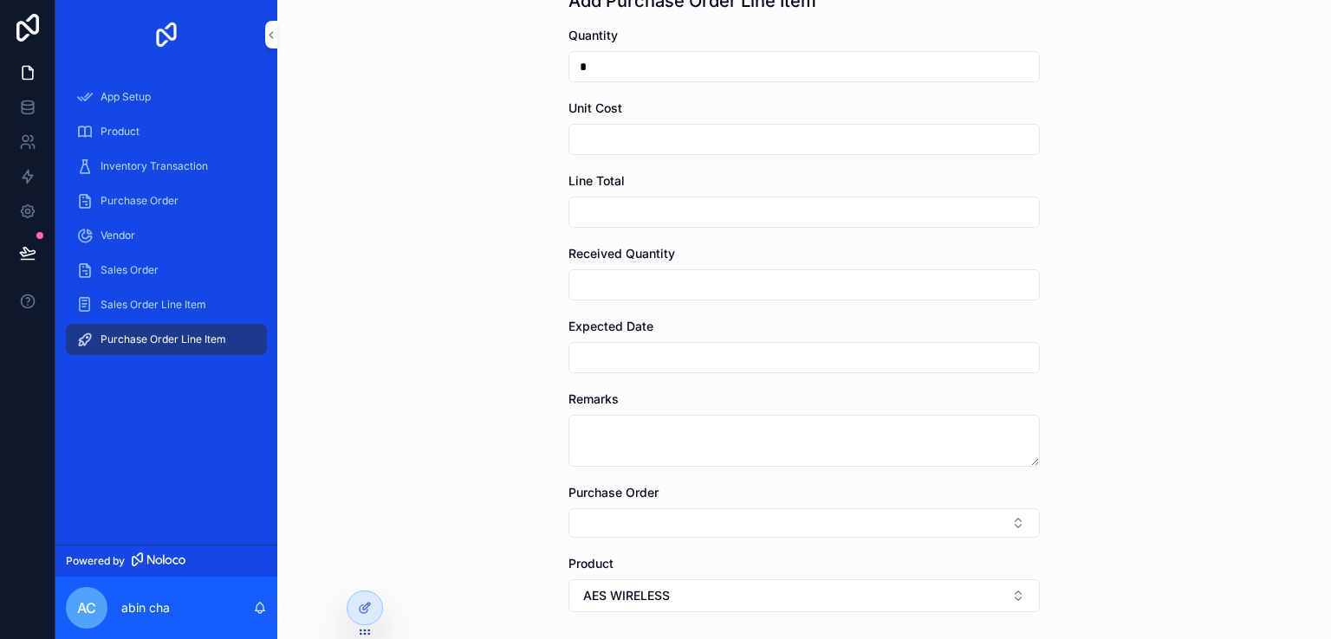
scroll to position [219, 0]
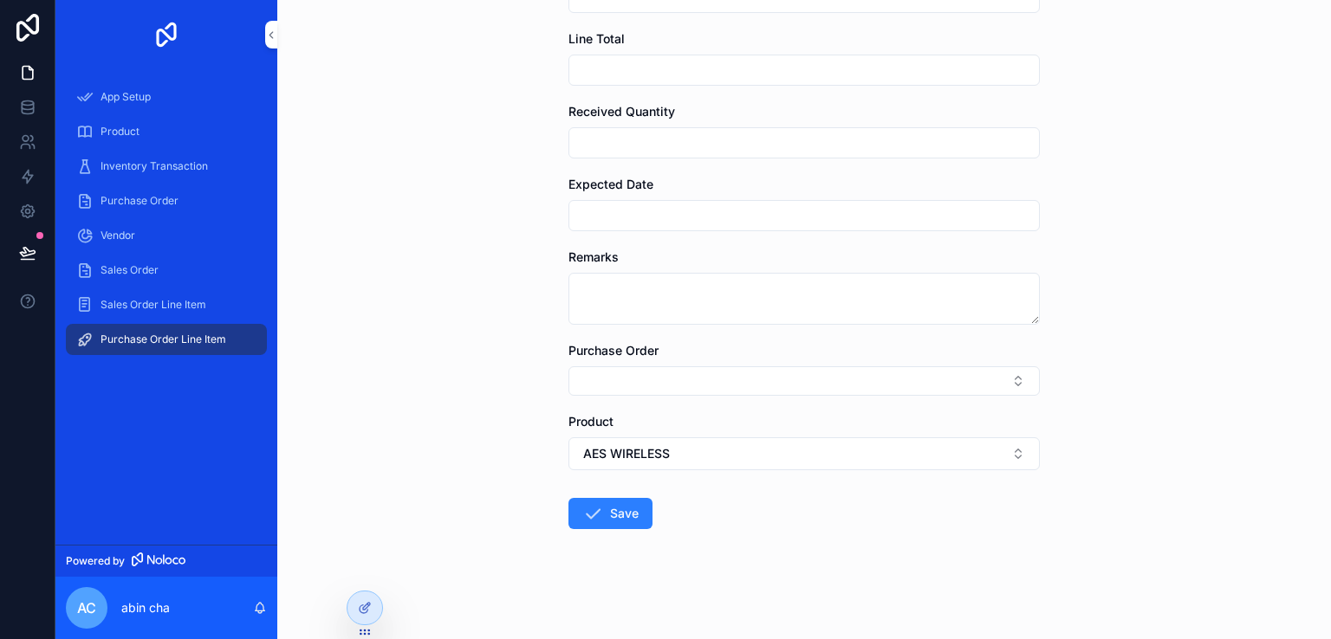
click at [606, 513] on button "Save" at bounding box center [610, 513] width 84 height 31
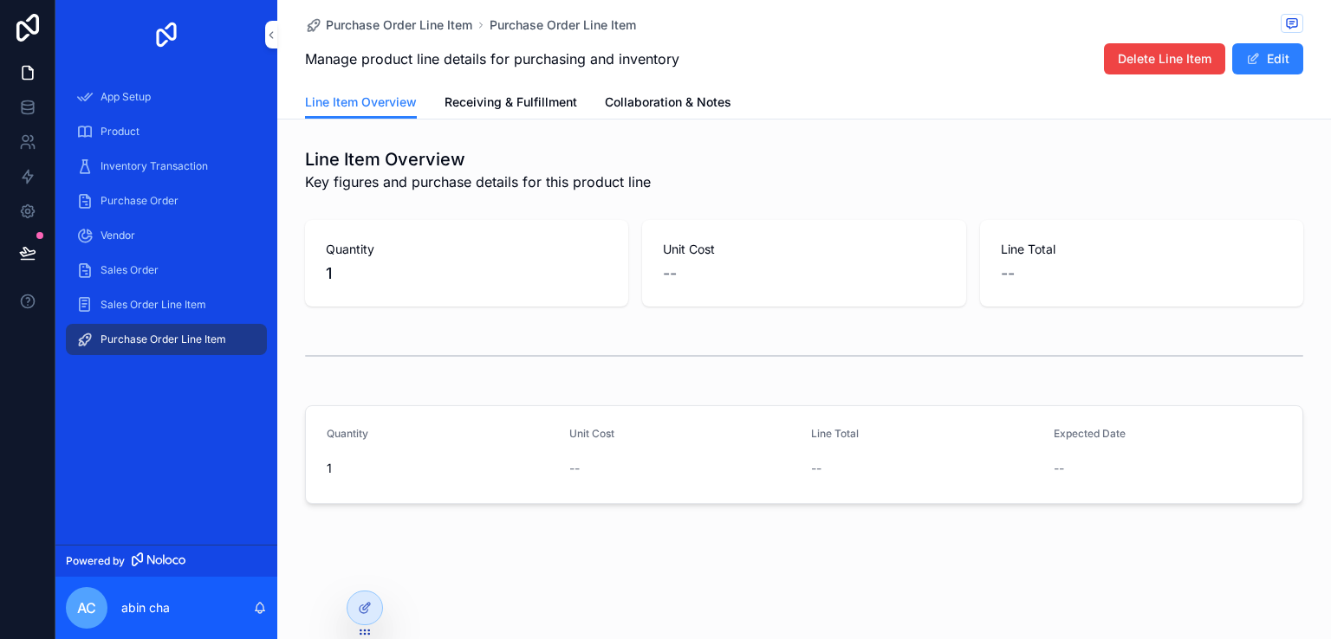
click at [134, 264] on span "Sales Order" at bounding box center [129, 270] width 58 height 14
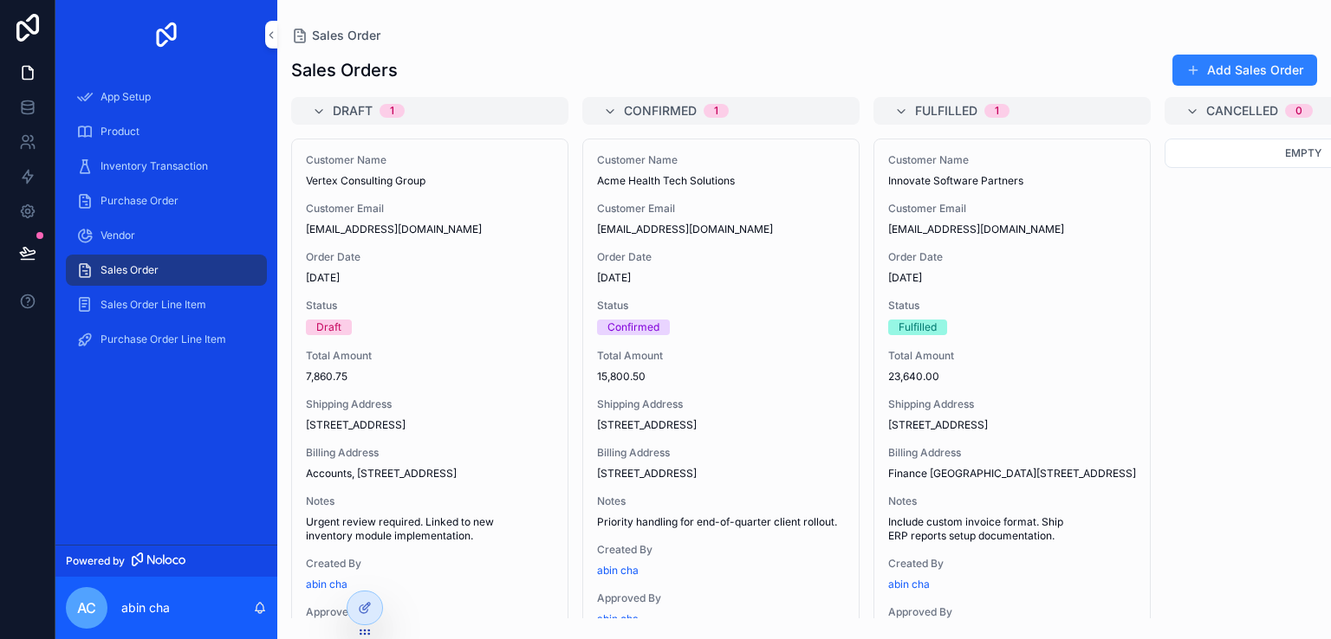
click at [142, 210] on div "Purchase Order" at bounding box center [166, 201] width 180 height 28
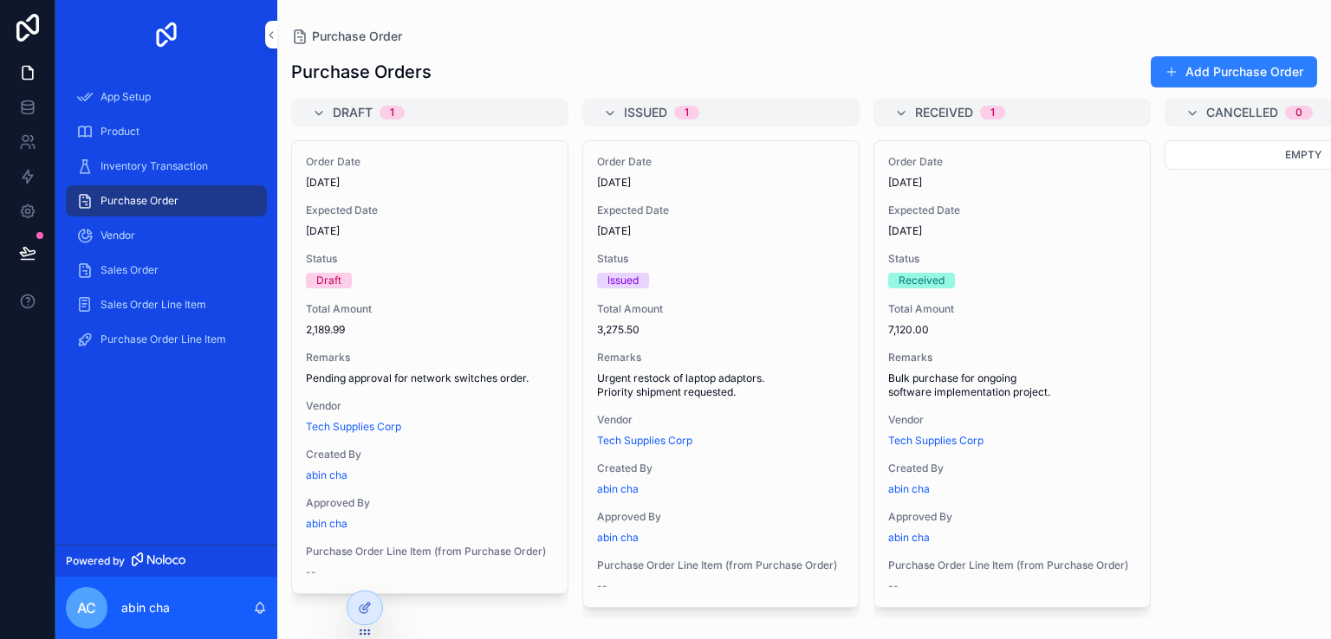
click at [139, 126] on span "Product" at bounding box center [119, 132] width 39 height 14
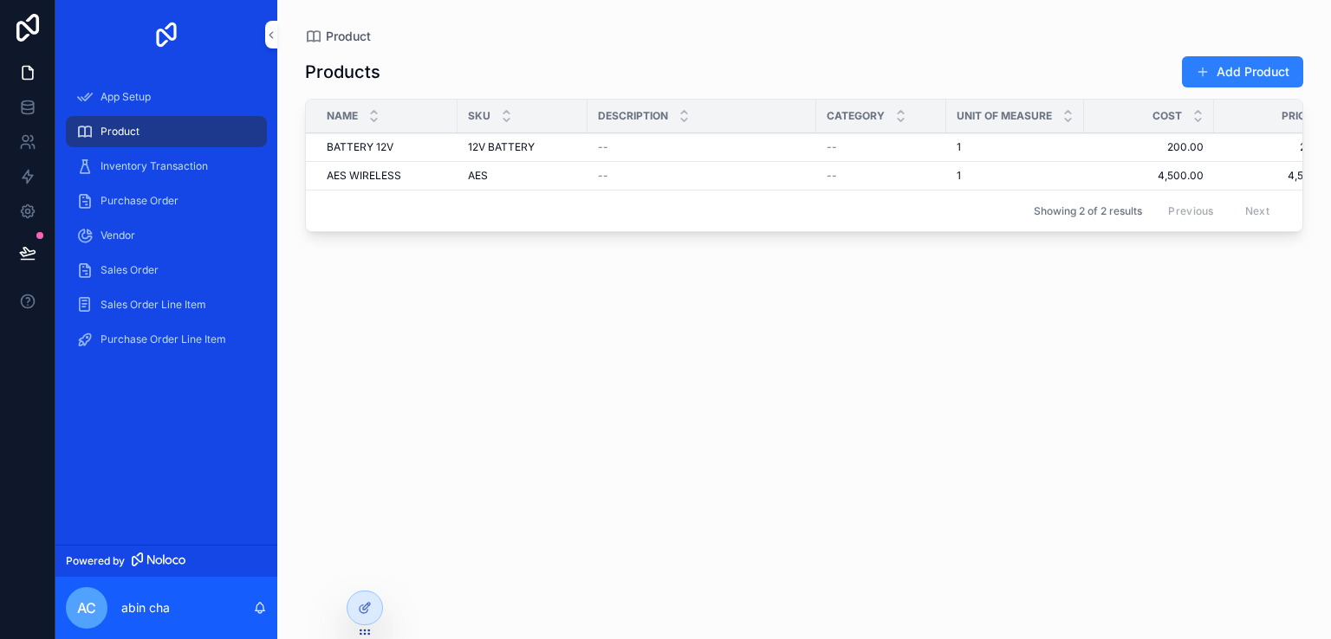
click at [191, 163] on span "Inventory Transaction" at bounding box center [153, 166] width 107 height 14
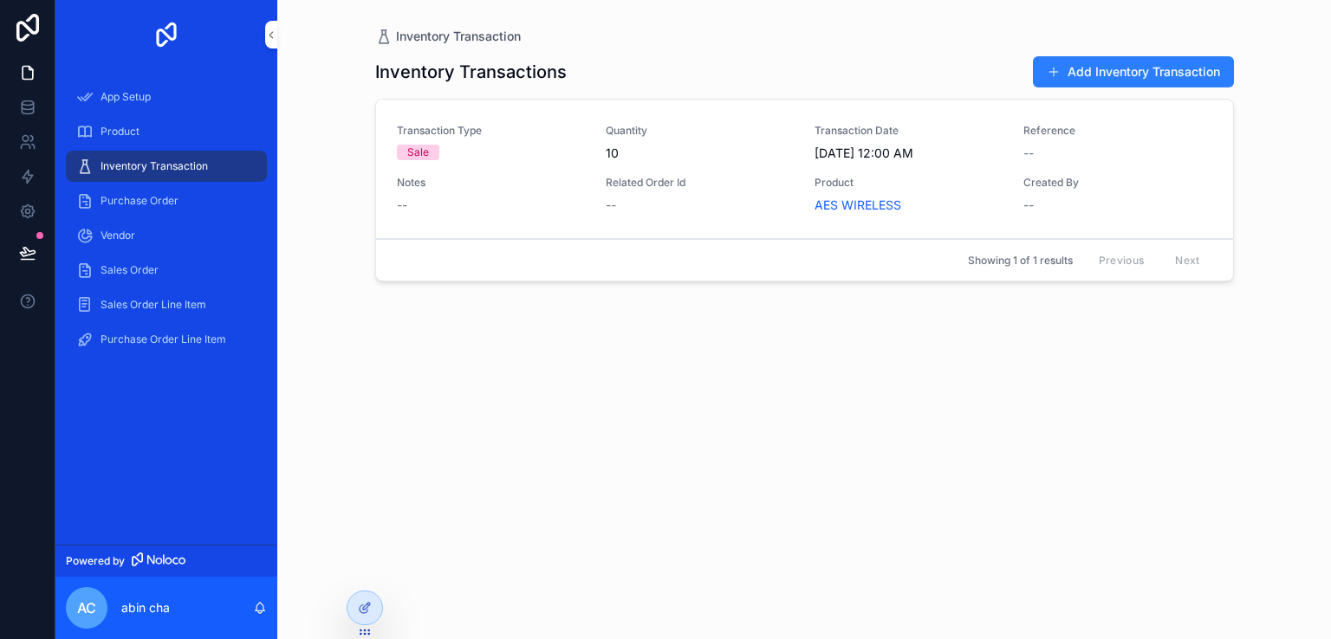
click at [104, 129] on span "Product" at bounding box center [119, 132] width 39 height 14
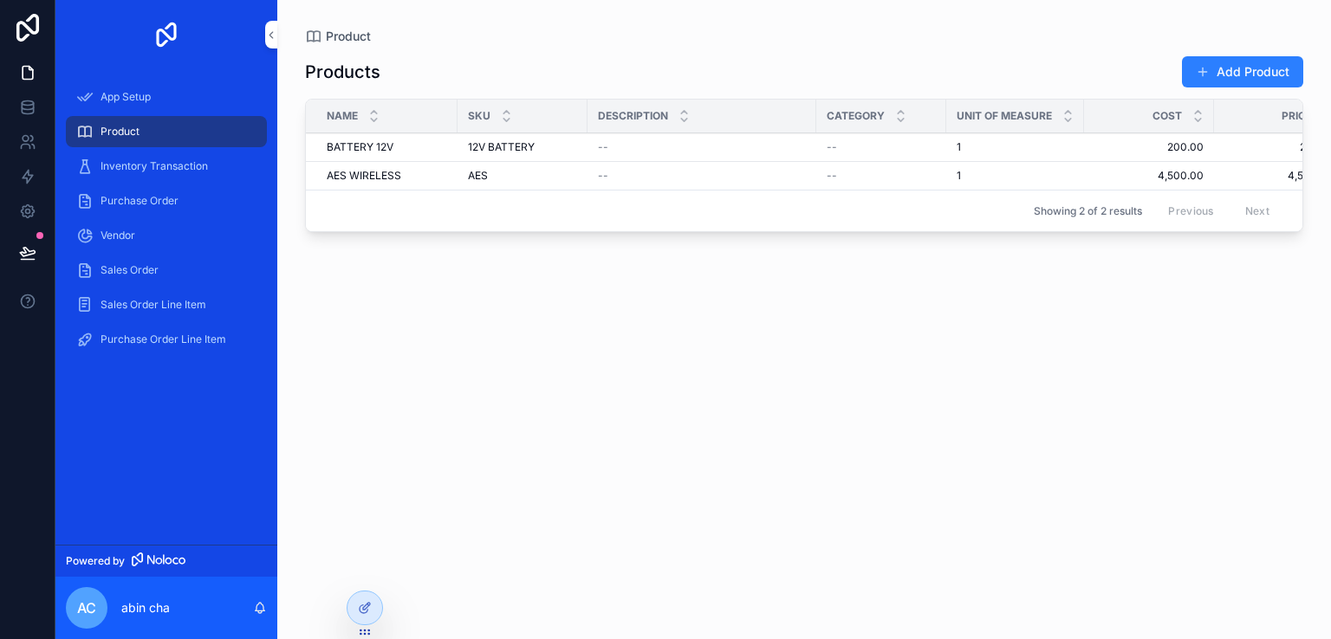
click at [144, 100] on span "App Setup" at bounding box center [125, 97] width 50 height 14
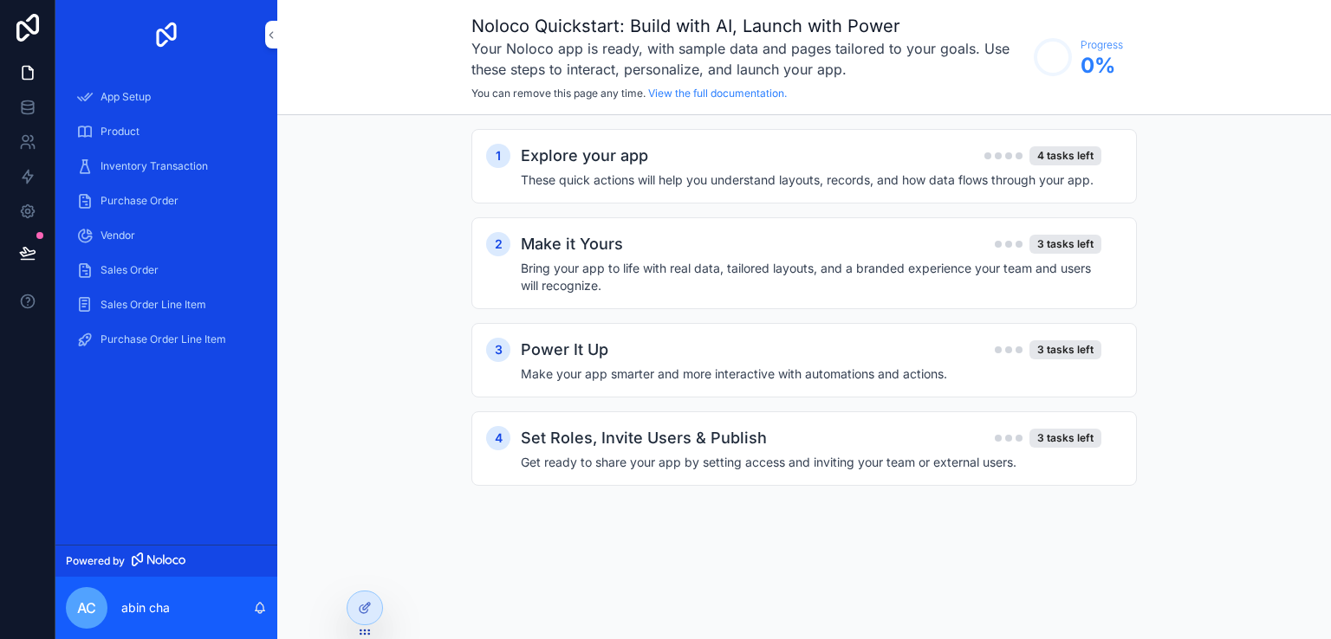
click at [104, 197] on span "Purchase Order" at bounding box center [139, 201] width 78 height 14
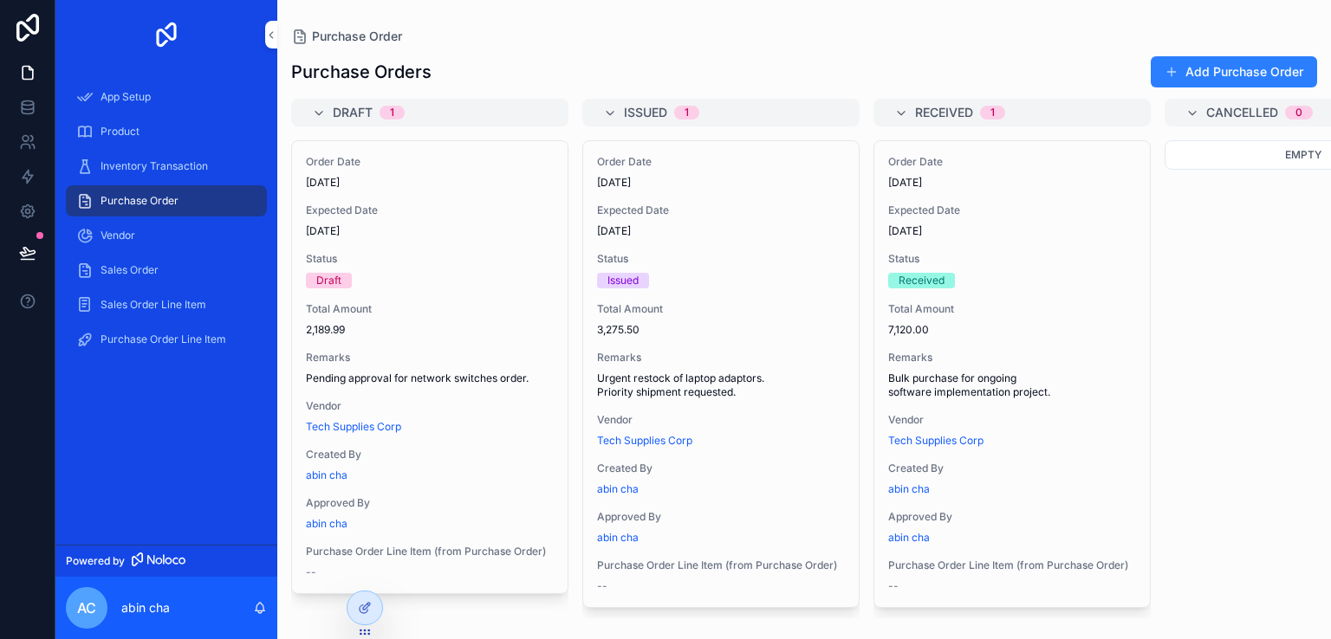
click at [132, 94] on span "App Setup" at bounding box center [125, 97] width 50 height 14
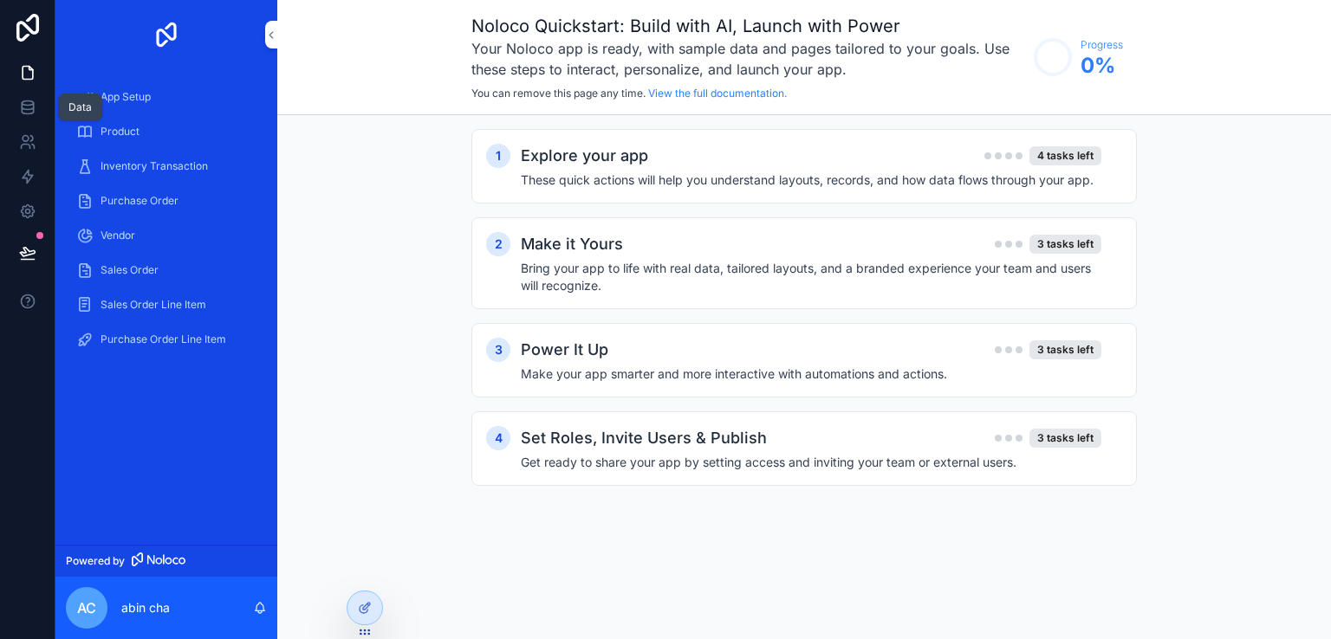
click at [28, 101] on icon at bounding box center [27, 107] width 17 height 17
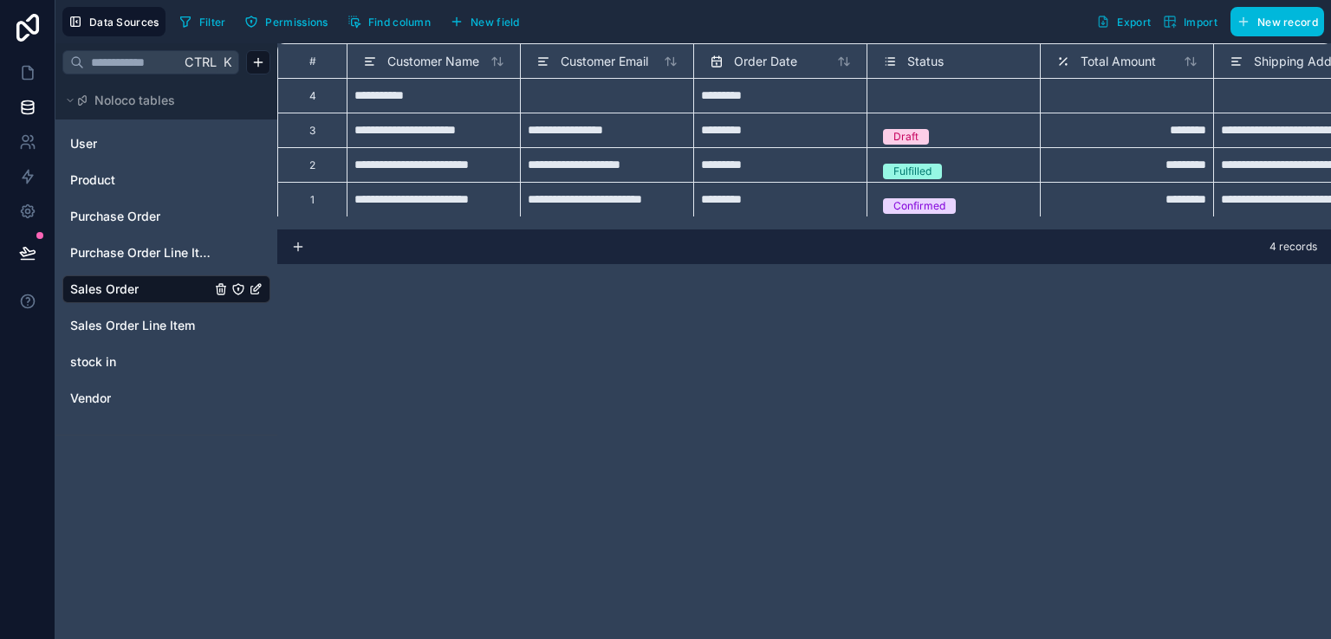
click at [1168, 29] on button "Import" at bounding box center [1190, 21] width 67 height 29
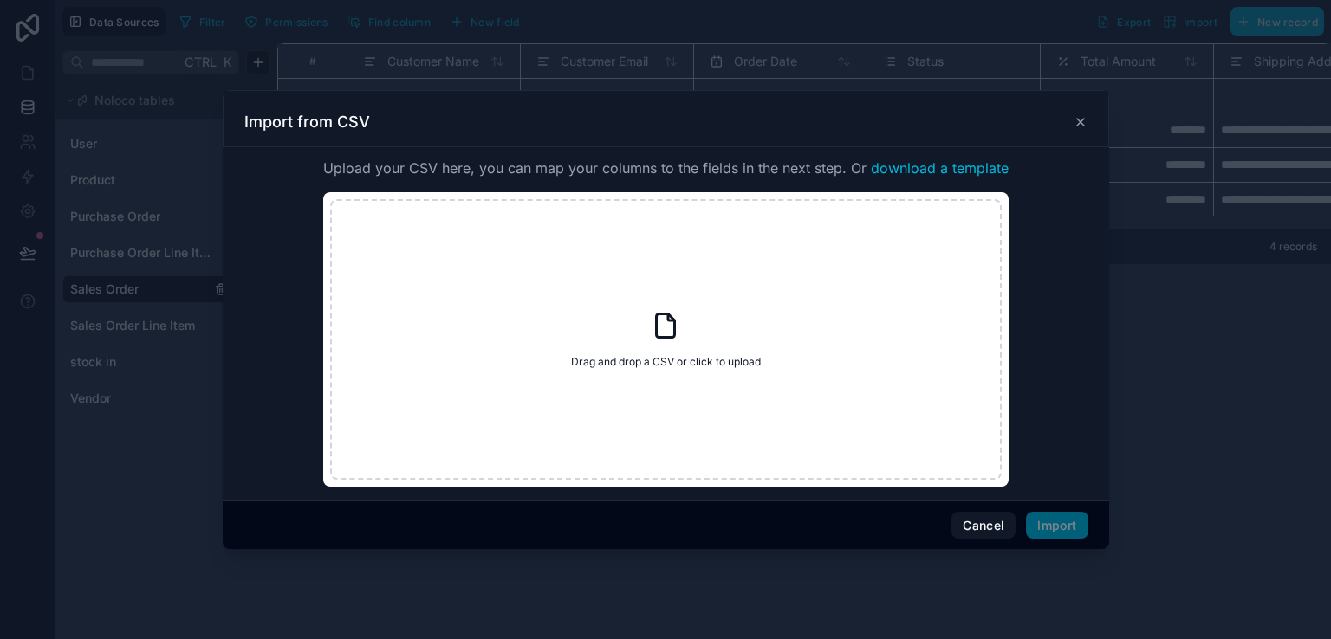
click at [987, 527] on button "Cancel" at bounding box center [983, 526] width 64 height 28
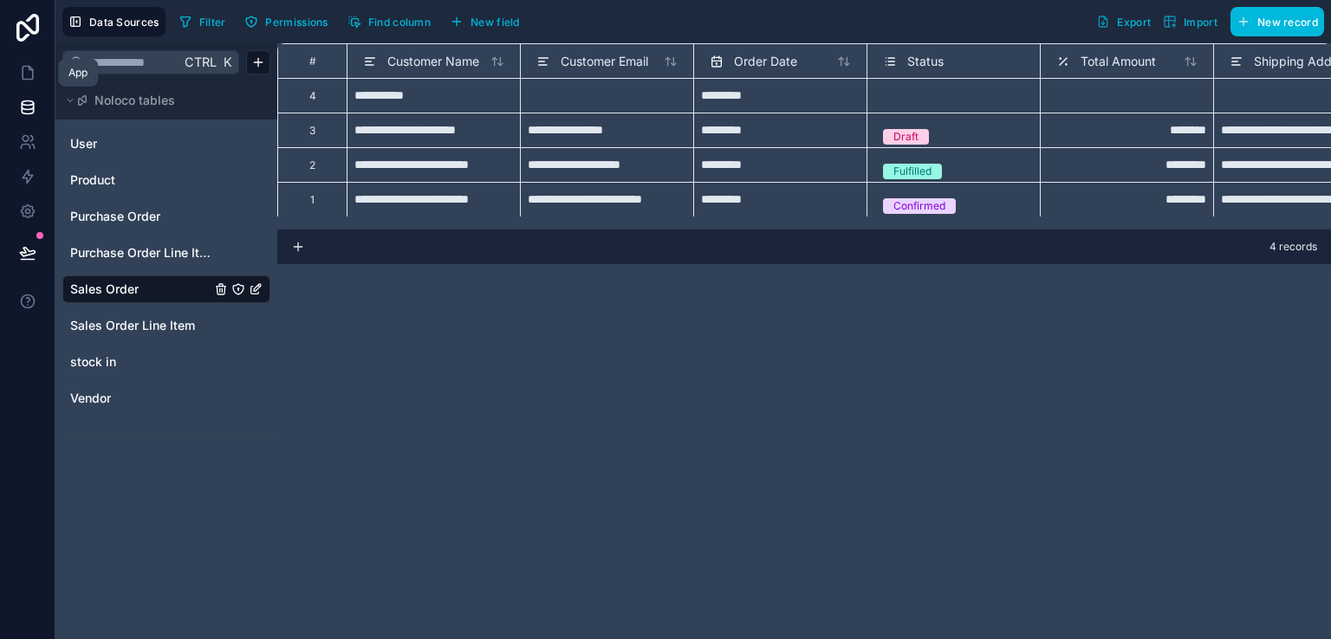
click at [31, 69] on icon at bounding box center [28, 73] width 10 height 13
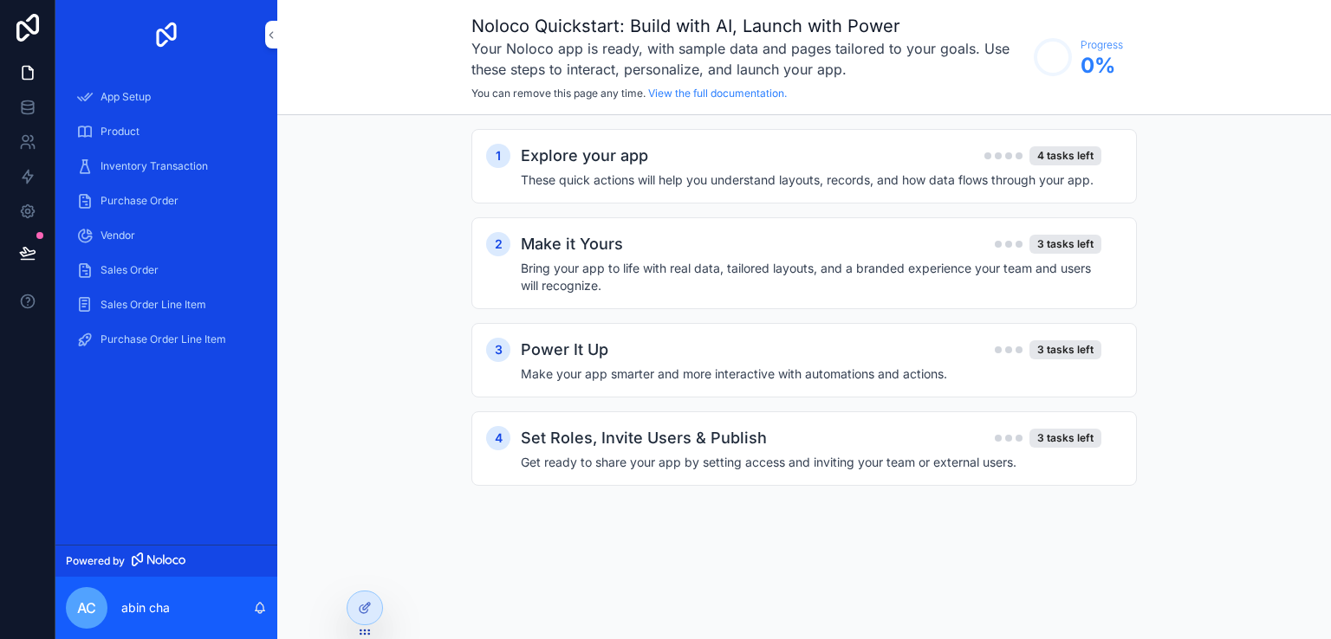
click at [159, 105] on div "App Setup" at bounding box center [166, 97] width 180 height 28
click at [145, 128] on div "Product" at bounding box center [166, 132] width 180 height 28
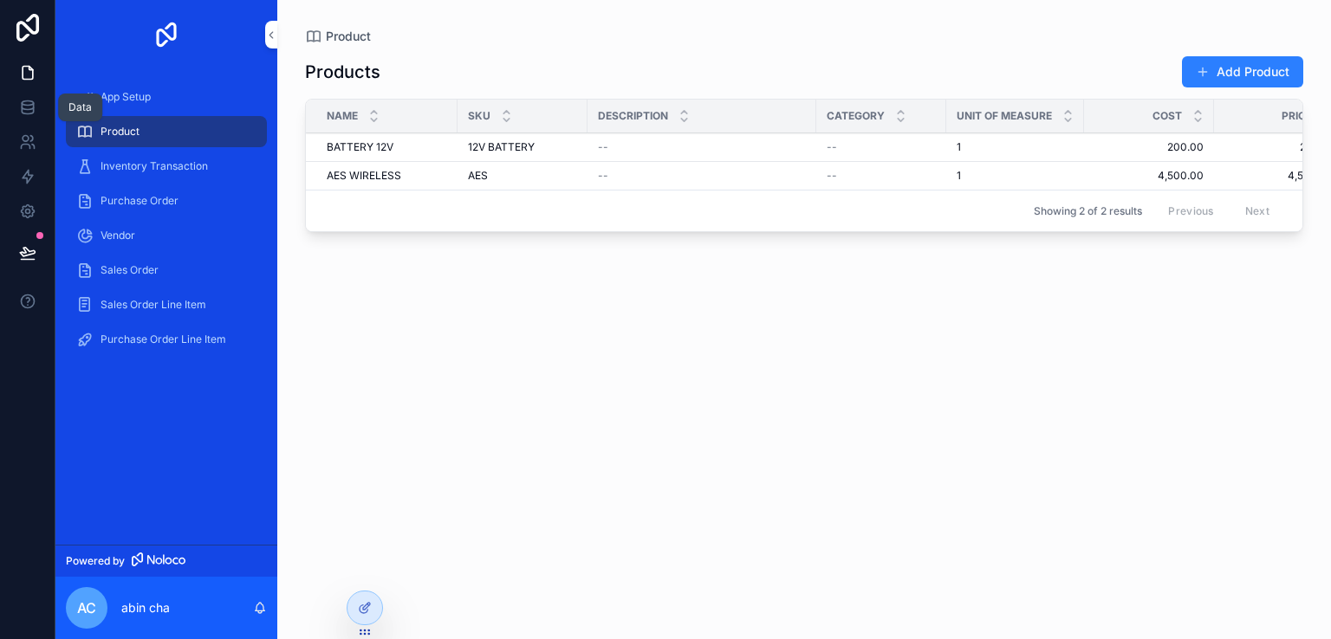
click at [30, 99] on icon at bounding box center [27, 107] width 17 height 17
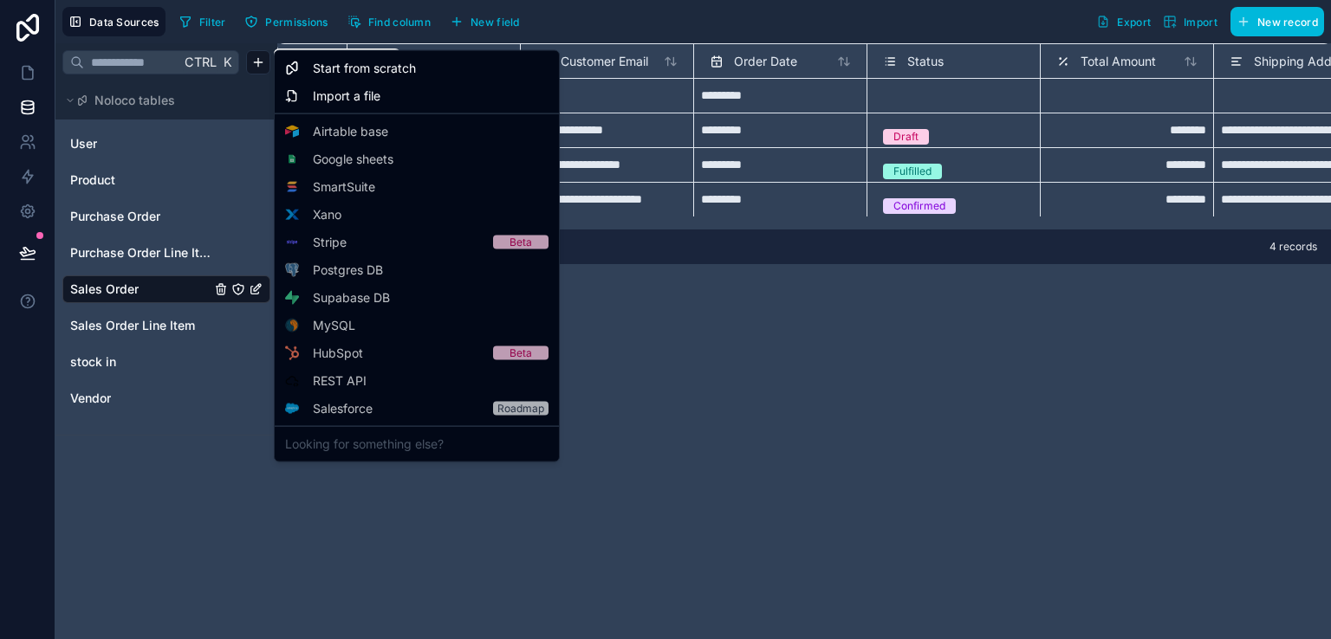
click at [267, 63] on html "**********" at bounding box center [665, 319] width 1331 height 639
click at [118, 150] on html "**********" at bounding box center [665, 319] width 1331 height 639
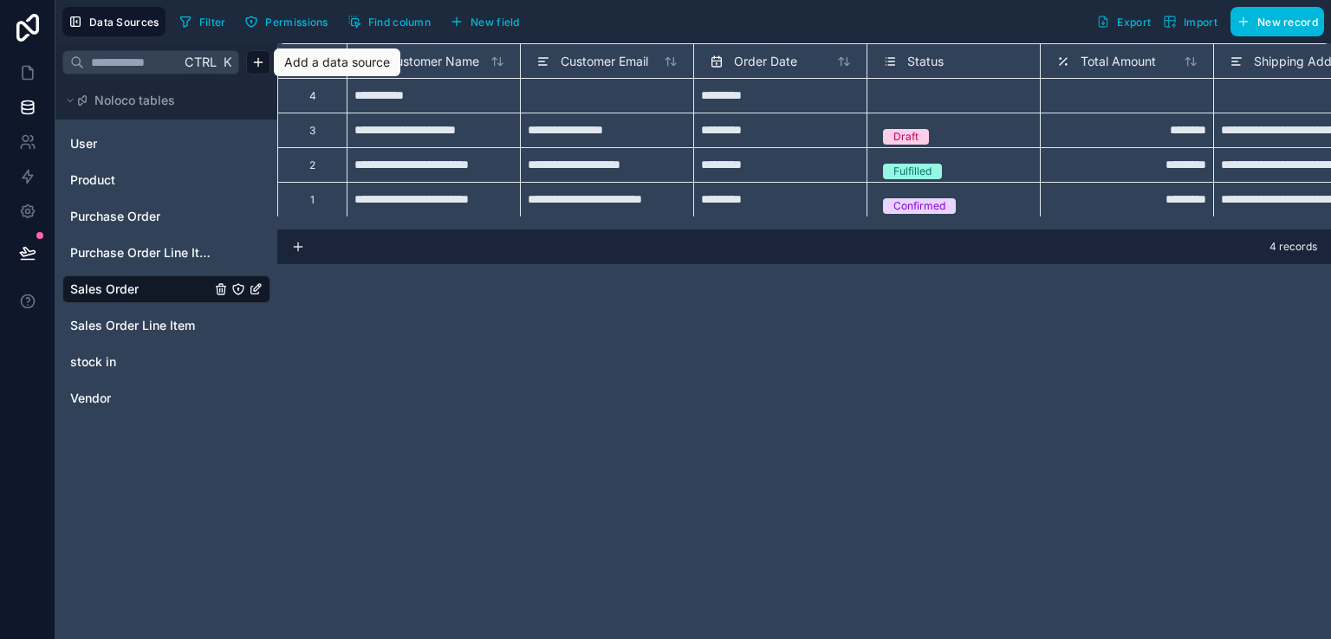
click at [83, 139] on span "User" at bounding box center [83, 143] width 27 height 17
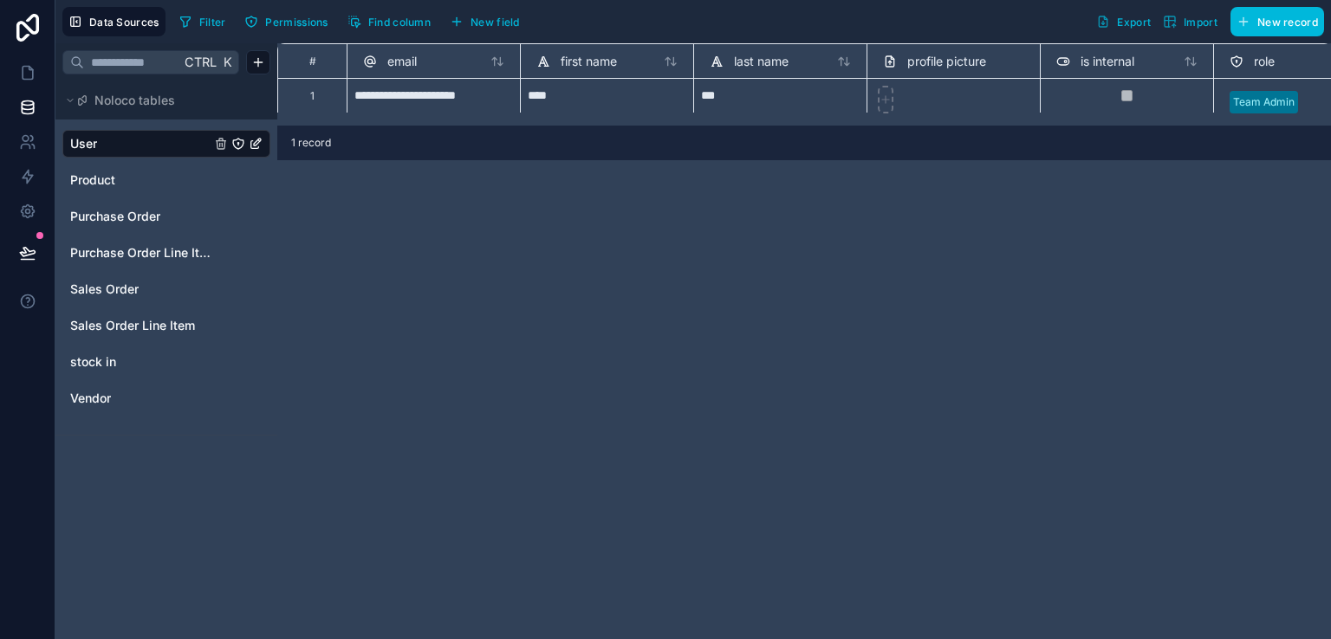
click at [130, 185] on div "User Product Purchase Order Purchase Order Line Item Sales Order Sales Order Li…" at bounding box center [166, 270] width 208 height 295
click at [130, 185] on link "Product" at bounding box center [140, 180] width 140 height 17
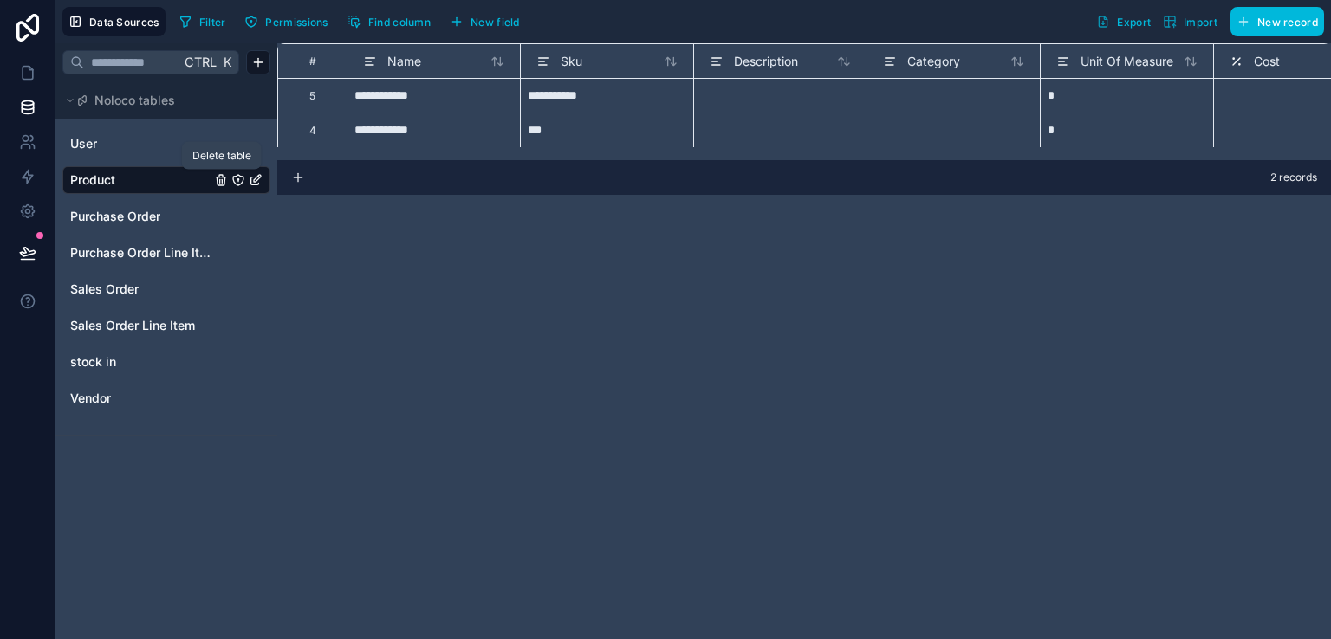
click at [222, 178] on icon "Product" at bounding box center [221, 180] width 14 height 14
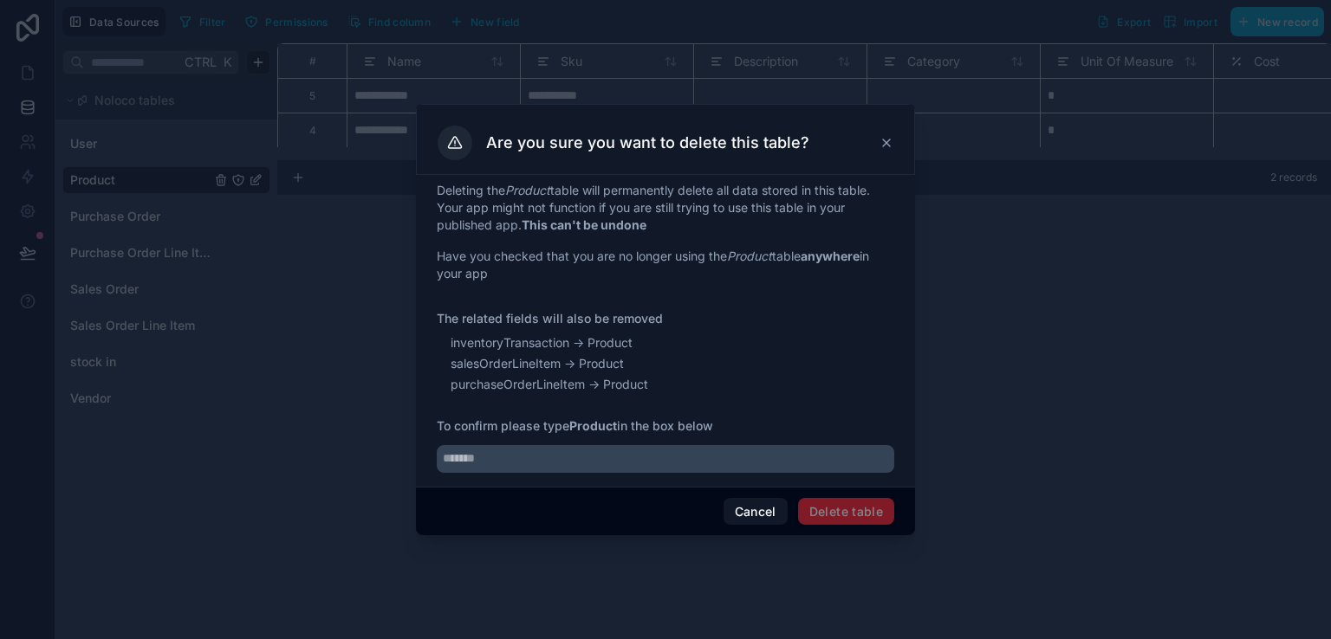
click at [841, 513] on span "Delete table" at bounding box center [846, 512] width 96 height 28
click at [731, 472] on div "Deleting the Product table will permanently delete all data stored in this tabl…" at bounding box center [665, 331] width 499 height 312
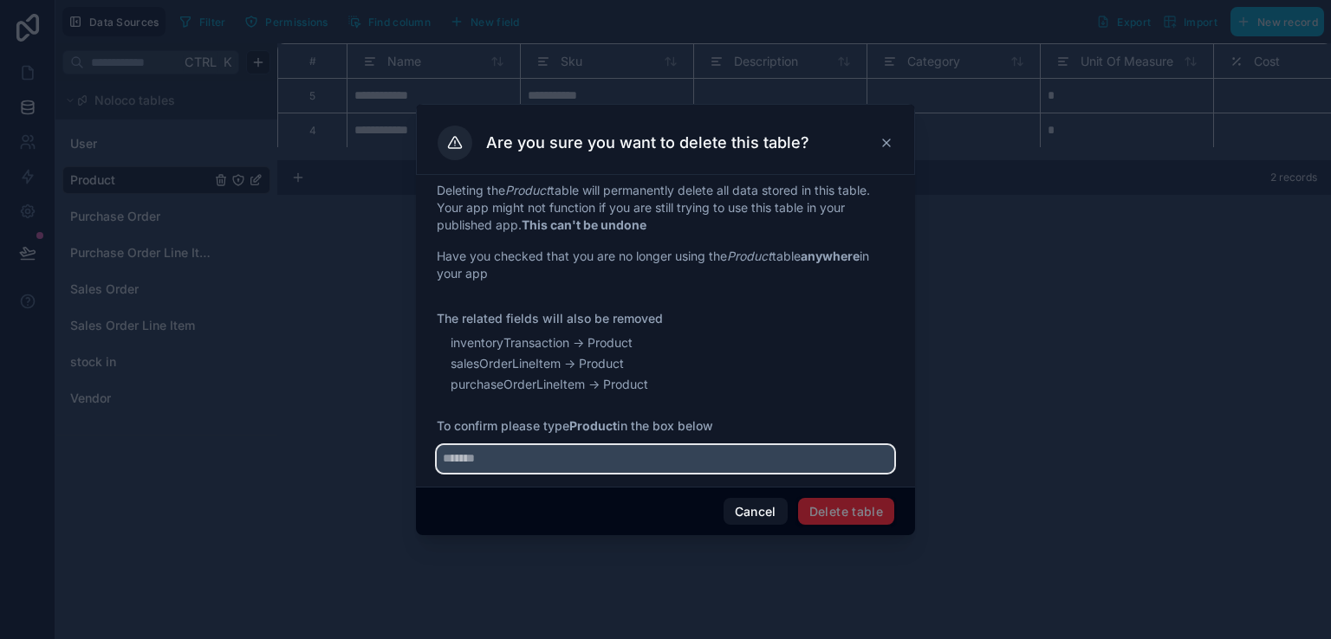
click at [703, 471] on input "text" at bounding box center [665, 459] width 457 height 28
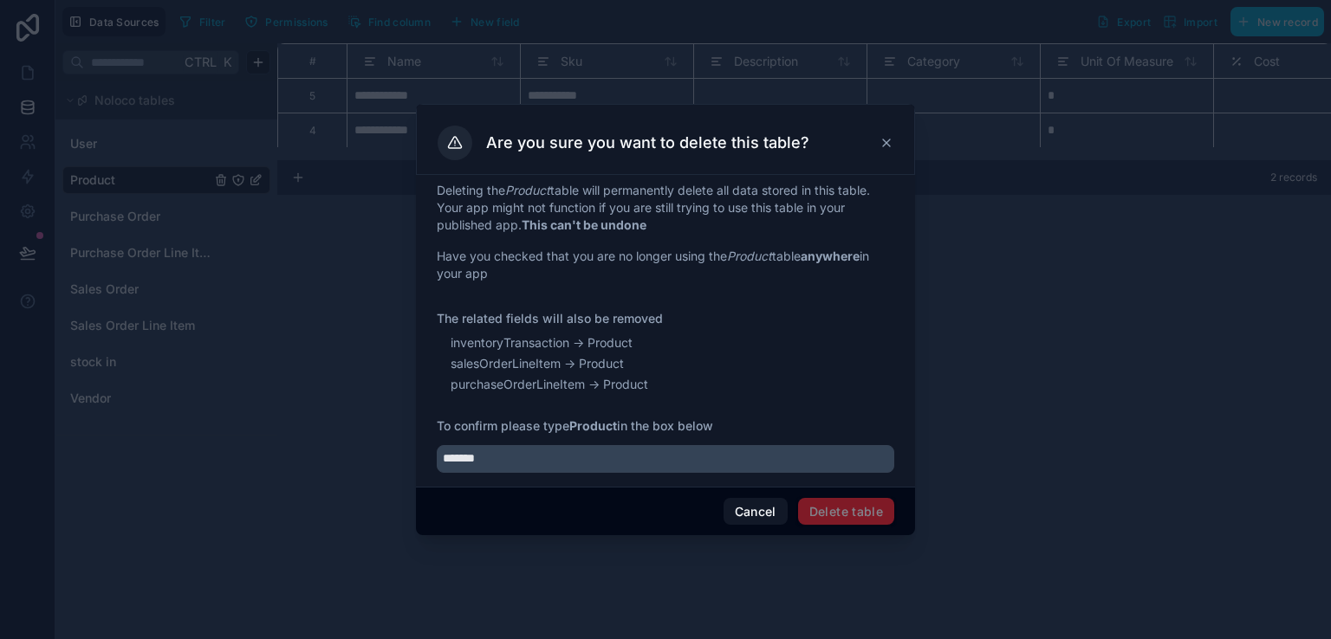
click at [853, 505] on span "Delete table" at bounding box center [846, 512] width 96 height 28
click at [828, 509] on span "Delete table" at bounding box center [846, 512] width 96 height 28
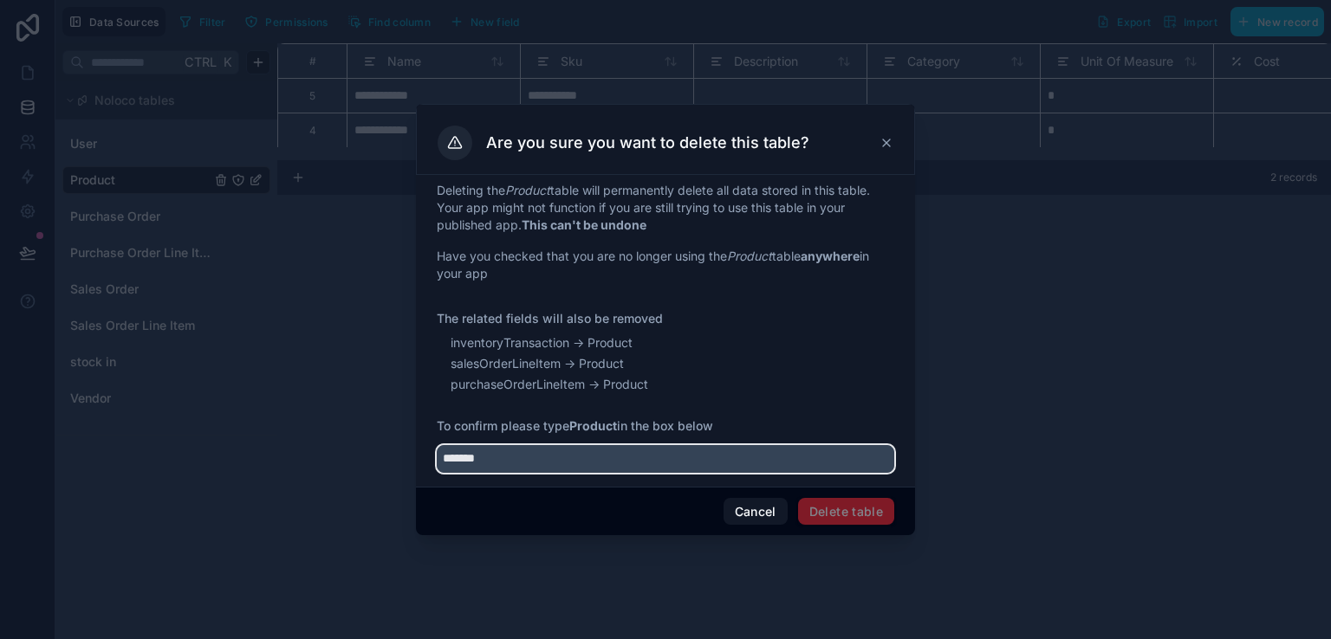
click at [576, 466] on input "*******" at bounding box center [665, 459] width 457 height 28
click at [446, 458] on input "*******" at bounding box center [665, 459] width 457 height 28
type input "*******"
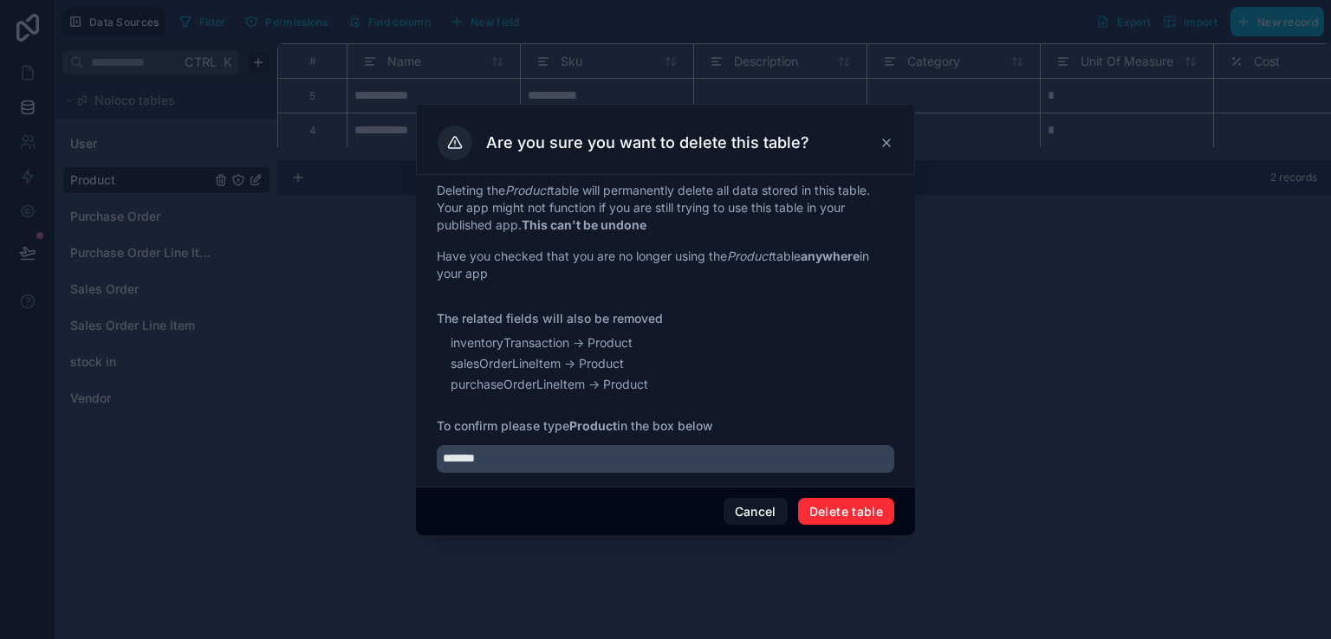
click at [818, 509] on button "Delete table" at bounding box center [846, 512] width 96 height 28
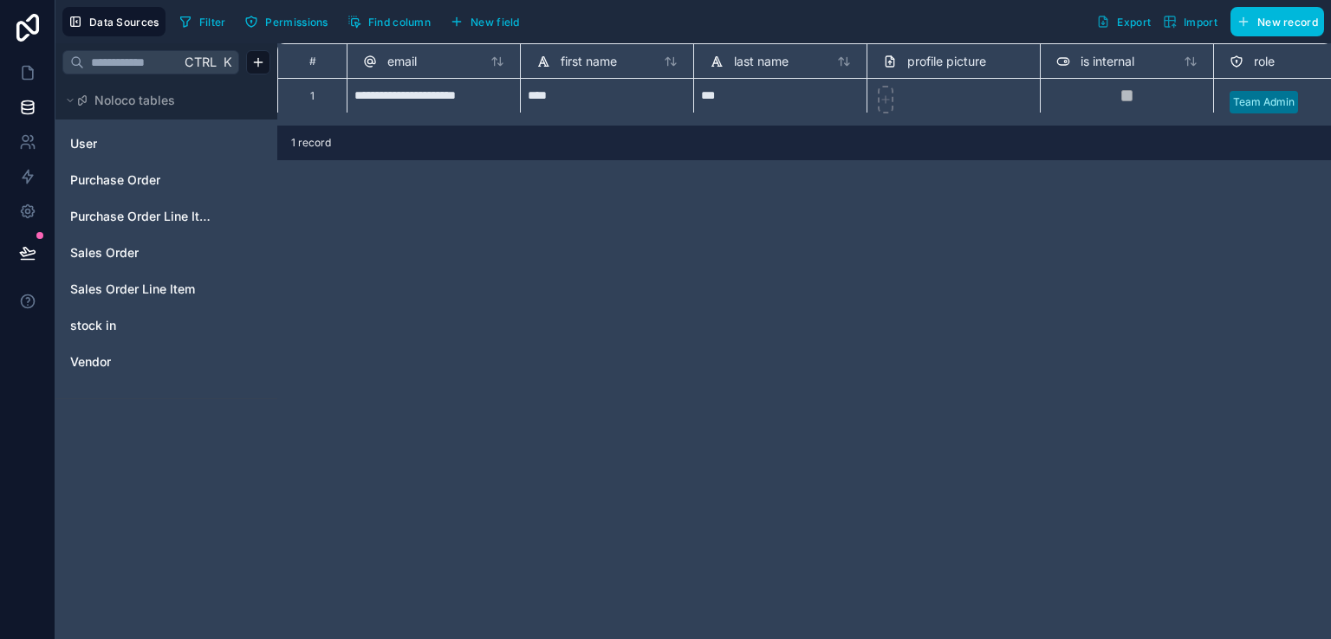
click at [144, 175] on span "Purchase Order" at bounding box center [115, 180] width 90 height 17
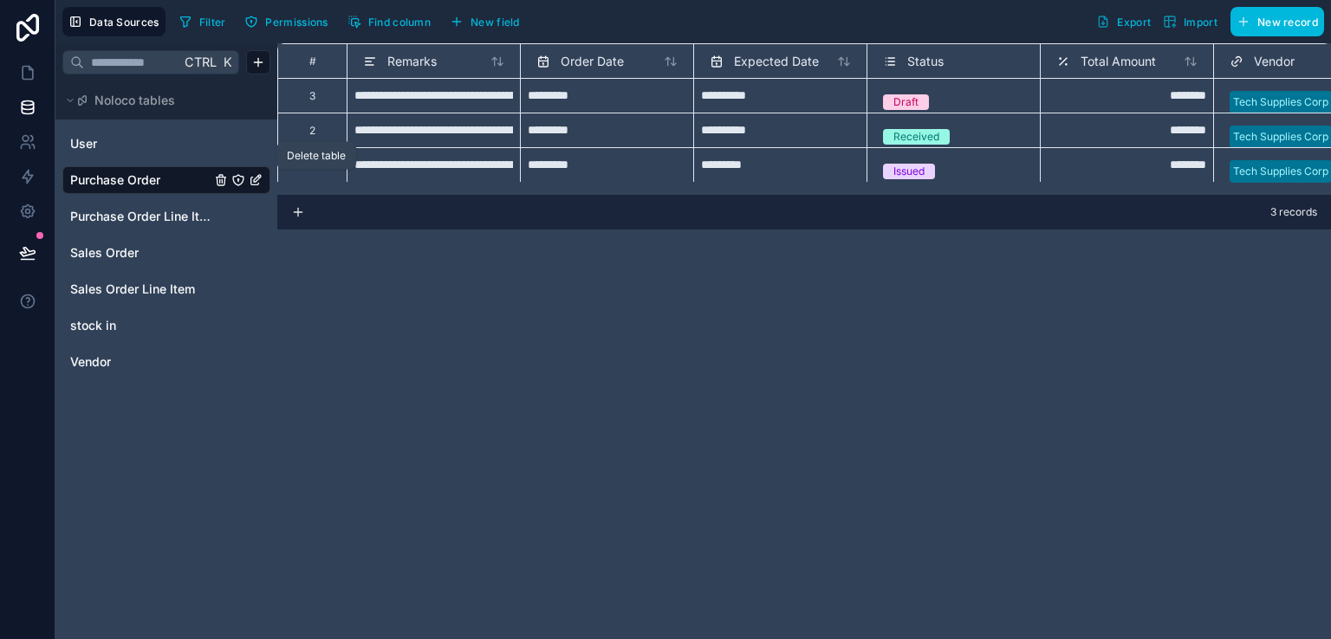
click at [223, 182] on icon "Purchase Order" at bounding box center [221, 180] width 14 height 14
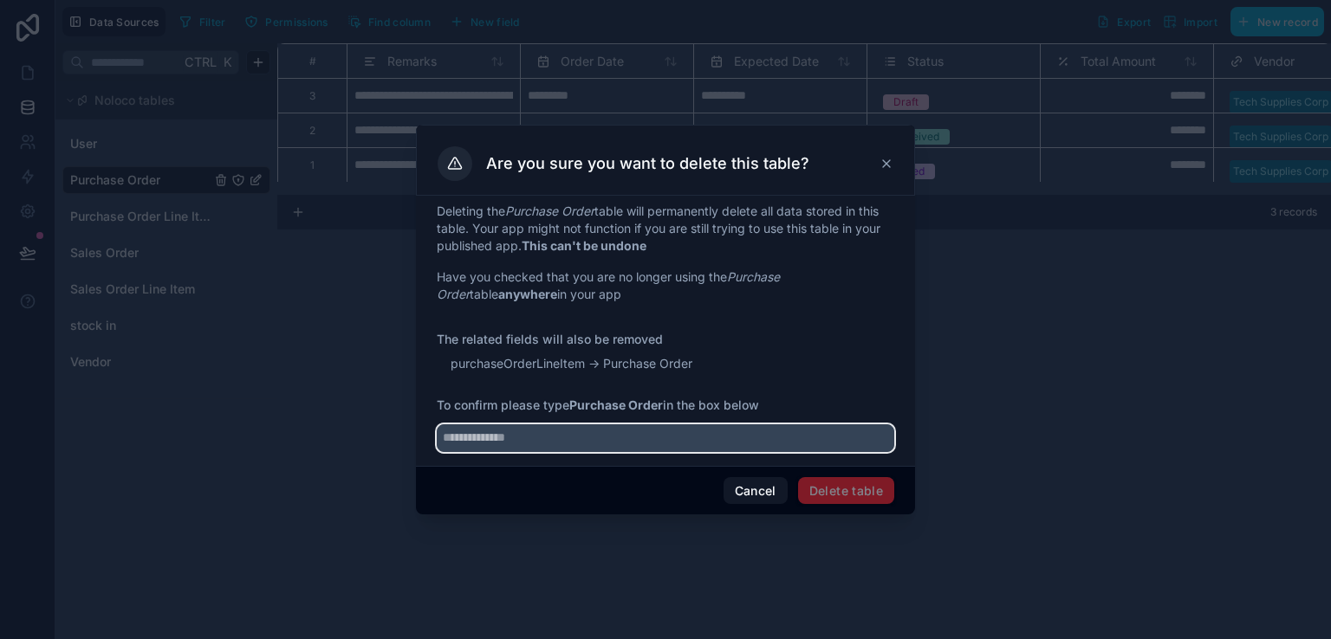
click at [663, 437] on input "text" at bounding box center [665, 439] width 457 height 28
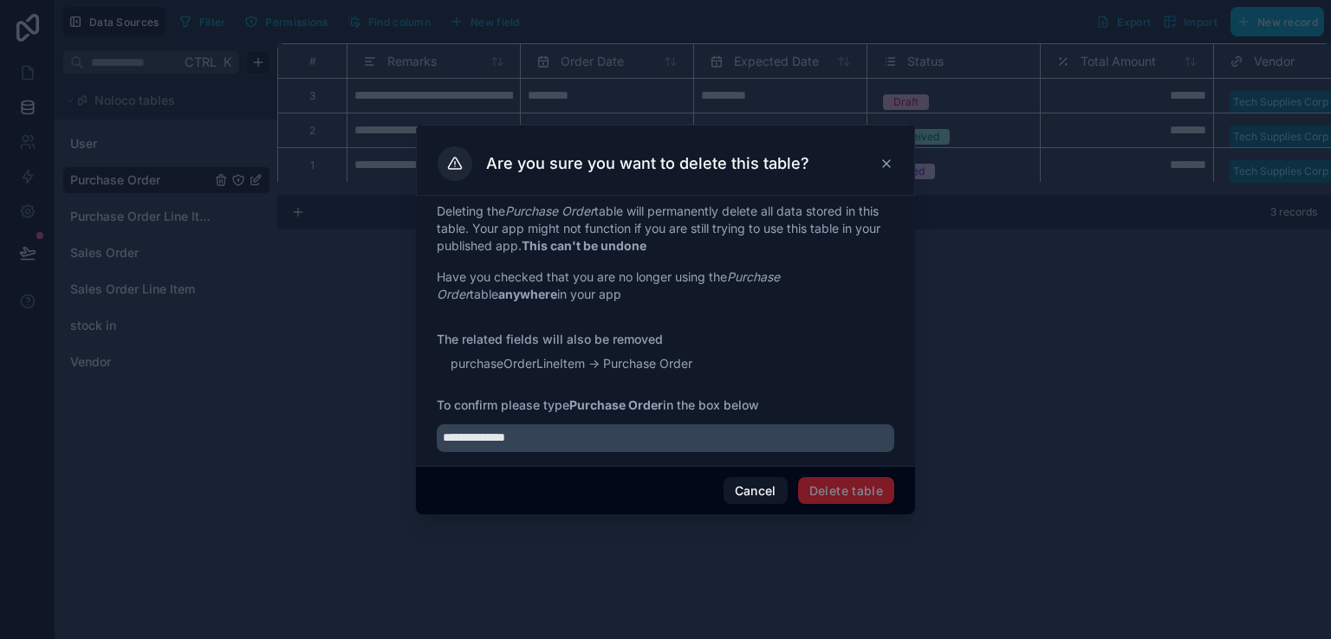
click at [852, 489] on span "Delete table" at bounding box center [846, 491] width 96 height 28
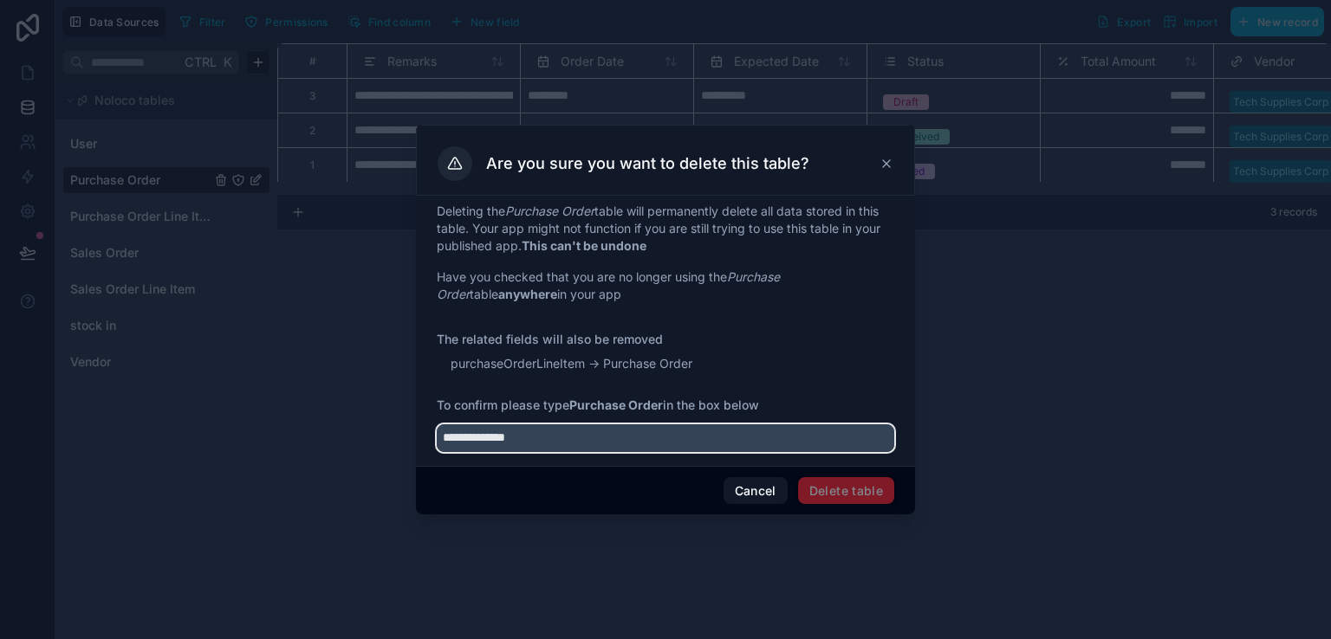
click at [502, 429] on input "**********" at bounding box center [665, 439] width 457 height 28
click at [509, 439] on input "**********" at bounding box center [665, 439] width 457 height 28
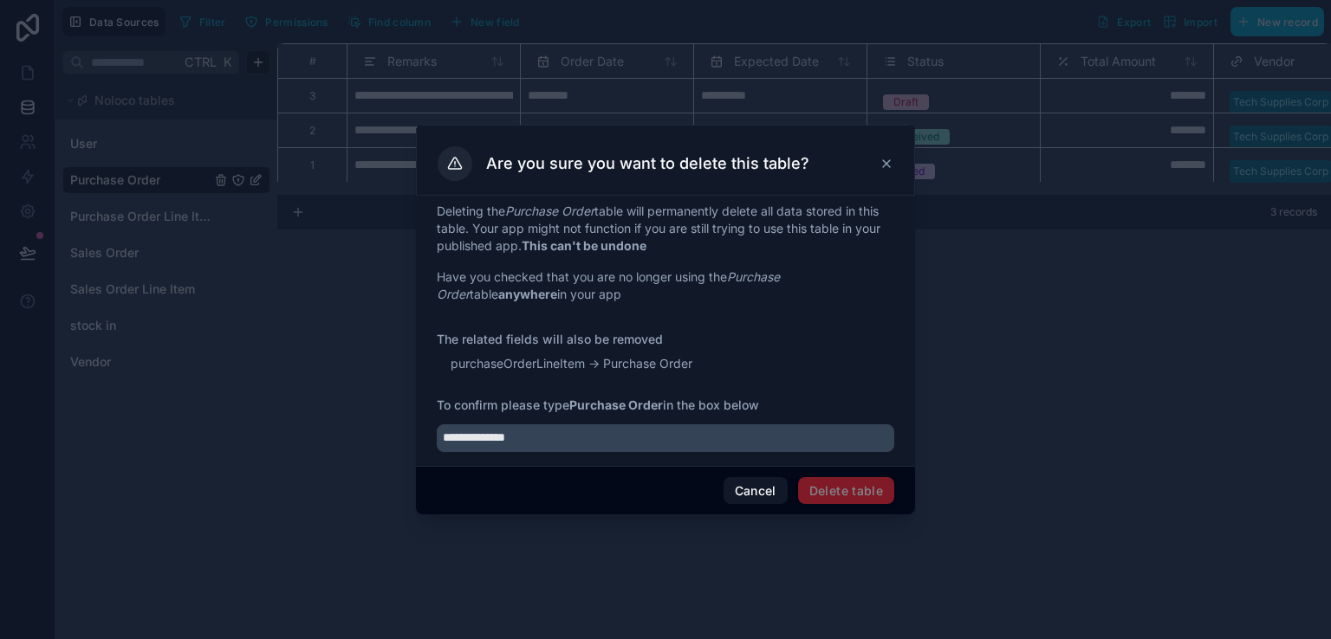
click at [833, 483] on span "Delete table" at bounding box center [846, 491] width 96 height 28
click at [828, 487] on span "Delete table" at bounding box center [846, 491] width 96 height 28
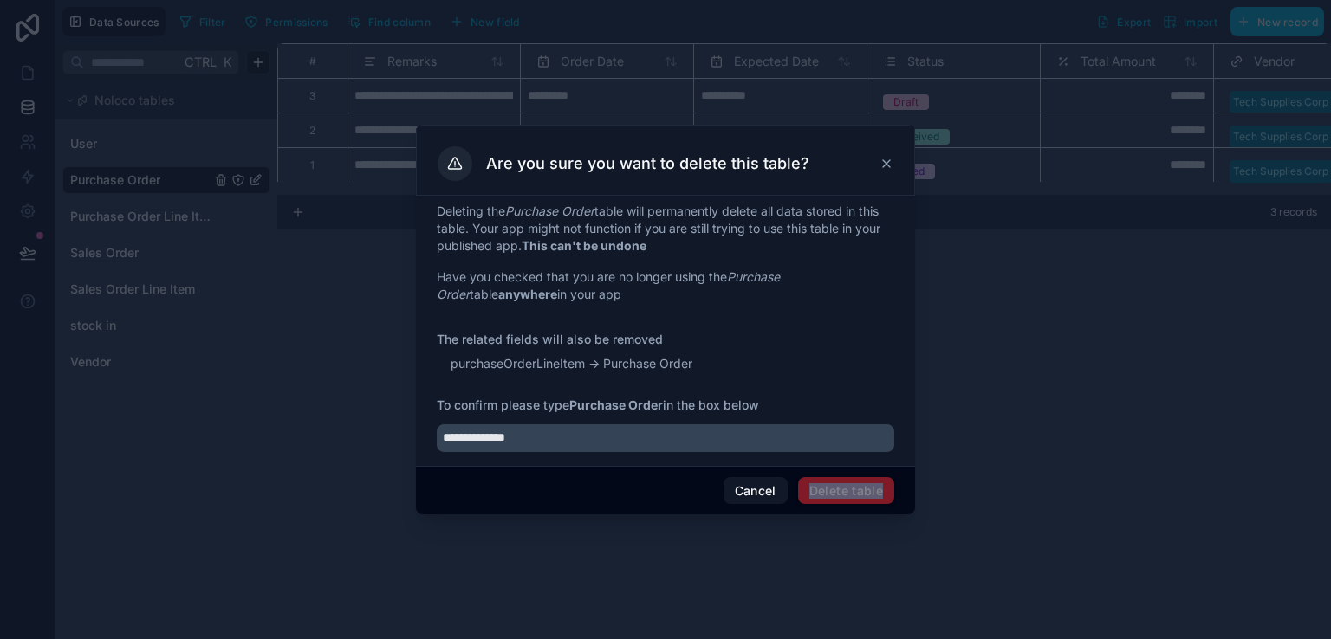
click at [828, 487] on span "Delete table" at bounding box center [846, 491] width 96 height 28
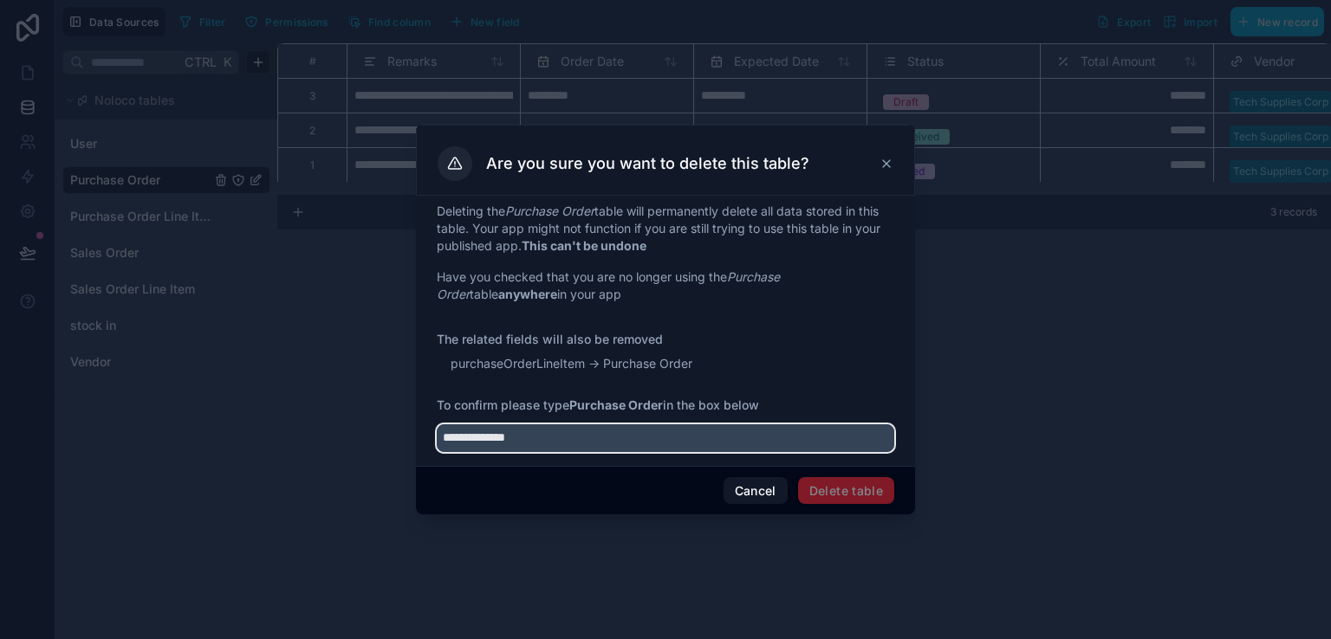
click at [478, 438] on input "**********" at bounding box center [665, 439] width 457 height 28
type input "**********"
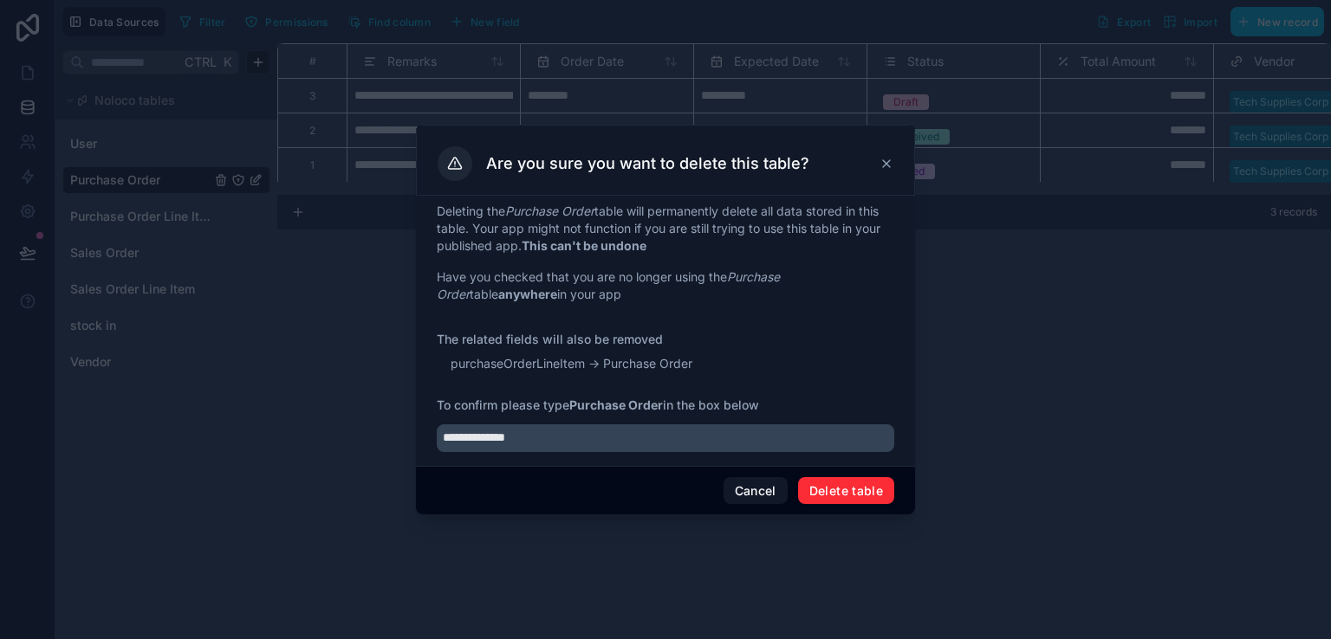
click at [821, 492] on button "Delete table" at bounding box center [846, 491] width 96 height 28
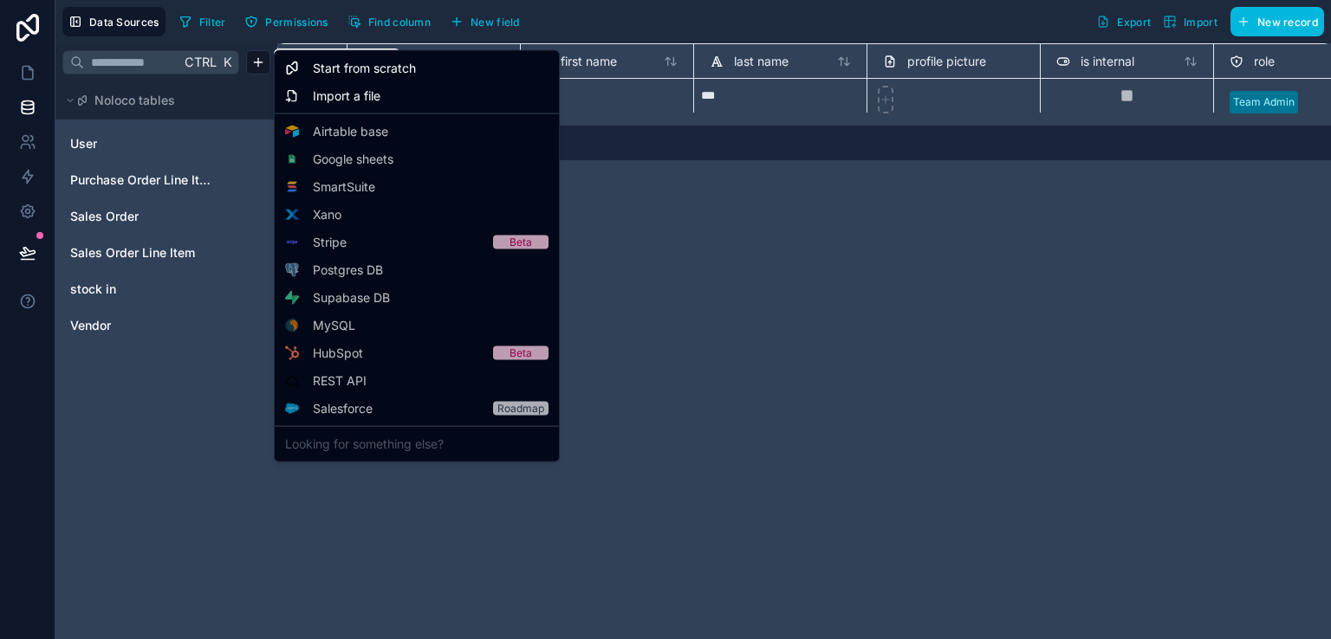
click at [253, 68] on html "**********" at bounding box center [665, 319] width 1331 height 639
click at [0, 0] on div "Starter" at bounding box center [0, 0] width 0 height 0
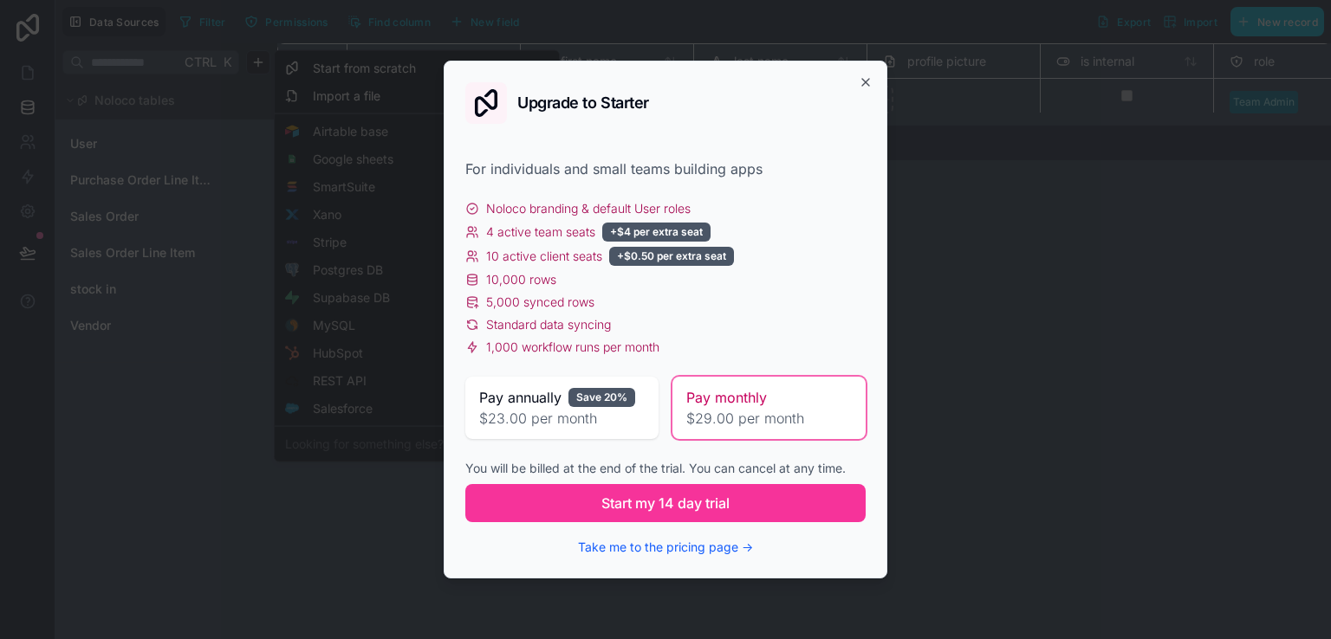
click at [865, 88] on icon "button" at bounding box center [866, 82] width 14 height 14
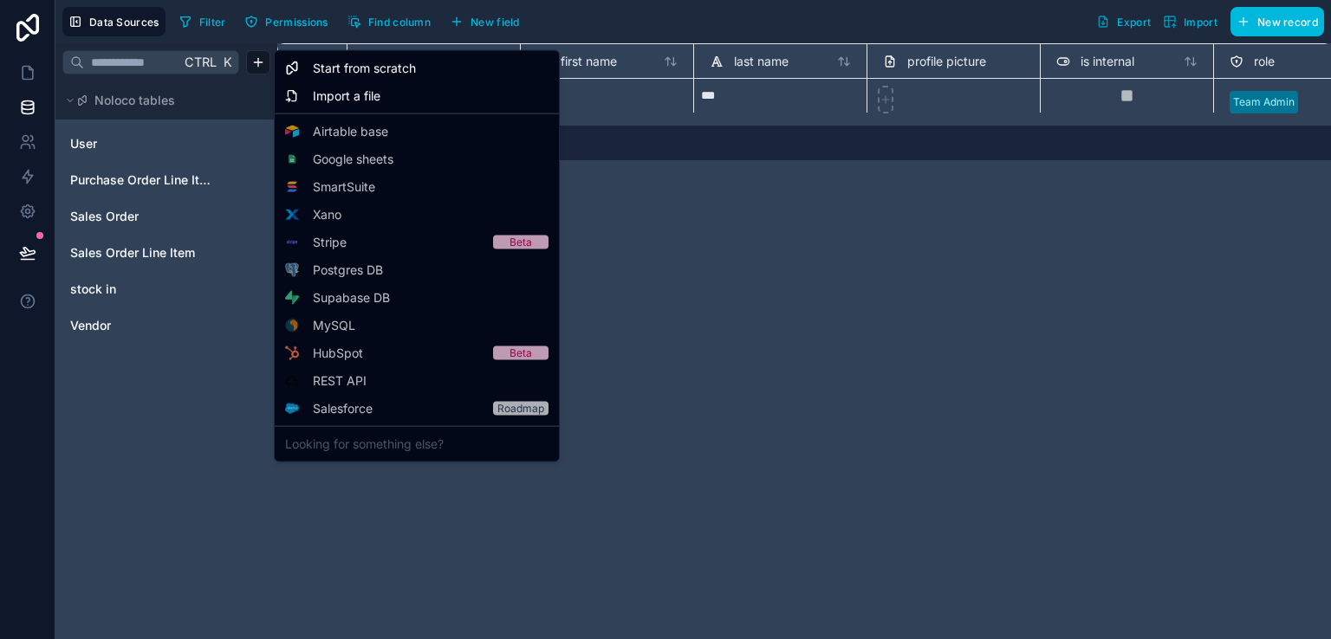
click at [0, 0] on div "Starter" at bounding box center [0, 0] width 0 height 0
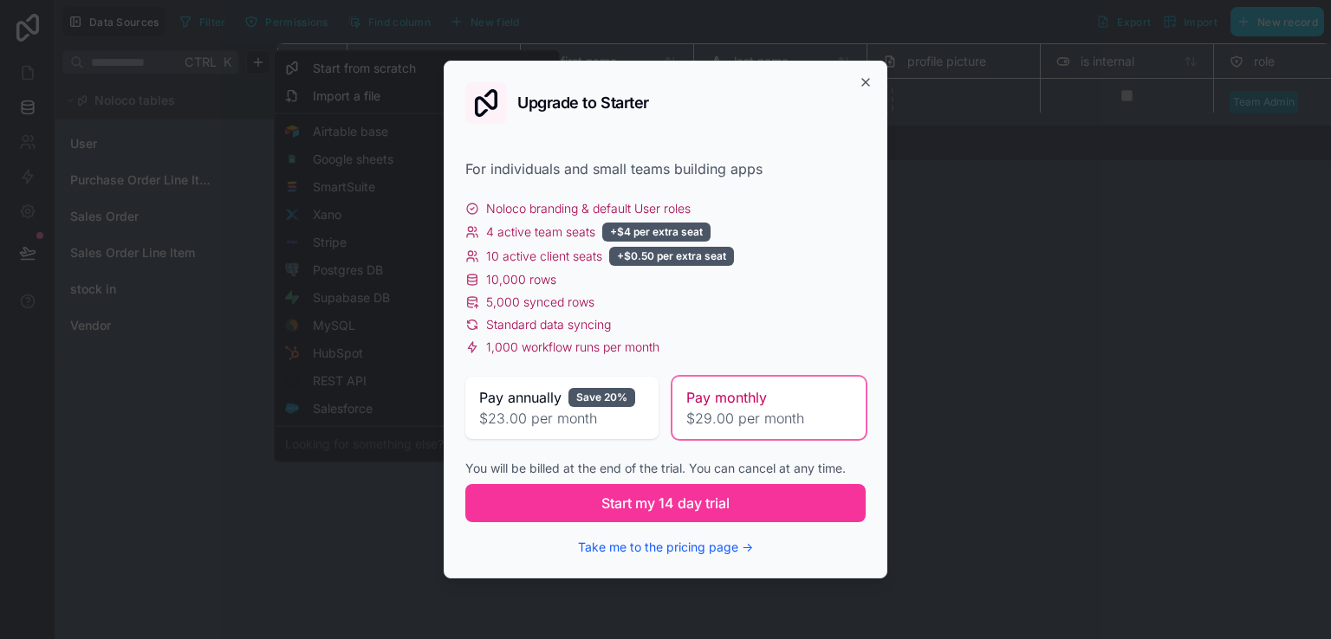
click at [872, 81] on icon "button" at bounding box center [866, 82] width 14 height 14
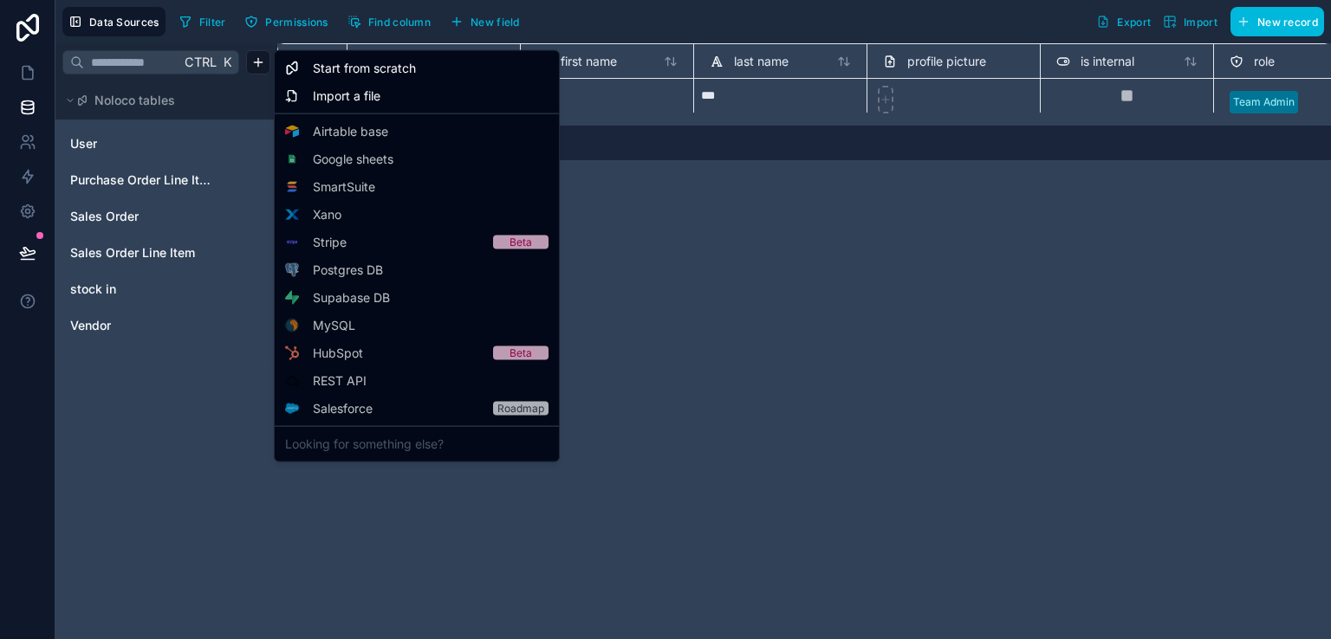
click at [684, 211] on html "**********" at bounding box center [665, 319] width 1331 height 639
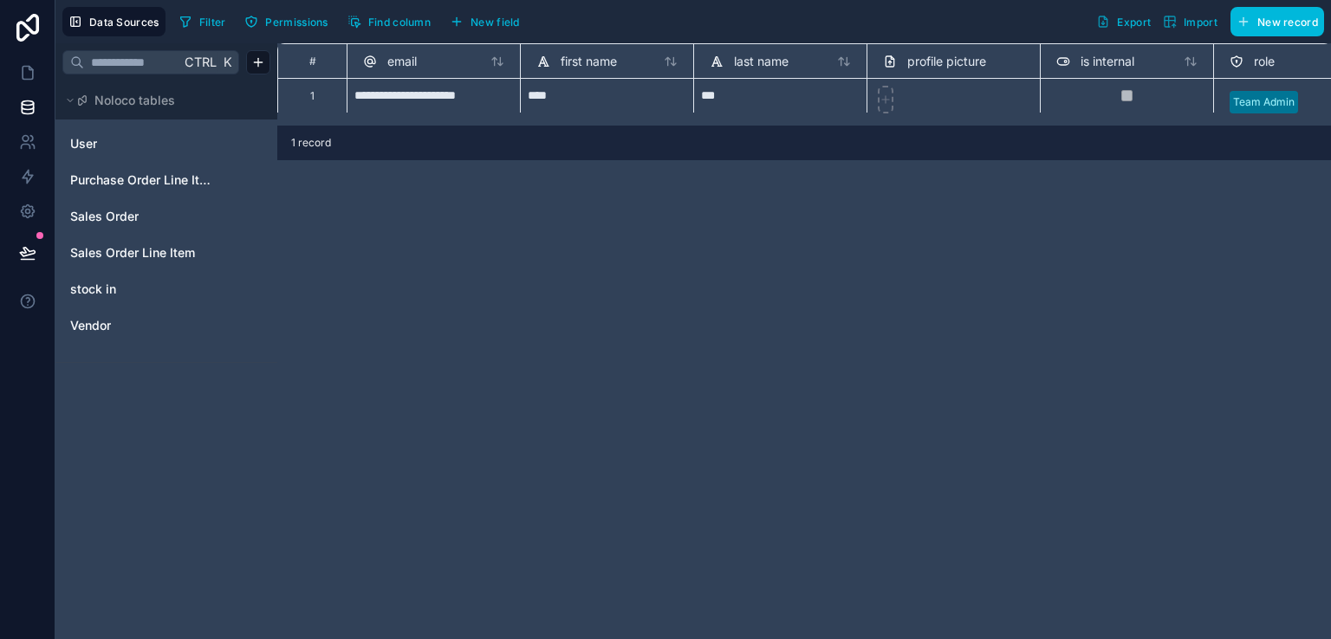
click at [108, 139] on link "User" at bounding box center [140, 143] width 140 height 17
